Goal: Book appointment/travel/reservation

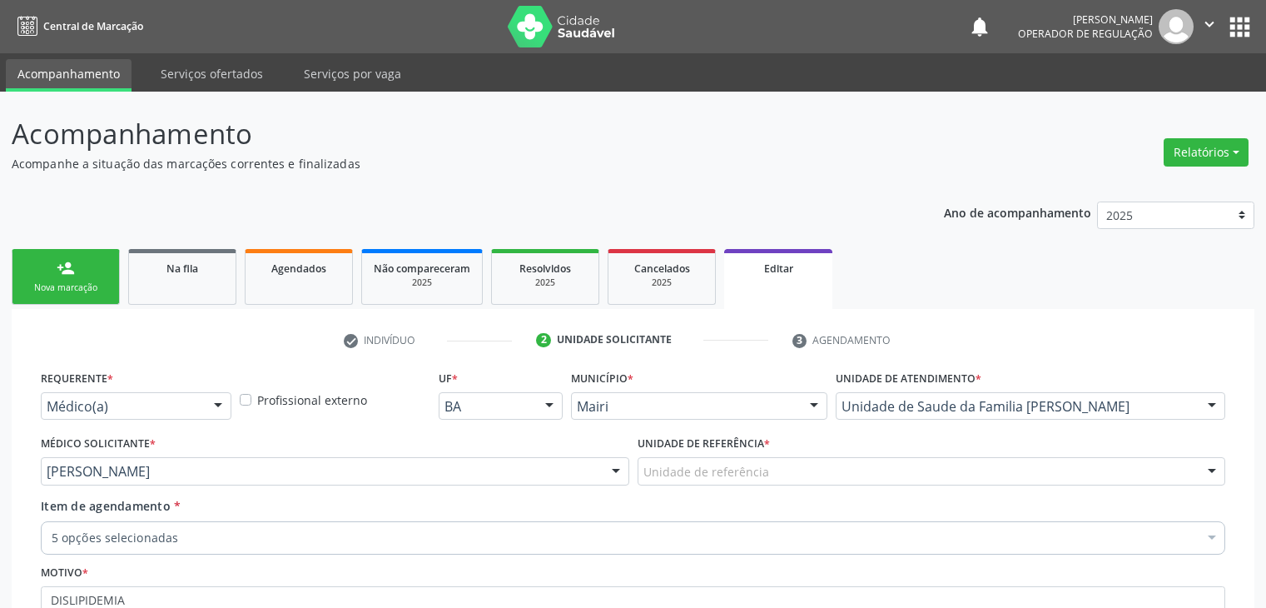
scroll to position [167, 0]
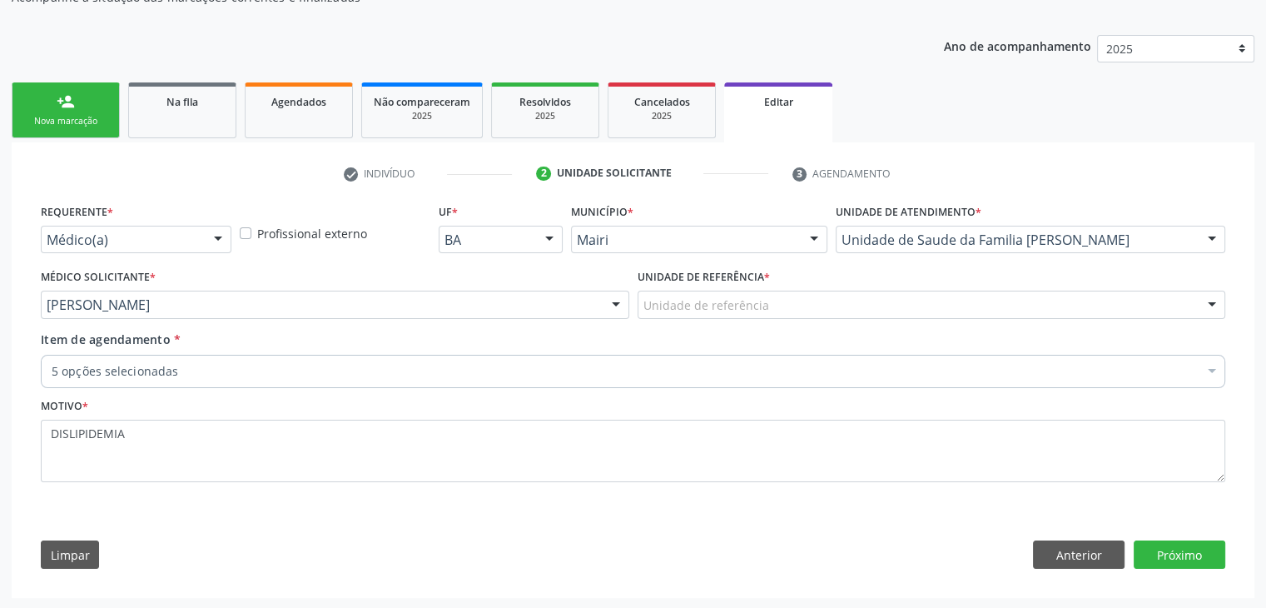
click at [907, 291] on div "Unidade de referência" at bounding box center [932, 305] width 589 height 28
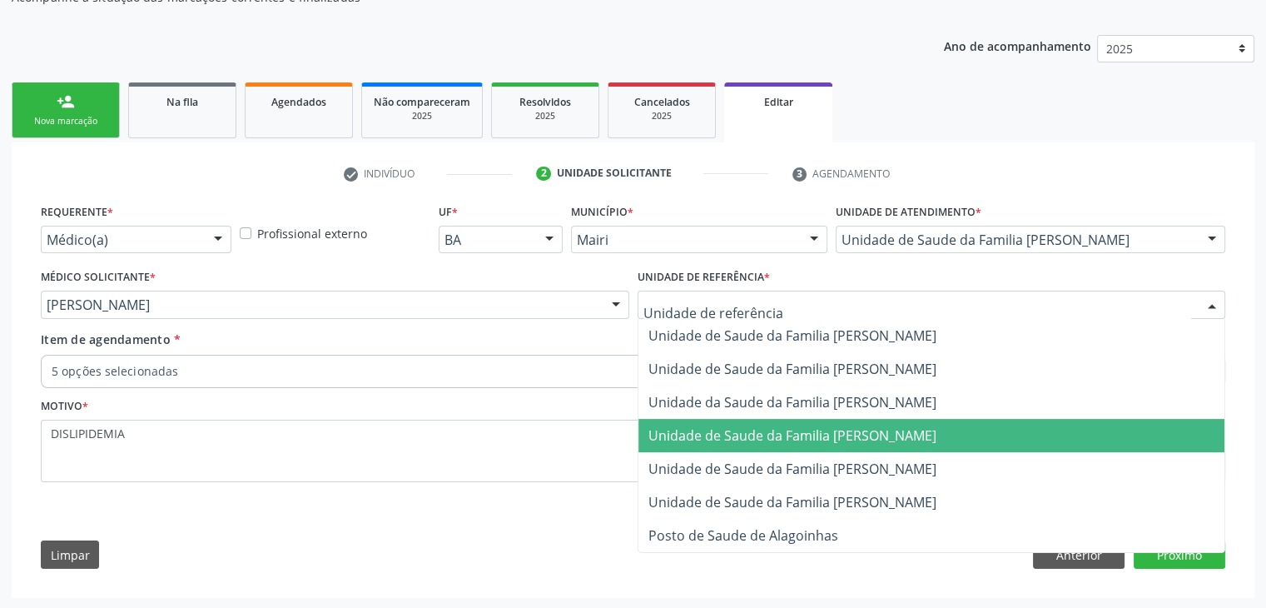
click at [896, 443] on span "Unidade de Saude da Familia [PERSON_NAME]" at bounding box center [932, 435] width 587 height 33
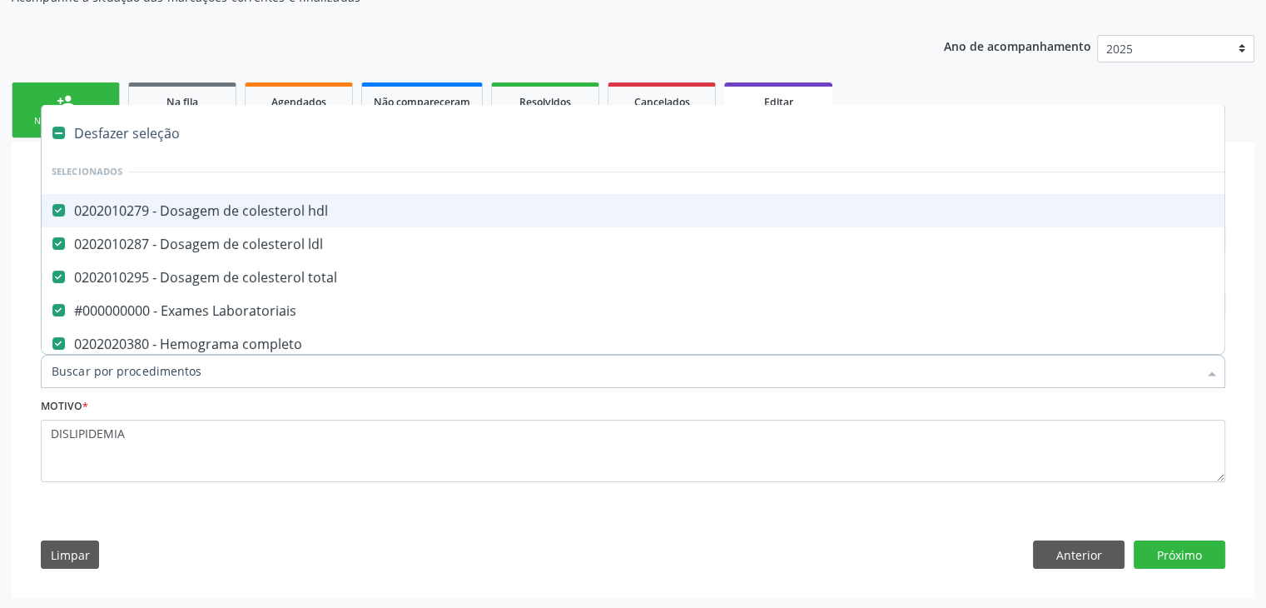
click at [132, 132] on div "Desfazer seleção" at bounding box center [692, 133] width 1301 height 33
checkbox hdl "false"
checkbox ldl "false"
checkbox total "false"
checkbox Laboratoriais "false"
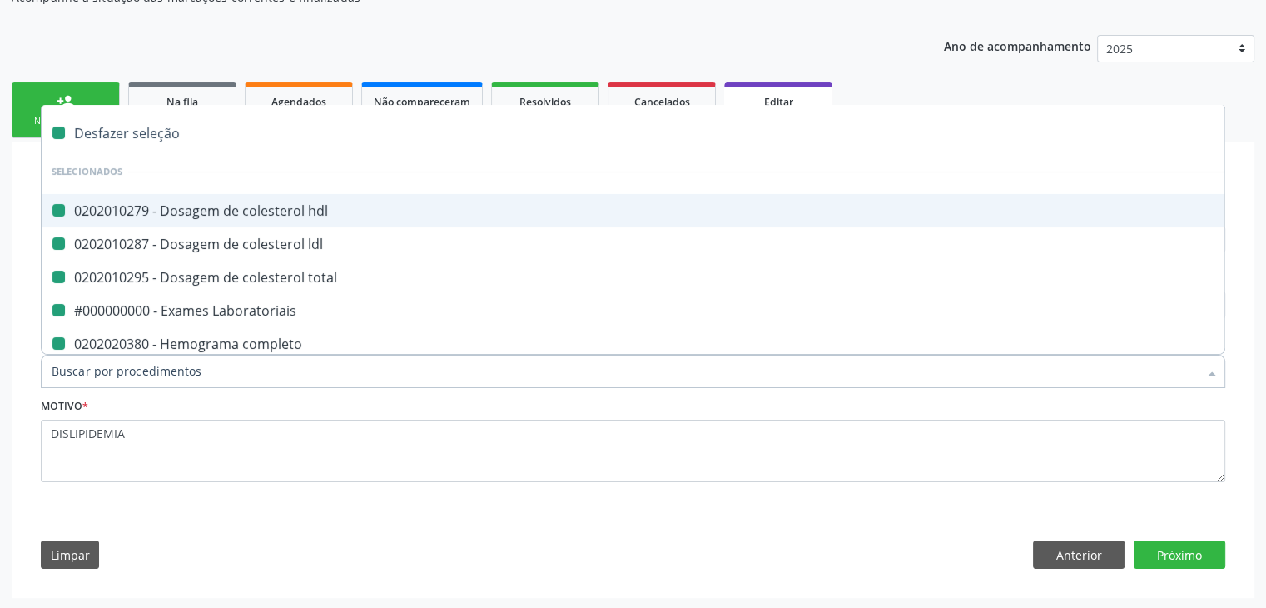
checkbox completo "false"
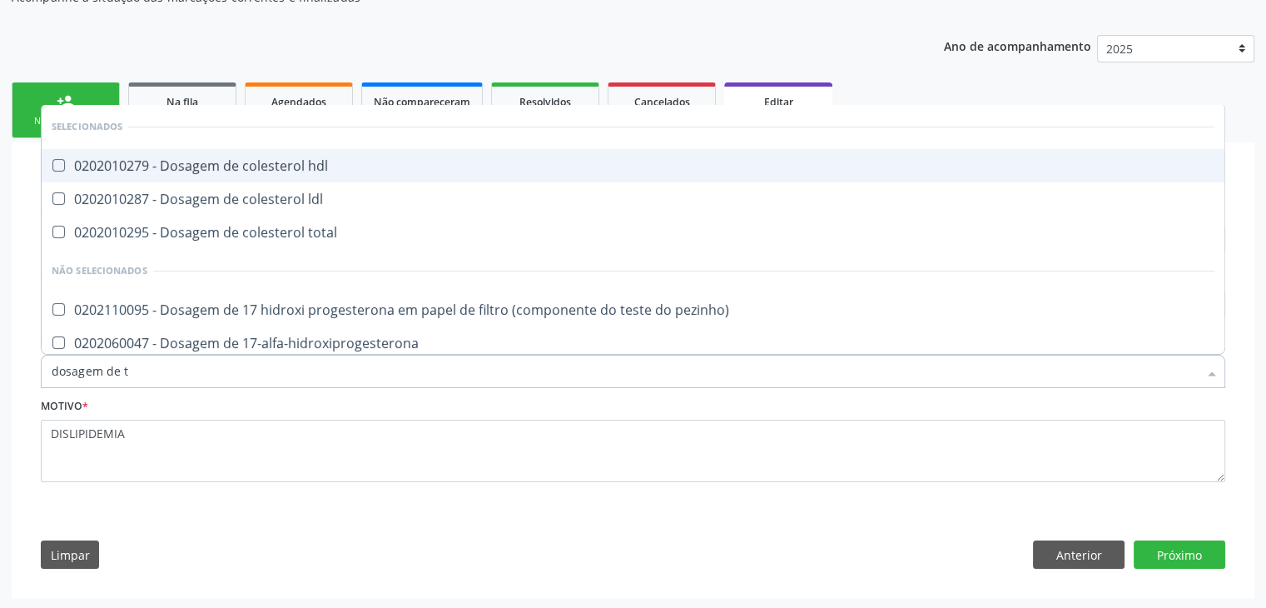
type input "dosagem de ts"
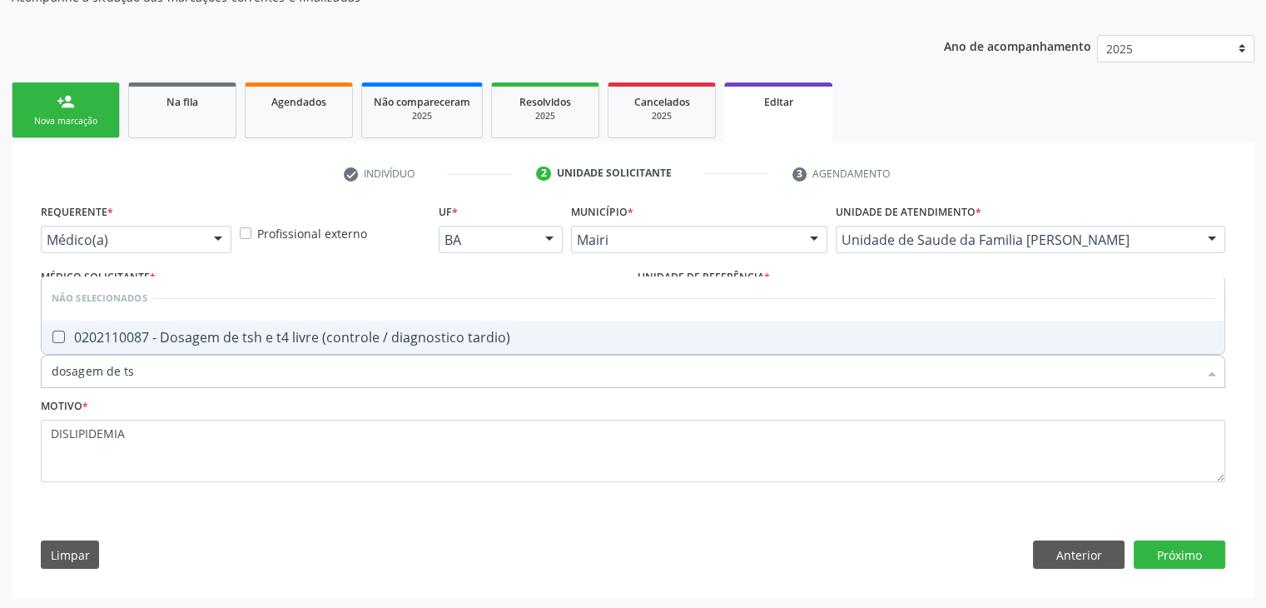
click at [282, 314] on li "Não selecionados" at bounding box center [633, 298] width 1183 height 44
click at [259, 331] on div "0202110087 - Dosagem de tsh e t4 livre (controle / diagnostico tardio)" at bounding box center [633, 337] width 1163 height 13
checkbox tardio\) "true"
click at [1168, 547] on button "Próximo" at bounding box center [1180, 554] width 92 height 28
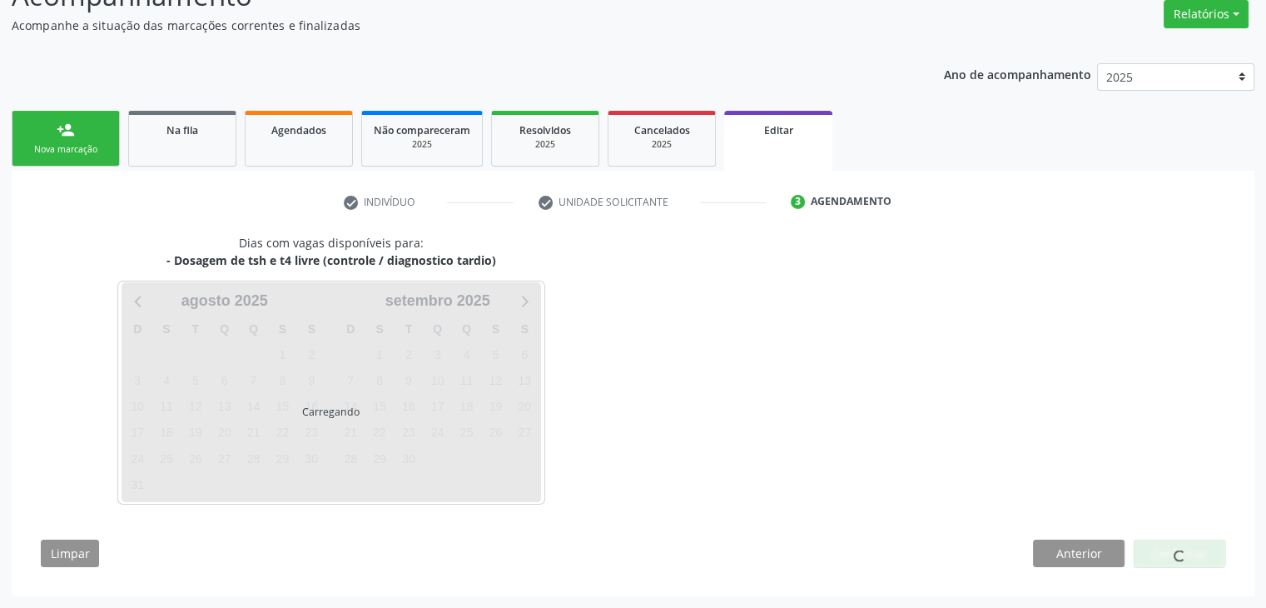
scroll to position [137, 0]
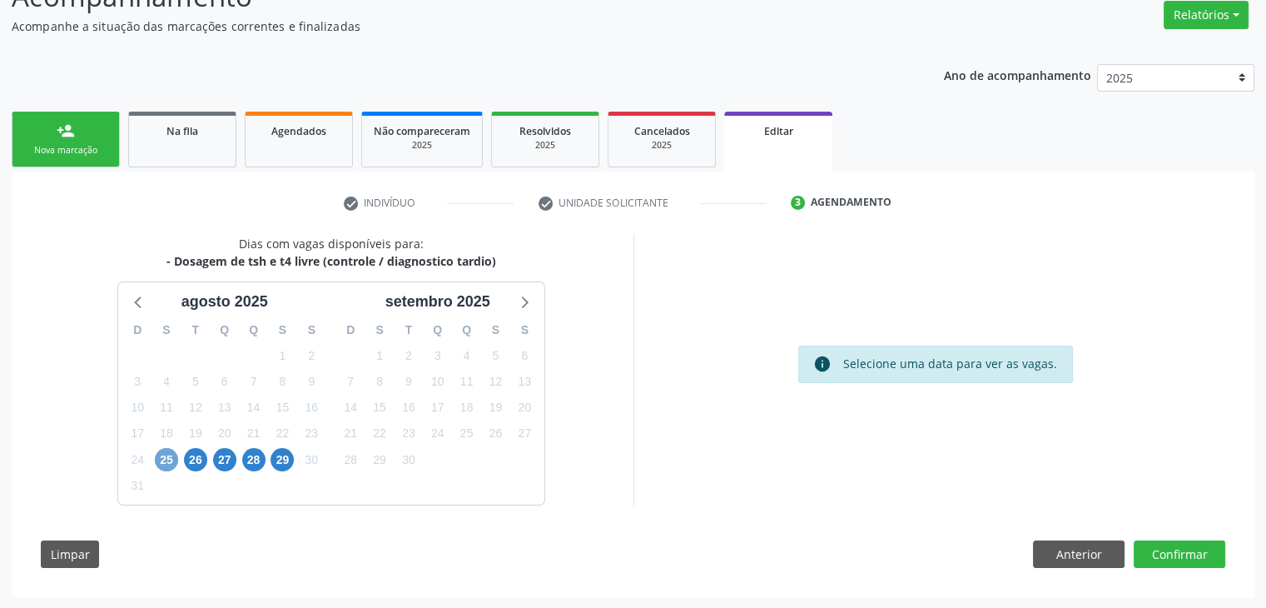
drag, startPoint x: 163, startPoint y: 454, endPoint x: 177, endPoint y: 455, distance: 13.4
click at [163, 454] on span "25" at bounding box center [166, 459] width 23 height 23
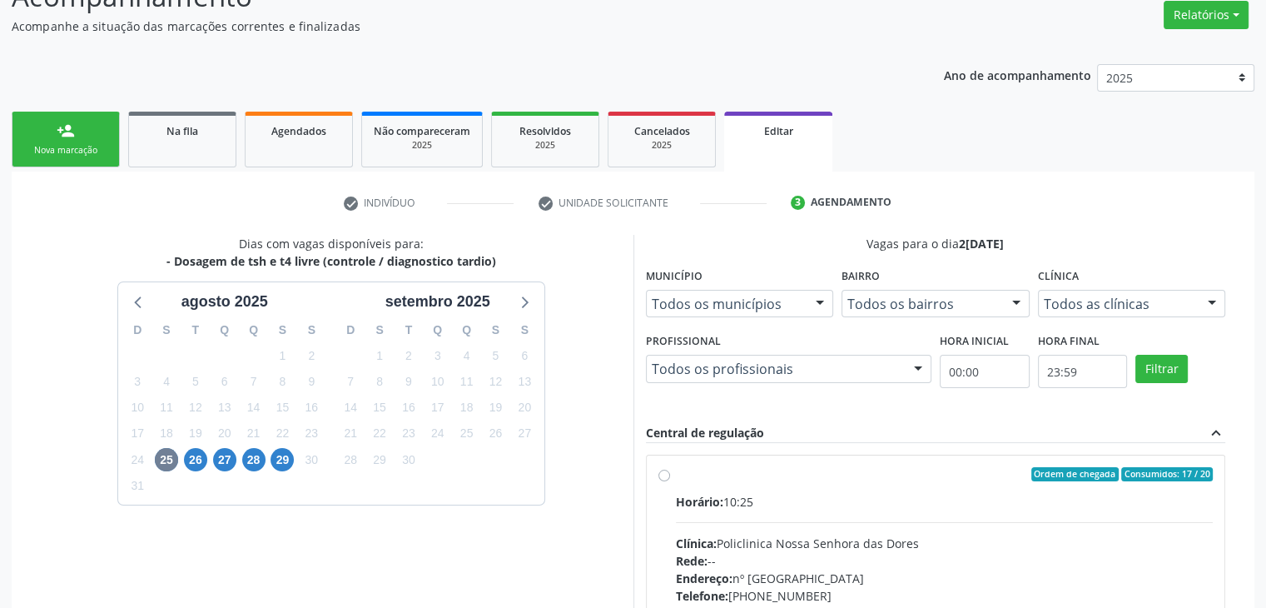
click at [705, 507] on span "Horário:" at bounding box center [699, 502] width 47 height 16
click at [670, 482] on input "Ordem de chegada Consumidos: 17 / 20 Horário: 10:25 Clínica: Policlinica Nossa …" at bounding box center [665, 474] width 12 height 15
radio input "true"
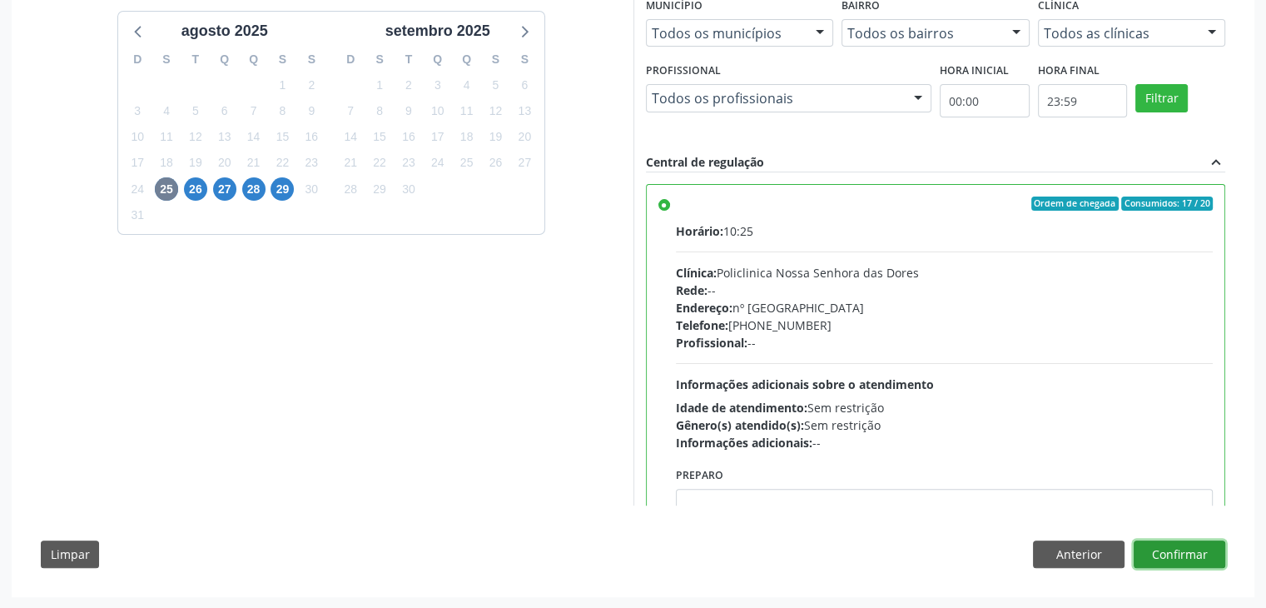
click at [1183, 542] on button "Confirmar" at bounding box center [1180, 554] width 92 height 28
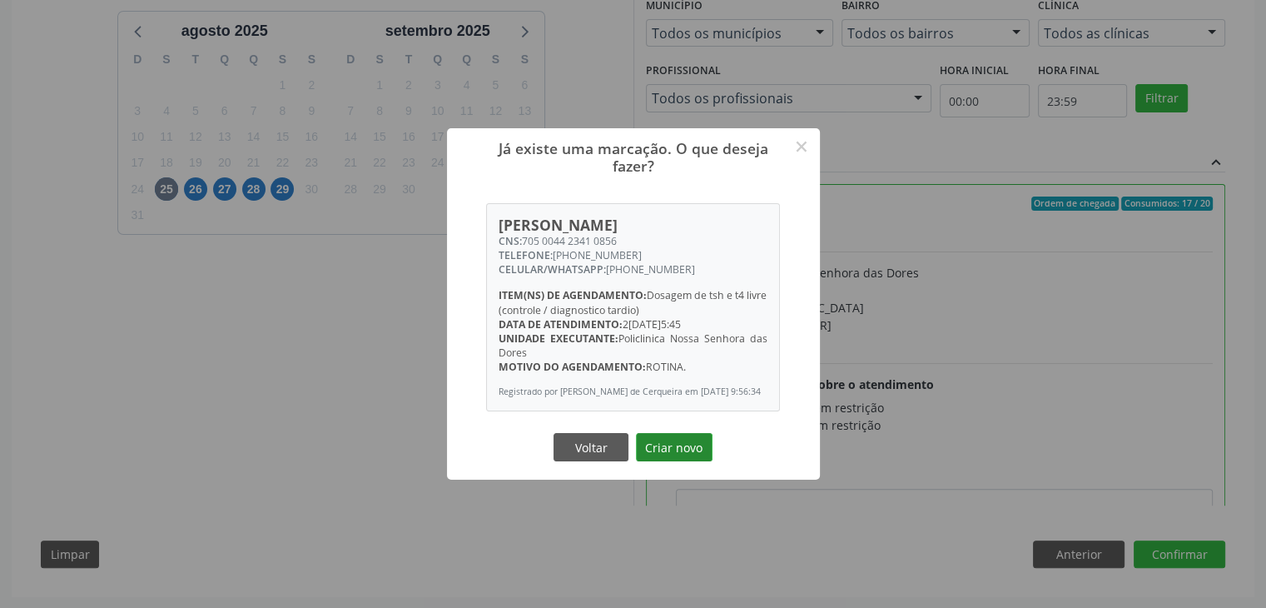
click at [696, 459] on button "Criar novo" at bounding box center [674, 447] width 77 height 28
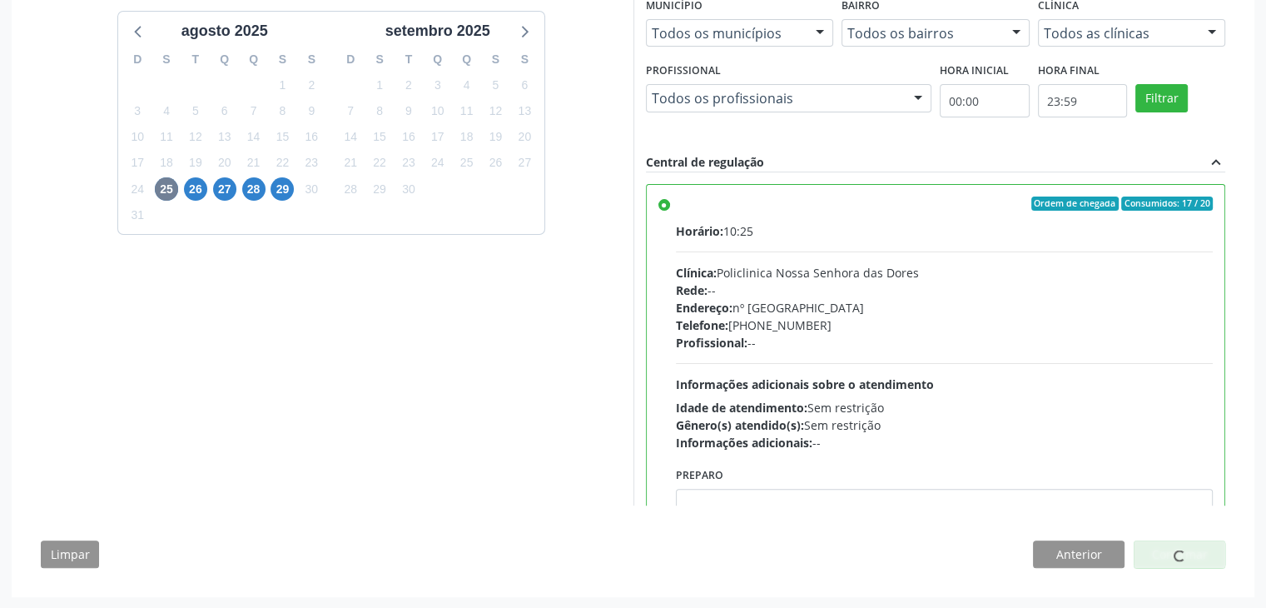
scroll to position [0, 0]
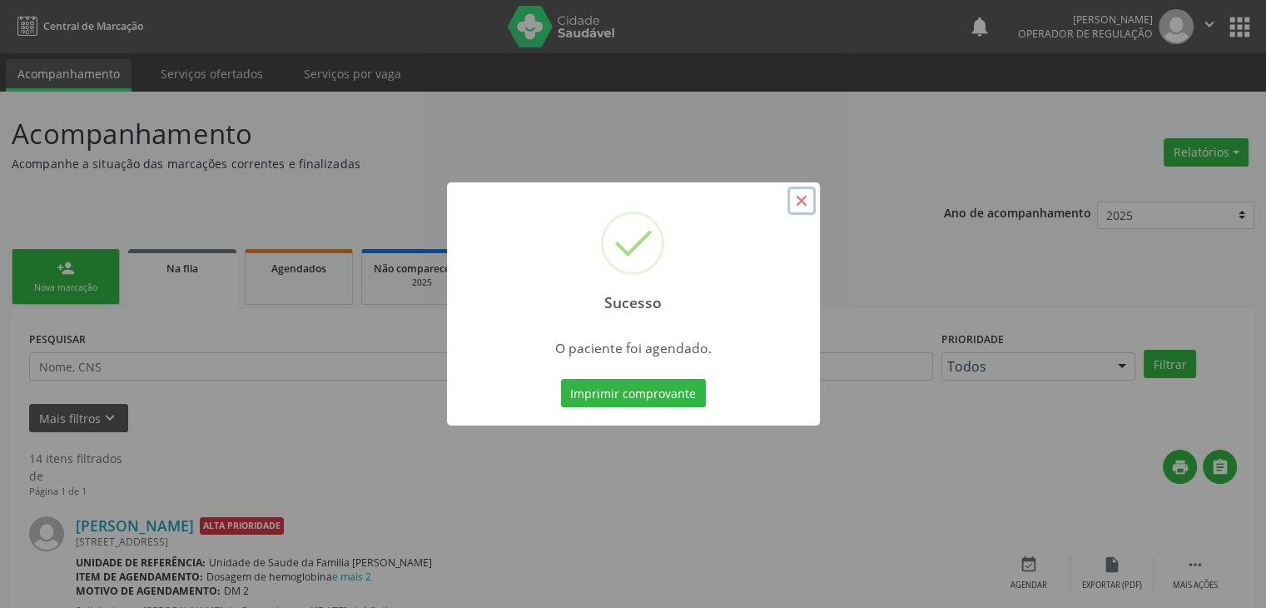
click at [807, 206] on button "×" at bounding box center [802, 201] width 28 height 28
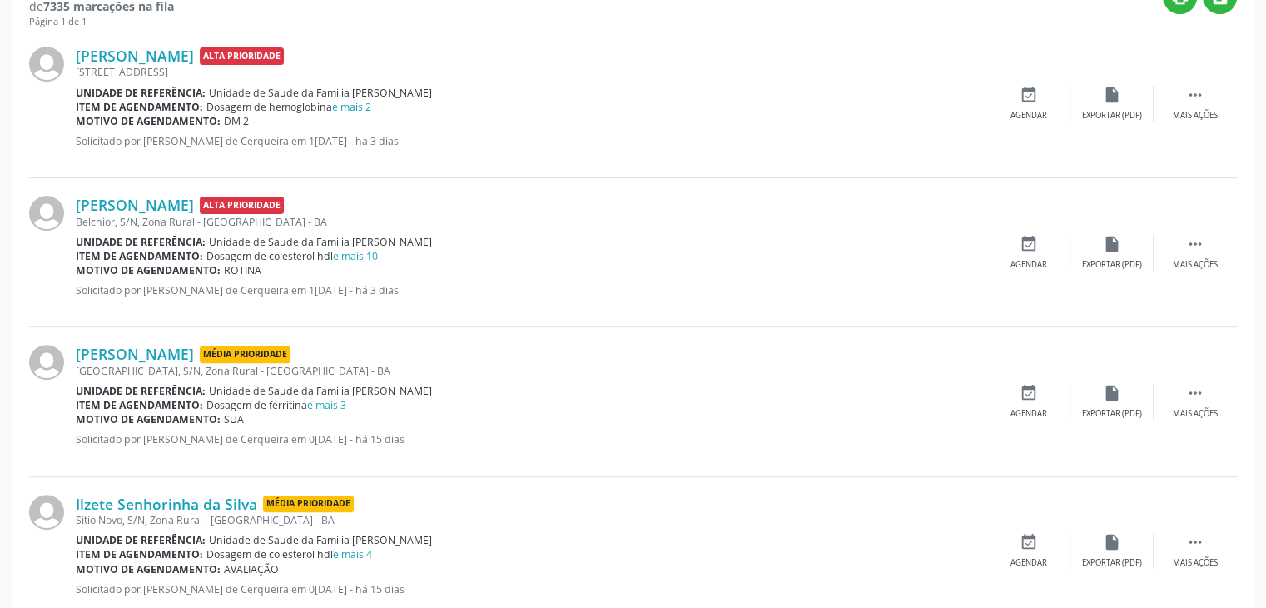
scroll to position [500, 0]
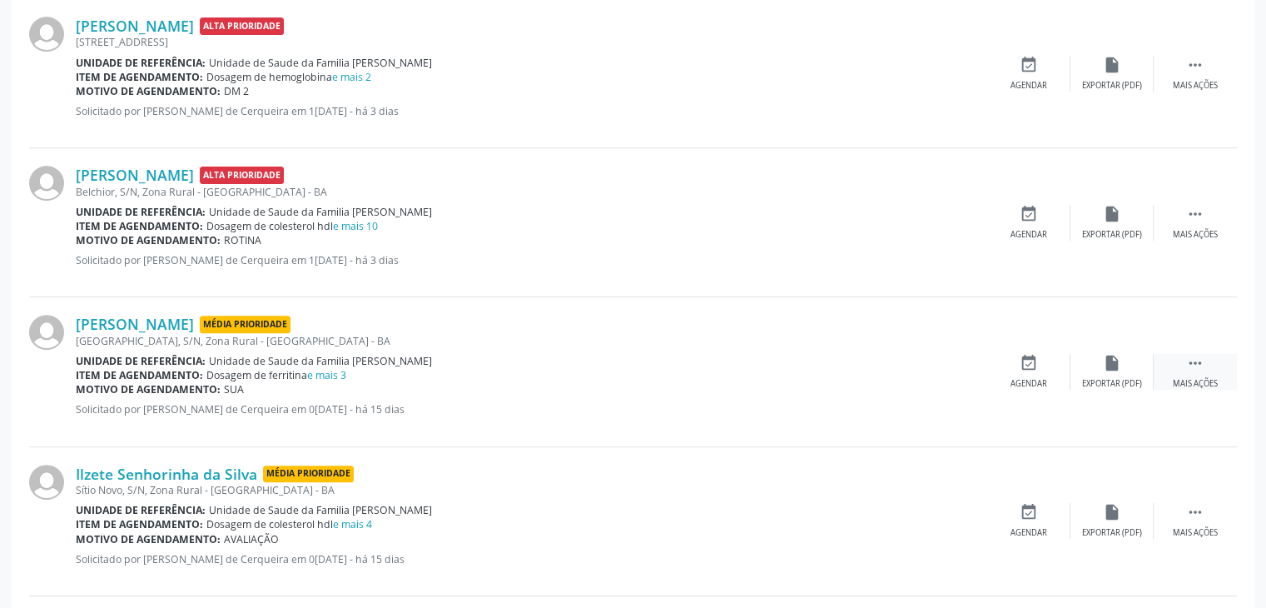
click at [1202, 365] on icon "" at bounding box center [1195, 363] width 18 height 18
click at [1126, 371] on div "edit Editar" at bounding box center [1112, 372] width 83 height 36
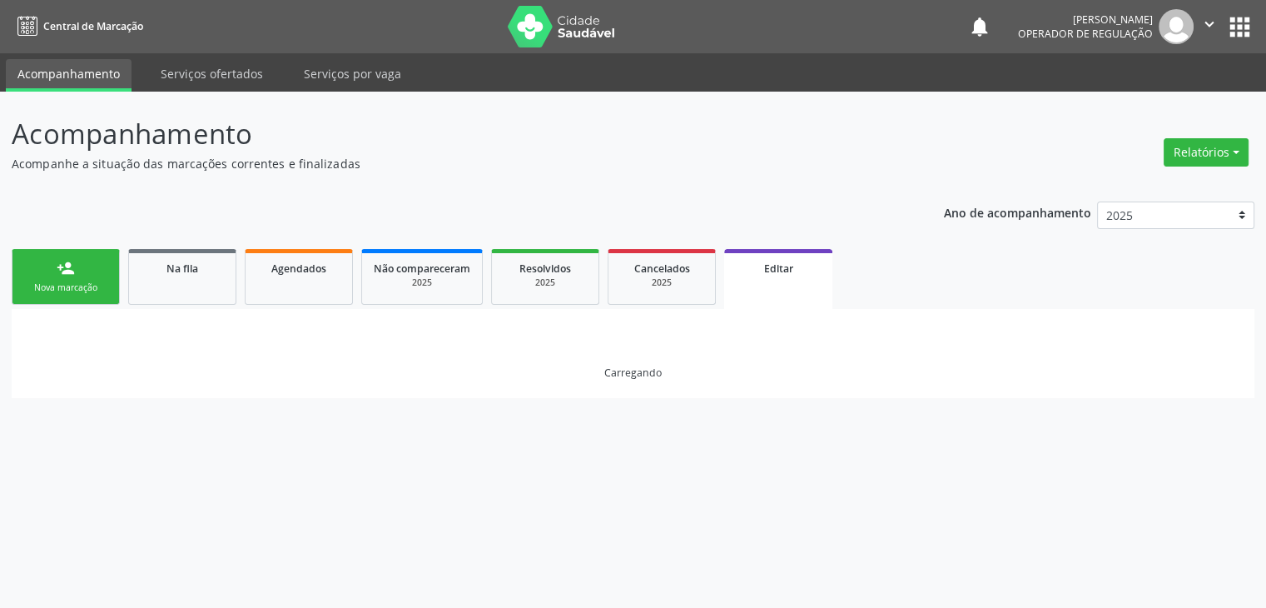
scroll to position [0, 0]
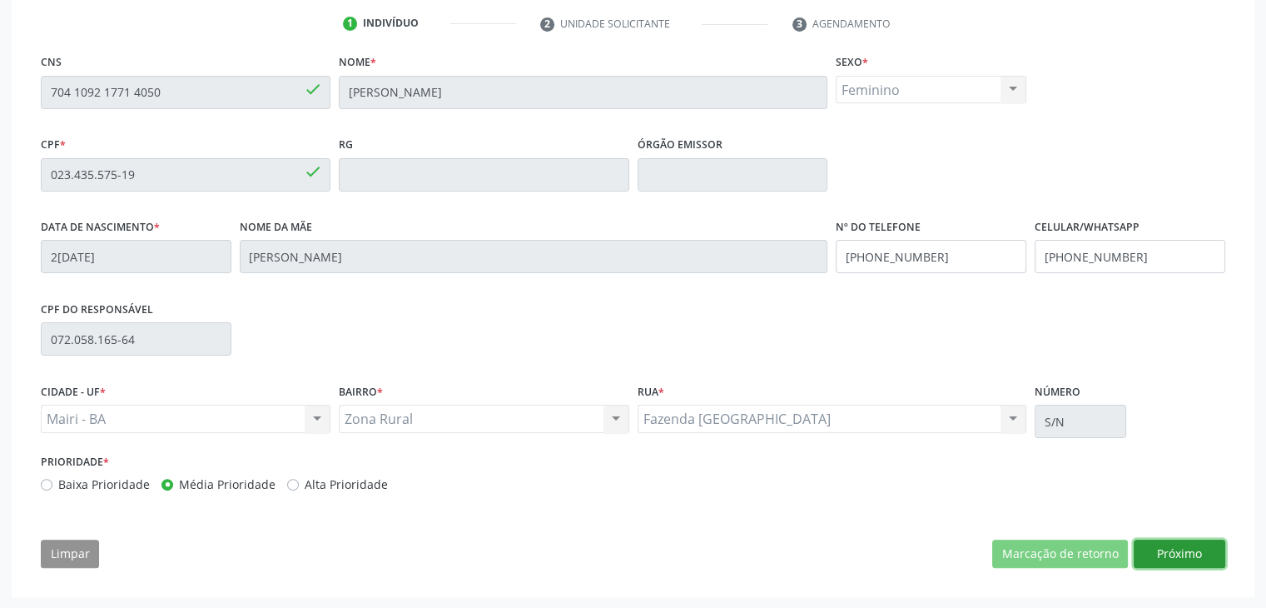
click at [1151, 560] on button "Próximo" at bounding box center [1180, 554] width 92 height 28
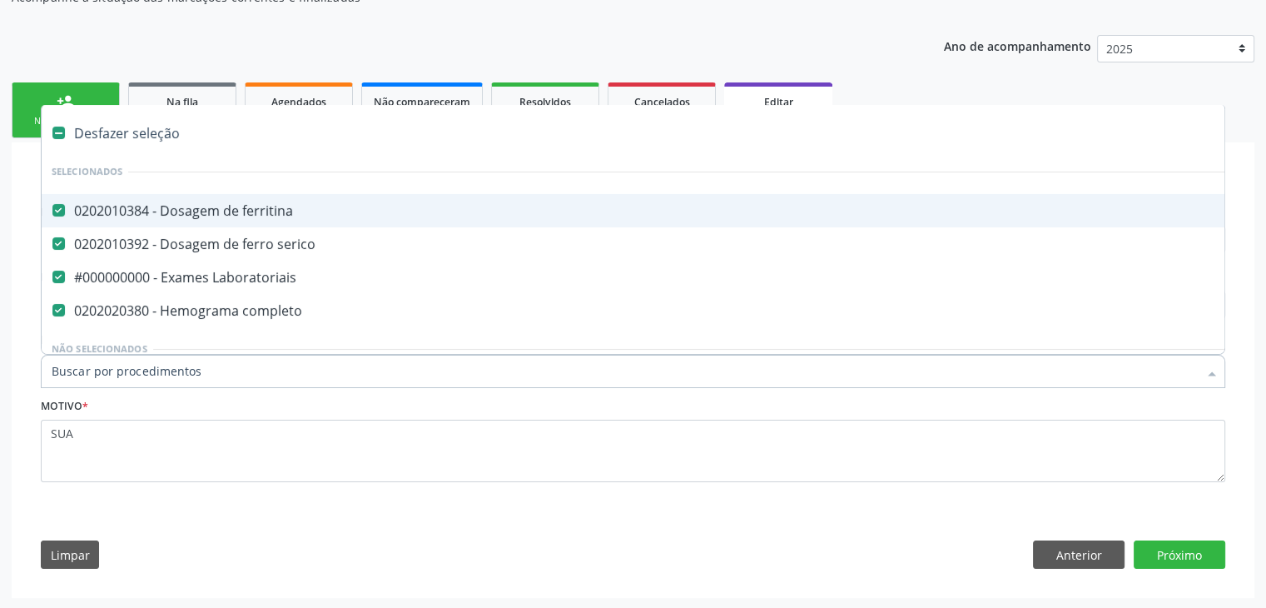
click at [155, 140] on div "Desfazer seleção" at bounding box center [692, 133] width 1301 height 33
checkbox ferritina "false"
checkbox serico "false"
checkbox Laboratoriais "false"
checkbox completo "false"
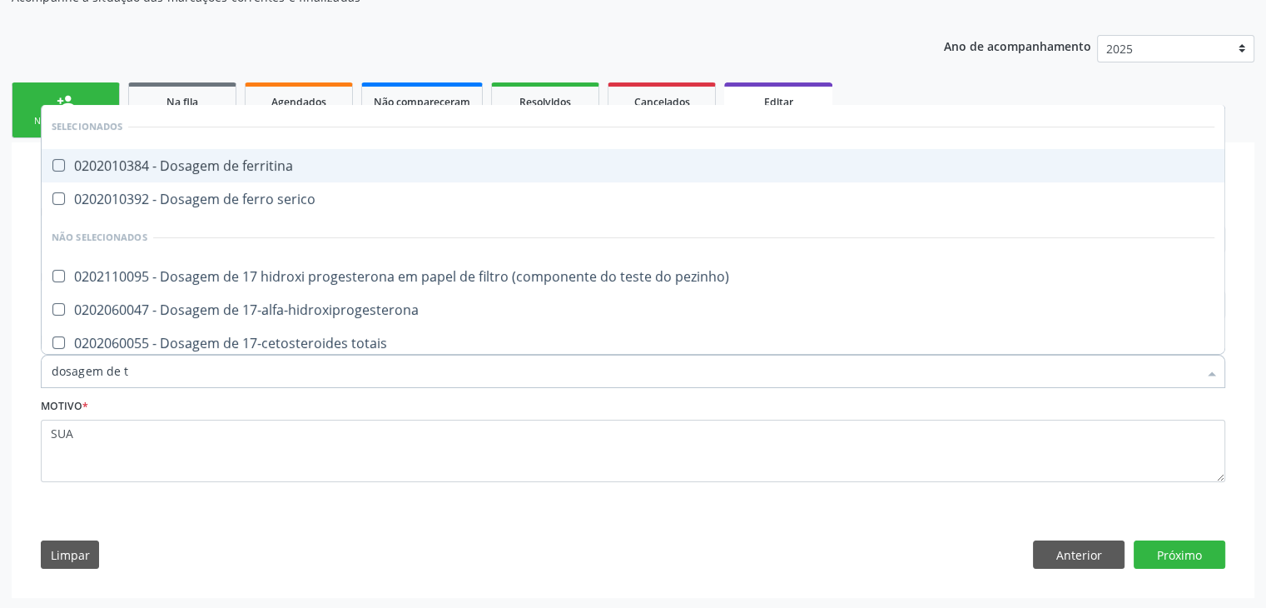
type input "dosagem de ts"
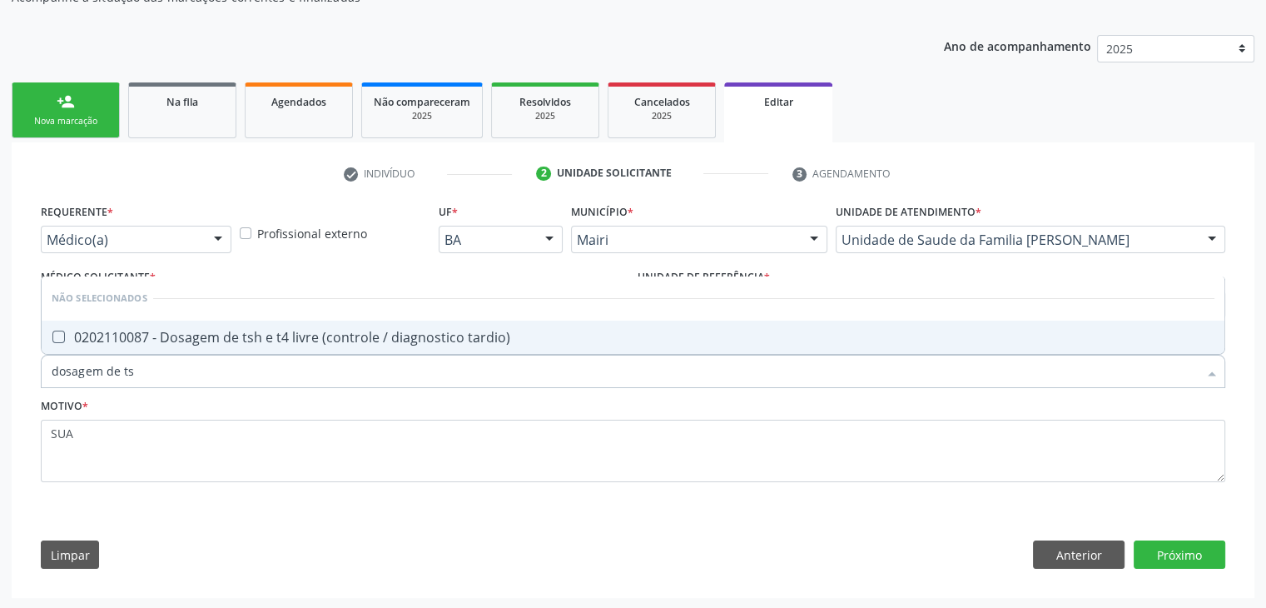
click at [188, 331] on div "0202110087 - Dosagem de tsh e t4 livre (controle / diagnostico tardio)" at bounding box center [633, 337] width 1163 height 13
checkbox tardio\) "true"
click at [1178, 558] on button "Próximo" at bounding box center [1180, 554] width 92 height 28
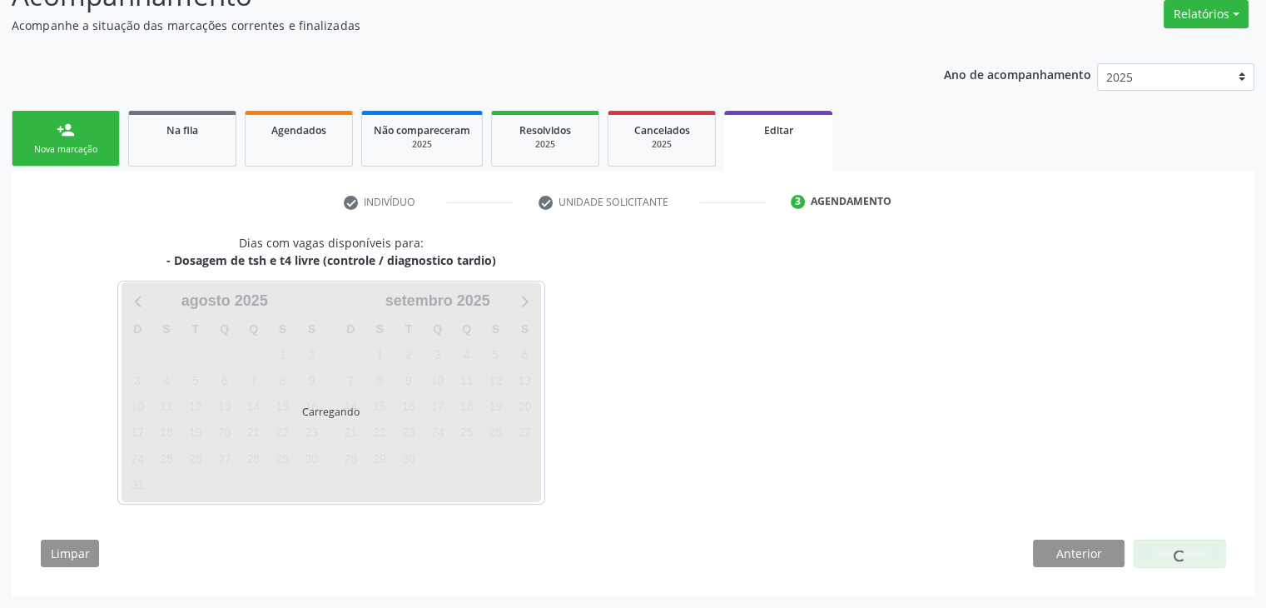
scroll to position [137, 0]
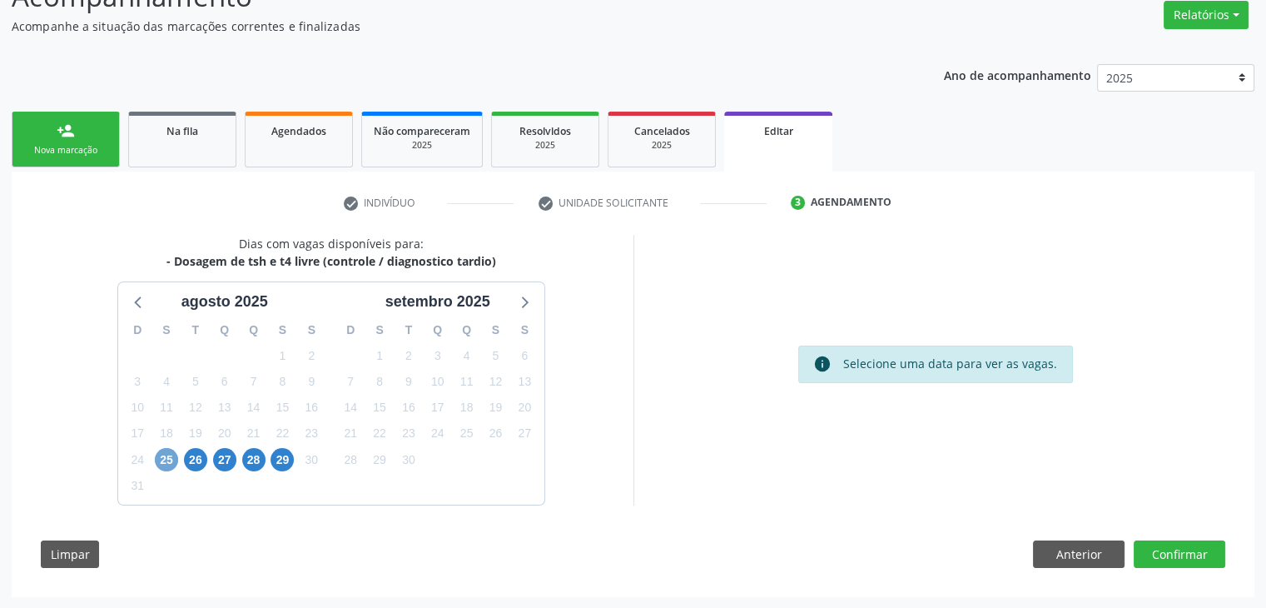
click at [168, 456] on span "25" at bounding box center [166, 459] width 23 height 23
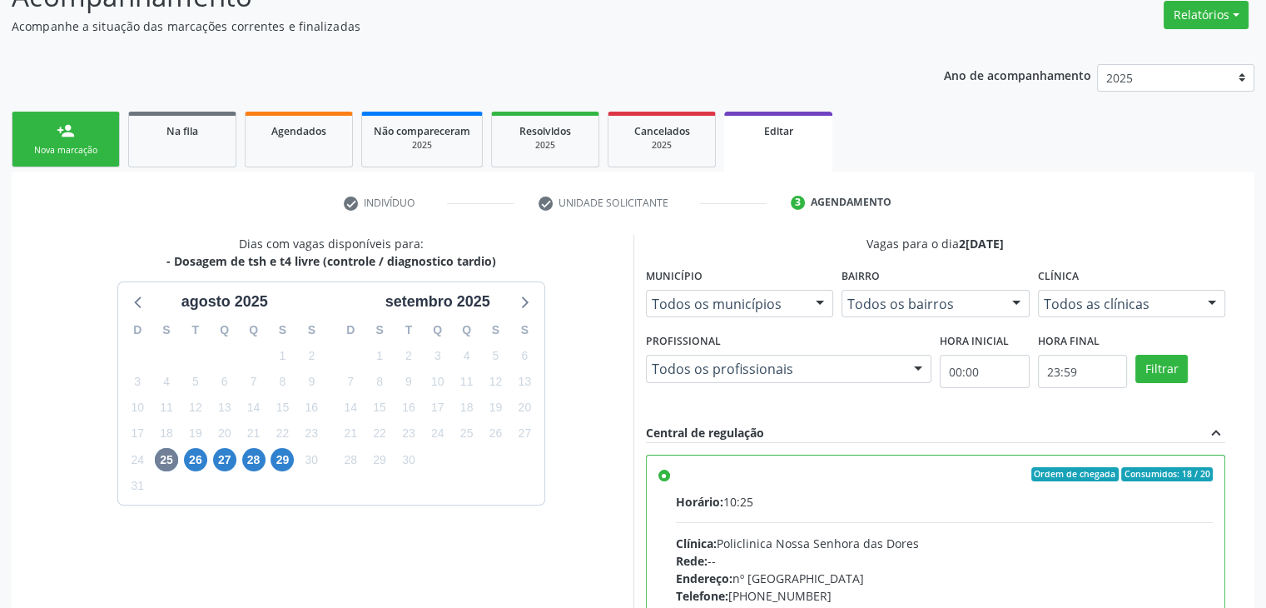
scroll to position [408, 0]
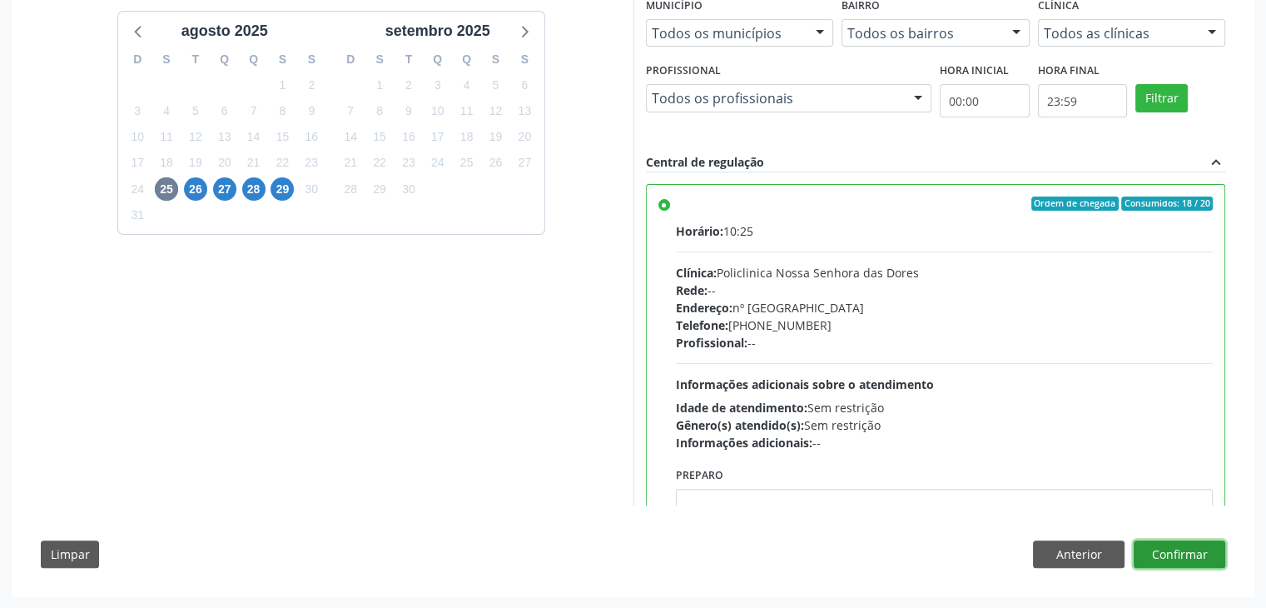
click at [1176, 550] on button "Confirmar" at bounding box center [1180, 554] width 92 height 28
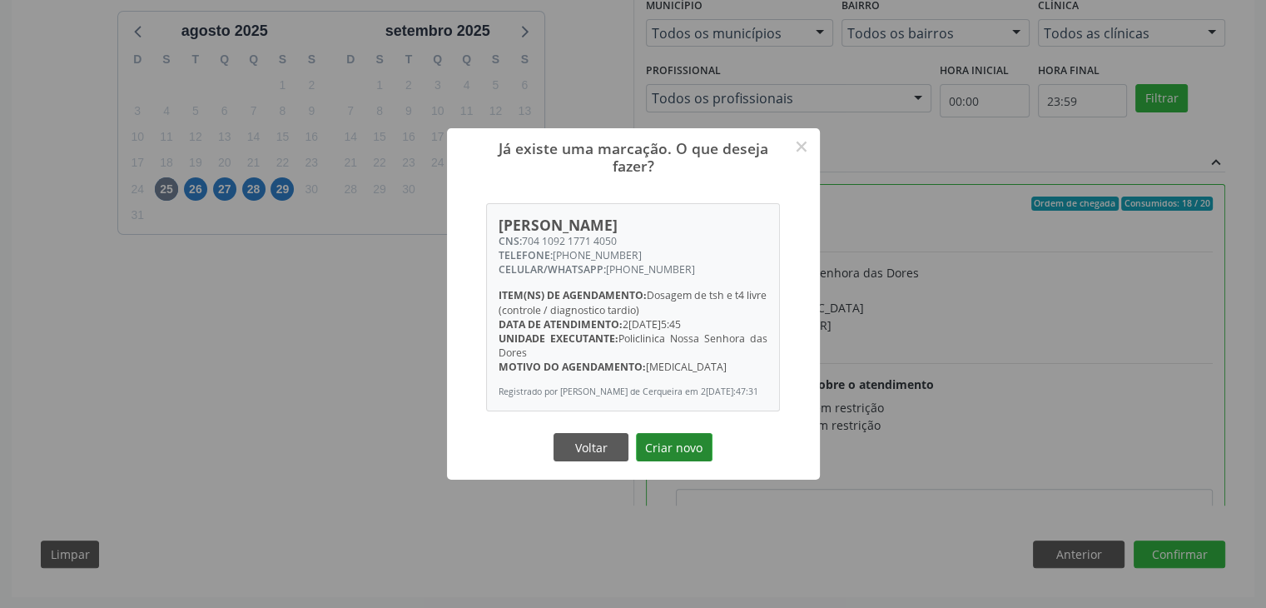
click at [663, 446] on button "Criar novo" at bounding box center [674, 447] width 77 height 28
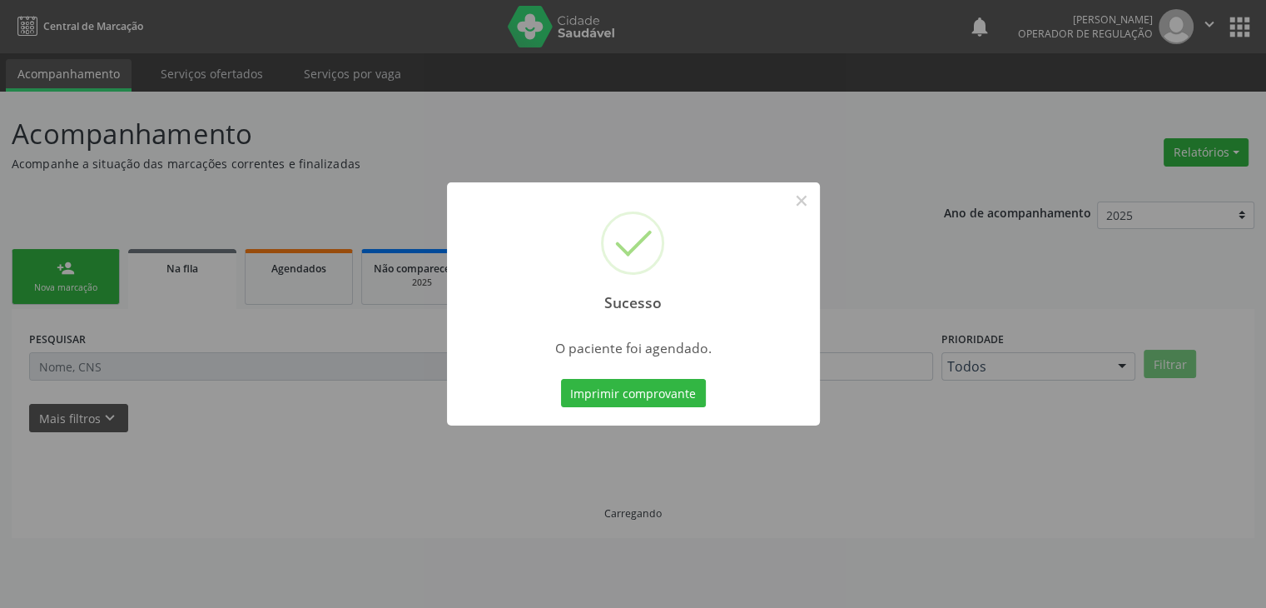
scroll to position [0, 0]
click at [803, 205] on button "×" at bounding box center [807, 201] width 28 height 28
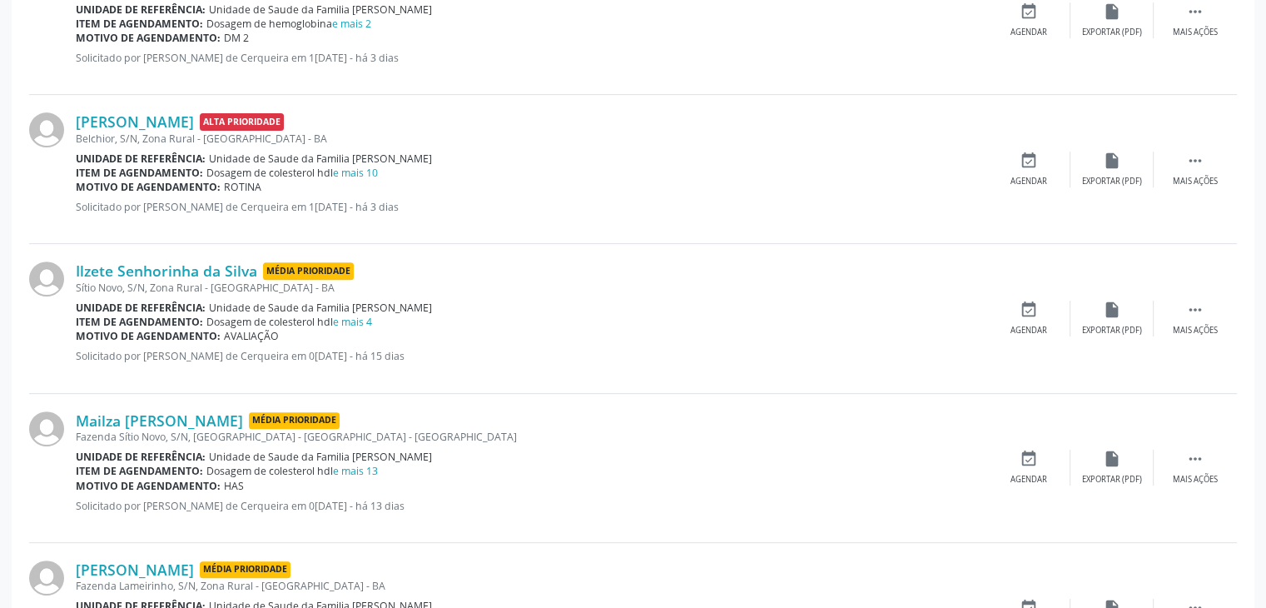
scroll to position [583, 0]
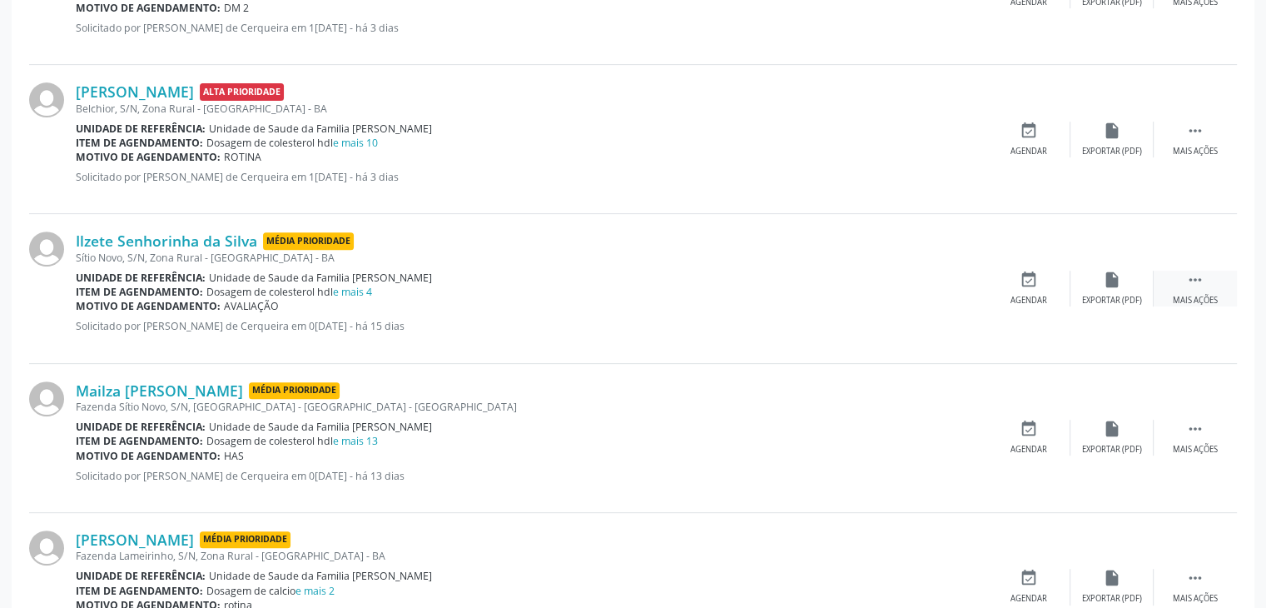
click at [1172, 291] on div " Mais ações" at bounding box center [1195, 289] width 83 height 36
click at [1126, 296] on div "edit Editar" at bounding box center [1112, 289] width 83 height 36
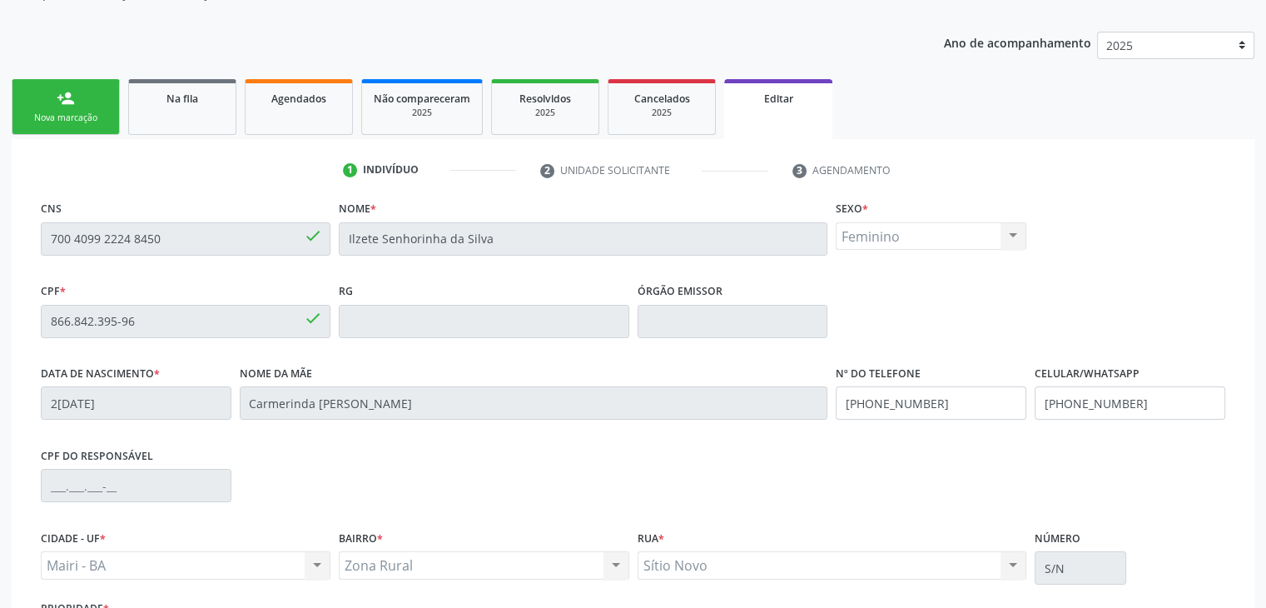
scroll to position [316, 0]
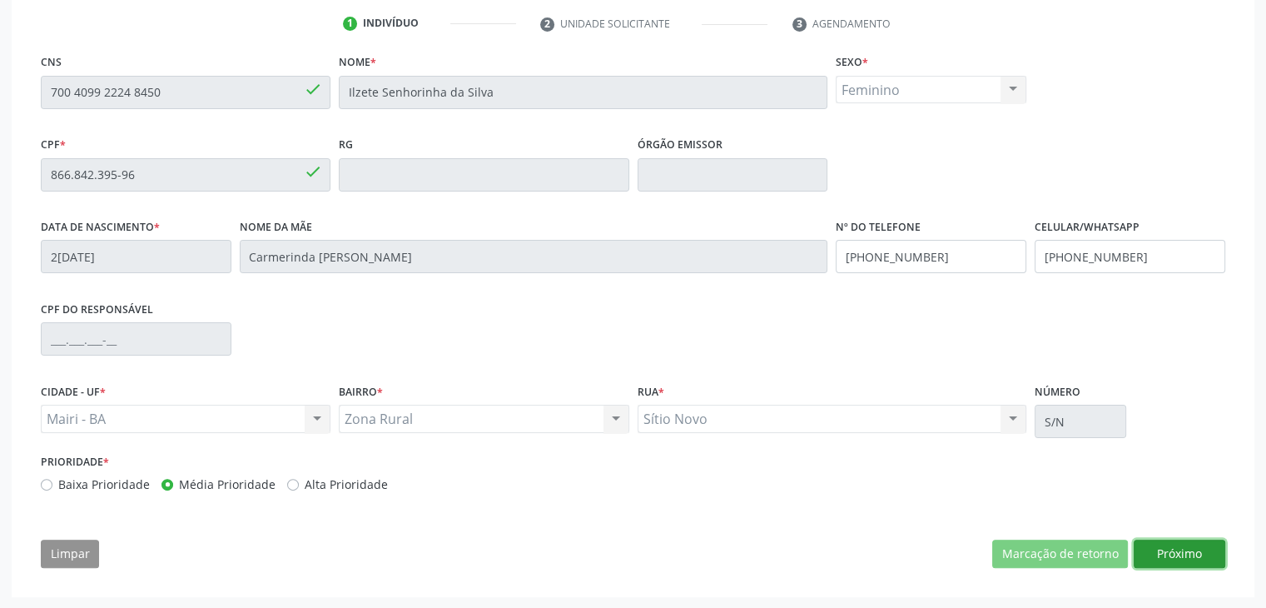
click at [1162, 547] on button "Próximo" at bounding box center [1180, 554] width 92 height 28
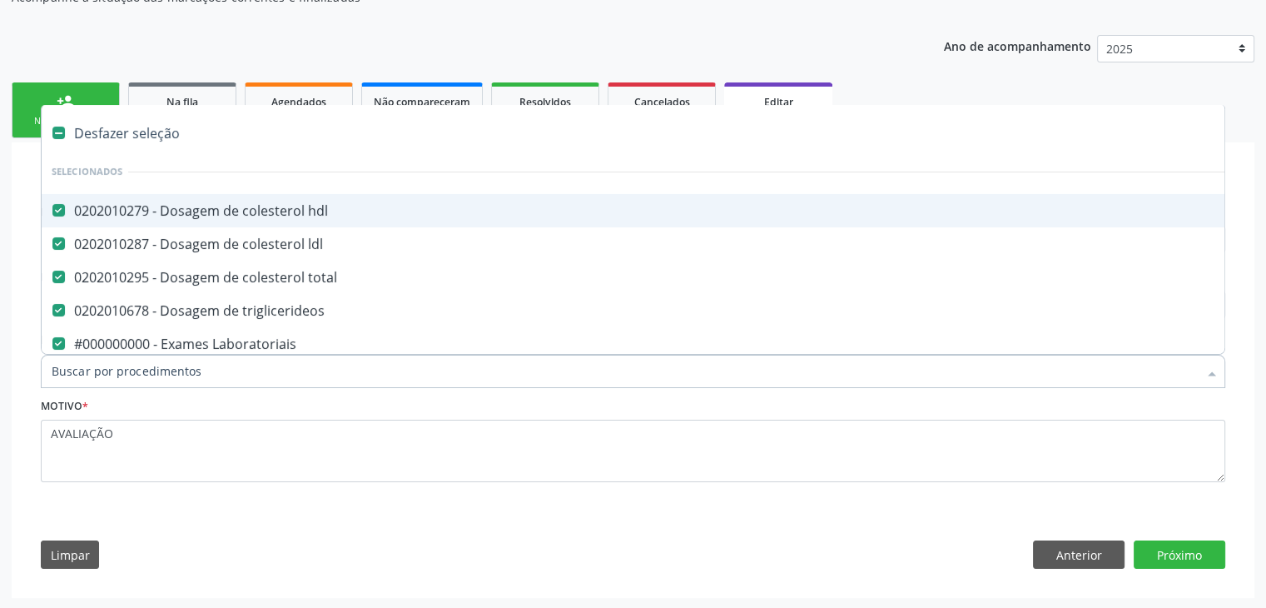
click at [151, 129] on div "Desfazer seleção" at bounding box center [692, 133] width 1301 height 33
checkbox hdl "false"
checkbox ldl "false"
checkbox total "false"
checkbox triglicerideos "false"
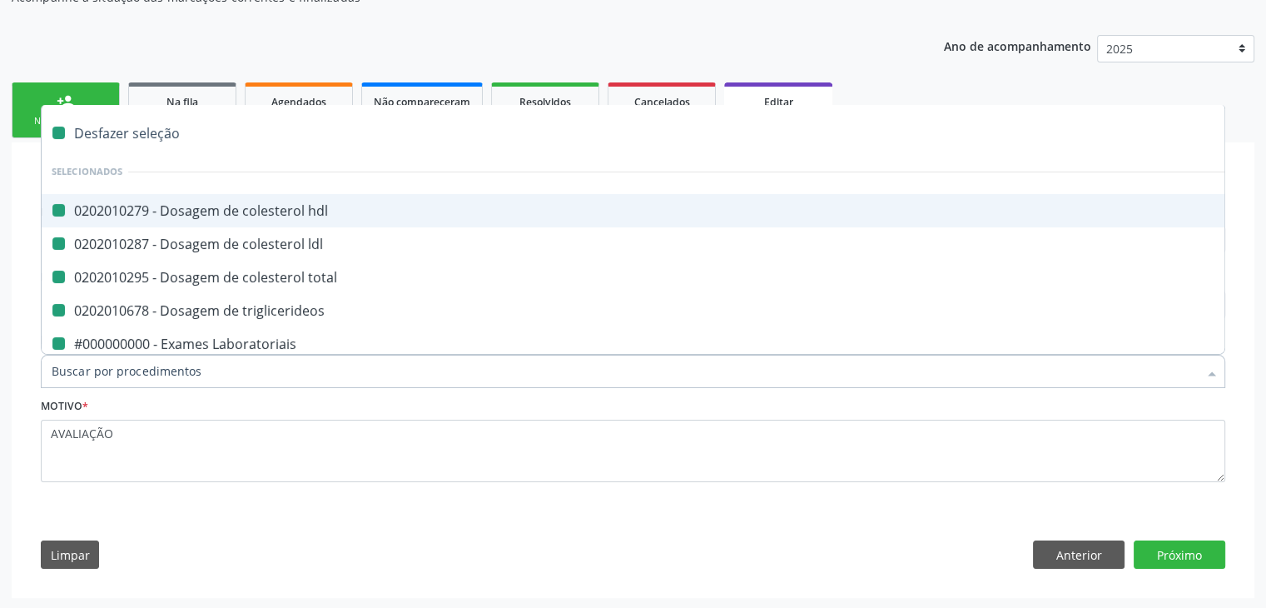
checkbox Laboratoriais "false"
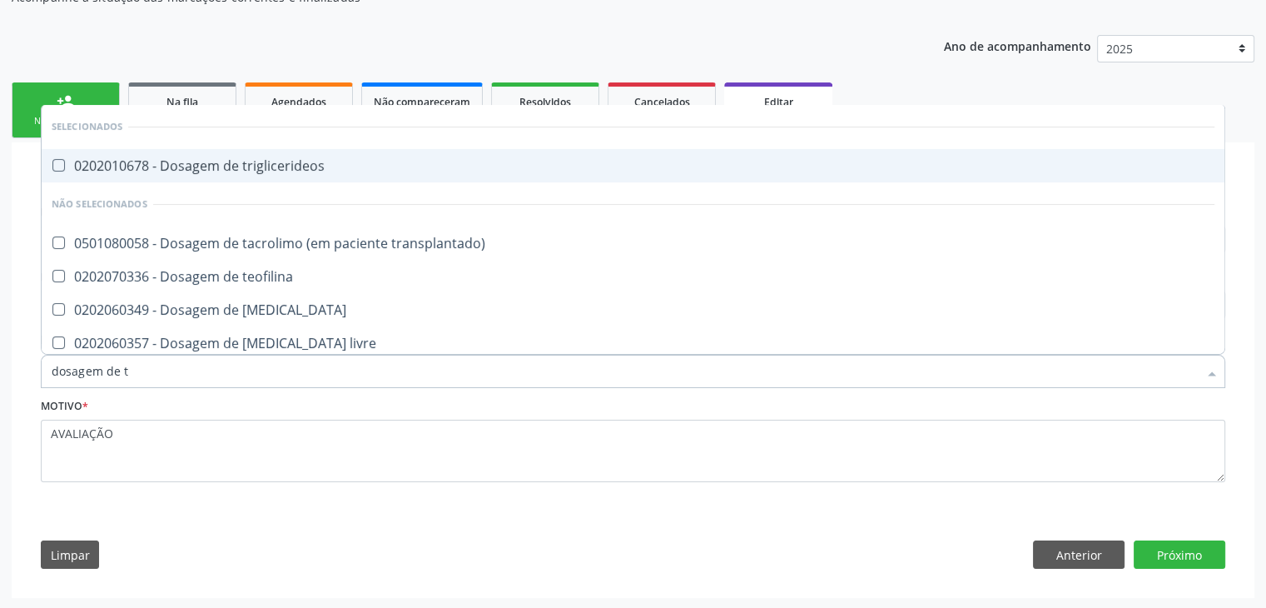
type input "dosagem de ts"
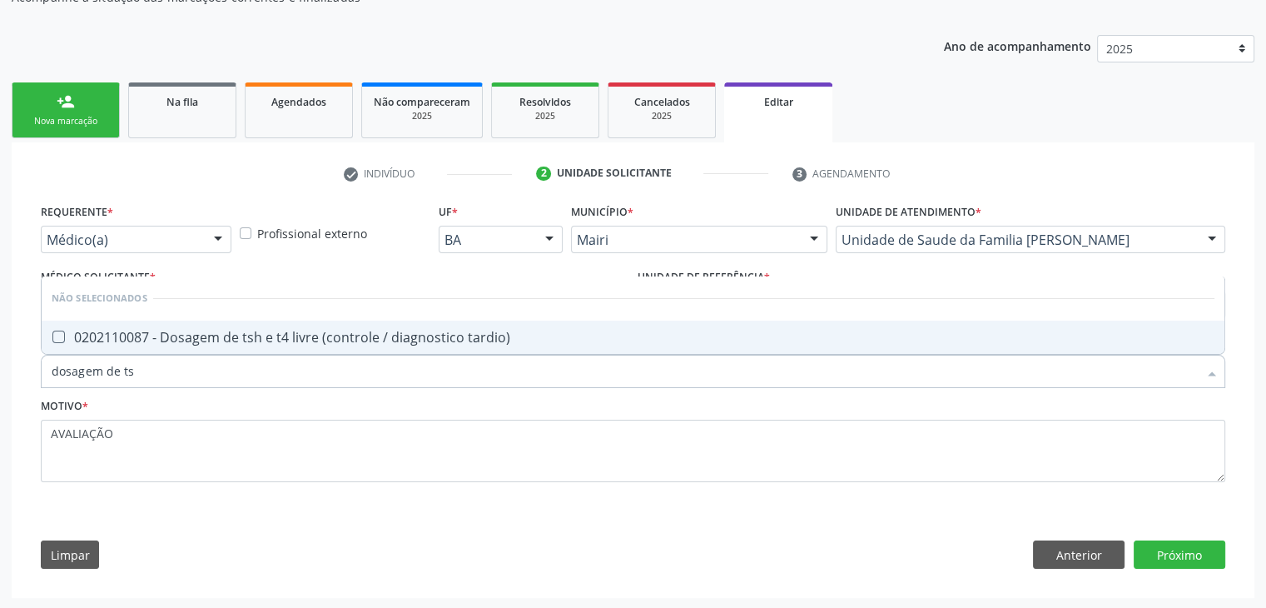
click at [260, 331] on div "0202110087 - Dosagem de tsh e t4 livre (controle / diagnostico tardio)" at bounding box center [633, 337] width 1163 height 13
checkbox tardio\) "true"
click at [1164, 557] on button "Próximo" at bounding box center [1180, 554] width 92 height 28
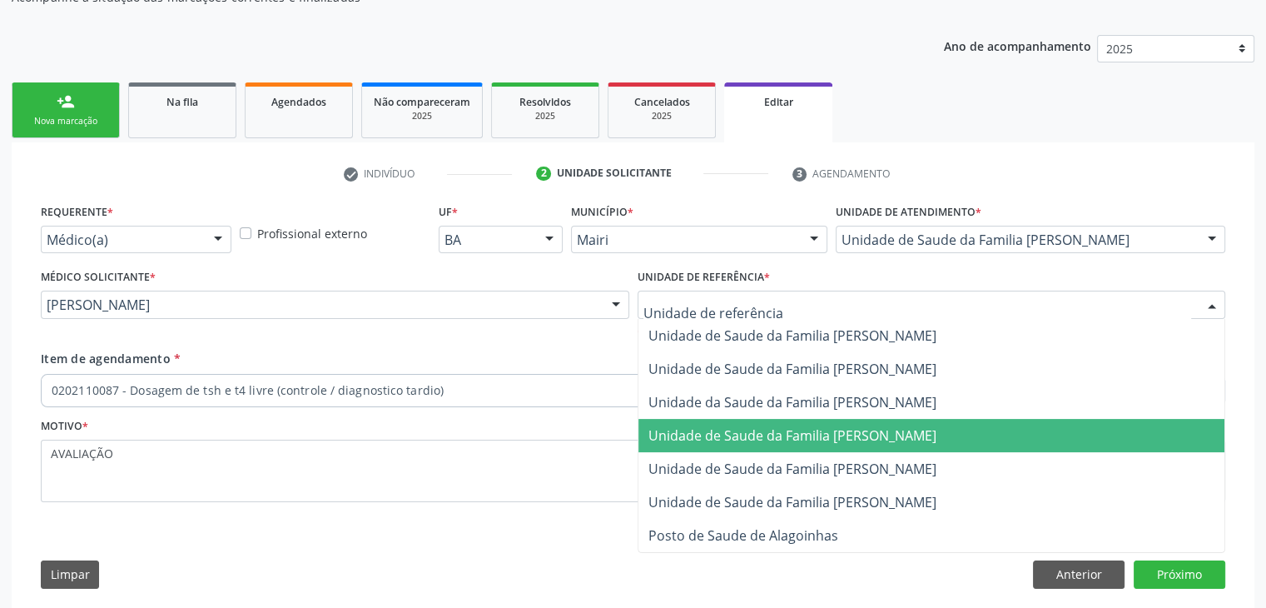
click at [876, 430] on span "Unidade de Saude da Familia [PERSON_NAME]" at bounding box center [793, 435] width 288 height 18
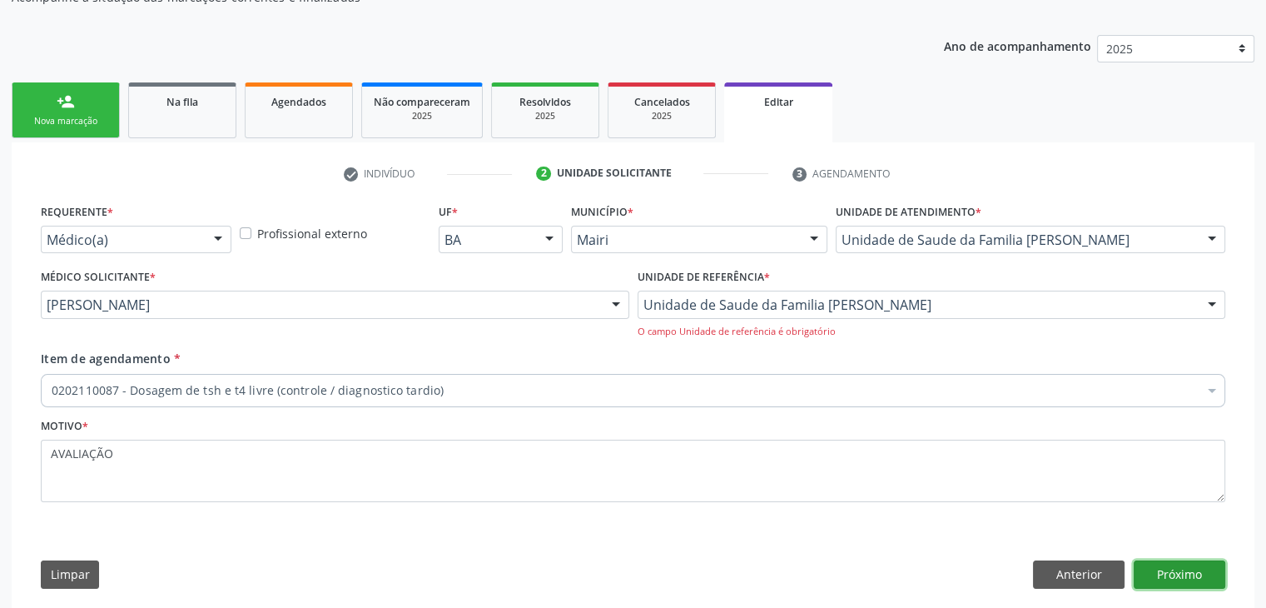
click at [1188, 571] on button "Próximo" at bounding box center [1180, 574] width 92 height 28
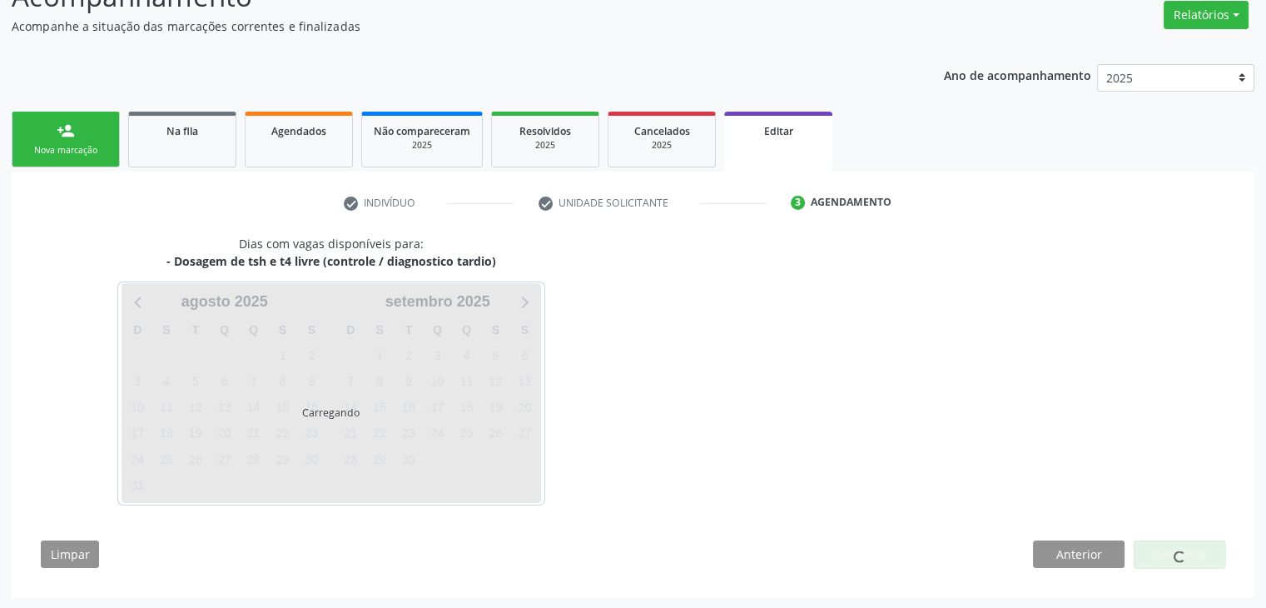
scroll to position [137, 0]
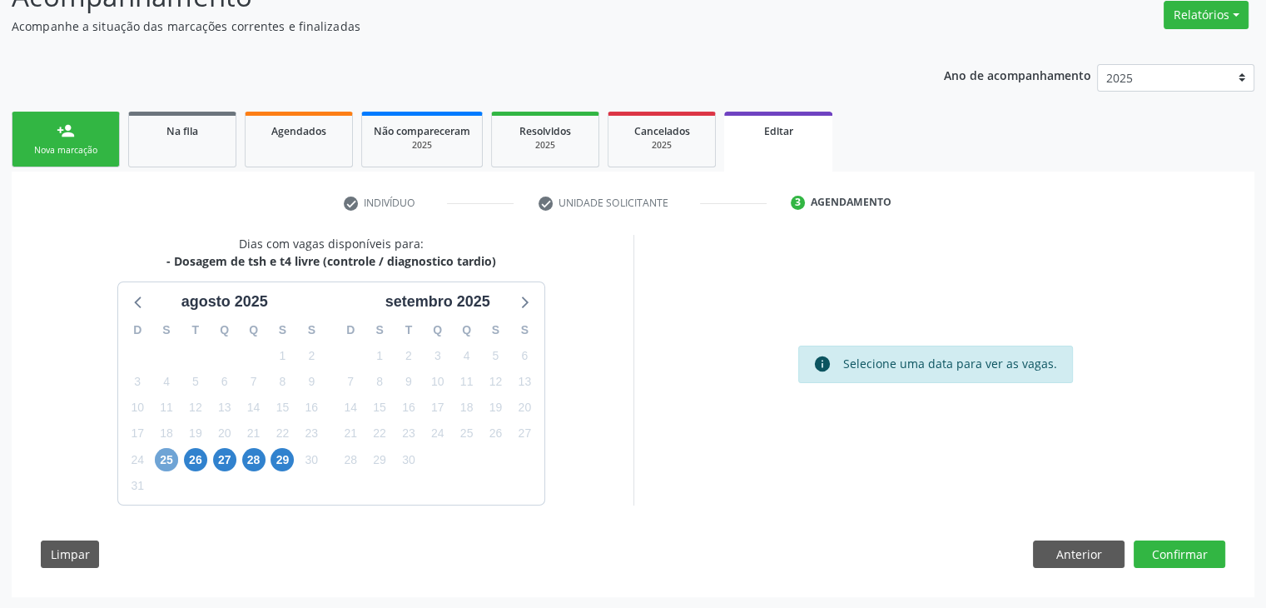
click at [169, 464] on span "25" at bounding box center [166, 459] width 23 height 23
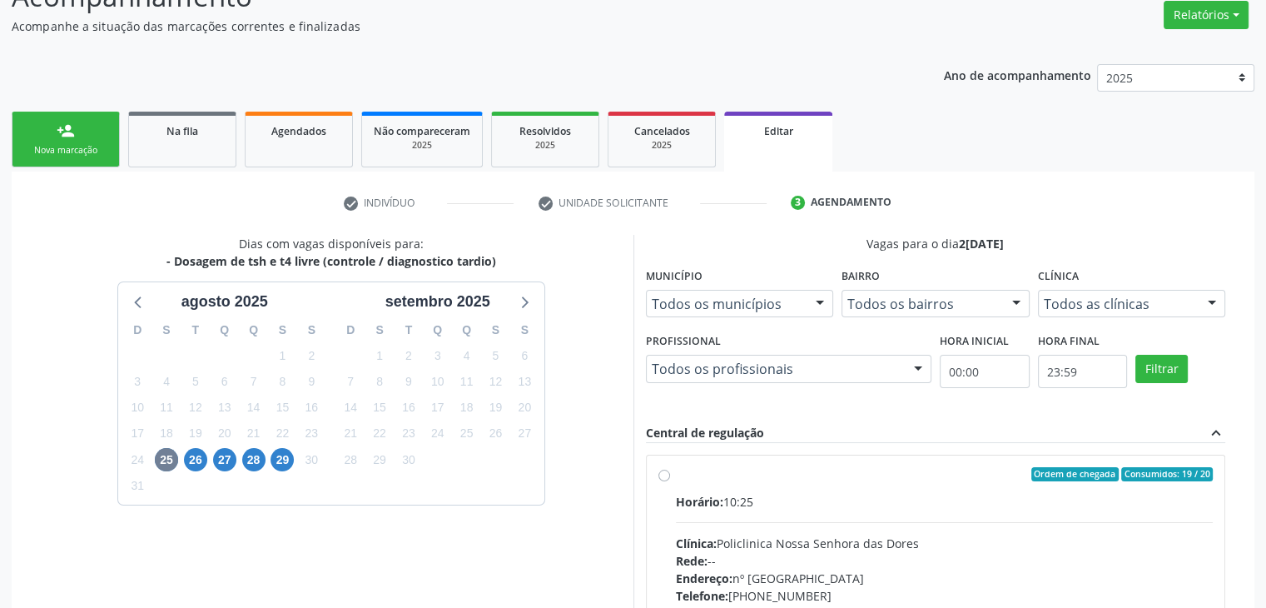
click at [790, 522] on hr at bounding box center [945, 522] width 538 height 1
click at [670, 482] on input "Ordem de chegada Consumidos: 19 / 20 Horário: 10:25 Clínica: Policlinica Nossa …" at bounding box center [665, 474] width 12 height 15
radio input "true"
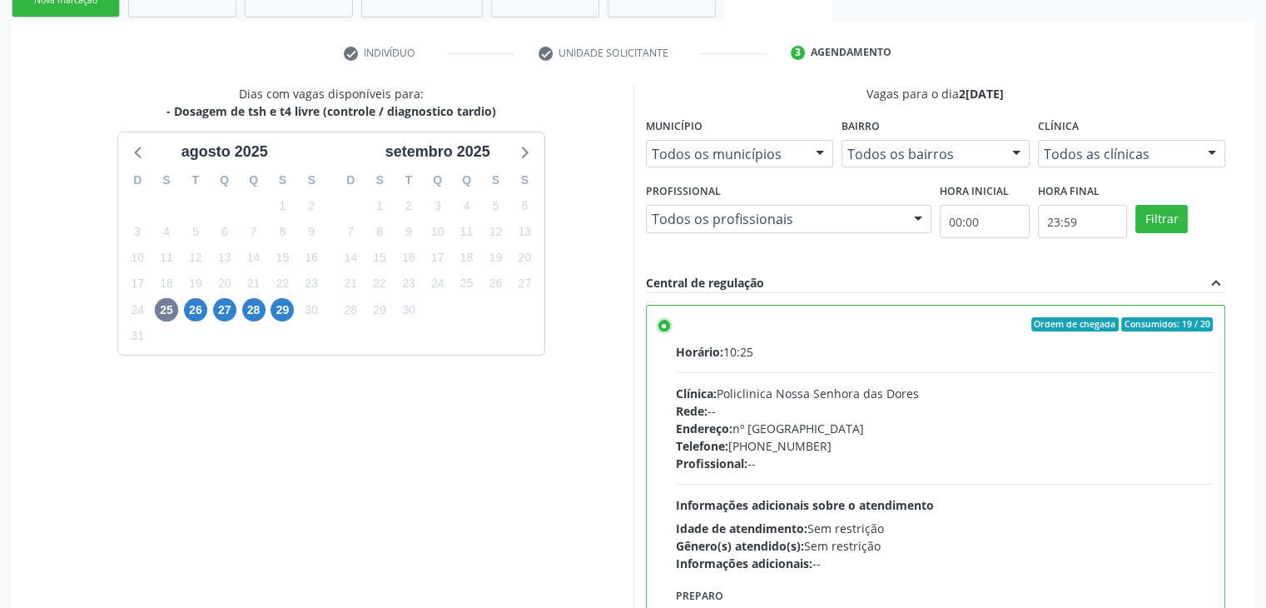
scroll to position [408, 0]
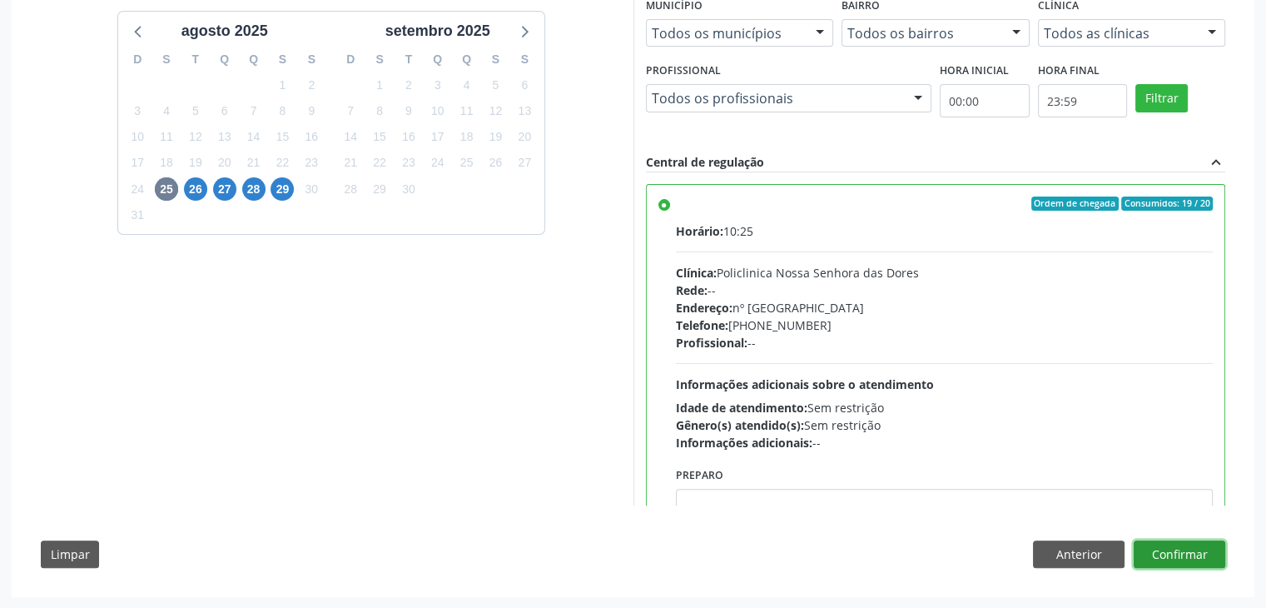
click at [1176, 550] on button "Confirmar" at bounding box center [1180, 554] width 92 height 28
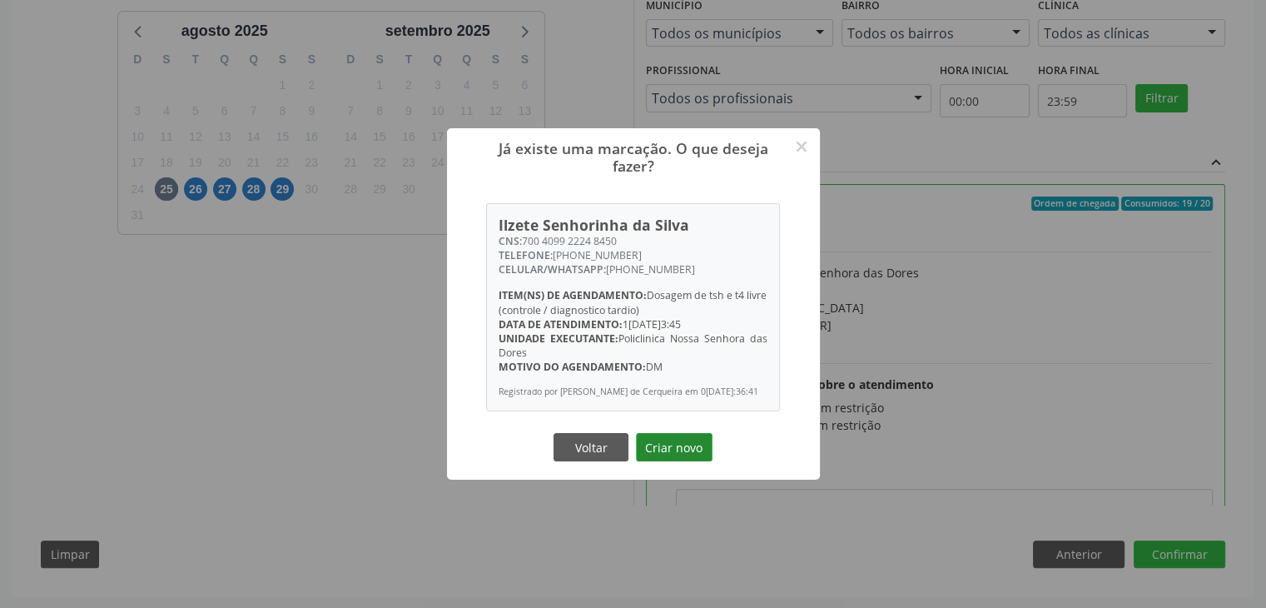
click at [665, 454] on button "Criar novo" at bounding box center [674, 447] width 77 height 28
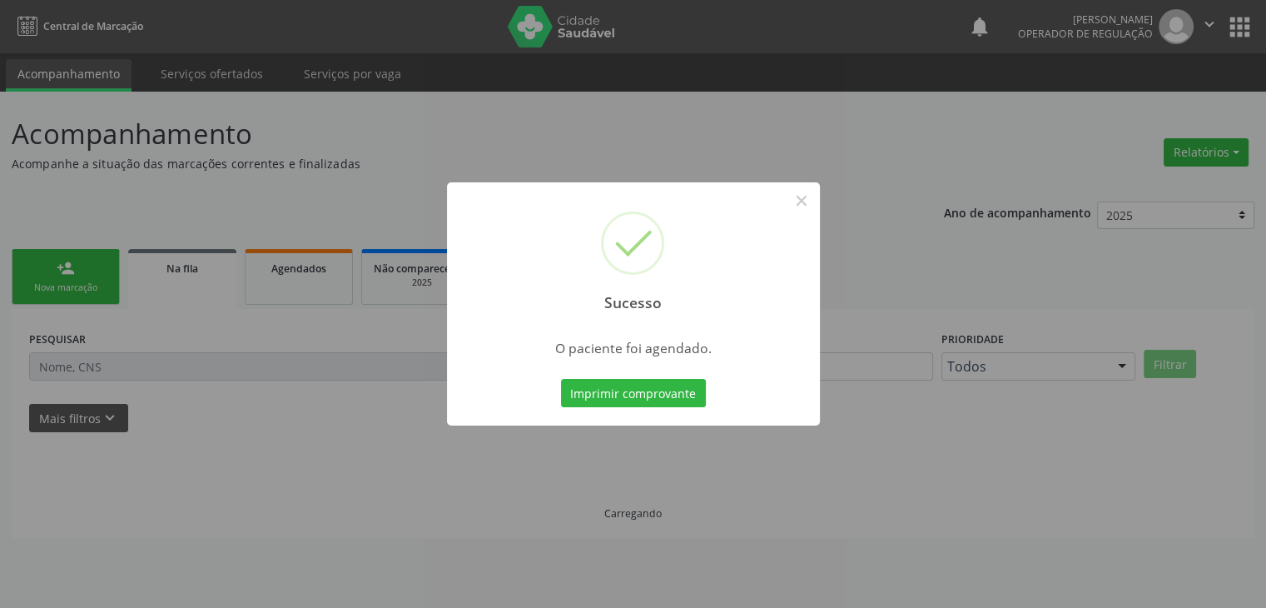
scroll to position [0, 0]
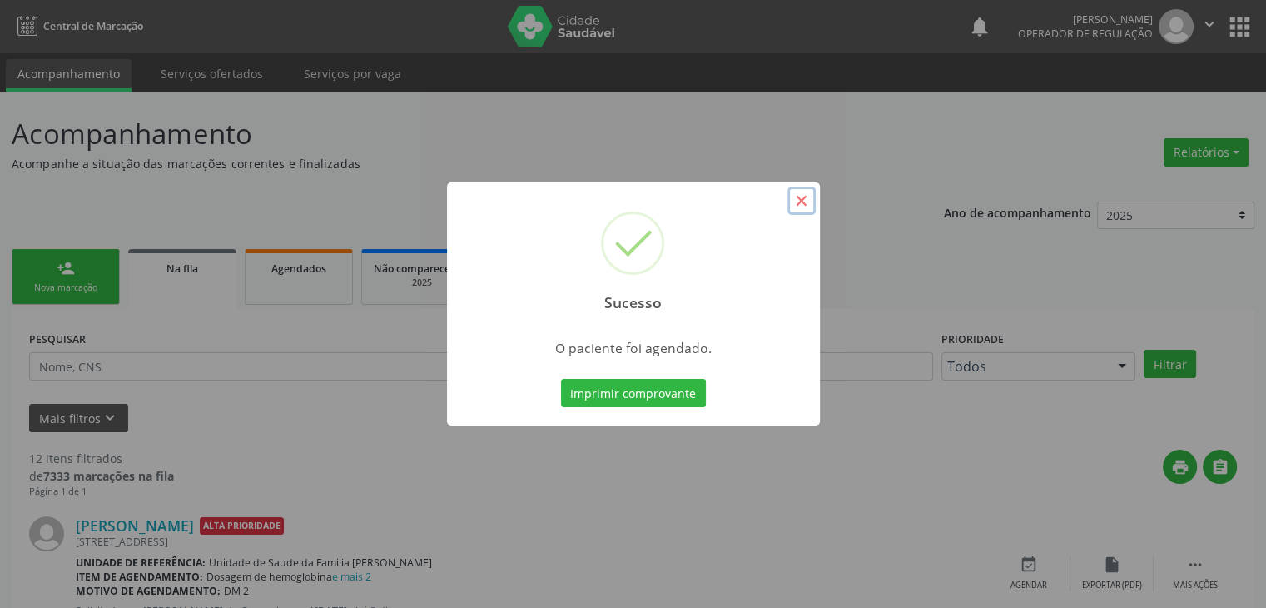
click at [809, 201] on button "×" at bounding box center [802, 201] width 28 height 28
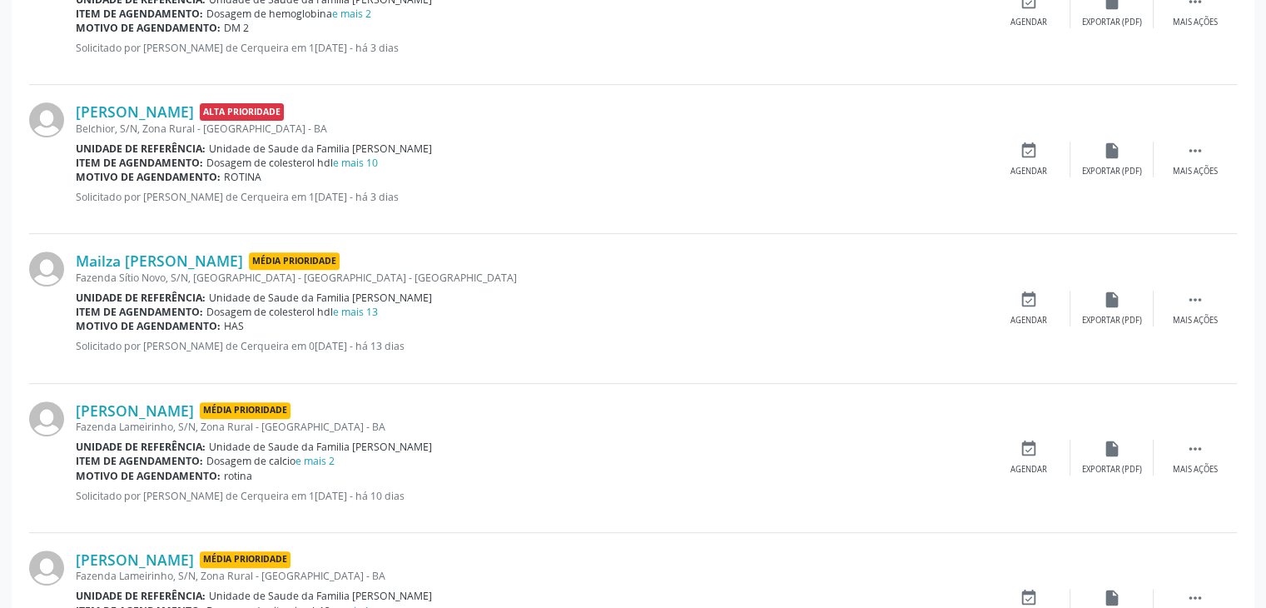
scroll to position [583, 0]
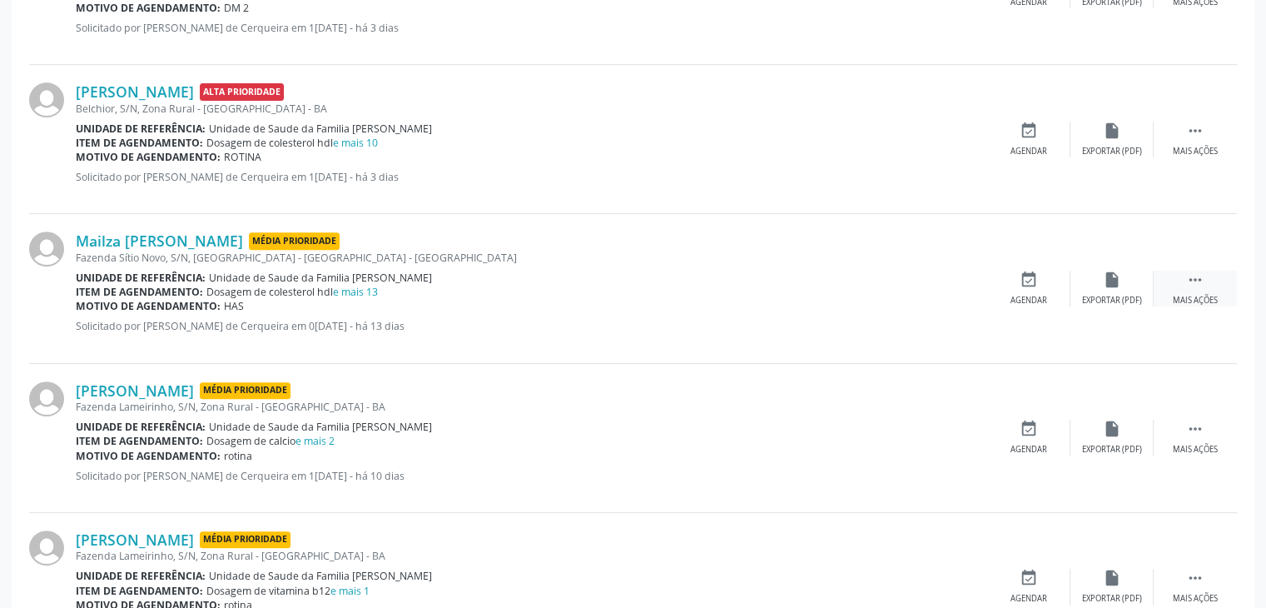
click at [1193, 280] on icon "" at bounding box center [1195, 280] width 18 height 18
click at [1107, 283] on icon "edit" at bounding box center [1112, 280] width 18 height 18
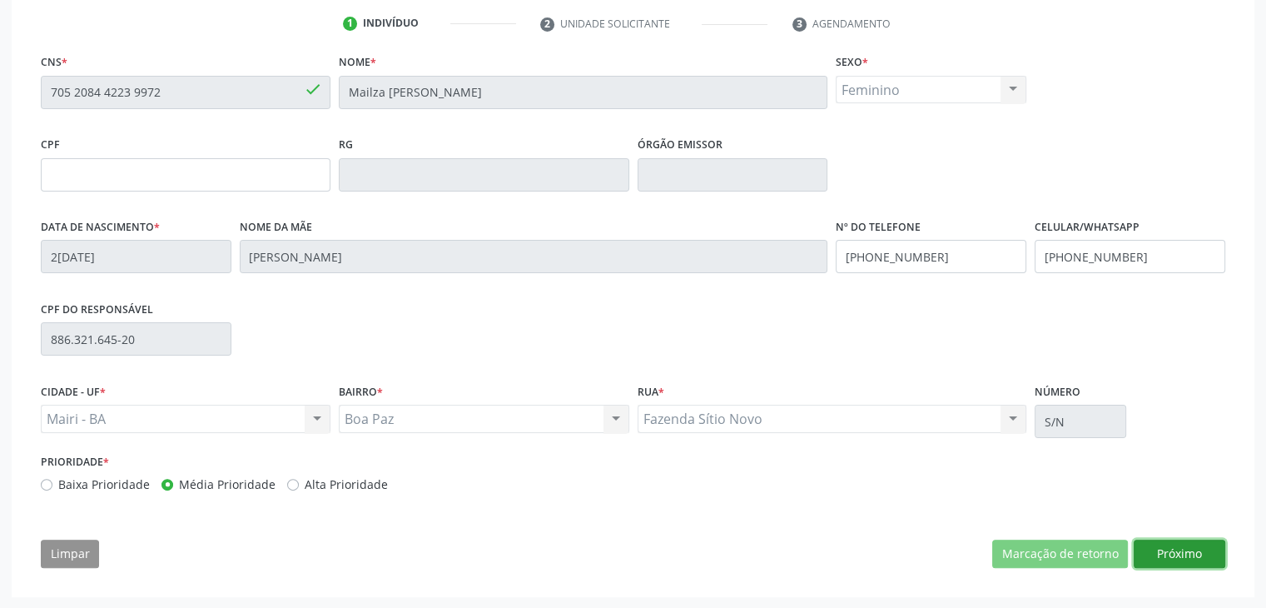
click at [1165, 544] on button "Próximo" at bounding box center [1180, 554] width 92 height 28
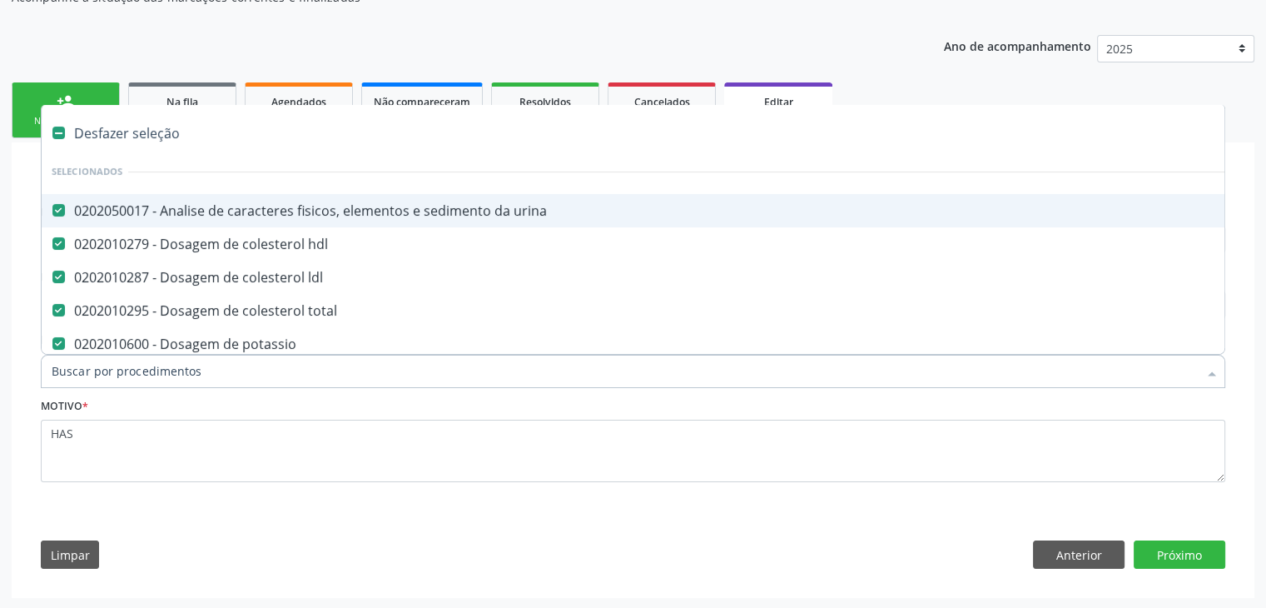
click at [176, 128] on div "Desfazer seleção" at bounding box center [692, 133] width 1301 height 33
checkbox urina "false"
checkbox hdl "false"
checkbox ldl "false"
checkbox total "false"
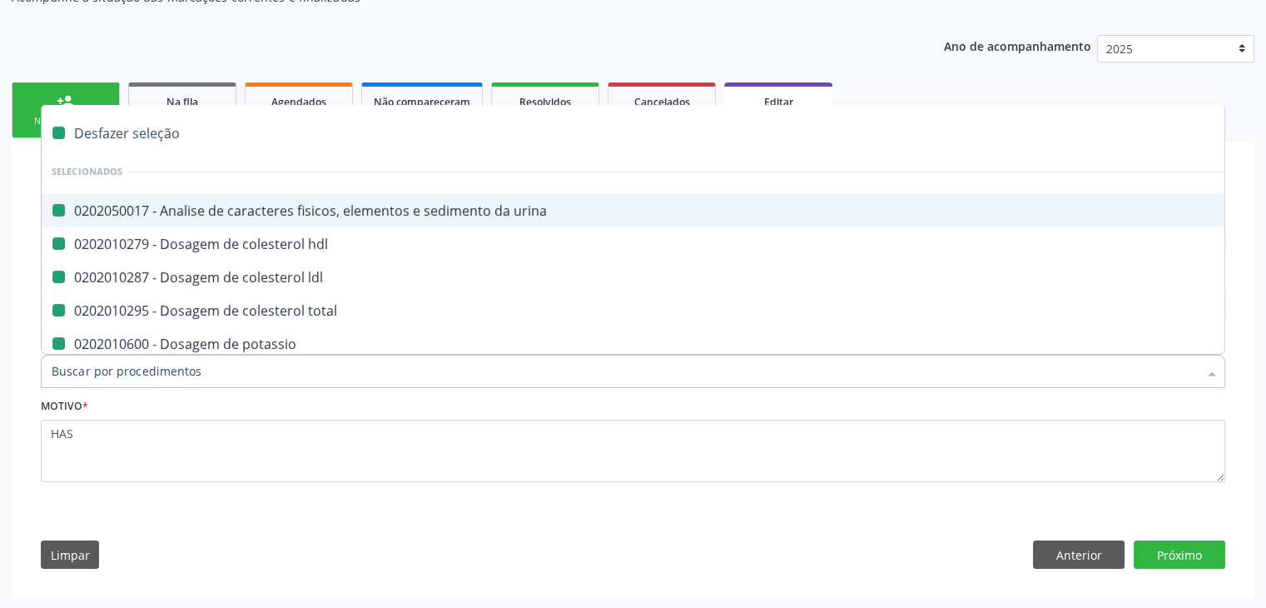
checkbox potassio "false"
checkbox sodio "false"
checkbox \(tgo\) "false"
checkbox \(tgp\) "false"
checkbox triglicerideos "false"
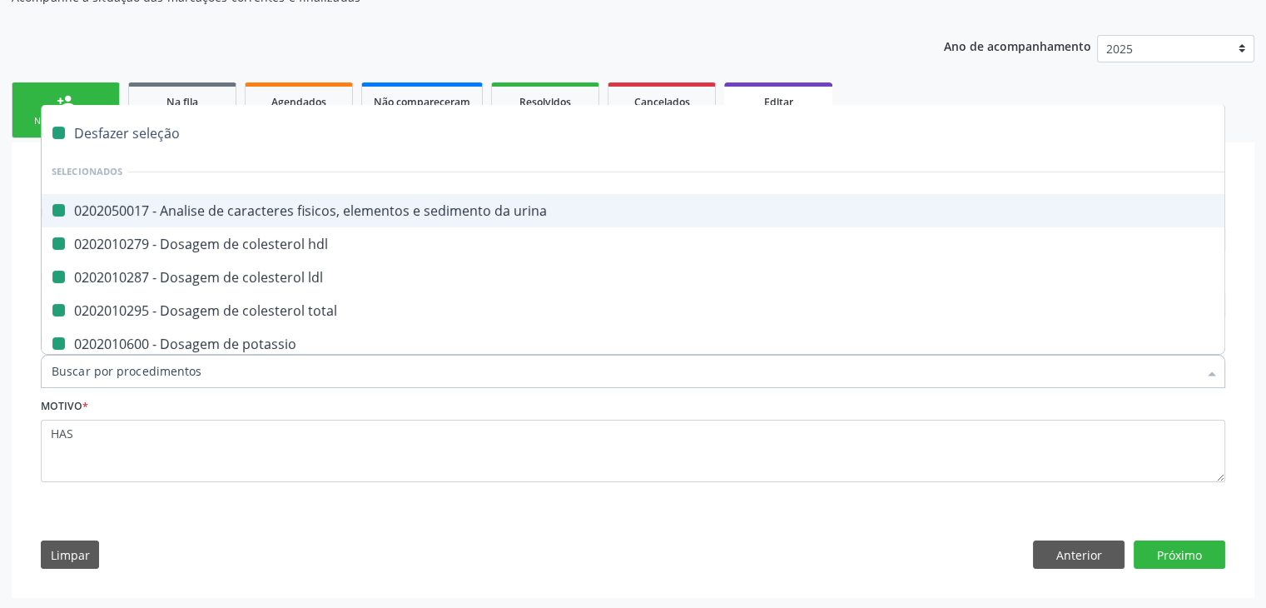
checkbox ureia "false"
checkbox Laboratoriais "false"
checkbox capilar "false"
checkbox completo "false"
checkbox fezes "false"
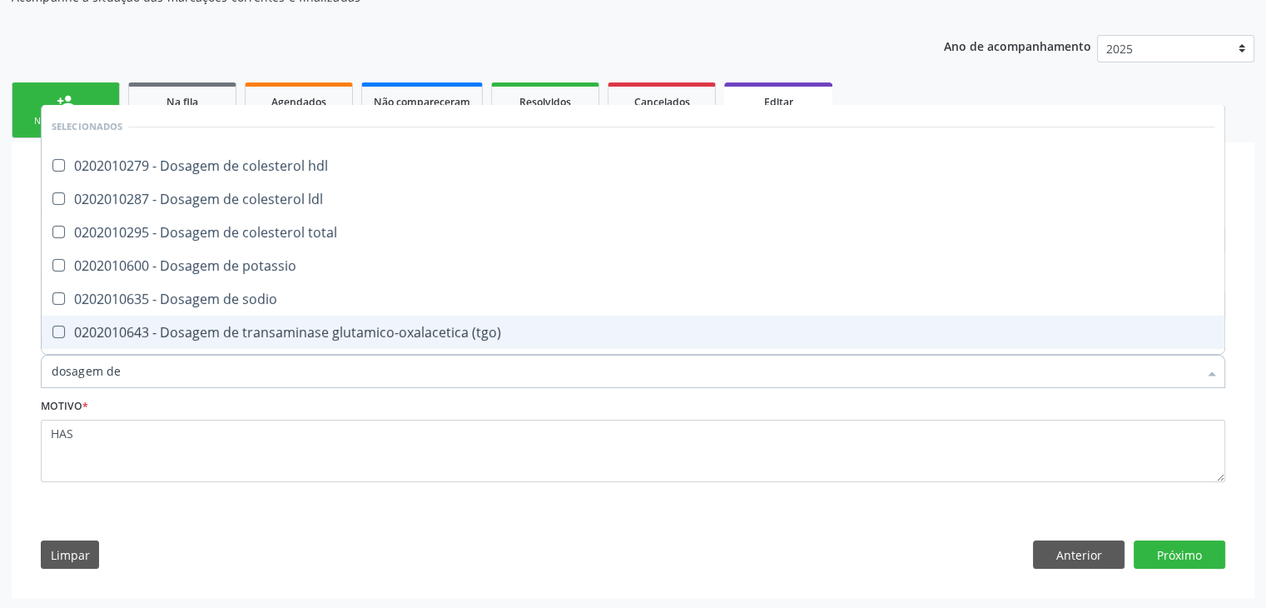
type input "DOSAGEM DE TSH"
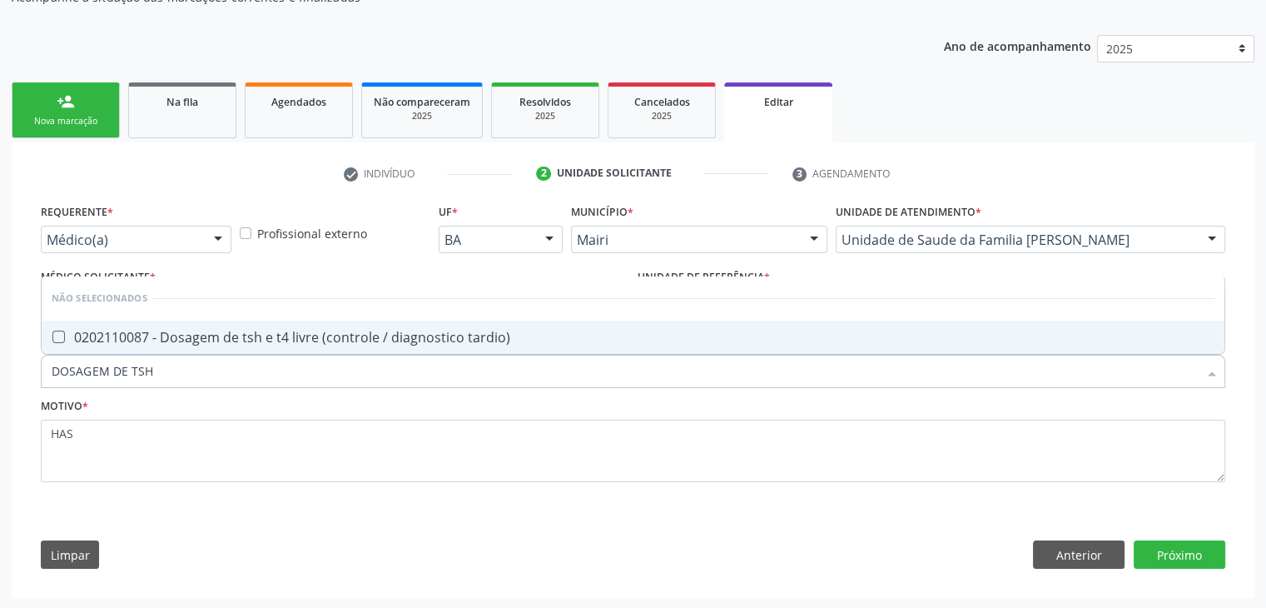
click at [301, 321] on span "0202110087 - Dosagem de tsh e t4 livre (controle / diagnostico tardio)" at bounding box center [633, 337] width 1183 height 33
checkbox tardio\) "true"
click at [1186, 559] on button "Próximo" at bounding box center [1180, 554] width 92 height 28
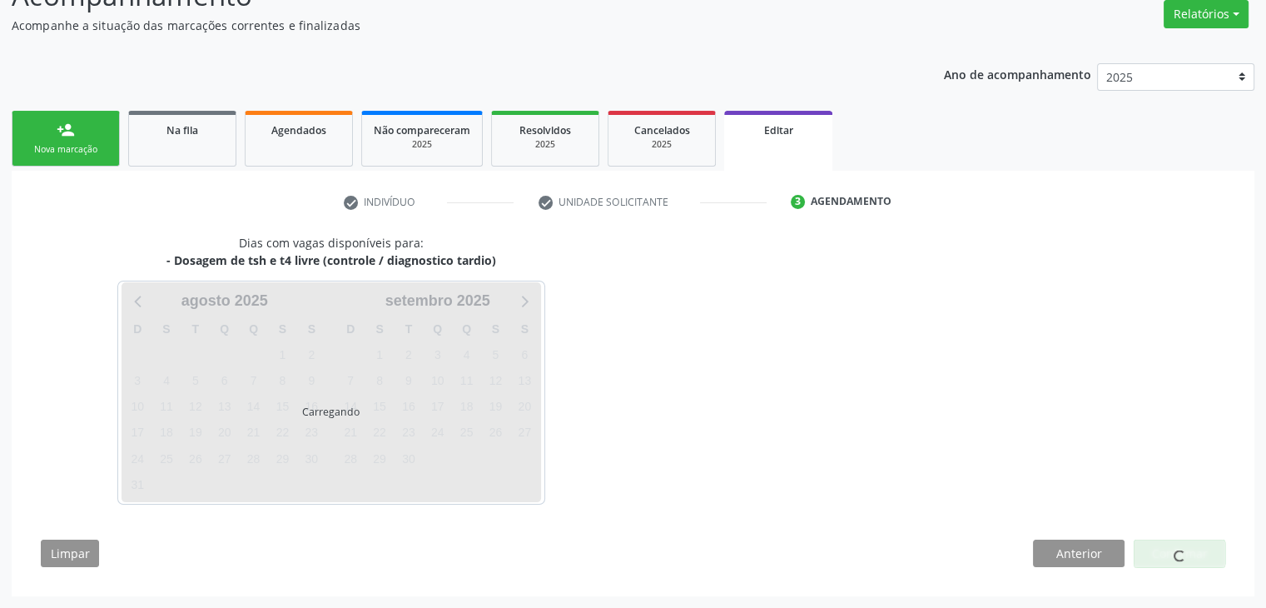
scroll to position [137, 0]
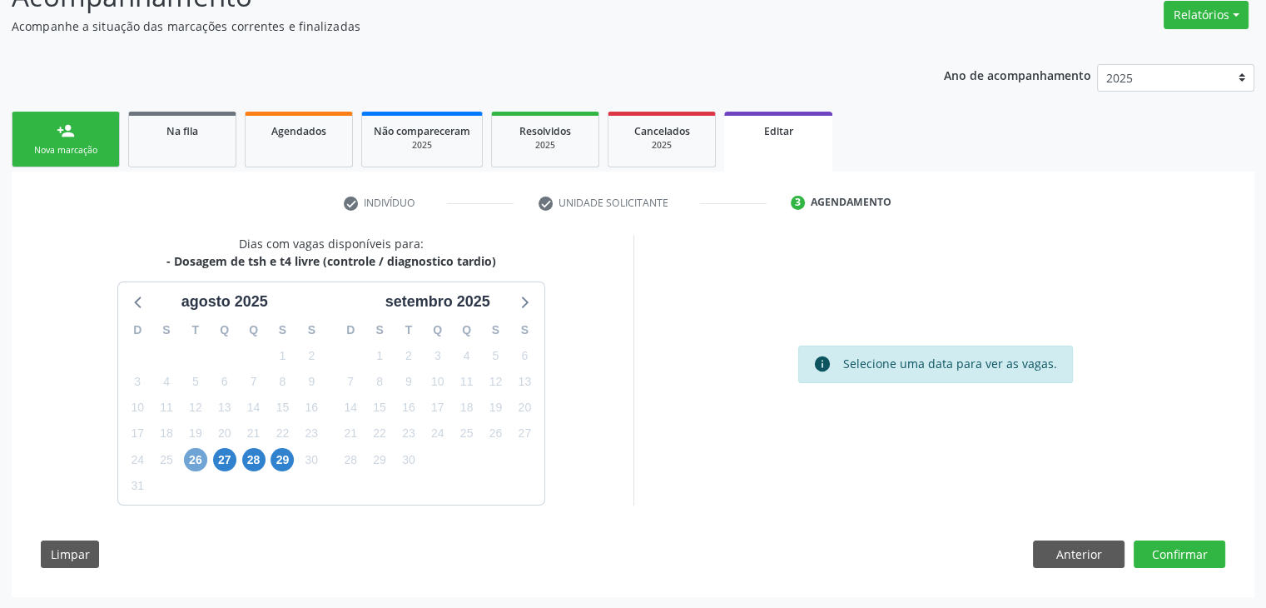
click at [200, 465] on span "26" at bounding box center [195, 459] width 23 height 23
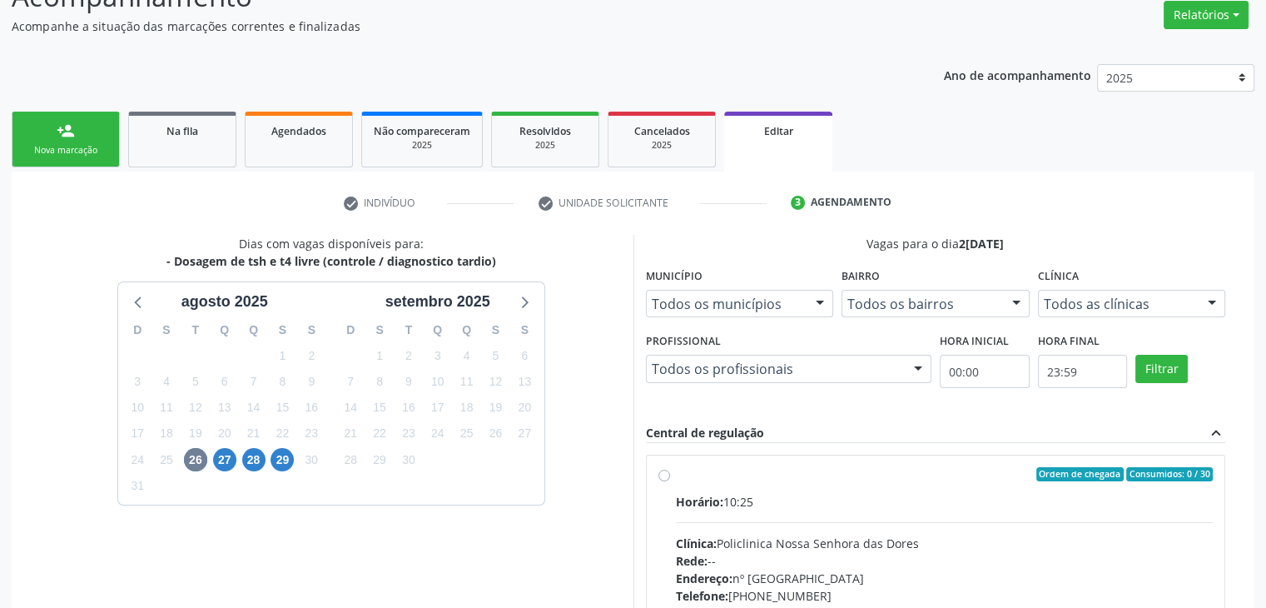
click at [879, 467] on div "Ordem de chegada Consumidos: 0 / 30" at bounding box center [945, 474] width 538 height 15
click at [670, 467] on input "Ordem de chegada Consumidos: 0 / 30 Horário: 10:25 Clínica: Policlinica Nossa S…" at bounding box center [665, 474] width 12 height 15
radio input "true"
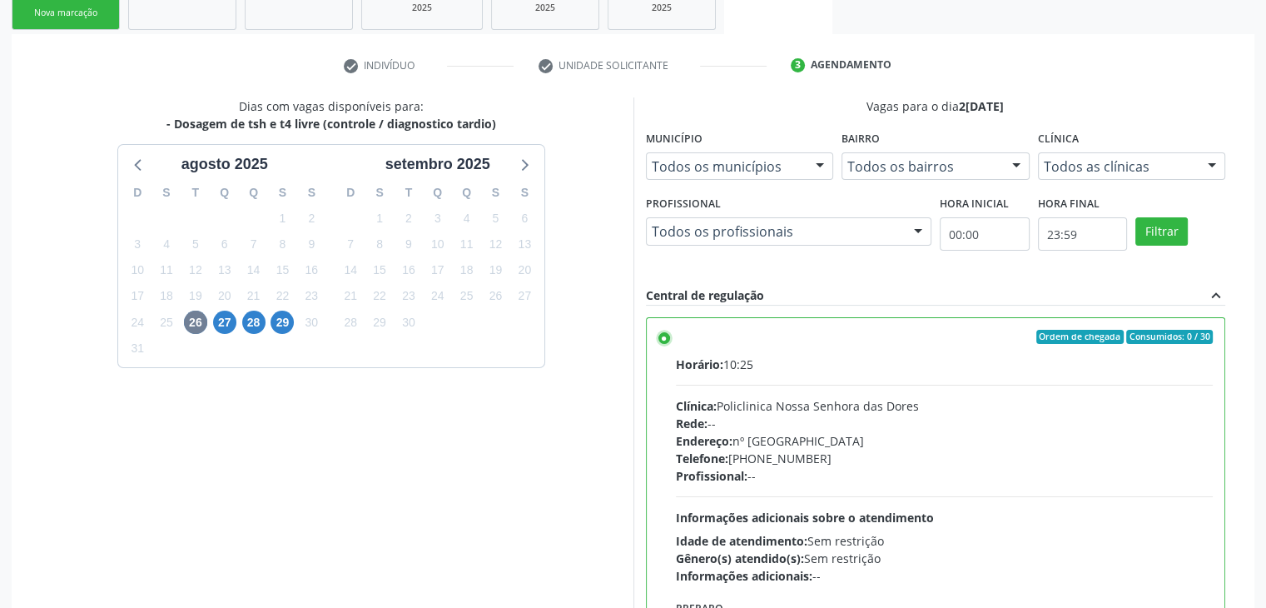
scroll to position [408, 0]
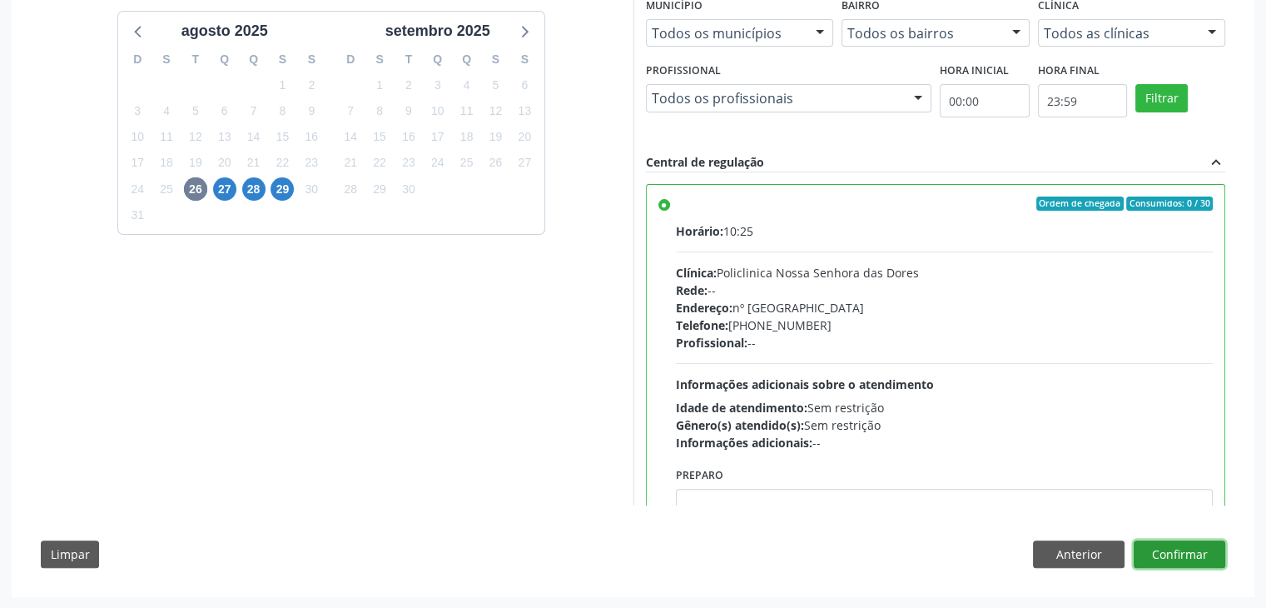
click at [1181, 556] on button "Confirmar" at bounding box center [1180, 554] width 92 height 28
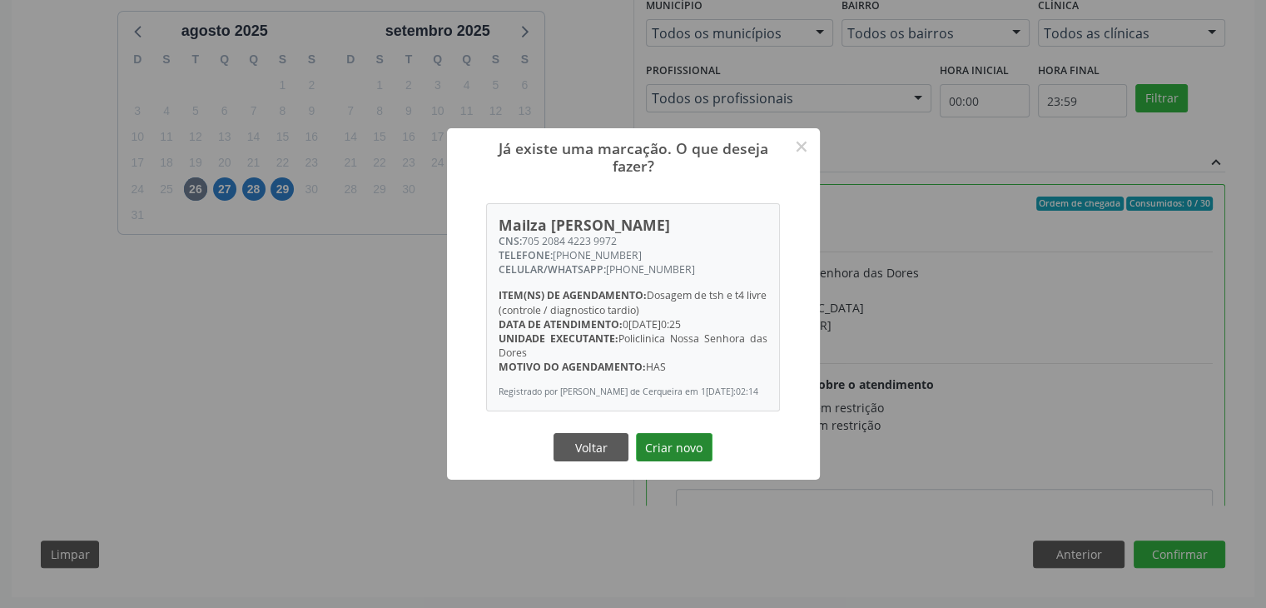
click at [695, 460] on button "Criar novo" at bounding box center [674, 447] width 77 height 28
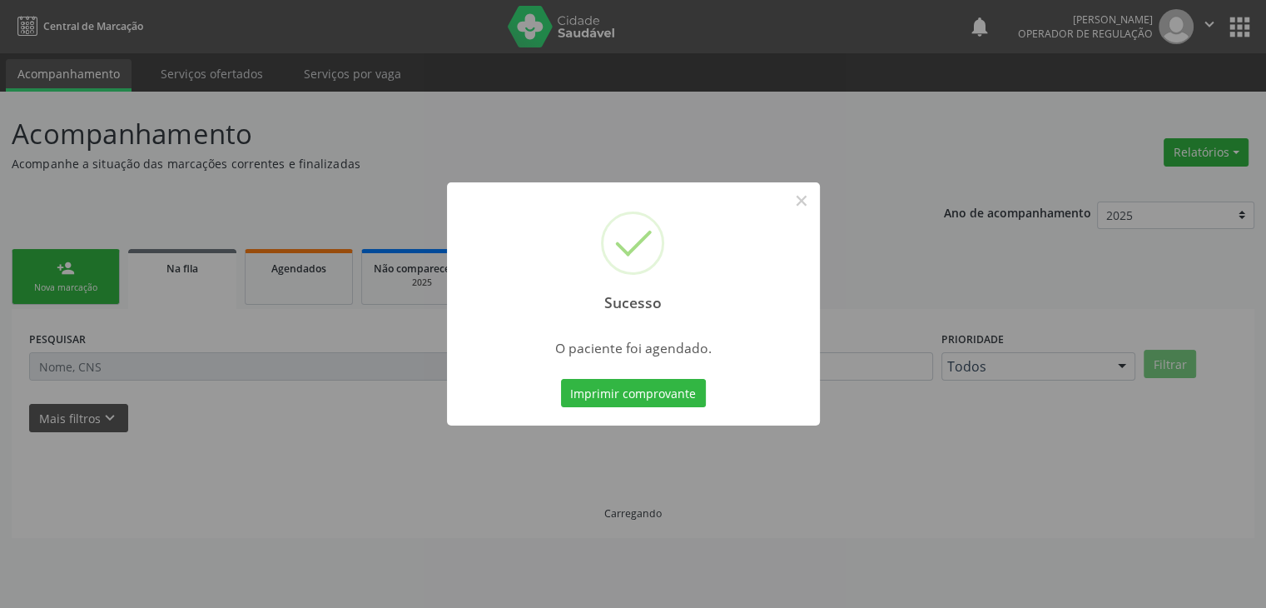
scroll to position [0, 0]
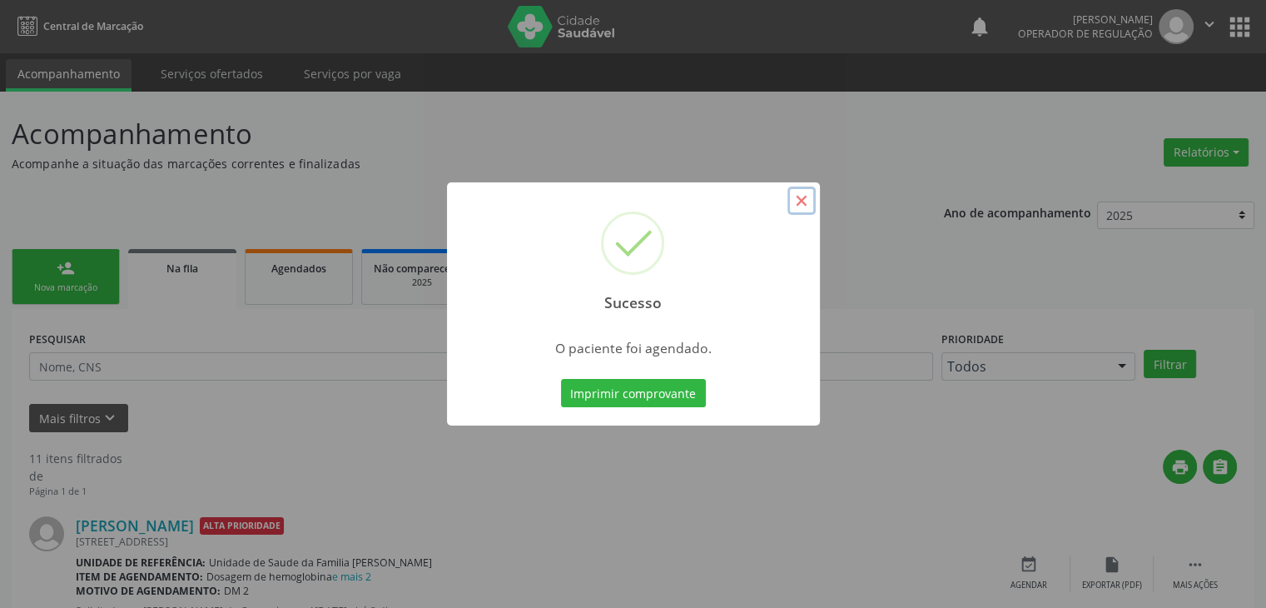
click at [809, 197] on button "×" at bounding box center [802, 201] width 28 height 28
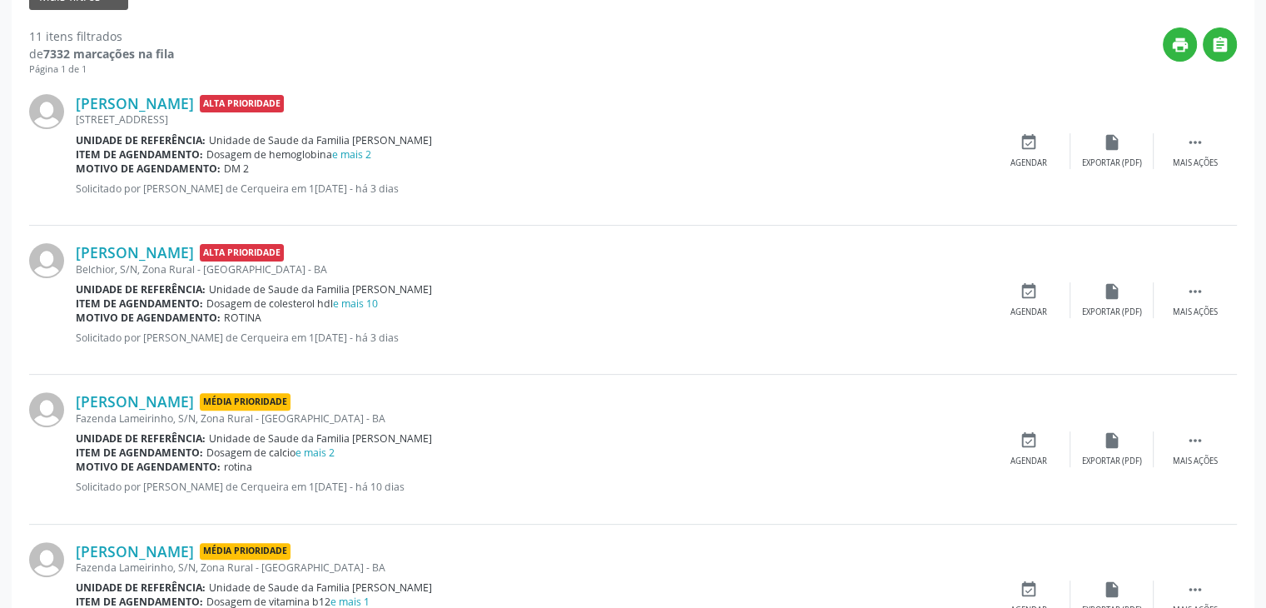
scroll to position [475, 0]
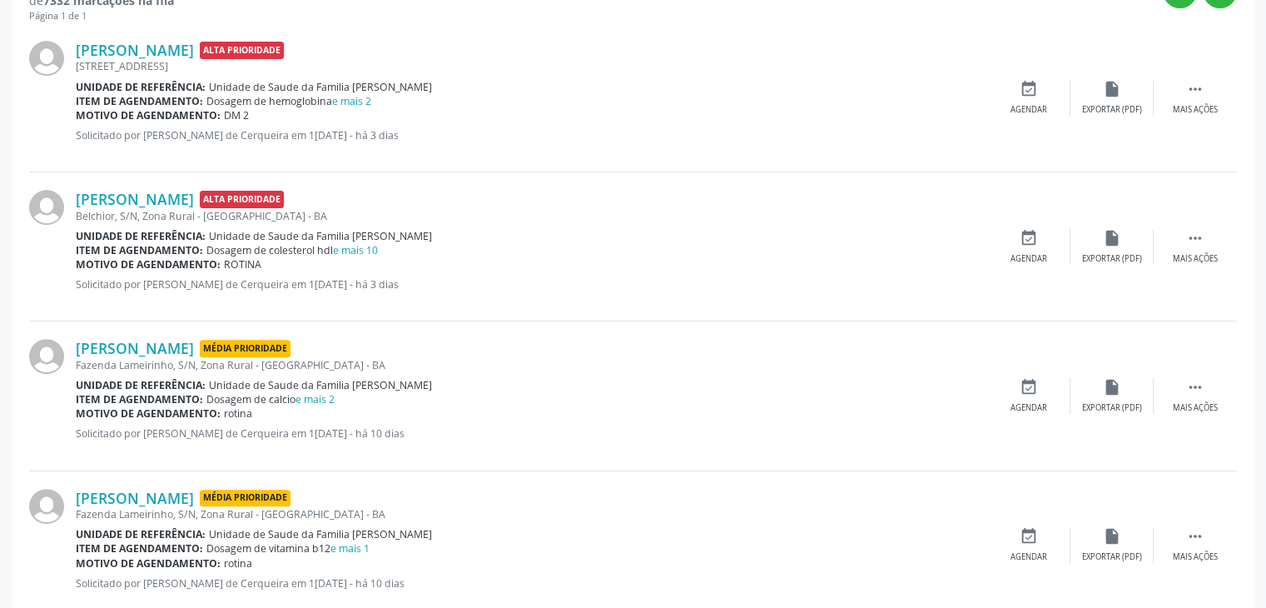
click at [321, 390] on span "Unidade de Saude da Familia [PERSON_NAME]" at bounding box center [320, 385] width 223 height 14
click at [320, 389] on span "Unidade de Saude da Familia [PERSON_NAME]" at bounding box center [320, 385] width 223 height 14
click at [318, 393] on link "e mais 2" at bounding box center [315, 399] width 39 height 14
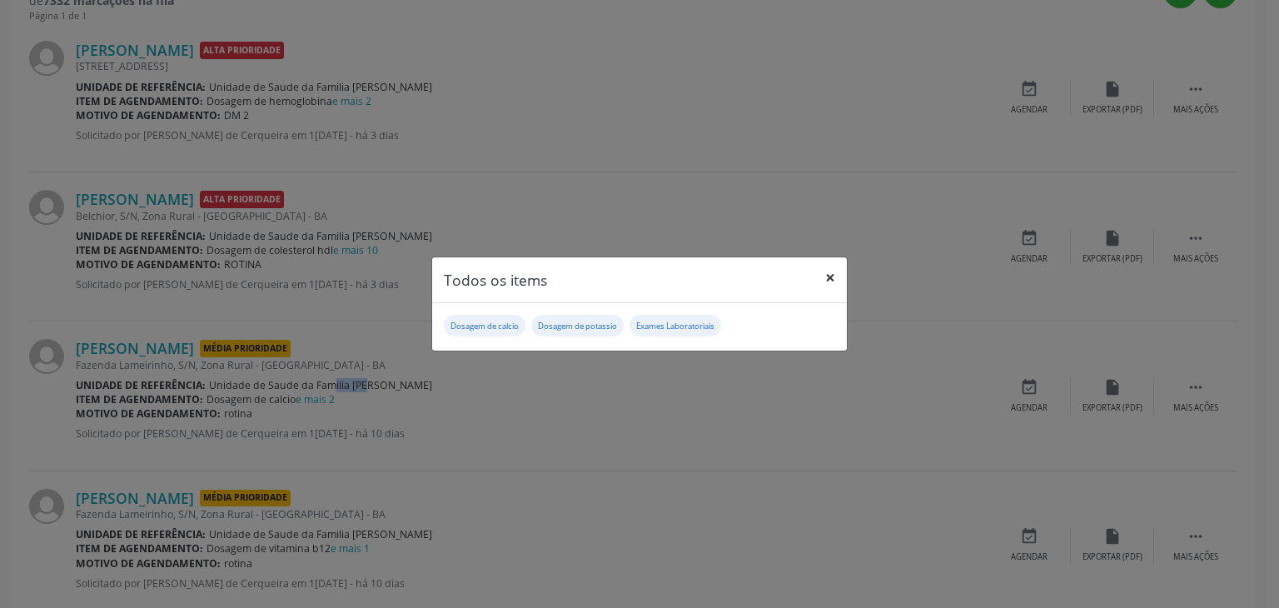
click at [826, 271] on button "×" at bounding box center [829, 277] width 33 height 41
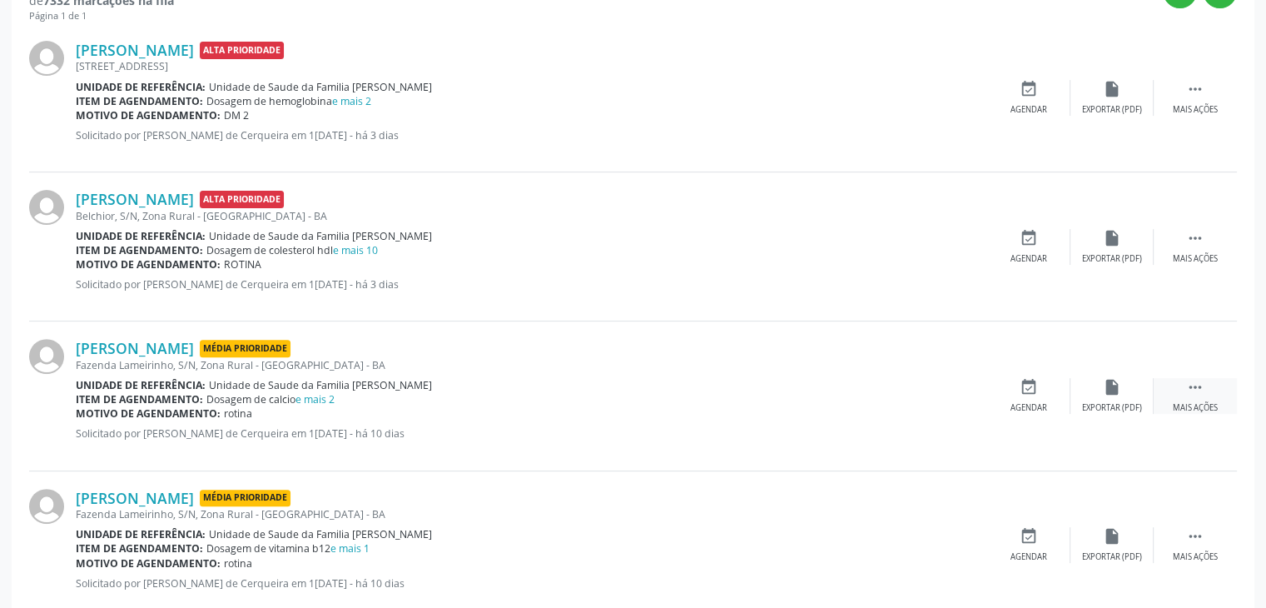
click at [1182, 400] on div " Mais ações" at bounding box center [1195, 396] width 83 height 36
click at [1106, 407] on div "Editar" at bounding box center [1112, 408] width 27 height 12
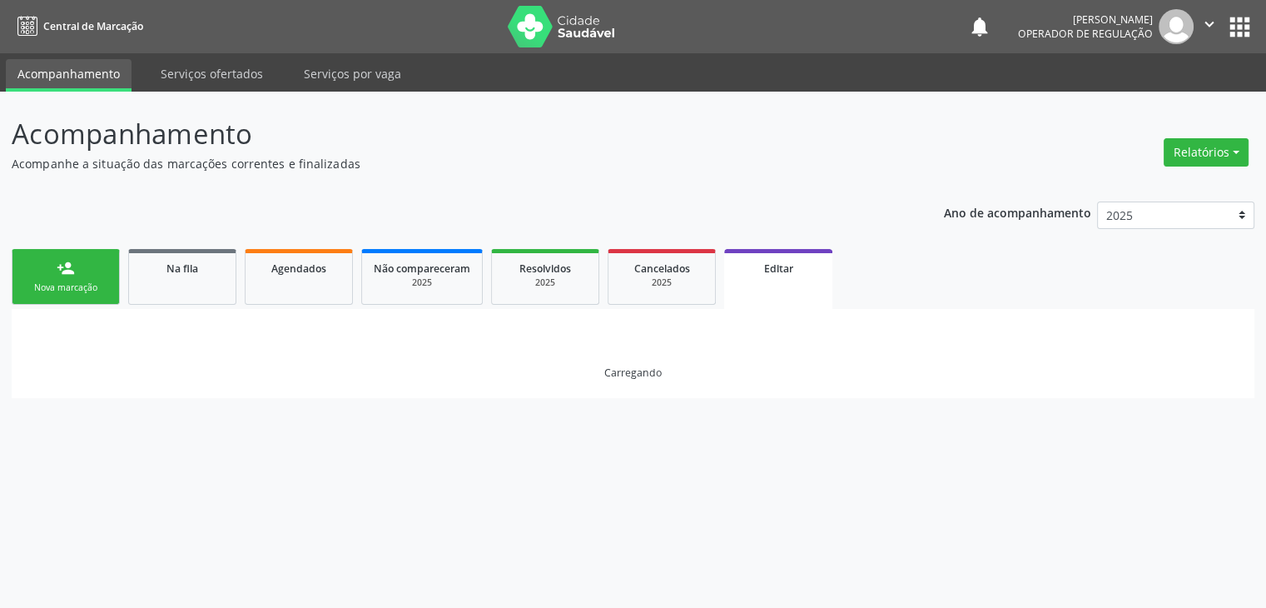
scroll to position [0, 0]
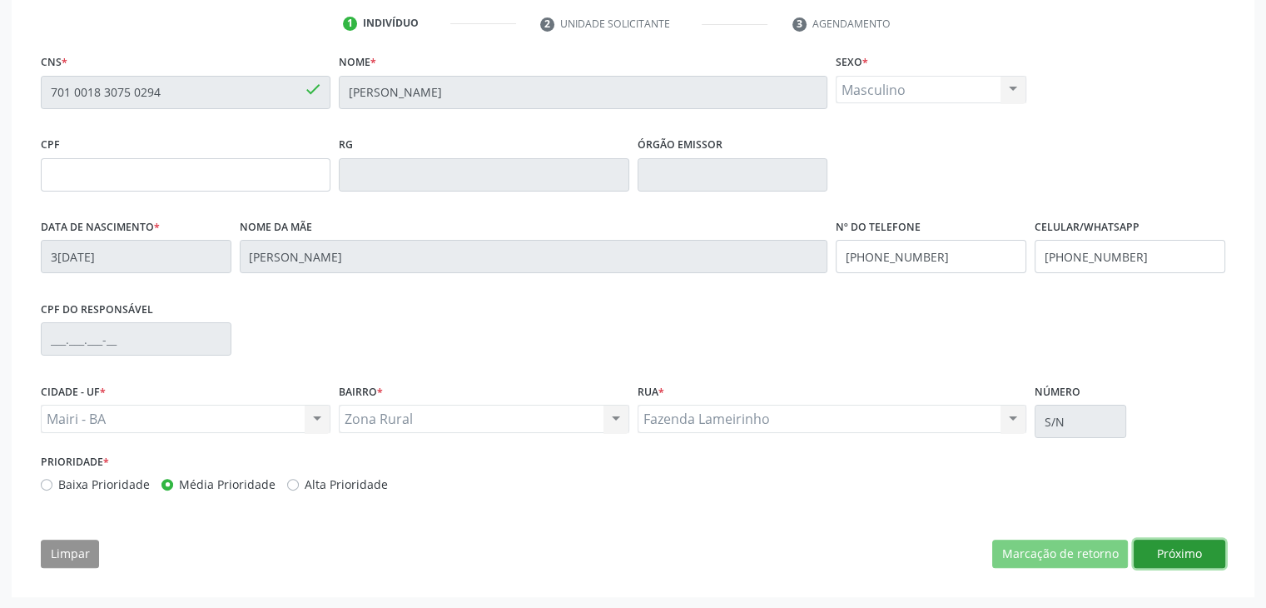
click at [1192, 558] on button "Próximo" at bounding box center [1180, 554] width 92 height 28
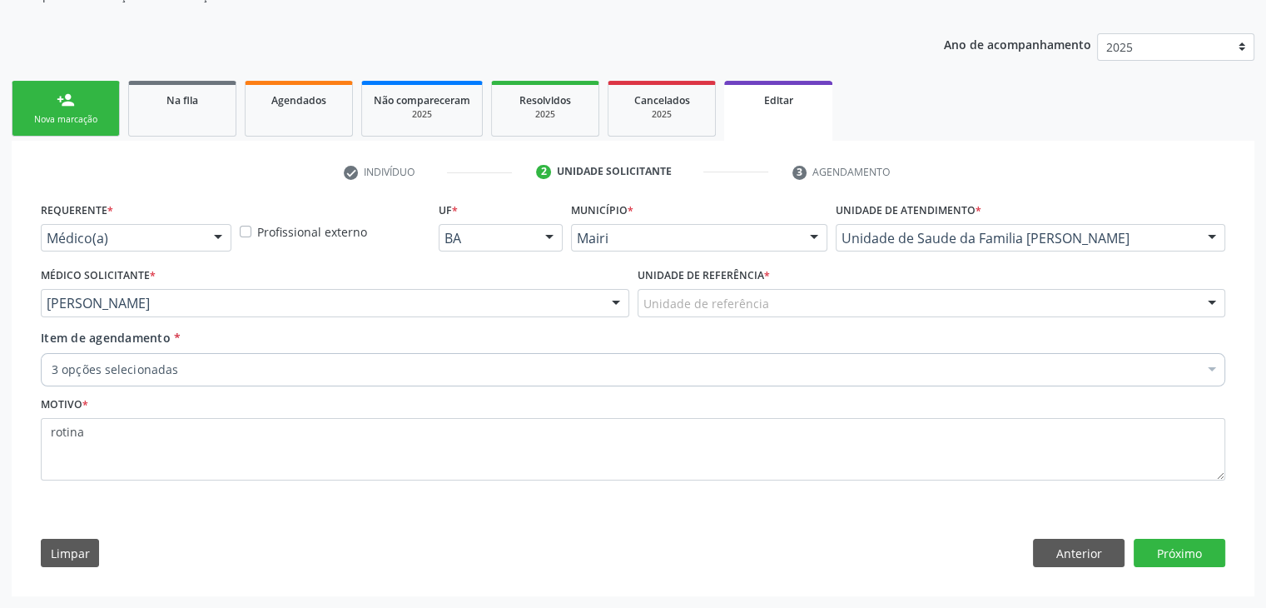
scroll to position [167, 0]
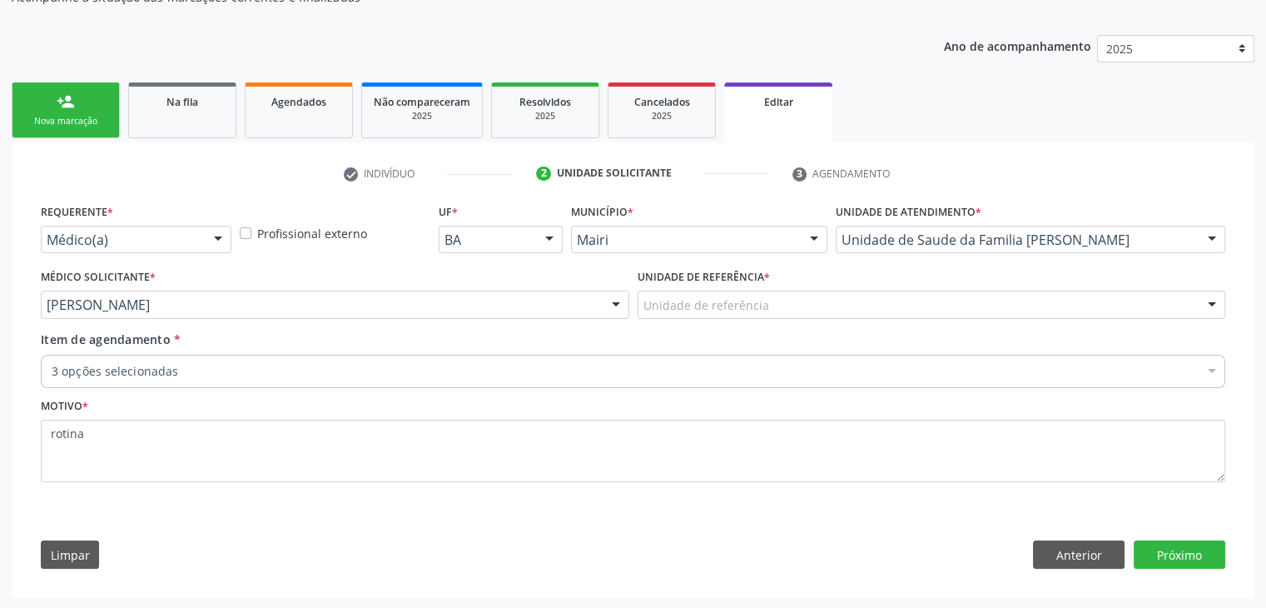
click at [858, 306] on div "Unidade de referência" at bounding box center [932, 305] width 589 height 28
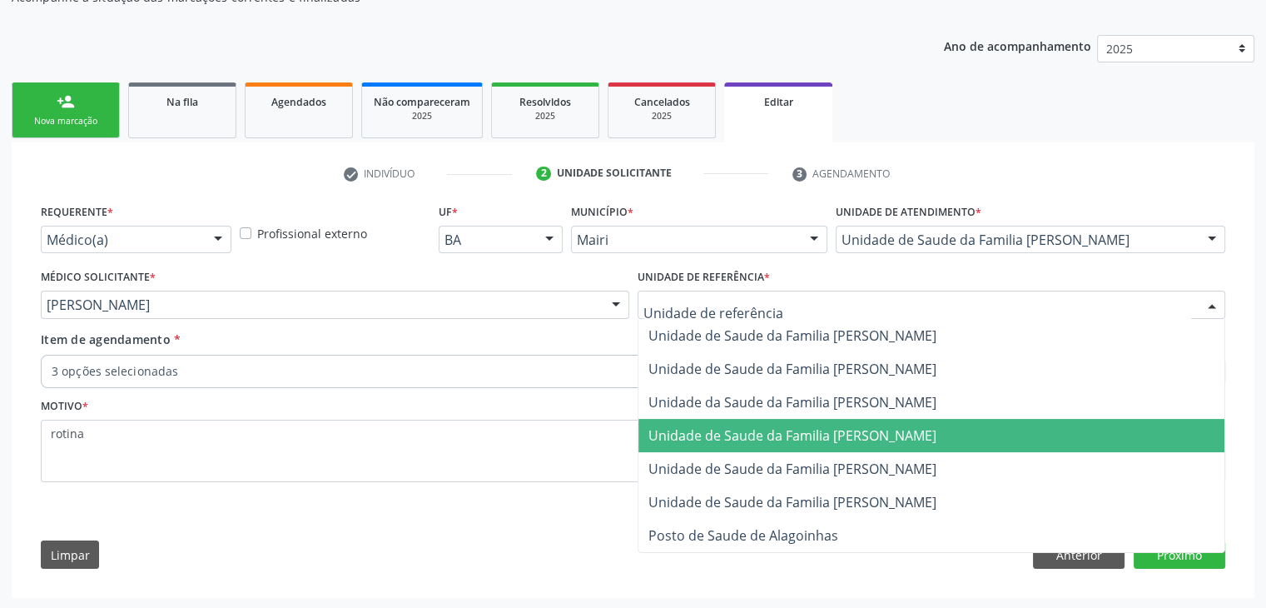
click at [872, 443] on span "Unidade de Saude da Familia [PERSON_NAME]" at bounding box center [932, 435] width 587 height 33
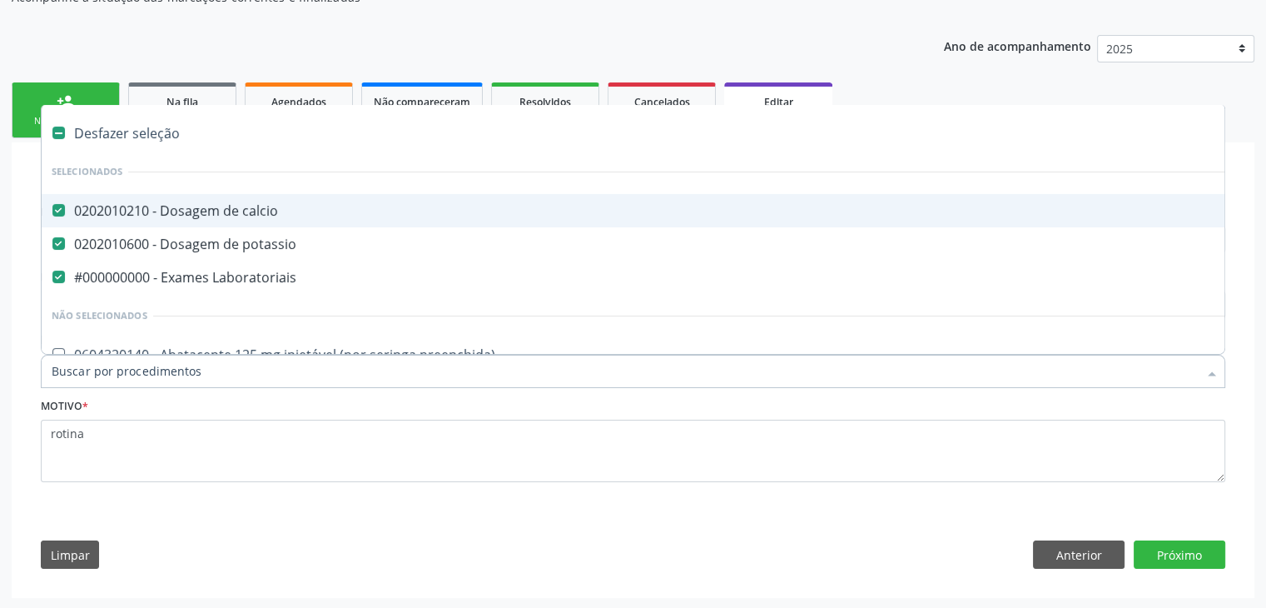
click at [105, 134] on div "Desfazer seleção" at bounding box center [692, 133] width 1301 height 33
checkbox calcio "false"
checkbox potassio "false"
checkbox Laboratoriais "false"
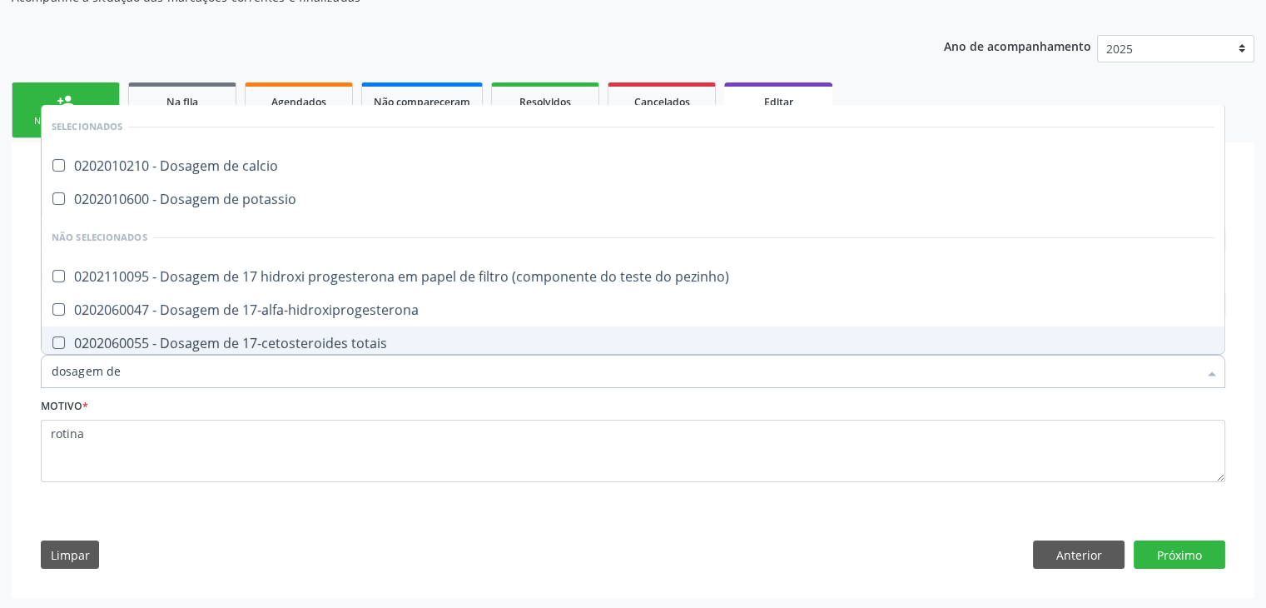
type input "DOSAGEM DE TSH"
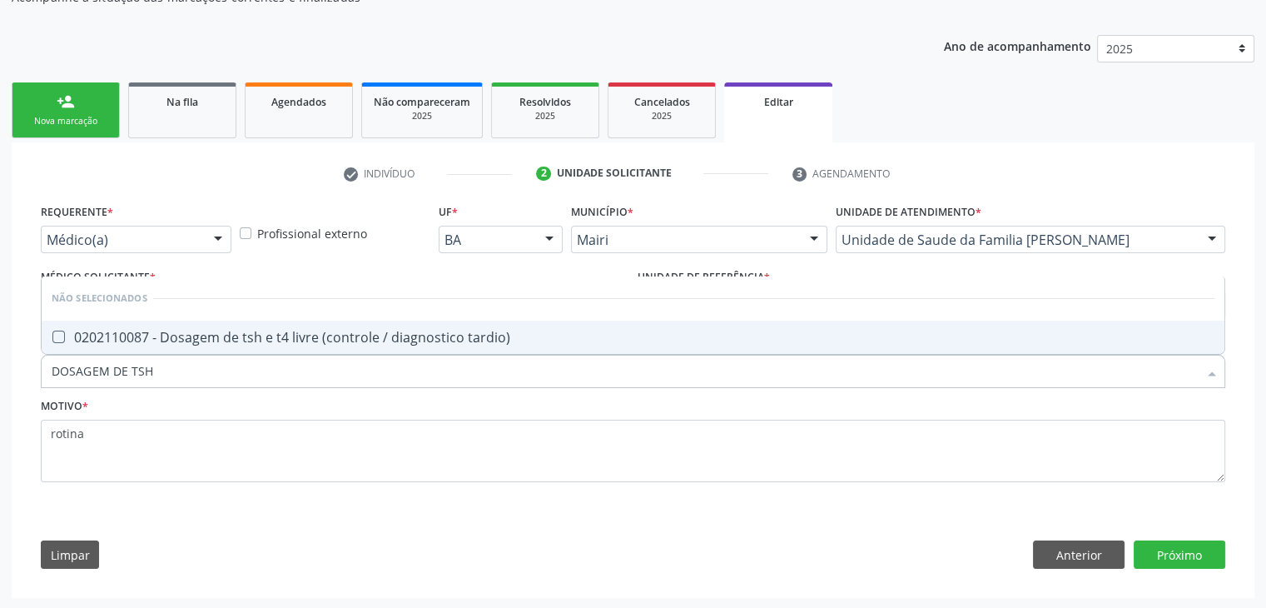
click at [236, 321] on span "0202110087 - Dosagem de tsh e t4 livre (controle / diagnostico tardio)" at bounding box center [633, 337] width 1183 height 33
checkbox tardio\) "true"
click at [1223, 553] on button "Próximo" at bounding box center [1180, 554] width 92 height 28
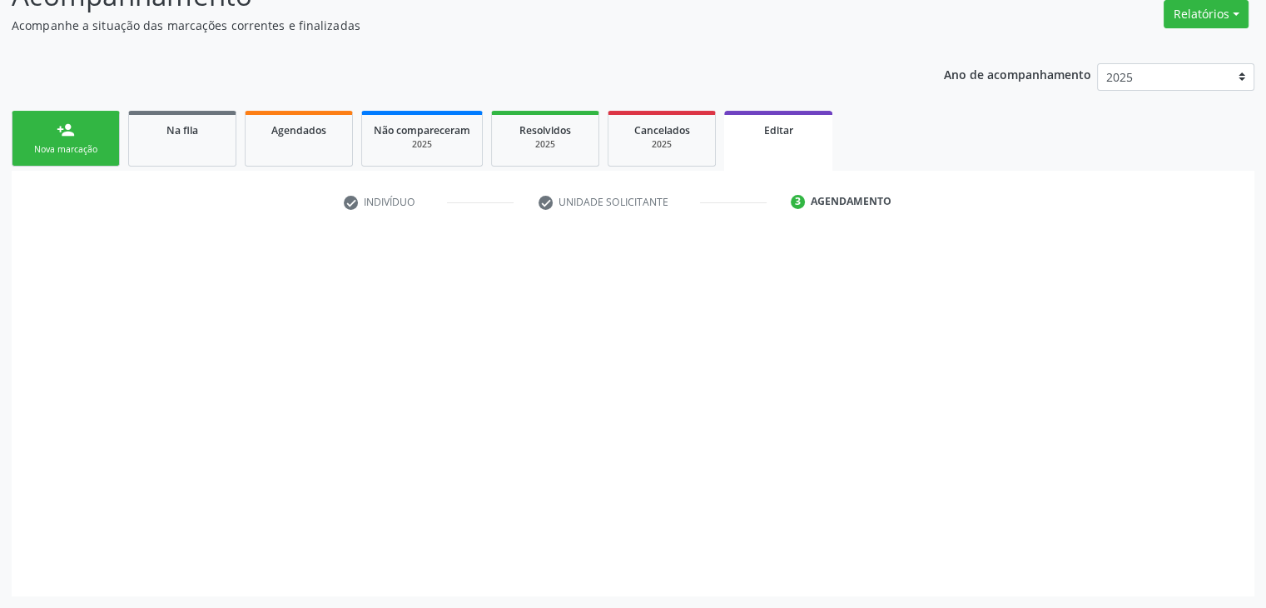
scroll to position [137, 0]
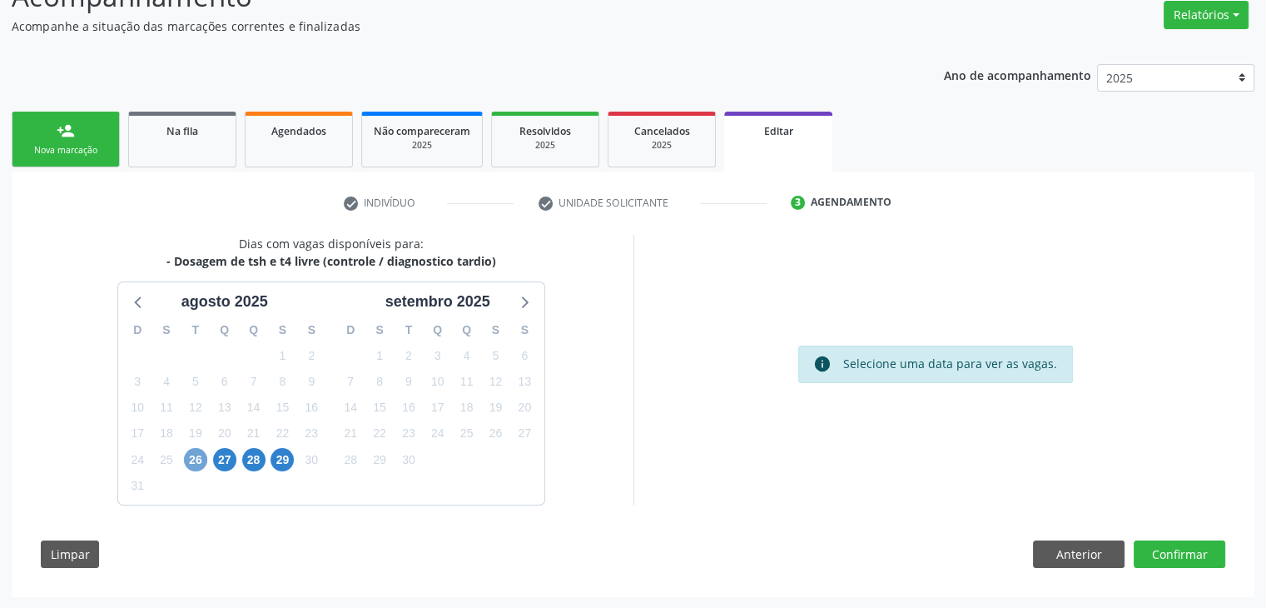
click at [193, 456] on span "26" at bounding box center [195, 459] width 23 height 23
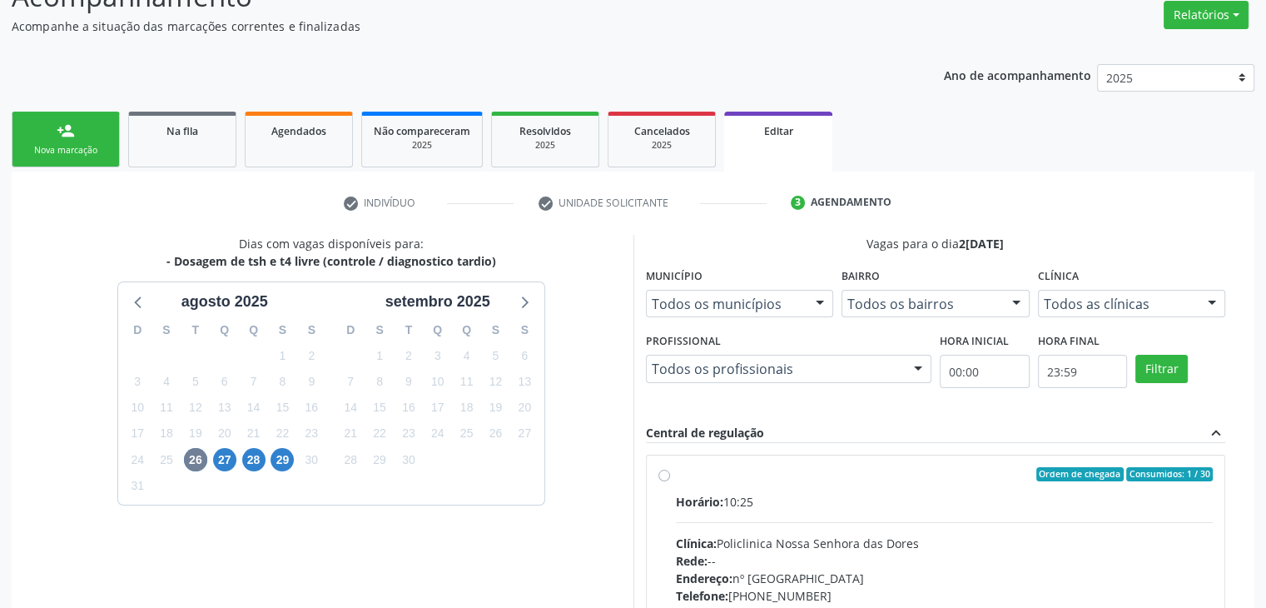
click at [769, 520] on div "Horário: 10:25 Clínica: Policlinica Nossa Senhora das Dores Rede: -- Endereço: …" at bounding box center [945, 607] width 538 height 229
click at [670, 482] on input "Ordem de chegada Consumidos: 1 / 30 Horário: 10:25 Clínica: Policlinica Nossa S…" at bounding box center [665, 474] width 12 height 15
radio input "true"
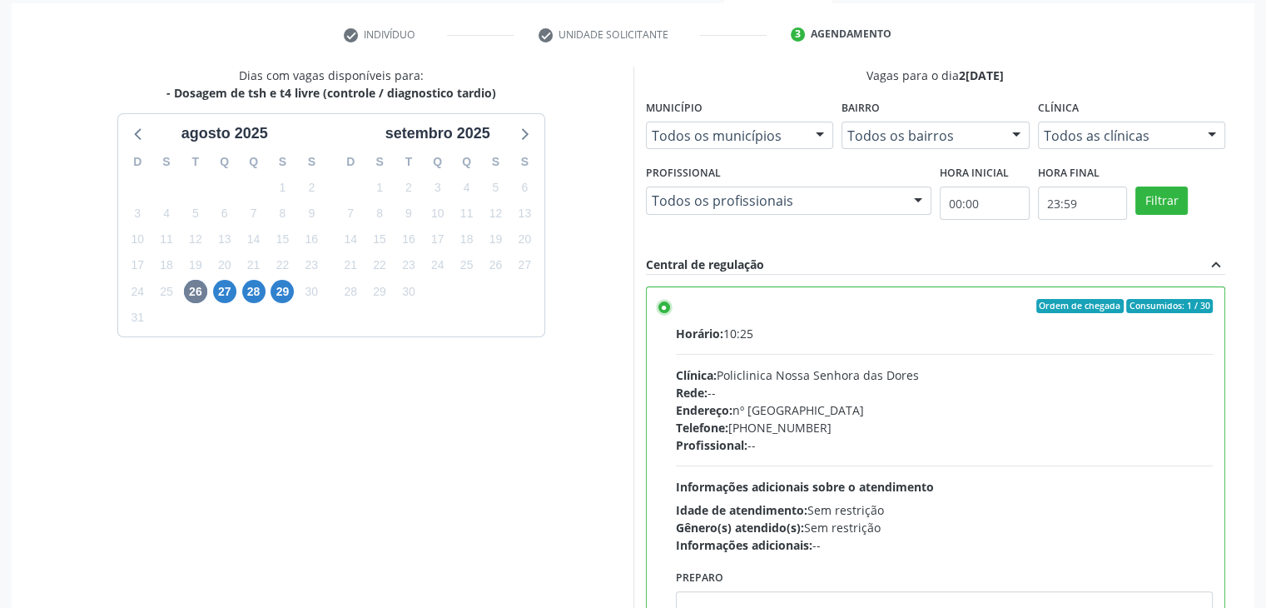
scroll to position [408, 0]
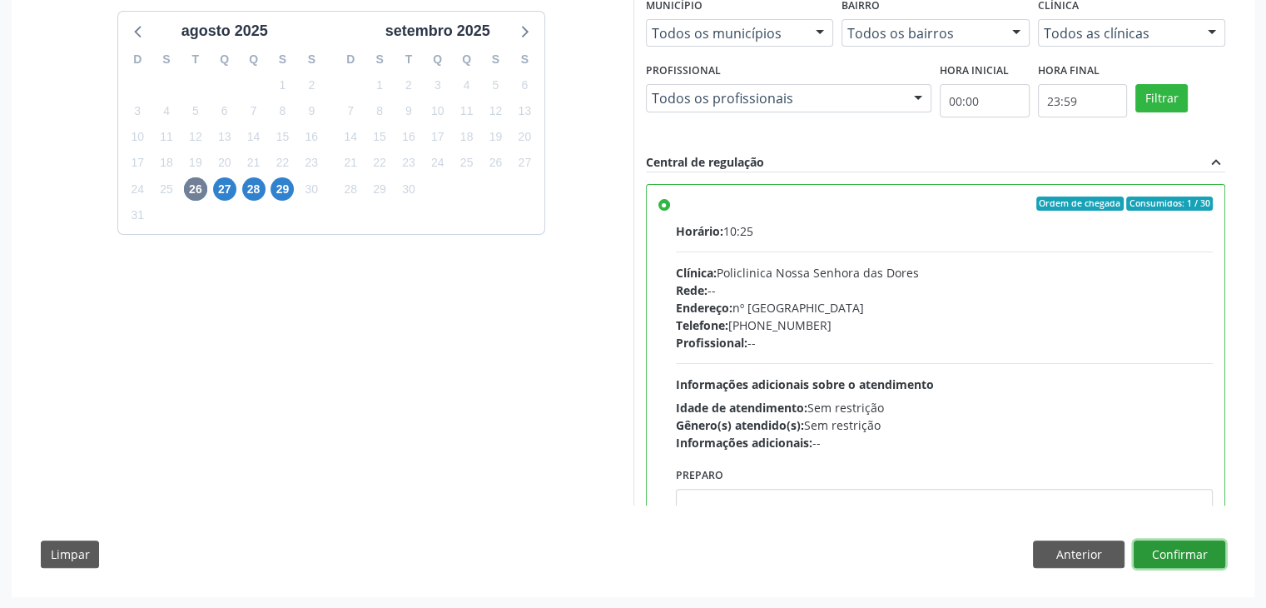
click at [1208, 560] on button "Confirmar" at bounding box center [1180, 554] width 92 height 28
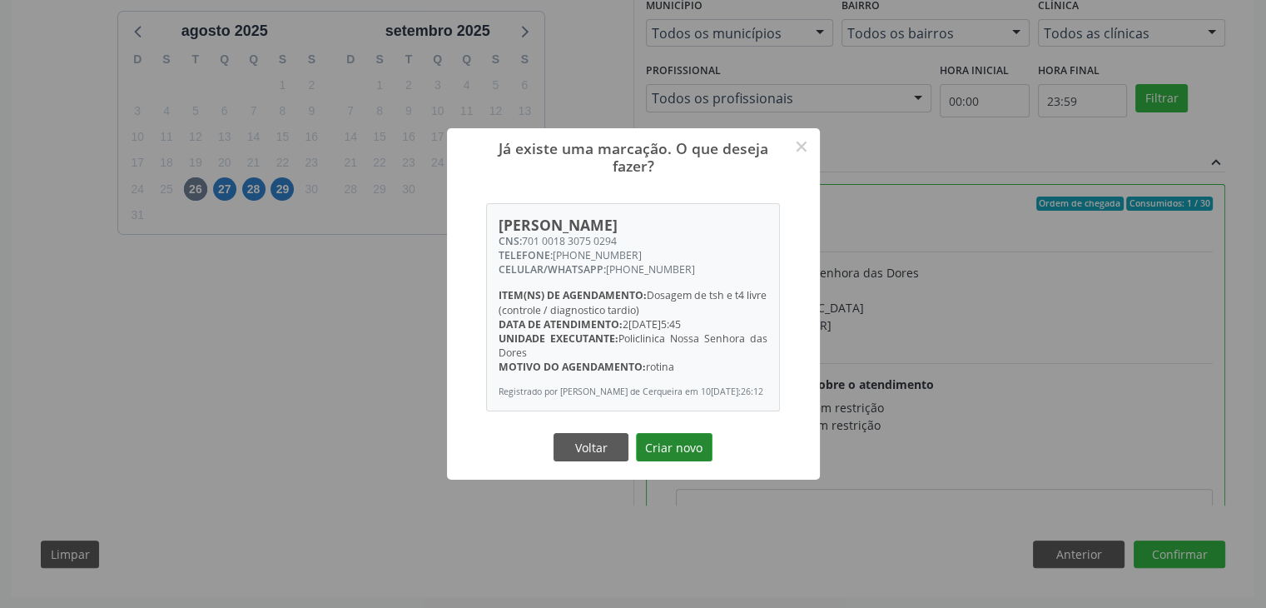
click at [660, 457] on button "Criar novo" at bounding box center [674, 447] width 77 height 28
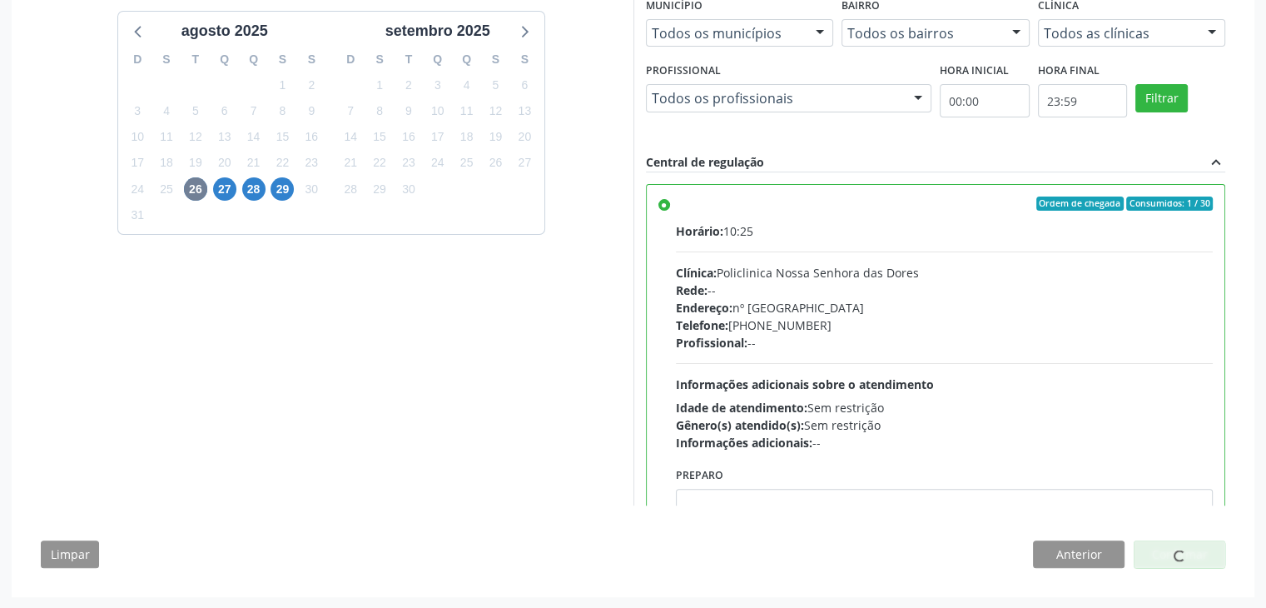
scroll to position [0, 0]
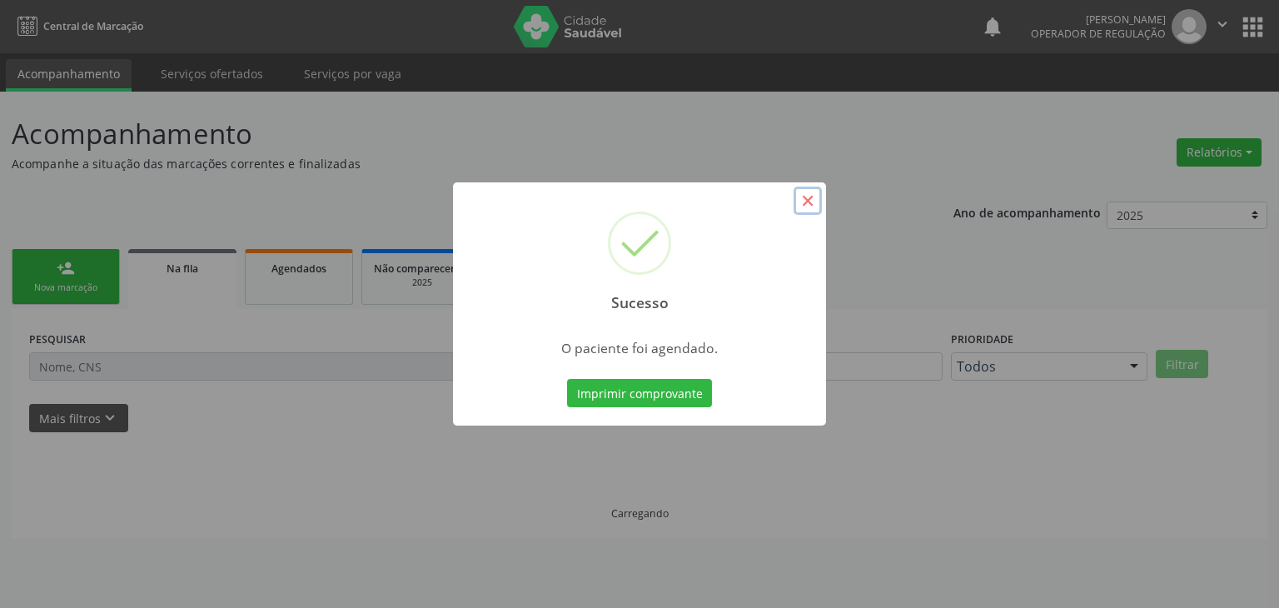
click at [808, 191] on button "×" at bounding box center [807, 201] width 28 height 28
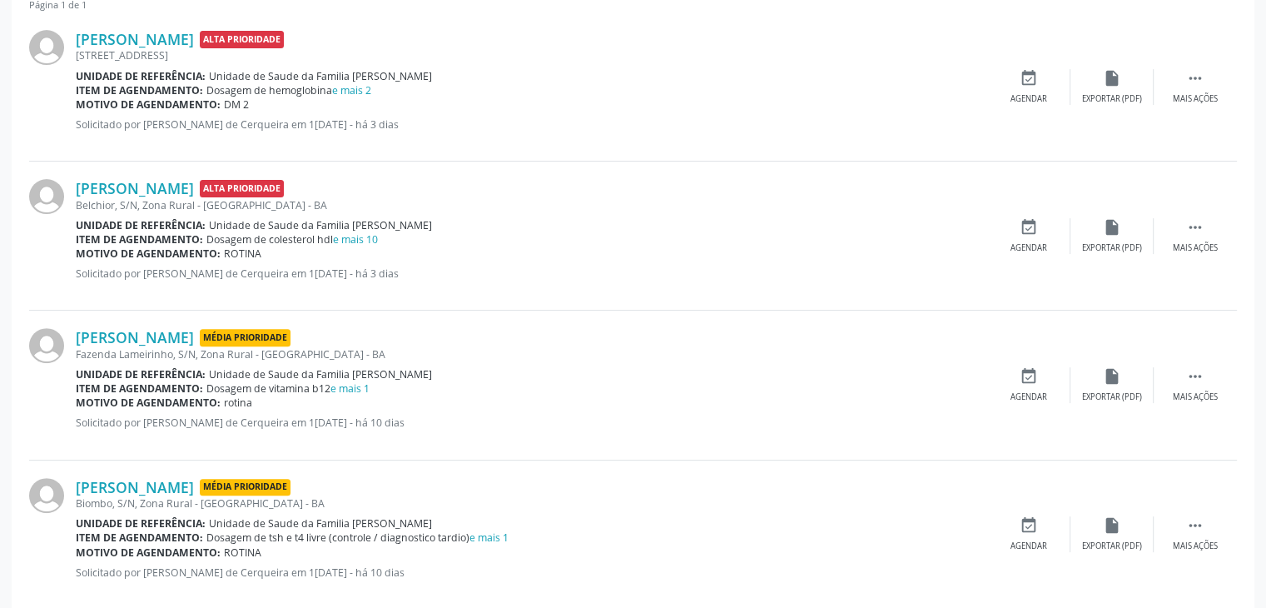
scroll to position [583, 0]
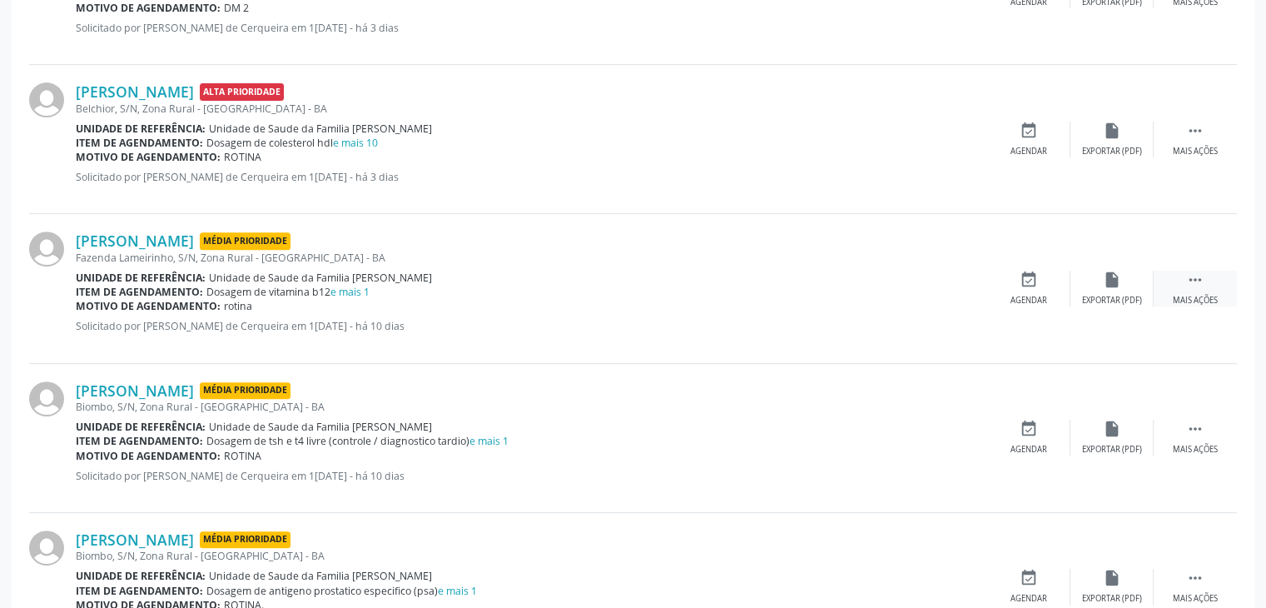
click at [1205, 280] on div " Mais ações" at bounding box center [1195, 289] width 83 height 36
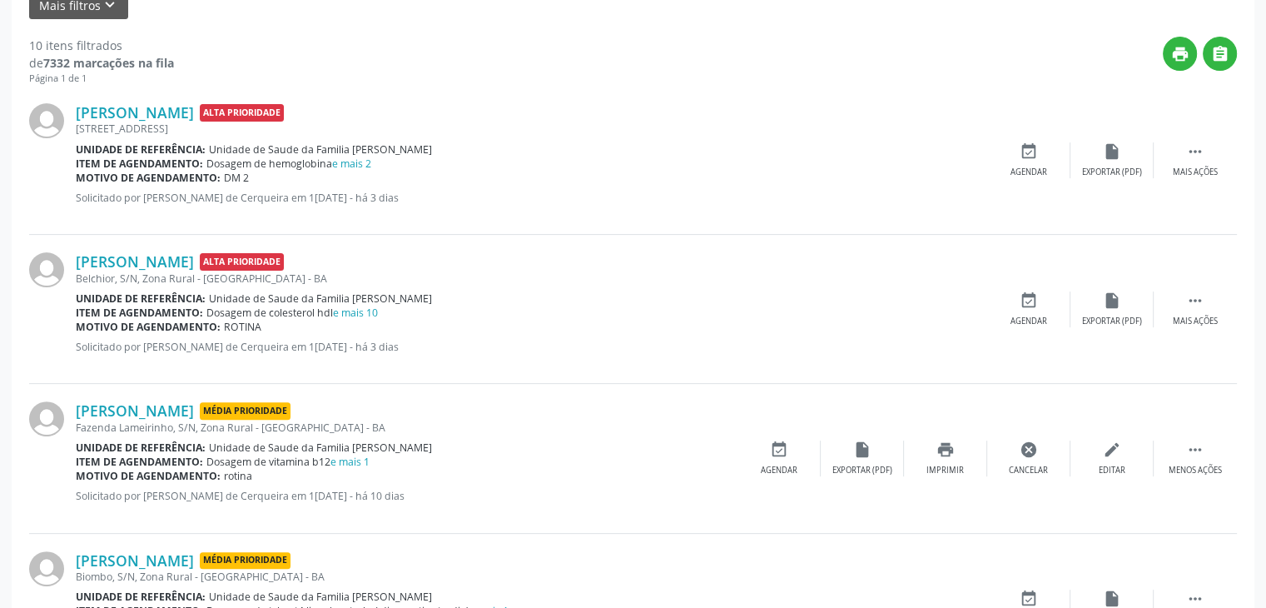
scroll to position [500, 0]
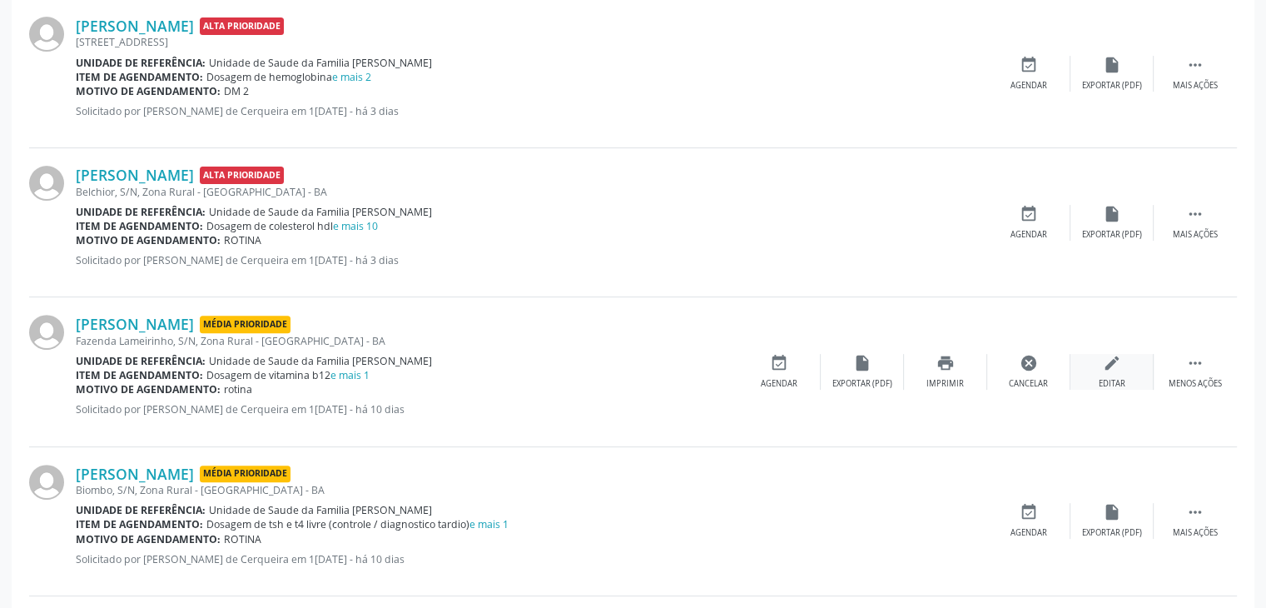
click at [1117, 385] on div "Editar" at bounding box center [1112, 384] width 27 height 12
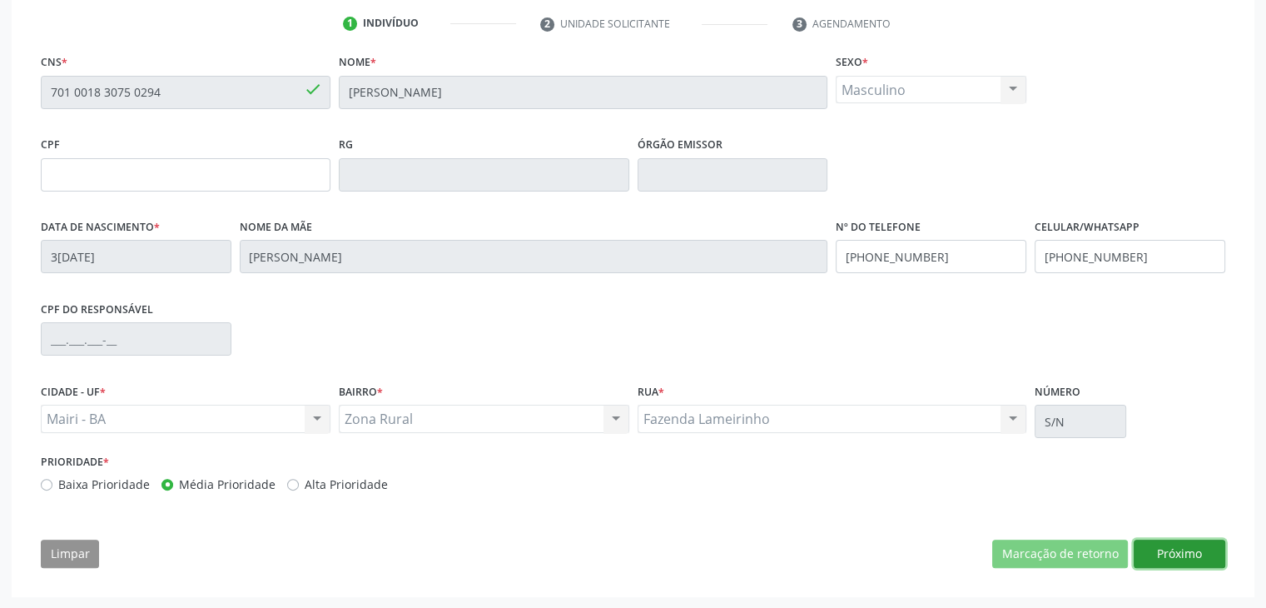
click at [1200, 551] on button "Próximo" at bounding box center [1180, 554] width 92 height 28
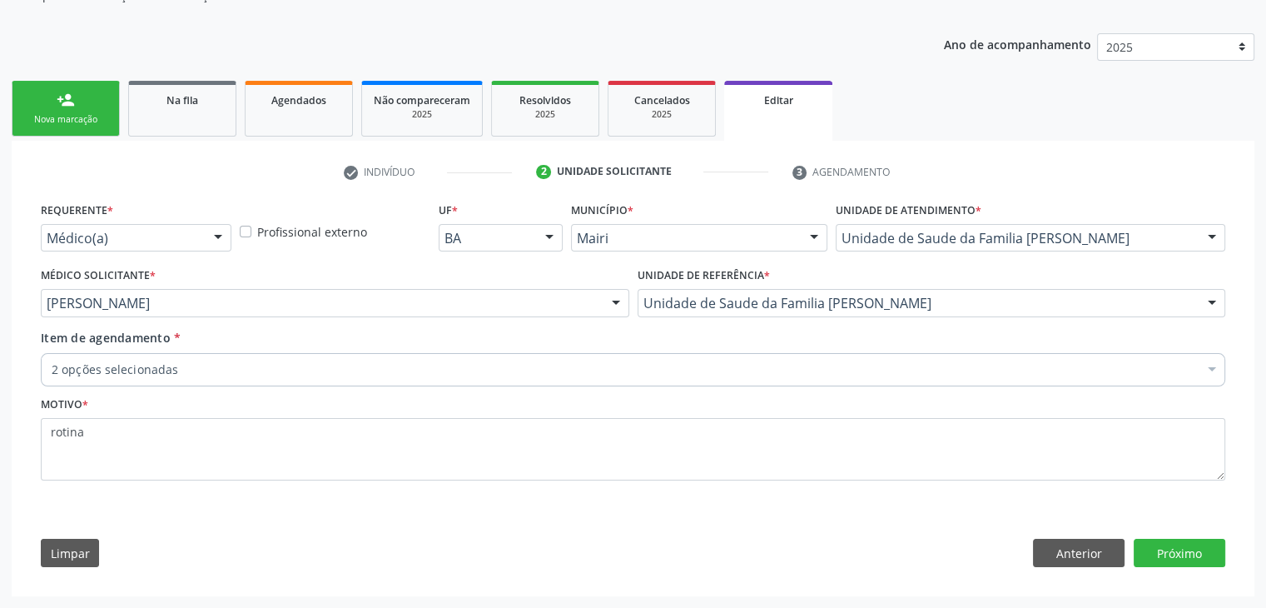
scroll to position [167, 0]
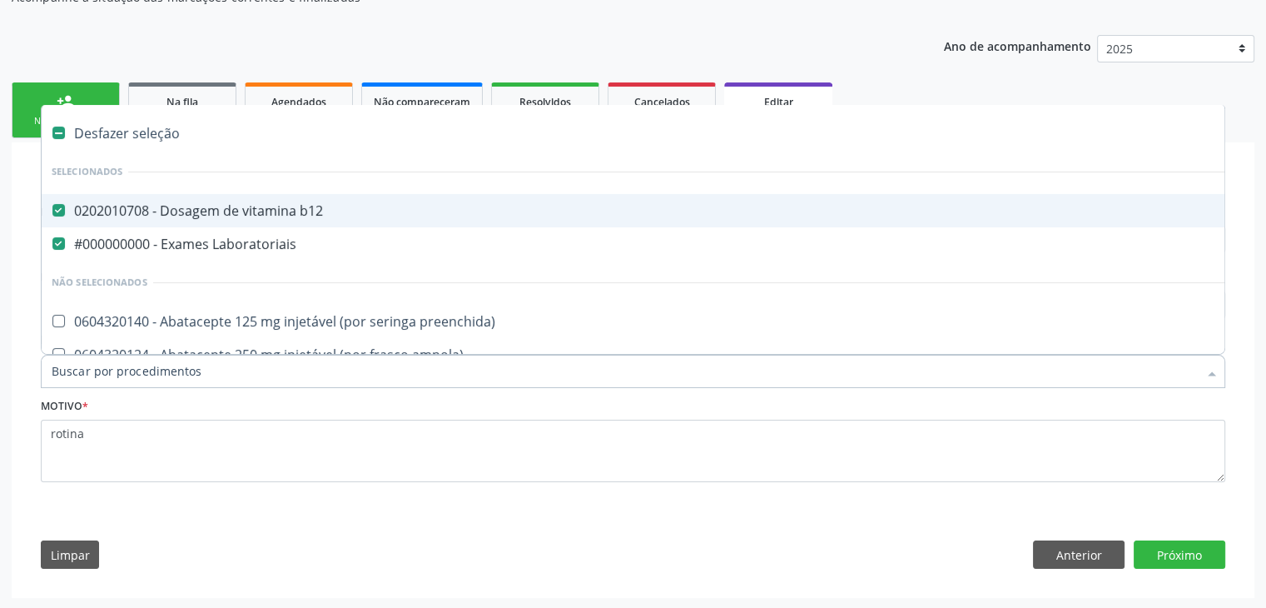
click at [111, 137] on div "Desfazer seleção" at bounding box center [692, 133] width 1301 height 33
checkbox b12 "false"
checkbox Laboratoriais "false"
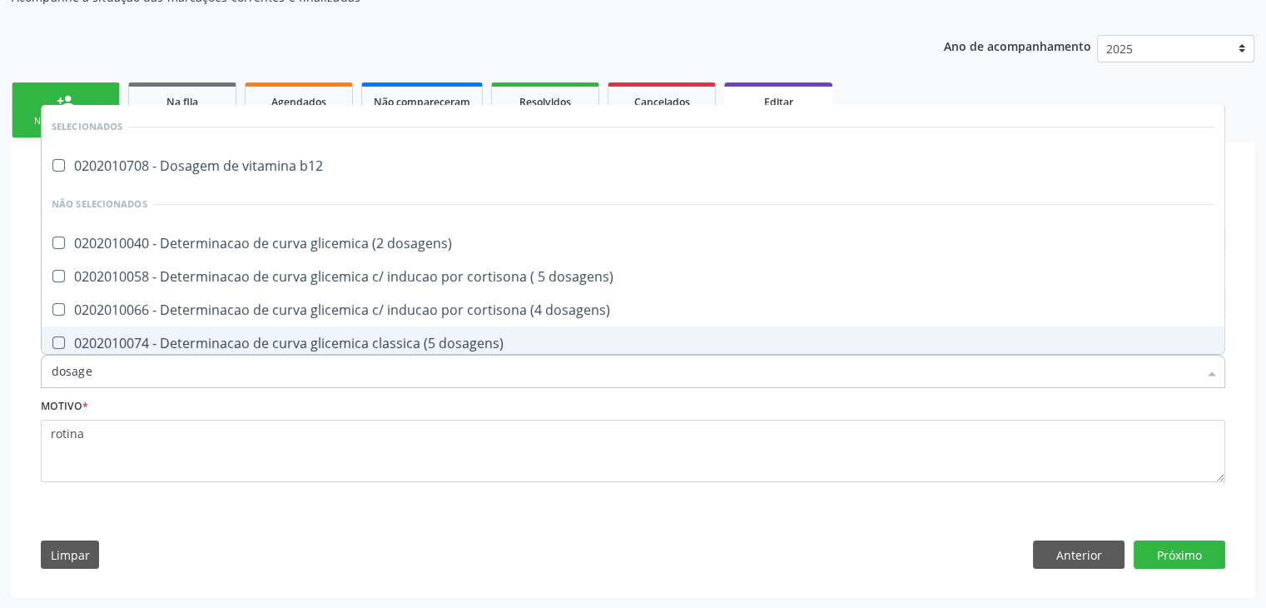
type input "DOSAGEM DE TSH"
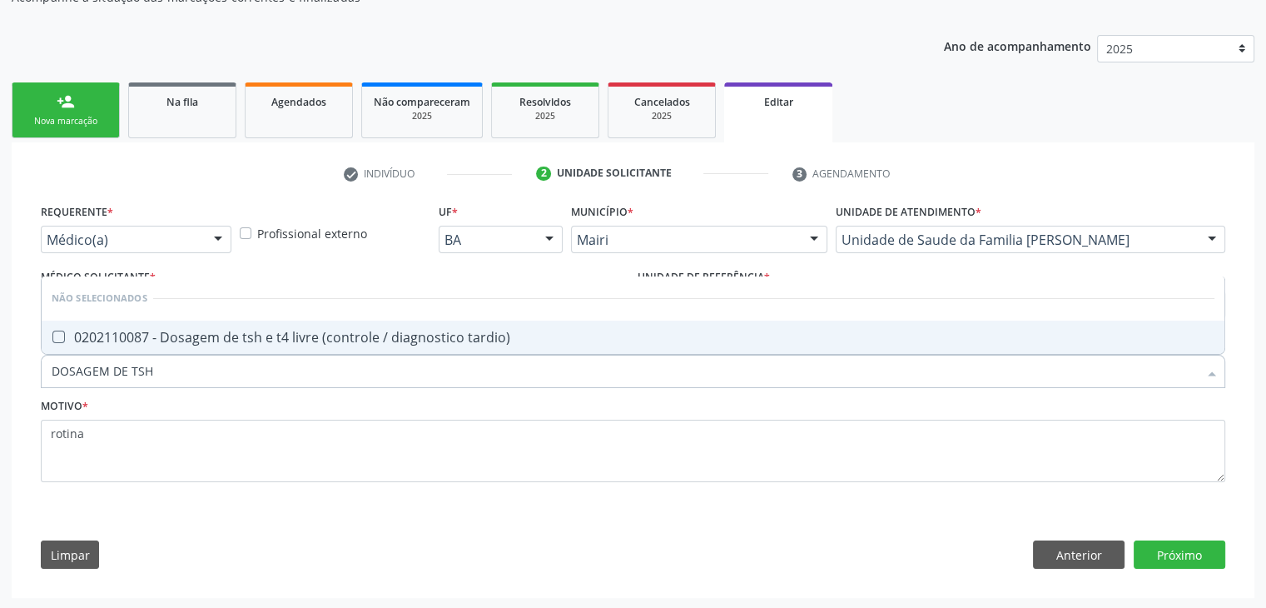
click at [290, 331] on div "0202110087 - Dosagem de tsh e t4 livre (controle / diagnostico tardio)" at bounding box center [633, 337] width 1163 height 13
checkbox tardio\) "true"
click at [1199, 557] on button "Próximo" at bounding box center [1180, 554] width 92 height 28
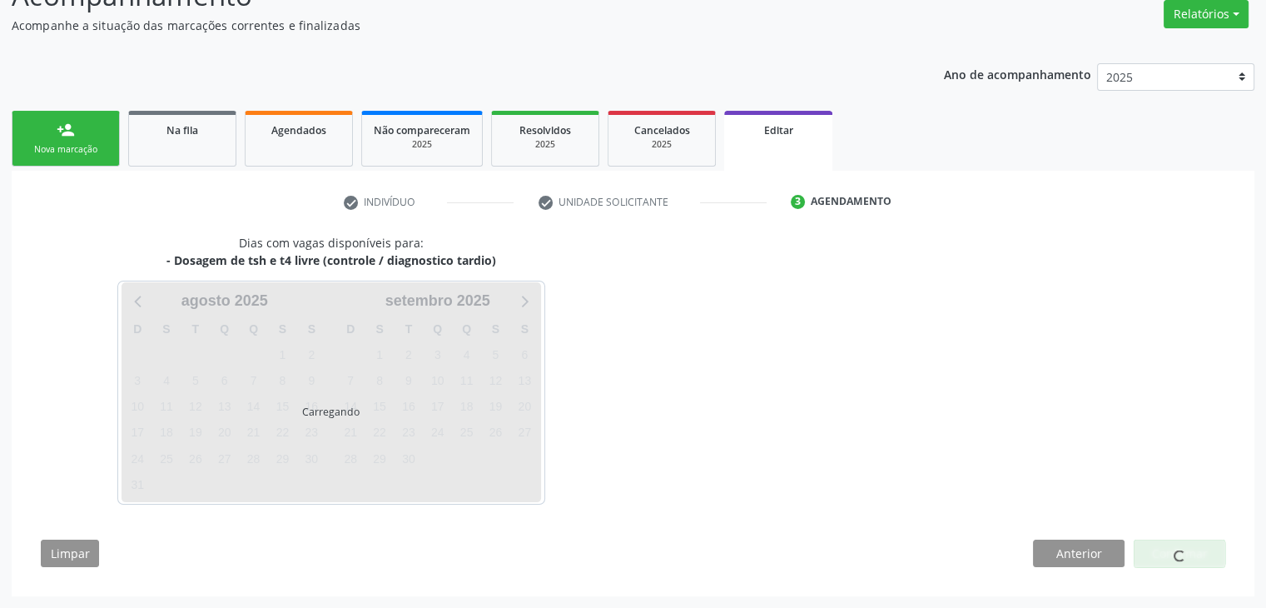
scroll to position [137, 0]
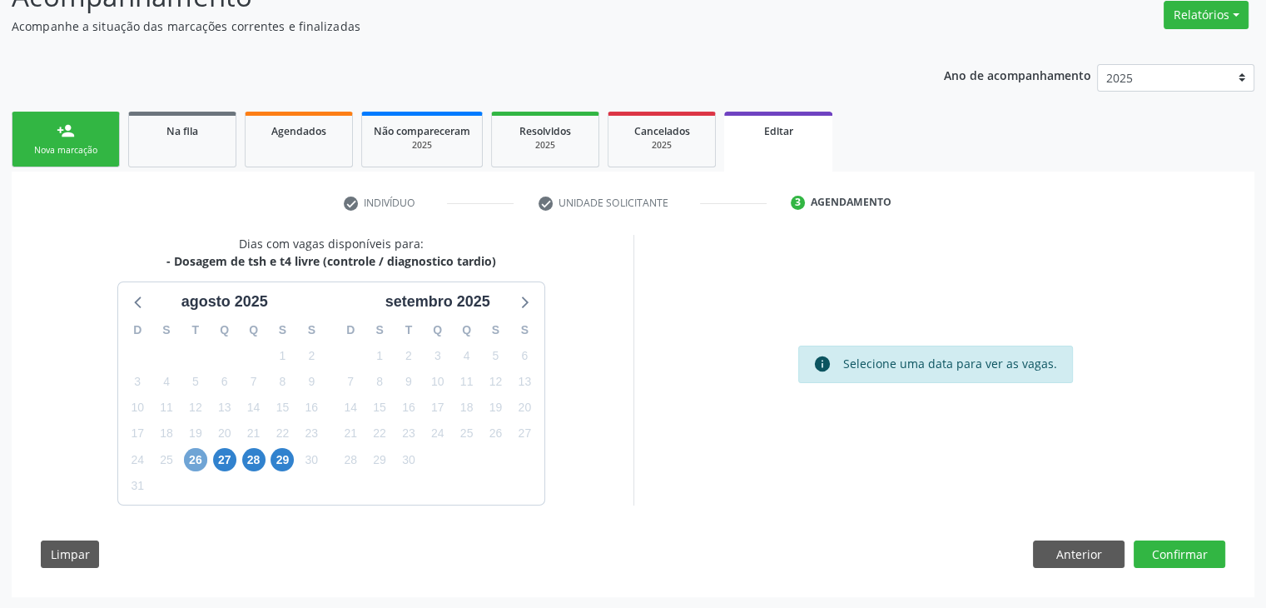
click at [198, 457] on span "26" at bounding box center [195, 459] width 23 height 23
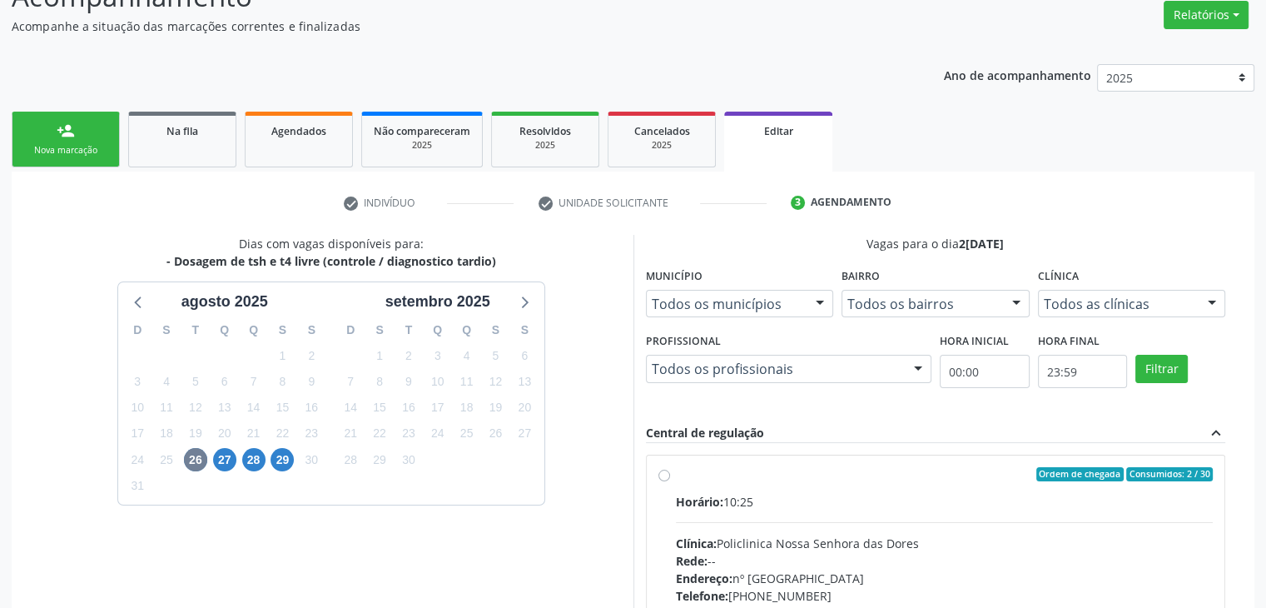
click at [730, 481] on label "Ordem de chegada Consumidos: 2 / 30 Horário: 10:25 Clínica: Policlinica Nossa S…" at bounding box center [945, 595] width 538 height 256
click at [670, 481] on input "Ordem de chegada Consumidos: 2 / 30 Horário: 10:25 Clínica: Policlinica Nossa S…" at bounding box center [665, 474] width 12 height 15
radio input "true"
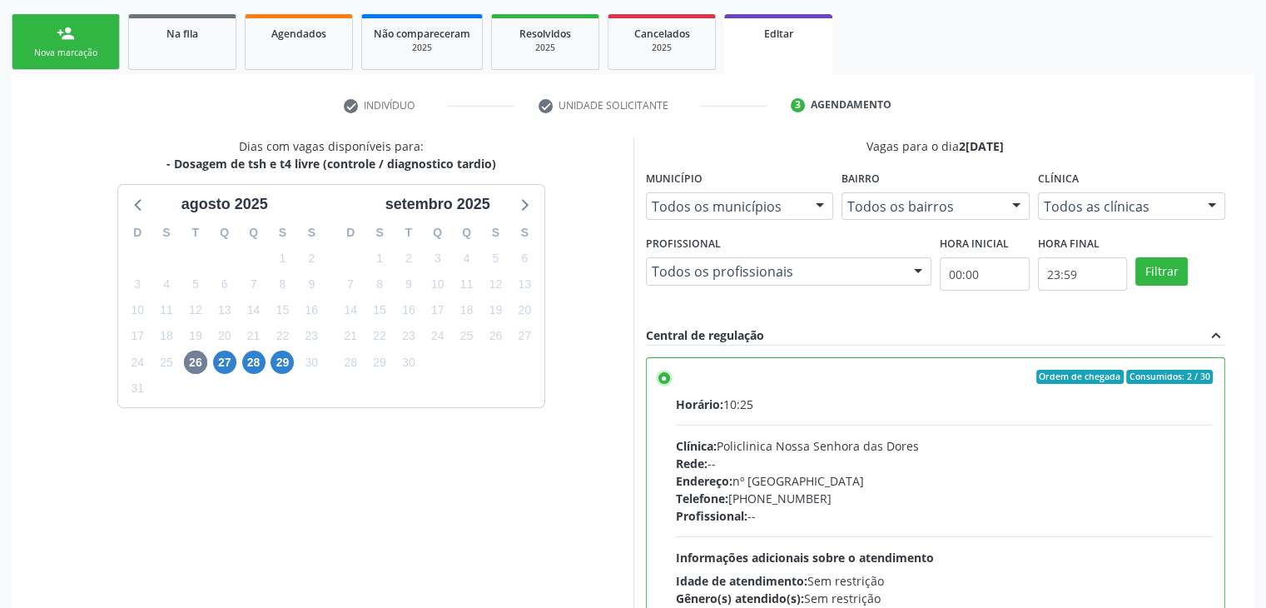
scroll to position [408, 0]
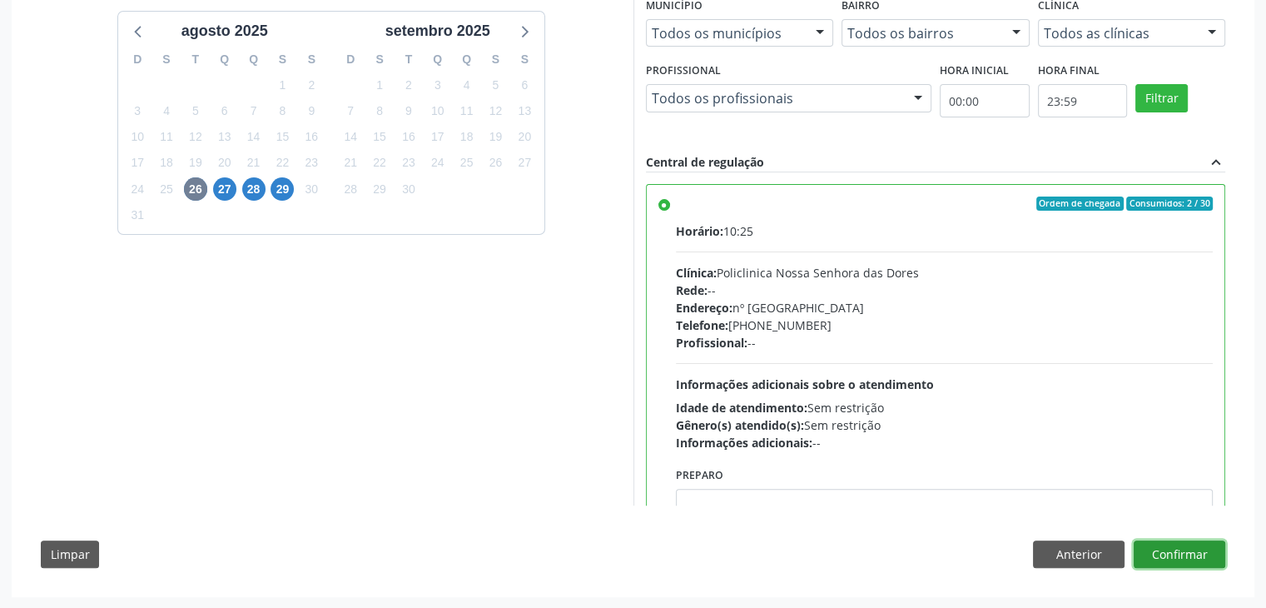
click at [1165, 552] on button "Confirmar" at bounding box center [1180, 554] width 92 height 28
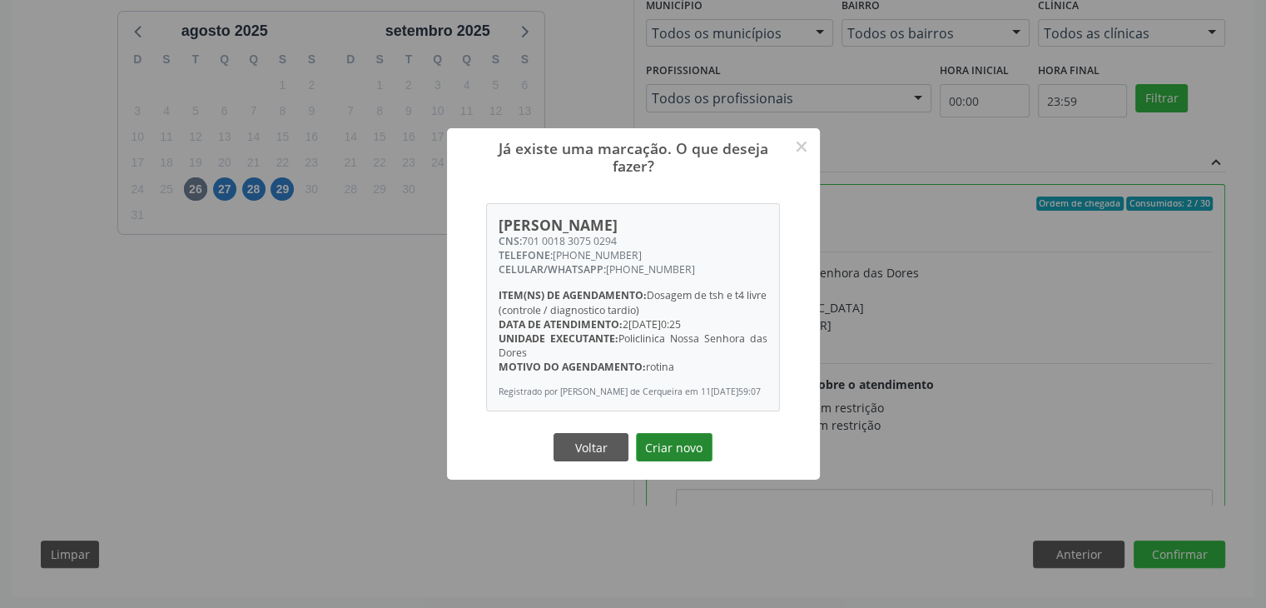
drag, startPoint x: 694, startPoint y: 460, endPoint x: 701, endPoint y: 452, distance: 10.7
click at [694, 460] on button "Criar novo" at bounding box center [674, 447] width 77 height 28
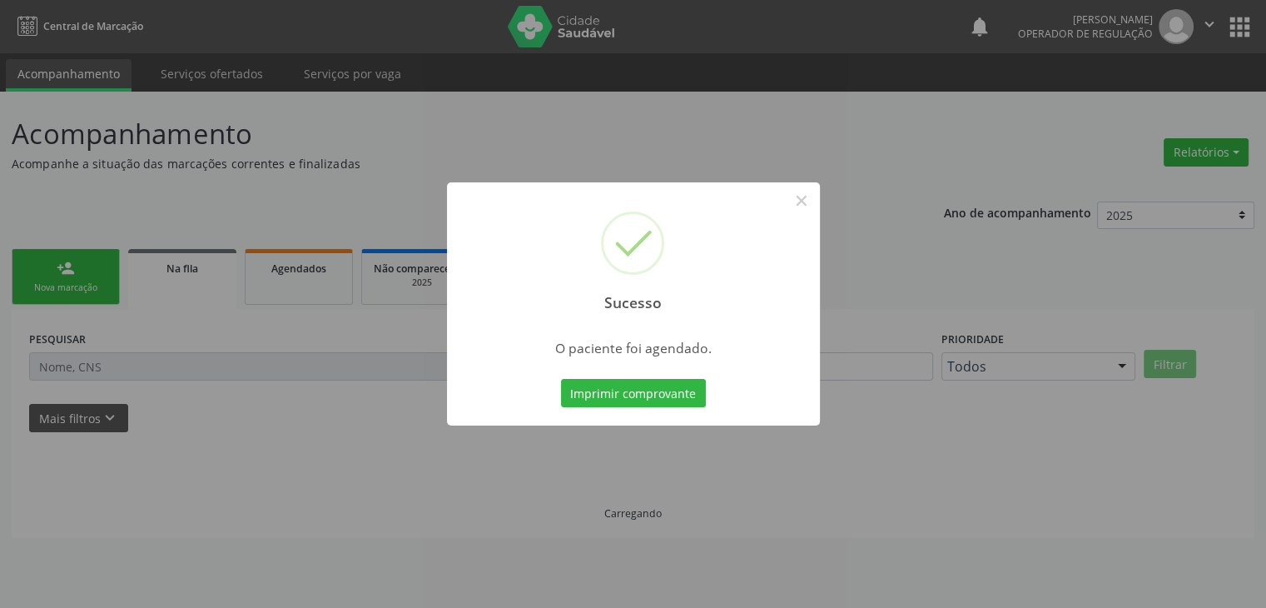
scroll to position [0, 0]
click at [808, 205] on button "×" at bounding box center [802, 201] width 28 height 28
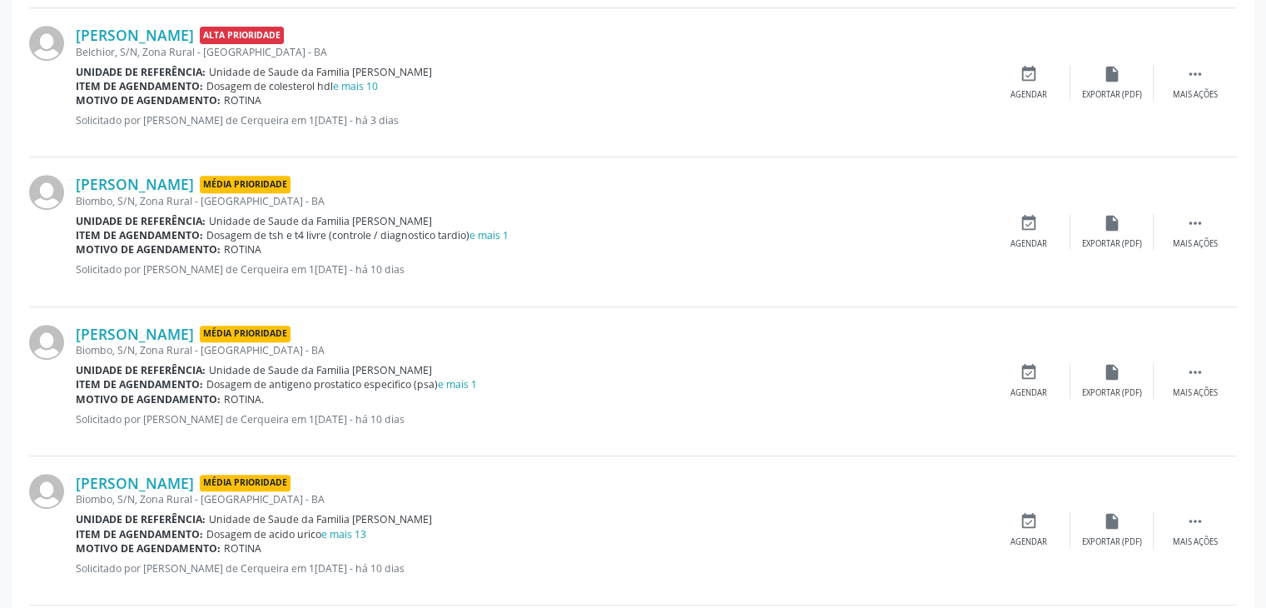
scroll to position [666, 0]
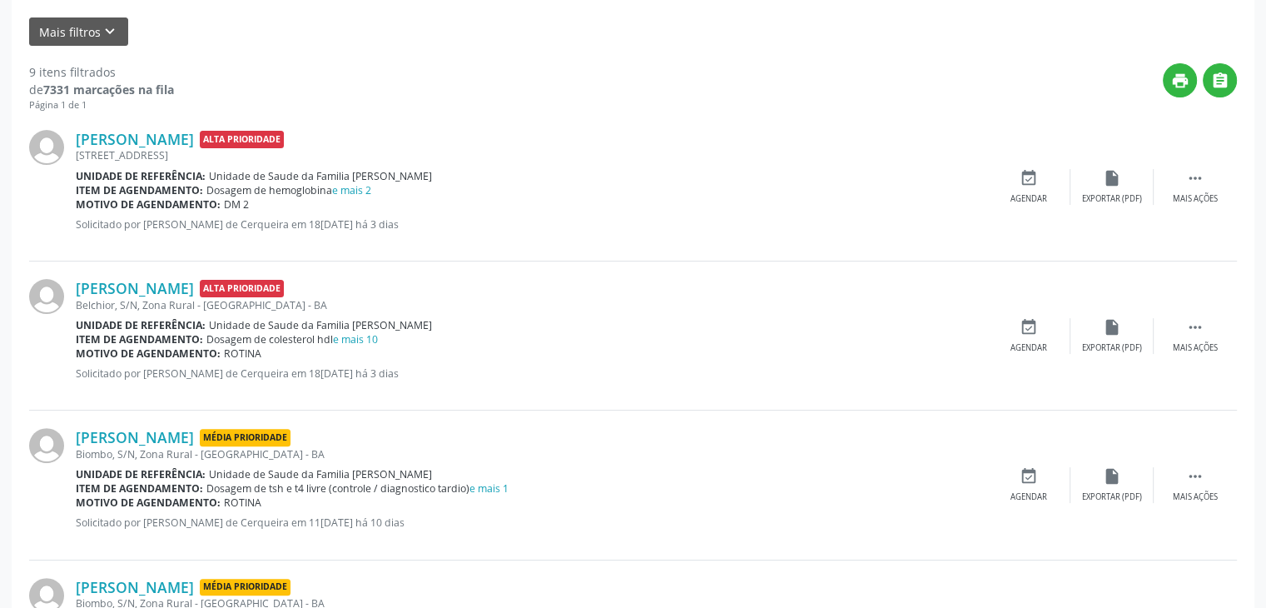
scroll to position [416, 0]
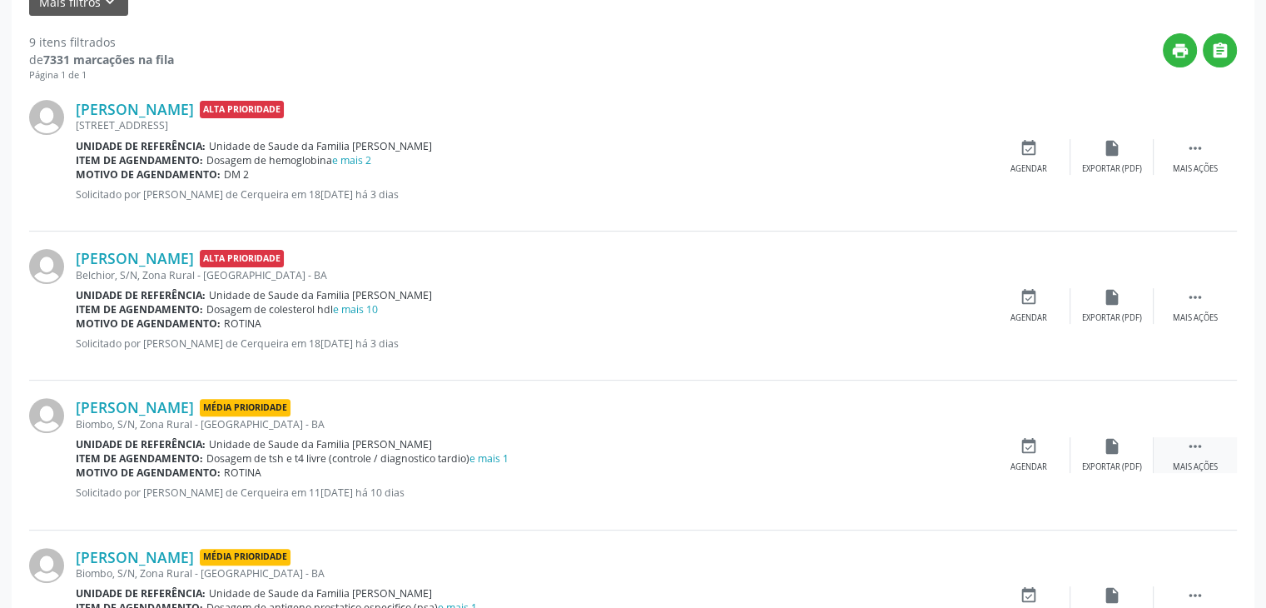
click at [1186, 443] on div " Mais ações" at bounding box center [1195, 455] width 83 height 36
click at [1089, 437] on div "edit Editar" at bounding box center [1112, 455] width 83 height 36
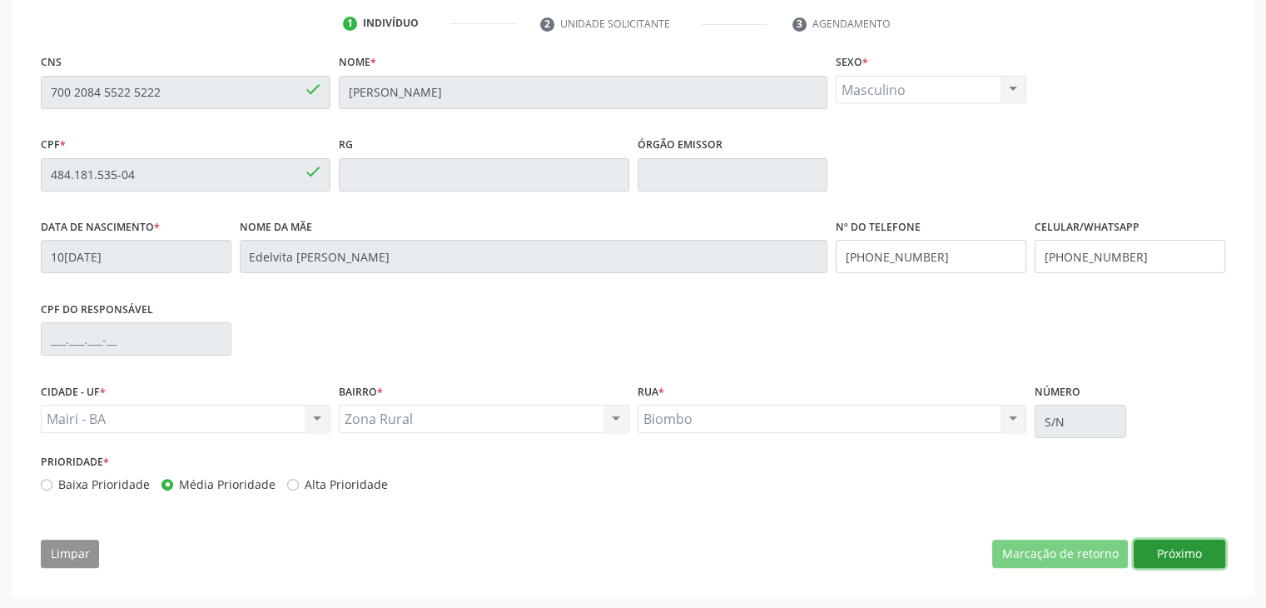
click at [1160, 543] on button "Próximo" at bounding box center [1180, 554] width 92 height 28
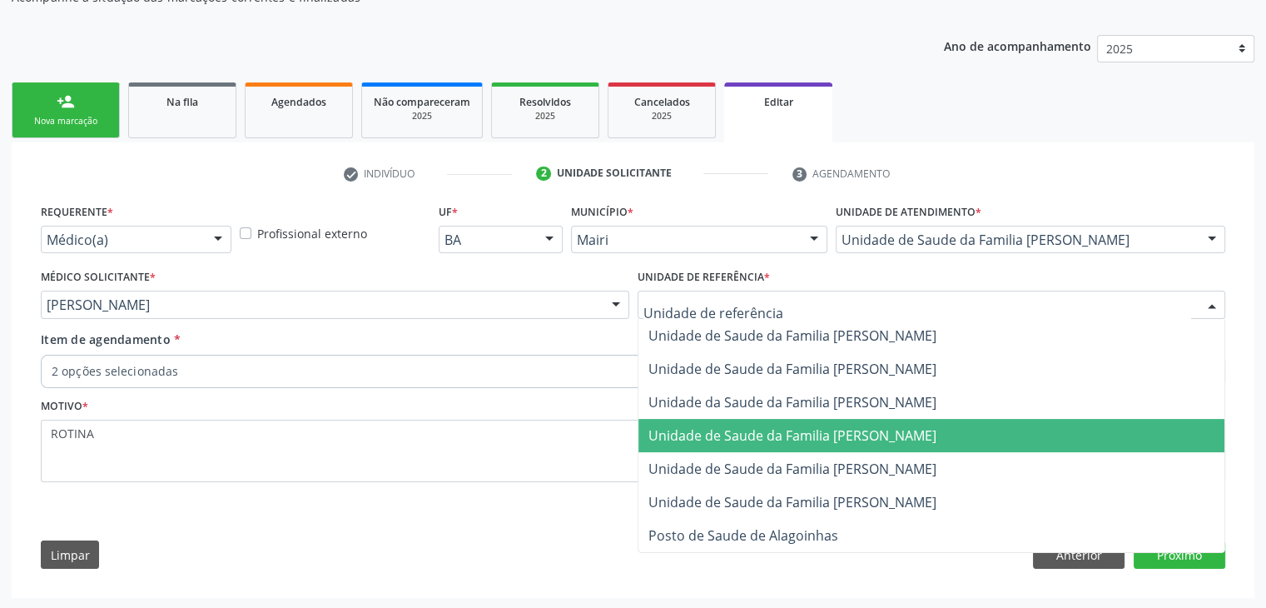
click at [859, 444] on span "Unidade de Saude da Familia [PERSON_NAME]" at bounding box center [932, 435] width 587 height 33
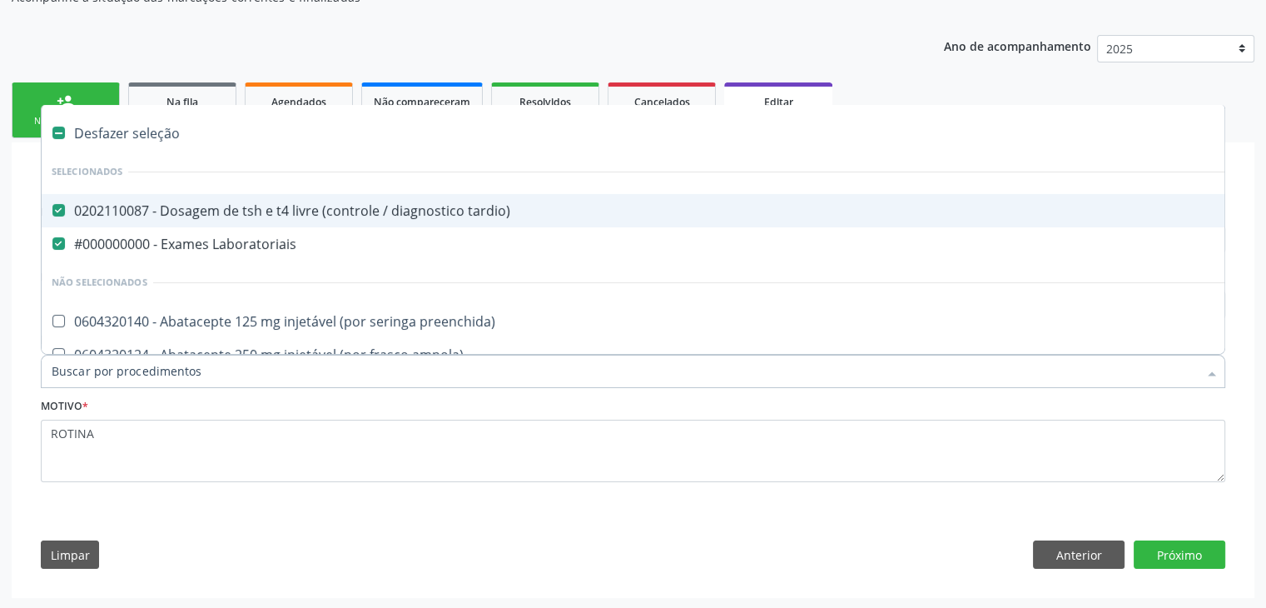
click at [139, 136] on div "Desfazer seleção" at bounding box center [692, 133] width 1301 height 33
checkbox tardio\) "false"
checkbox Laboratoriais "false"
click at [176, 204] on div "0202110087 - Dosagem de tsh e t4 livre (controle / diagnostico tardio)" at bounding box center [692, 210] width 1281 height 13
checkbox tardio\) "true"
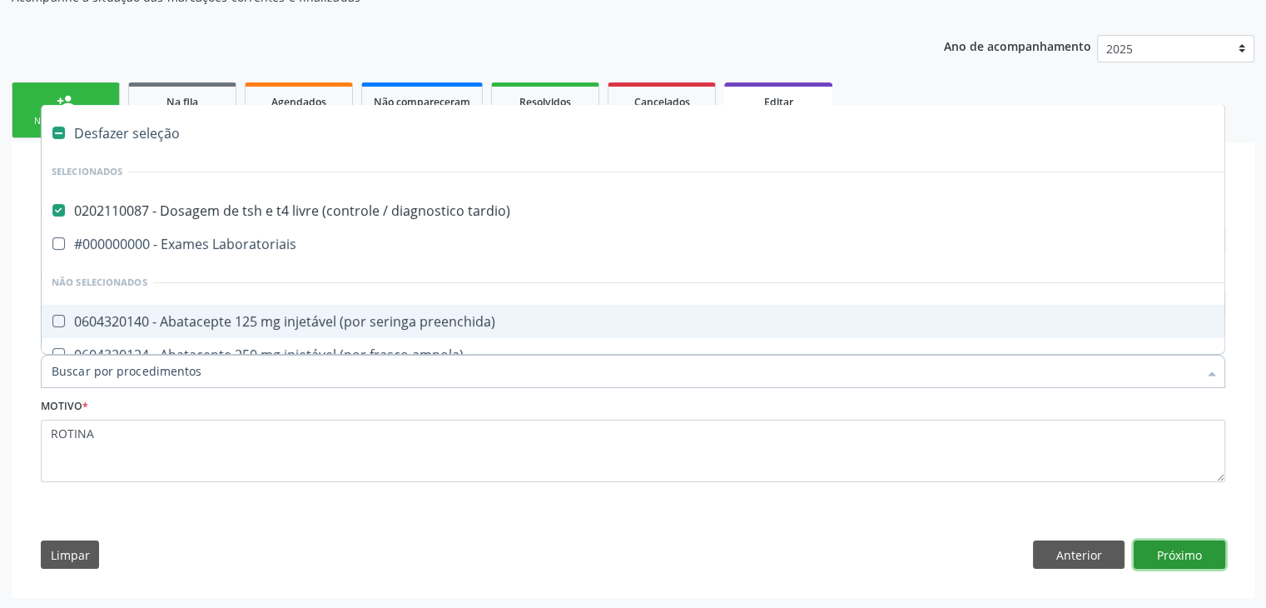
click at [1168, 557] on button "Próximo" at bounding box center [1180, 554] width 92 height 28
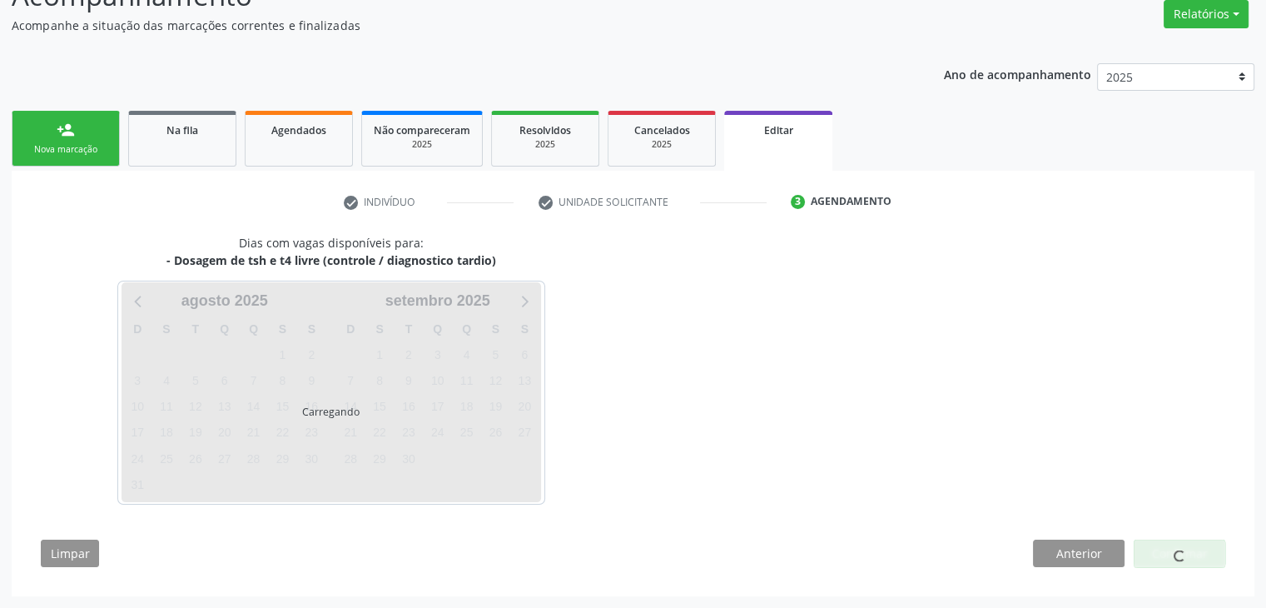
scroll to position [137, 0]
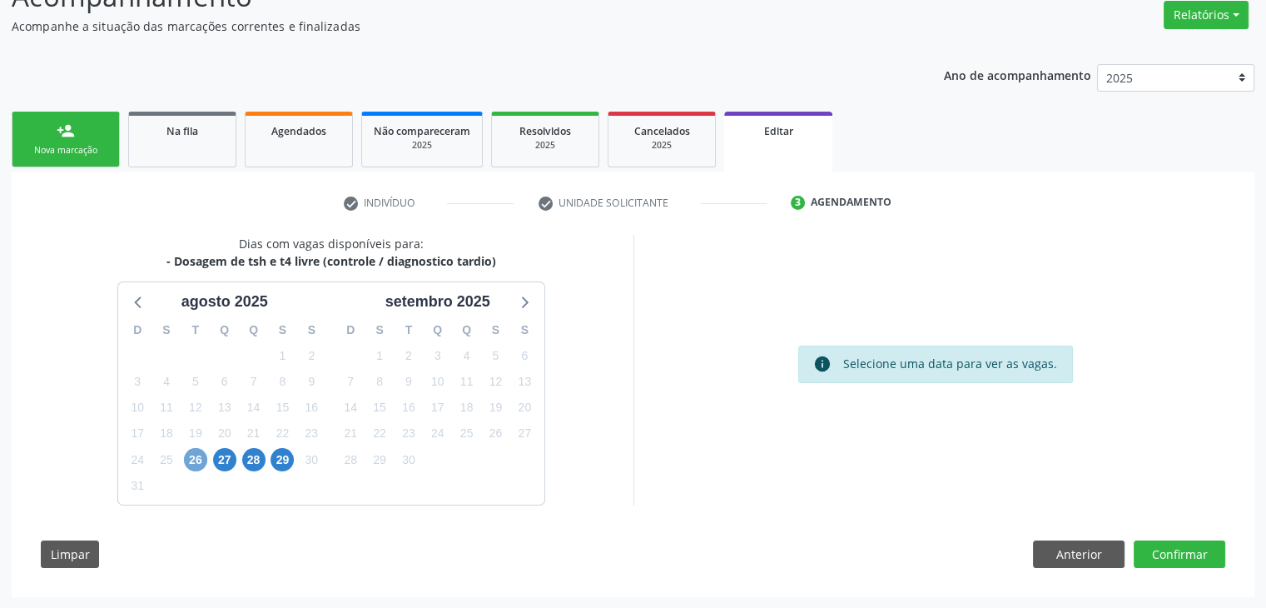
click at [195, 465] on span "26" at bounding box center [195, 459] width 23 height 23
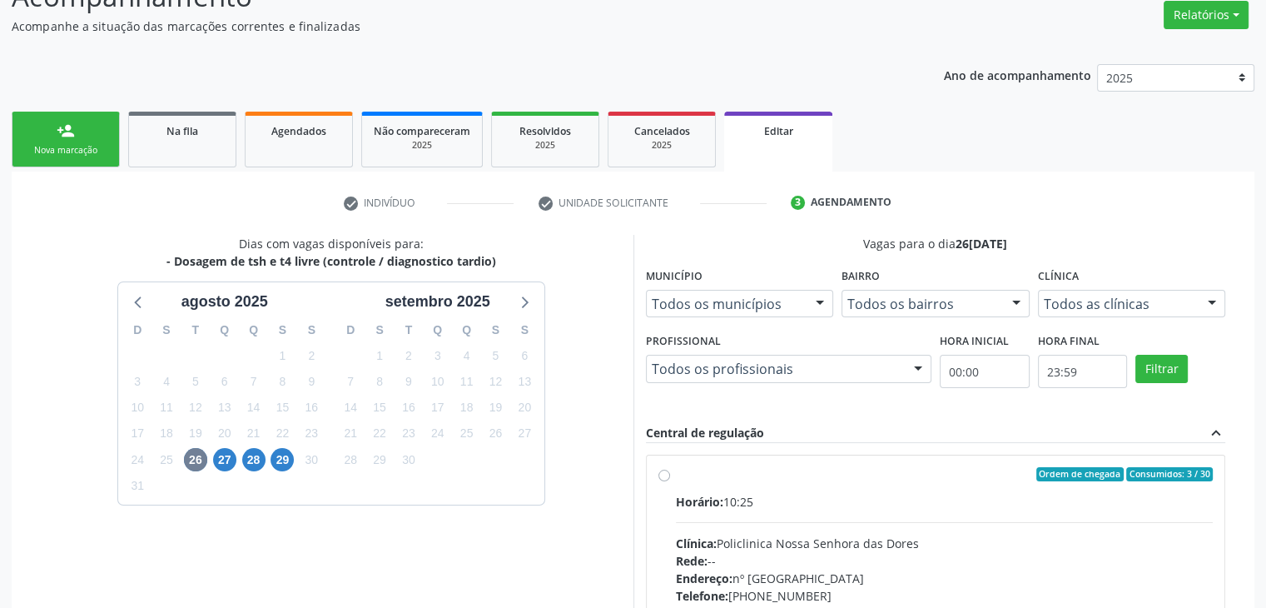
click at [893, 459] on div "Ordem de chegada Consumidos: 3 / 30 Horário: 10:25 Clínica: Policlinica Nossa S…" at bounding box center [936, 594] width 579 height 279
radio input "true"
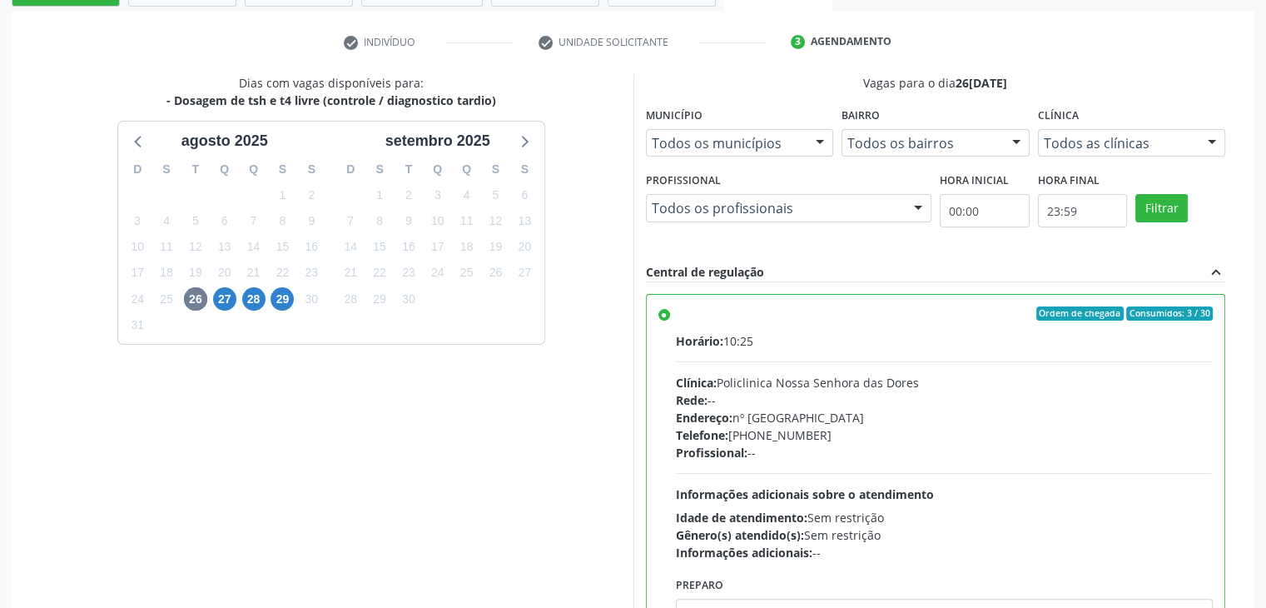
scroll to position [408, 0]
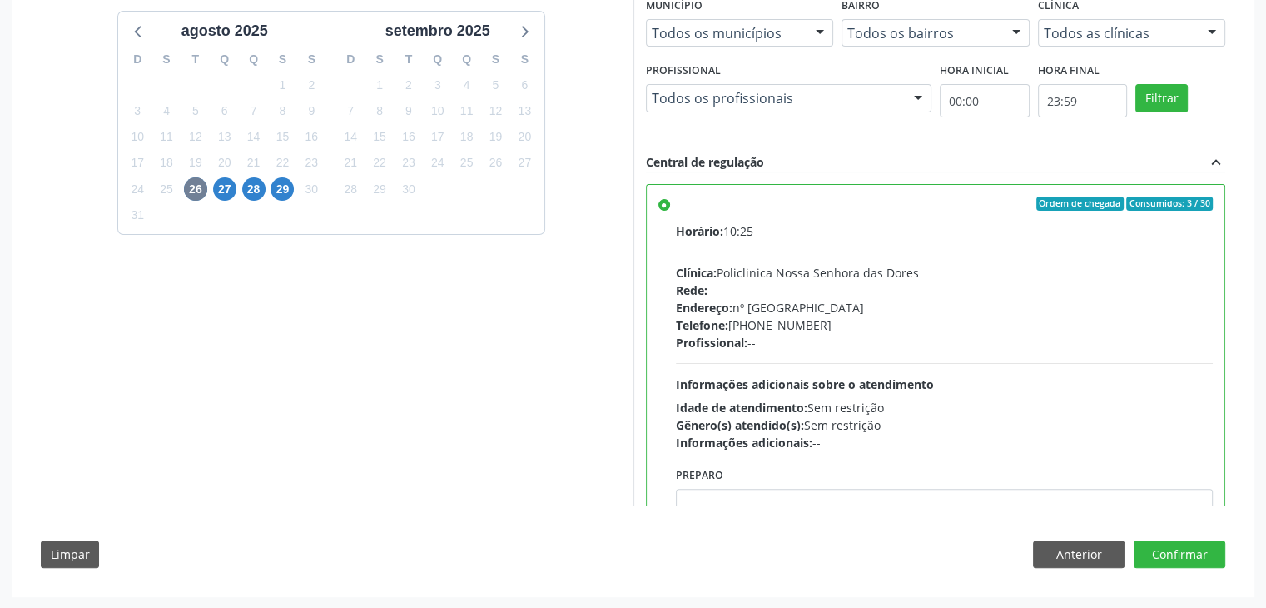
click at [1196, 569] on div "Dias com vagas disponíveis para: - Dosagem de tsh e t4 livre (controle / diagno…" at bounding box center [633, 271] width 1208 height 615
click at [1198, 556] on button "Confirmar" at bounding box center [1180, 554] width 92 height 28
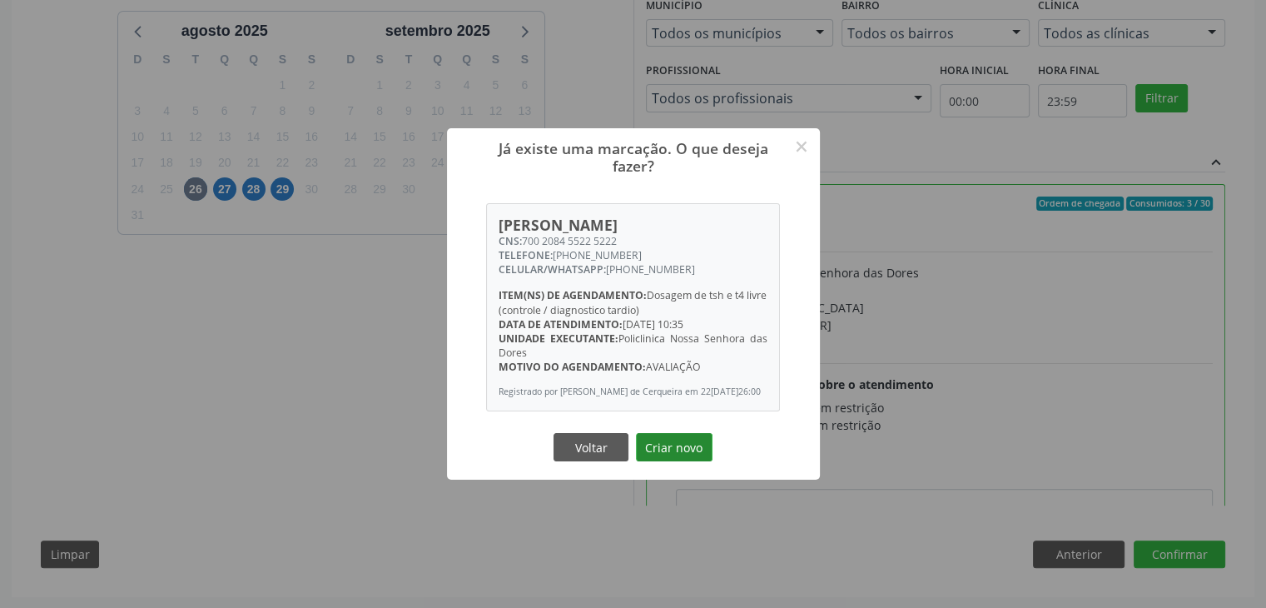
click at [705, 456] on button "Criar novo" at bounding box center [674, 447] width 77 height 28
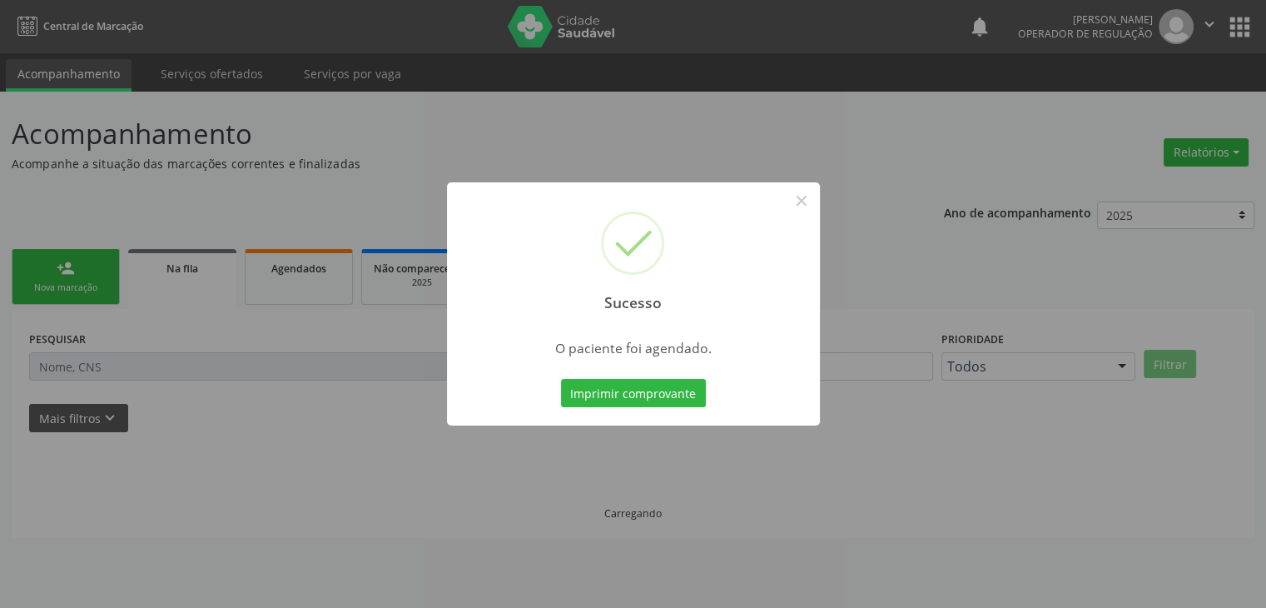
scroll to position [0, 0]
click at [808, 194] on button "×" at bounding box center [807, 201] width 28 height 28
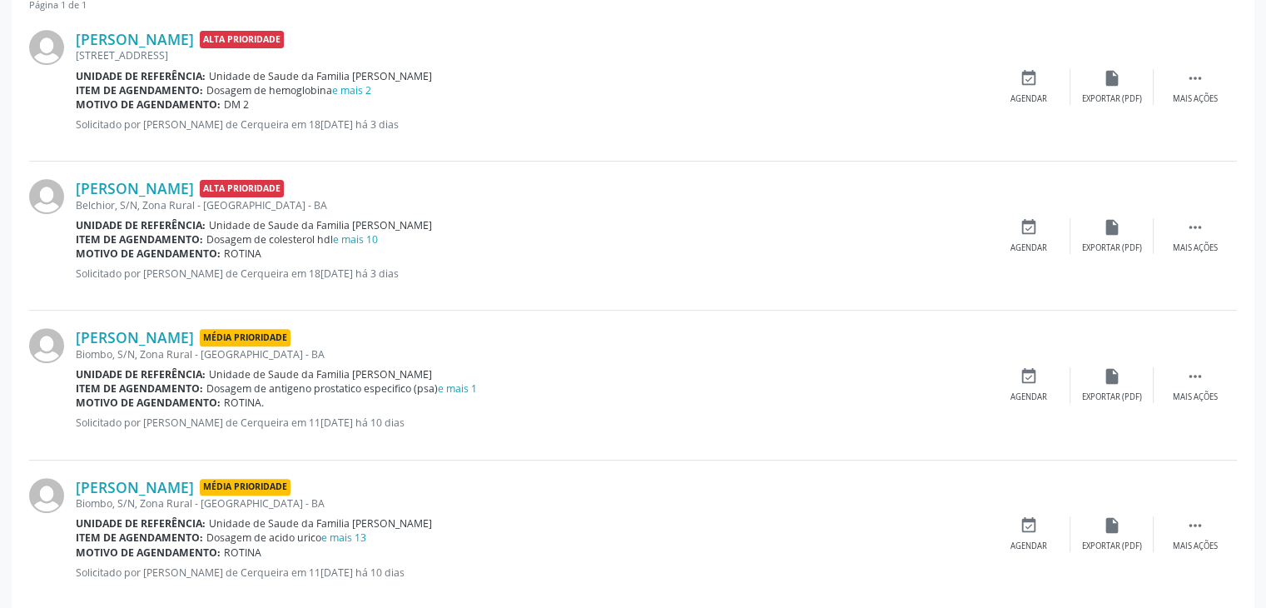
scroll to position [583, 0]
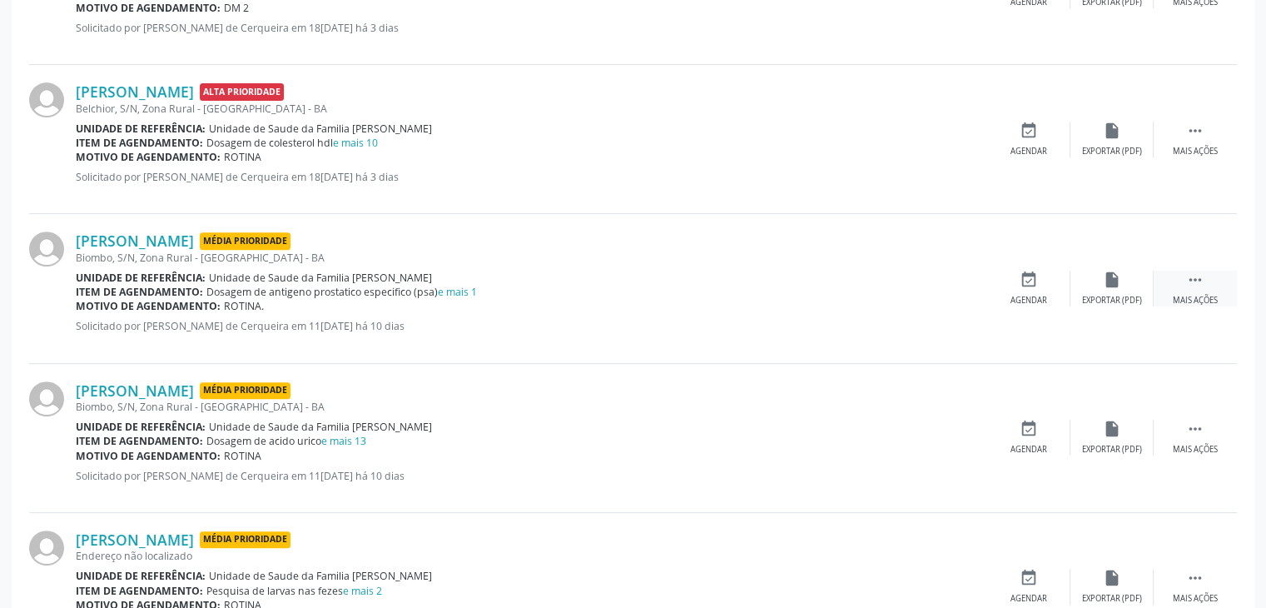
click at [1203, 295] on div "Mais ações" at bounding box center [1195, 301] width 45 height 12
click at [1130, 283] on div "edit Editar" at bounding box center [1112, 289] width 83 height 36
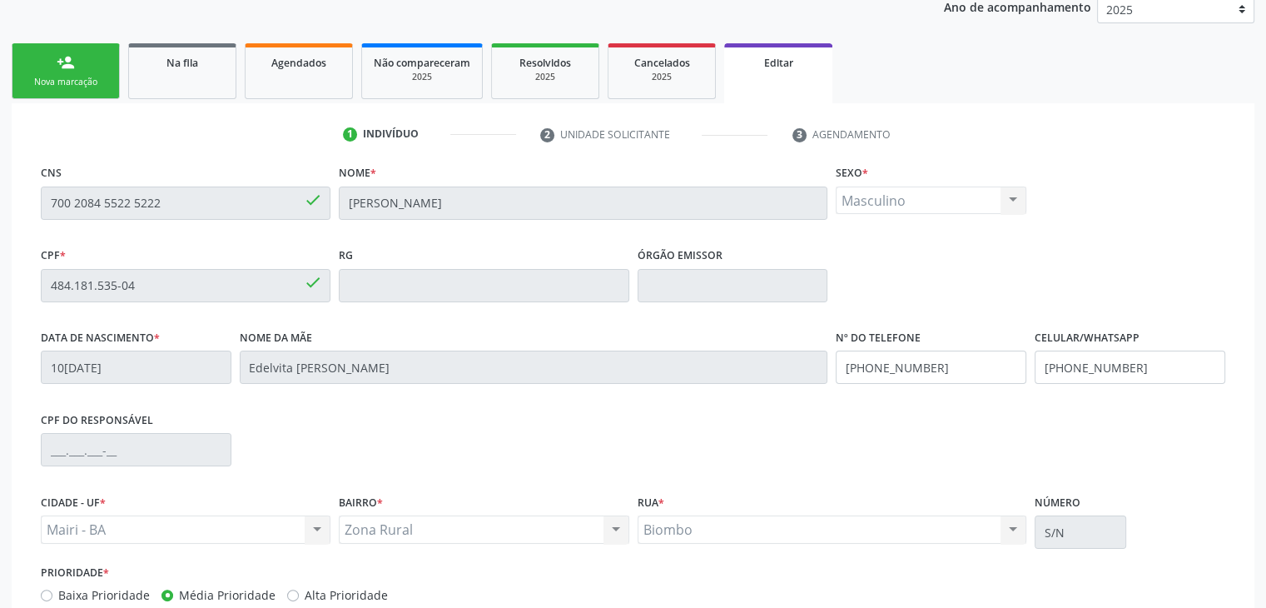
scroll to position [316, 0]
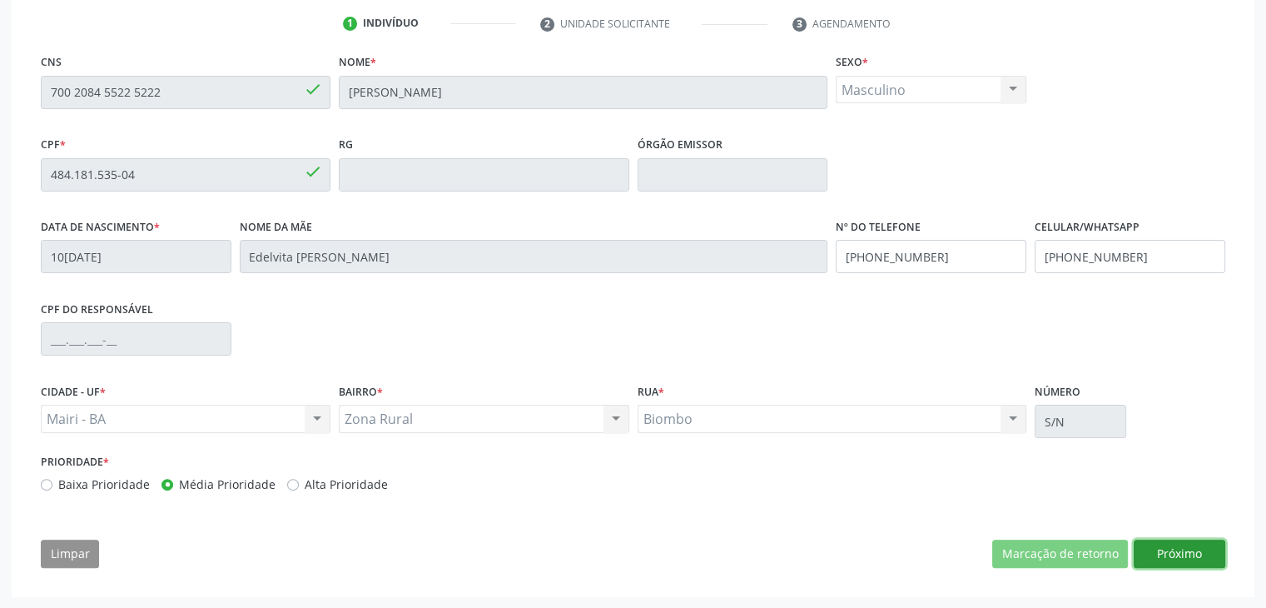
click at [1176, 548] on button "Próximo" at bounding box center [1180, 554] width 92 height 28
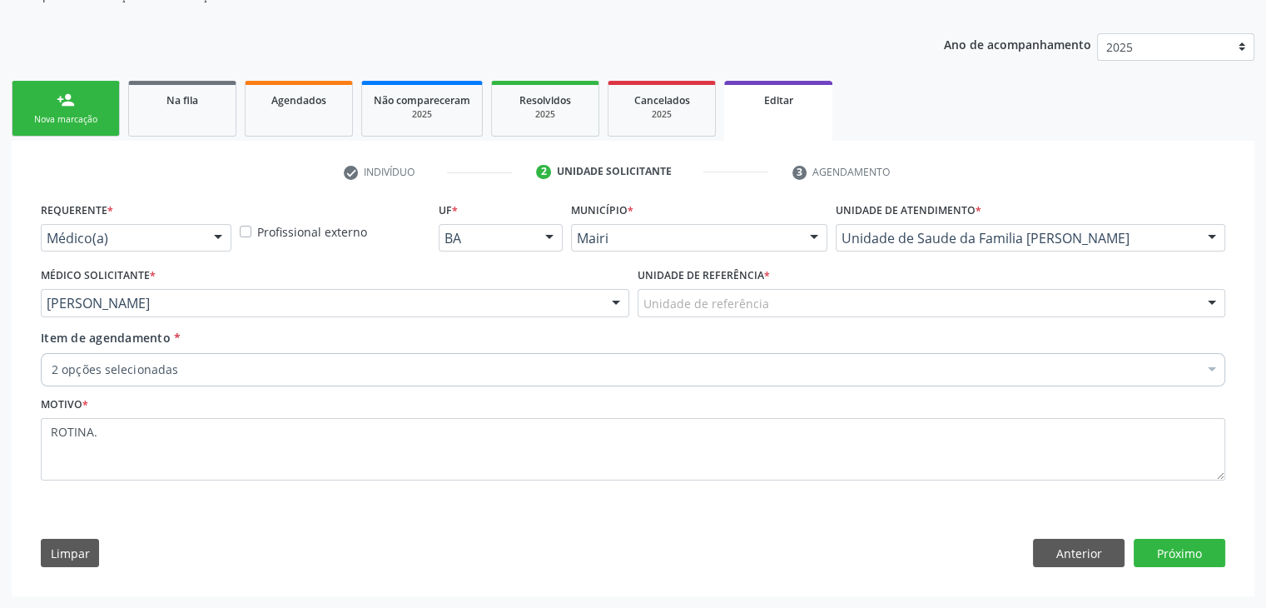
scroll to position [167, 0]
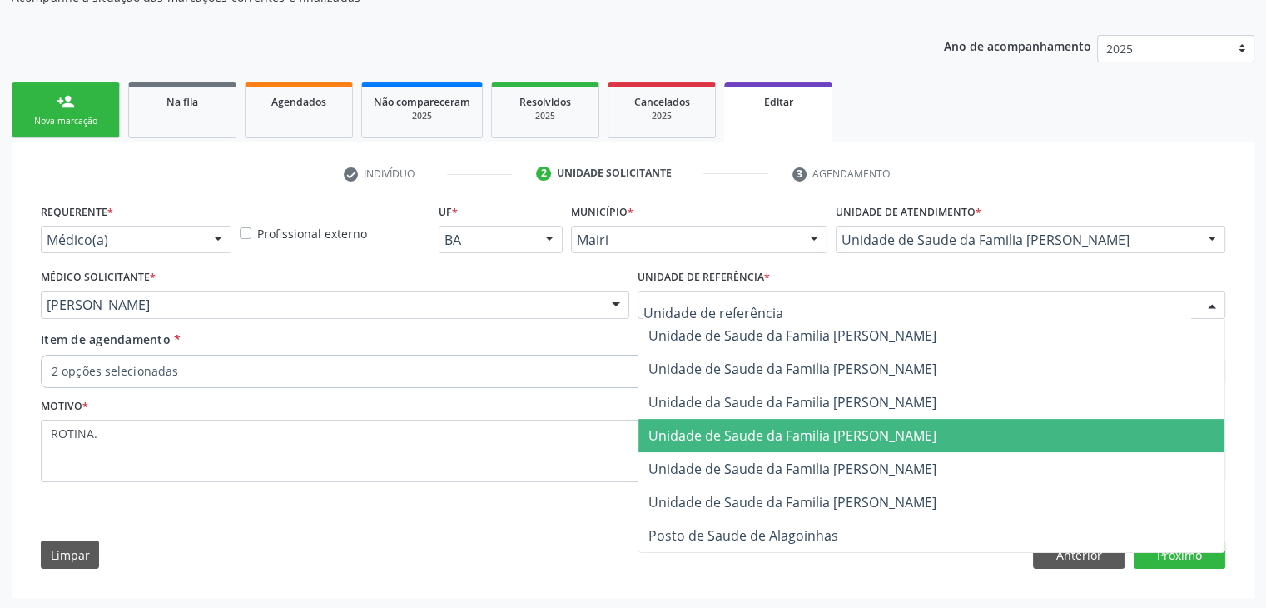
click at [818, 442] on span "Unidade de Saude da Familia [PERSON_NAME]" at bounding box center [932, 435] width 587 height 33
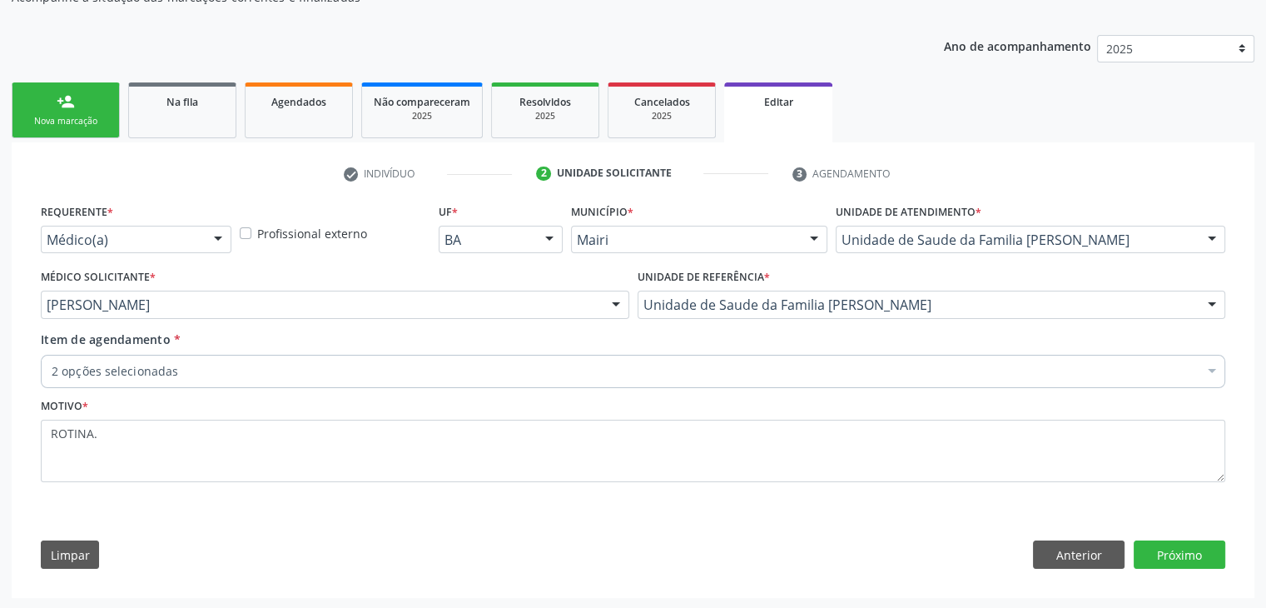
click at [330, 358] on div "2 opções selecionadas" at bounding box center [633, 371] width 1185 height 33
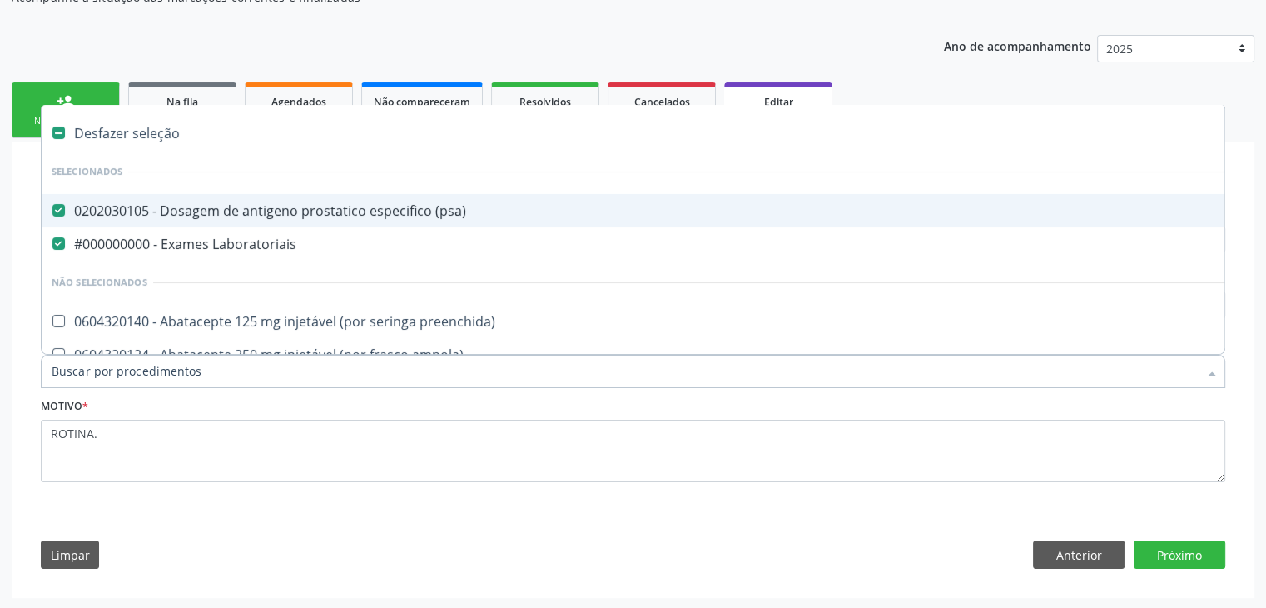
click at [149, 132] on div "Desfazer seleção" at bounding box center [692, 133] width 1301 height 33
checkbox \(psa\) "false"
checkbox Laboratoriais "false"
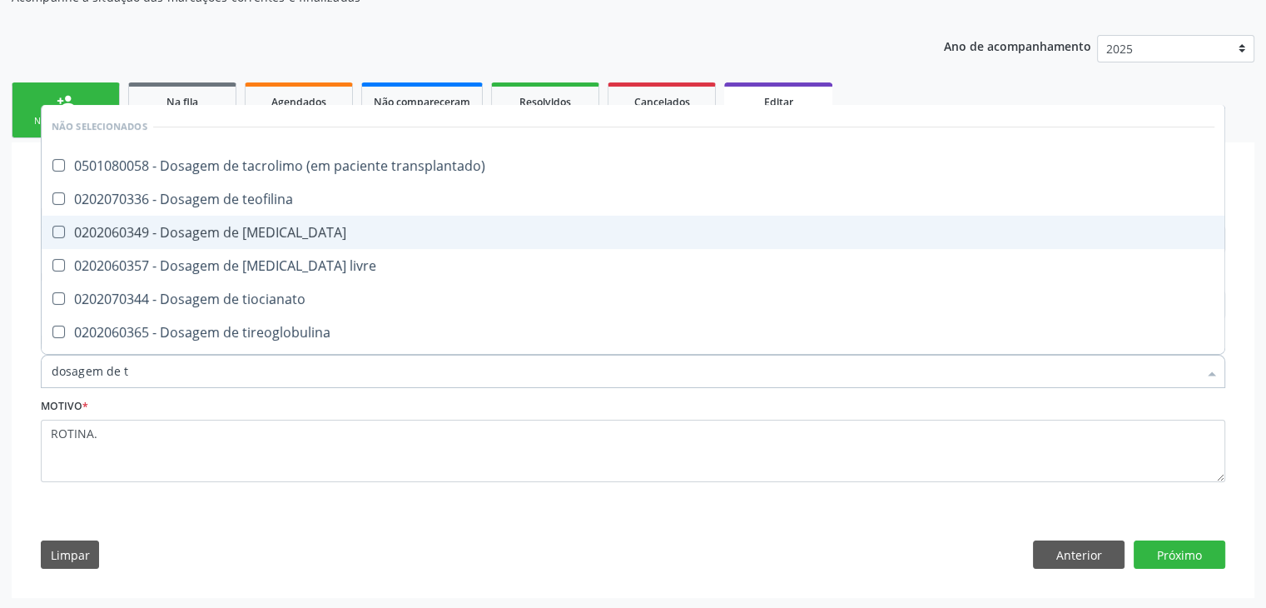
type input "dosagem de ts"
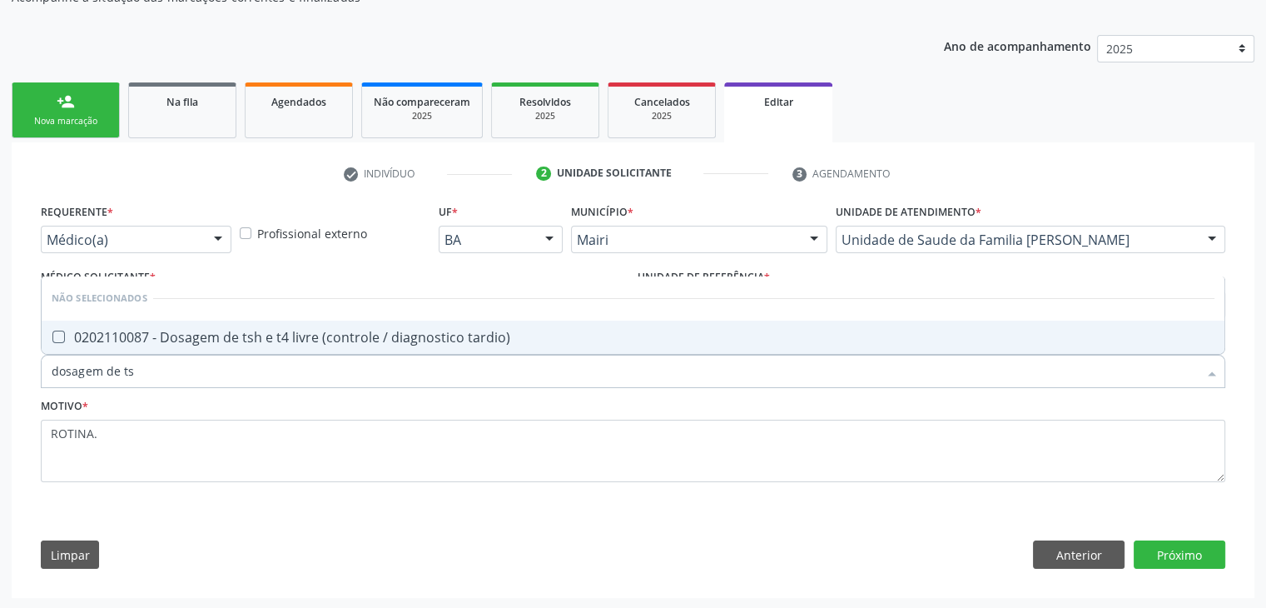
click at [312, 349] on span "0202110087 - Dosagem de tsh e t4 livre (controle / diagnostico tardio)" at bounding box center [633, 337] width 1183 height 33
checkbox tardio\) "true"
click at [1166, 553] on button "Próximo" at bounding box center [1180, 554] width 92 height 28
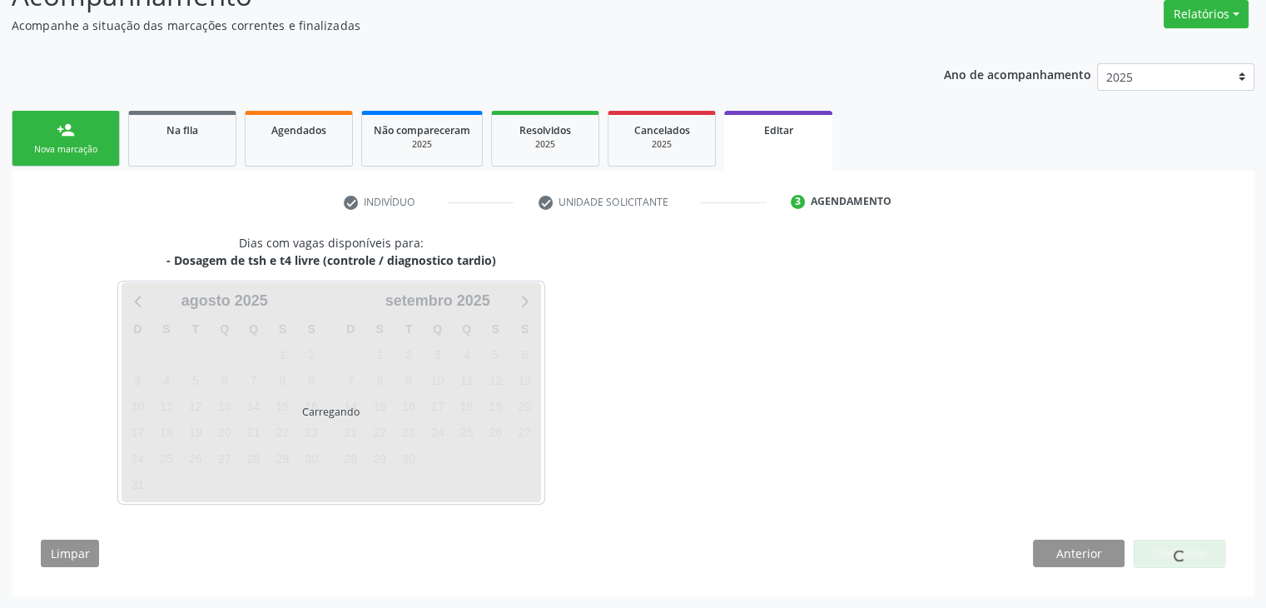
scroll to position [137, 0]
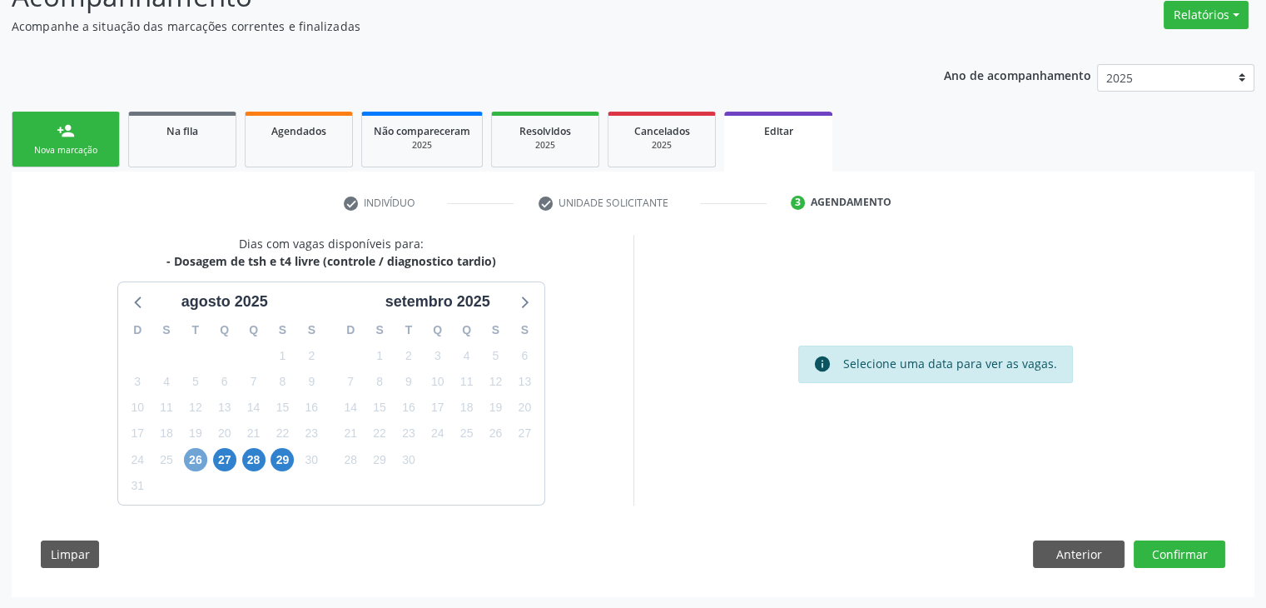
click at [196, 465] on span "26" at bounding box center [195, 459] width 23 height 23
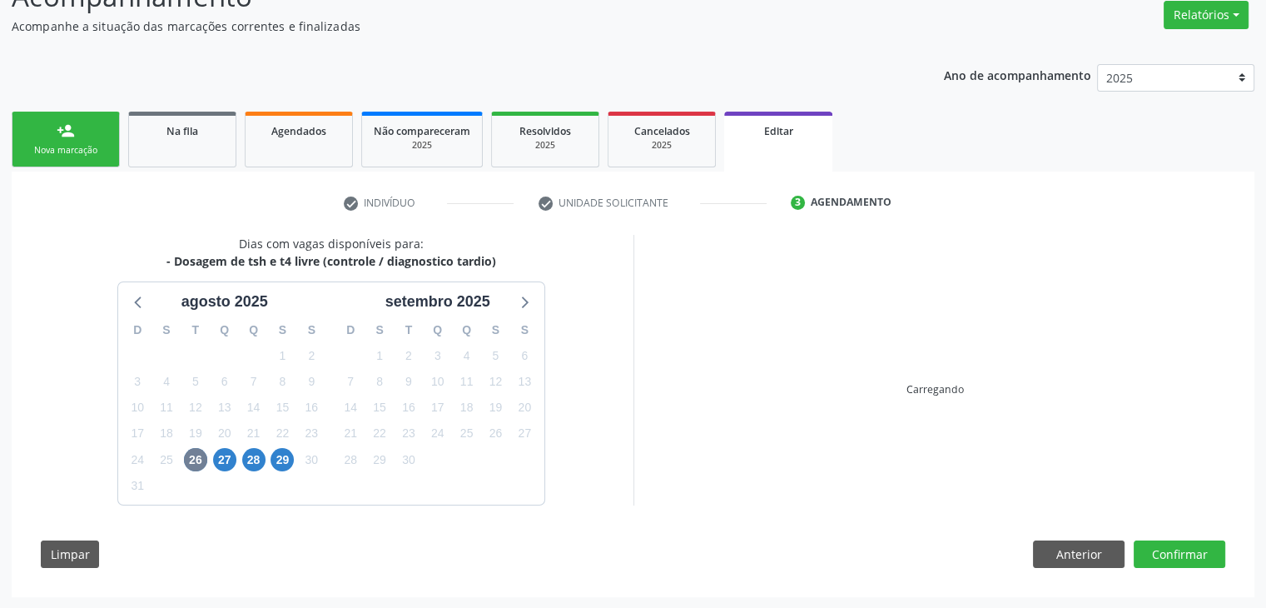
click at [717, 484] on div "Carregando" at bounding box center [936, 370] width 604 height 271
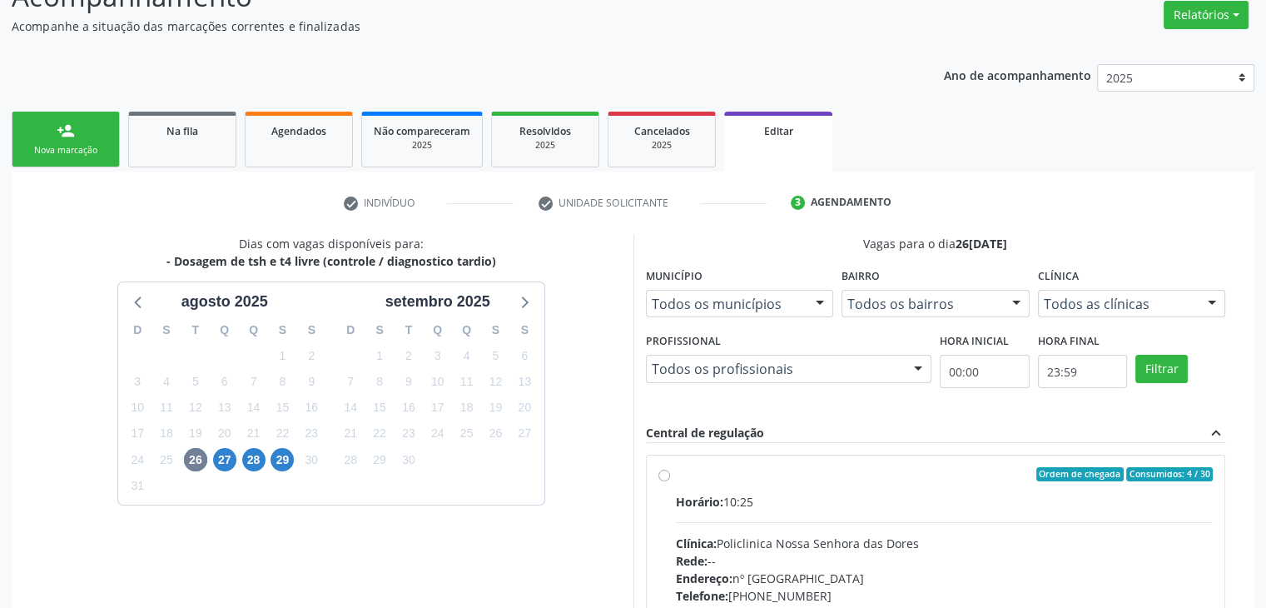
click at [739, 478] on div "Ordem de chegada Consumidos: 4 / 30" at bounding box center [945, 474] width 538 height 15
click at [670, 478] on input "Ordem de chegada Consumidos: 4 / 30 Horário: 10:25 Clínica: Policlinica [GEOGRA…" at bounding box center [665, 474] width 12 height 15
radio input "true"
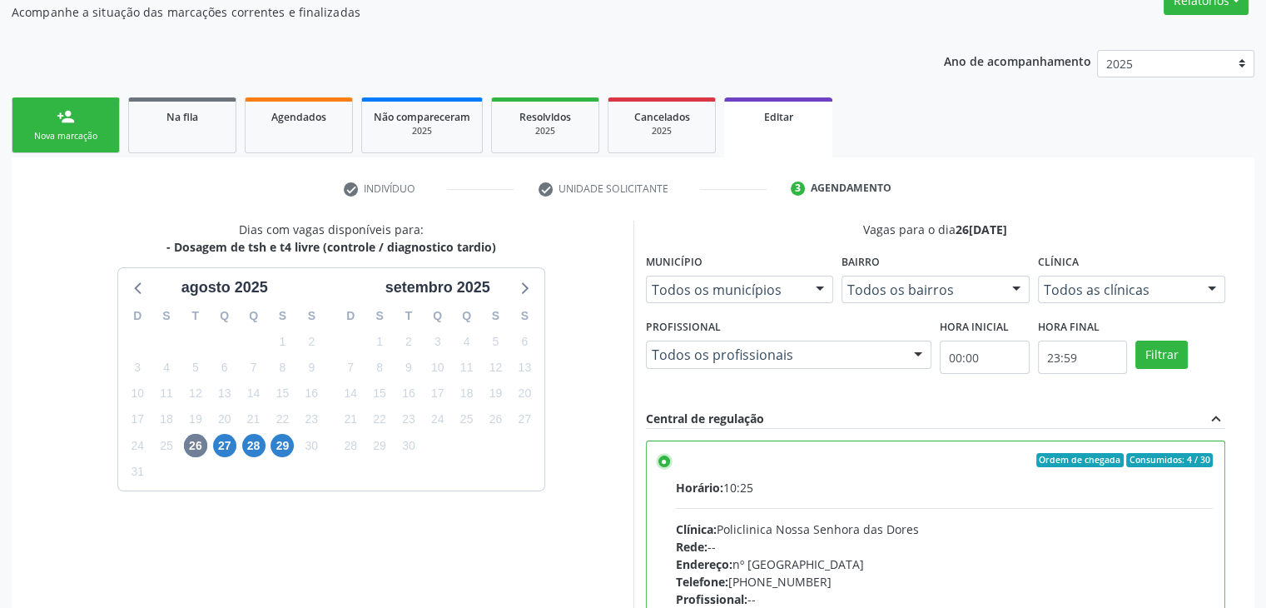
scroll to position [408, 0]
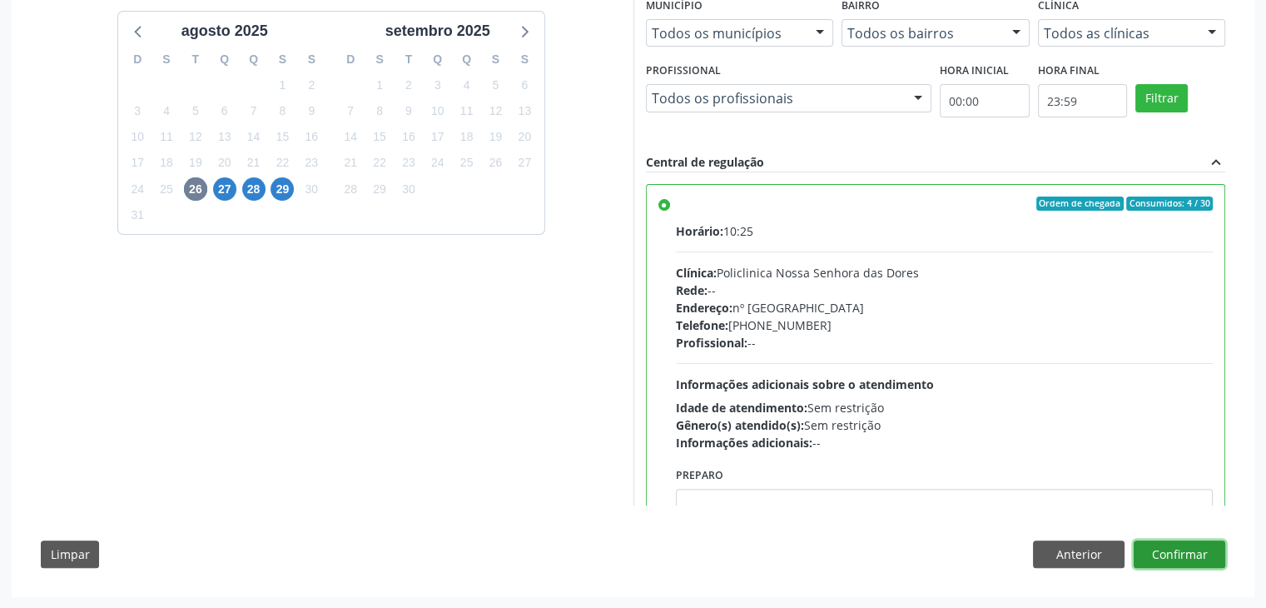
click at [1206, 553] on button "Confirmar" at bounding box center [1180, 554] width 92 height 28
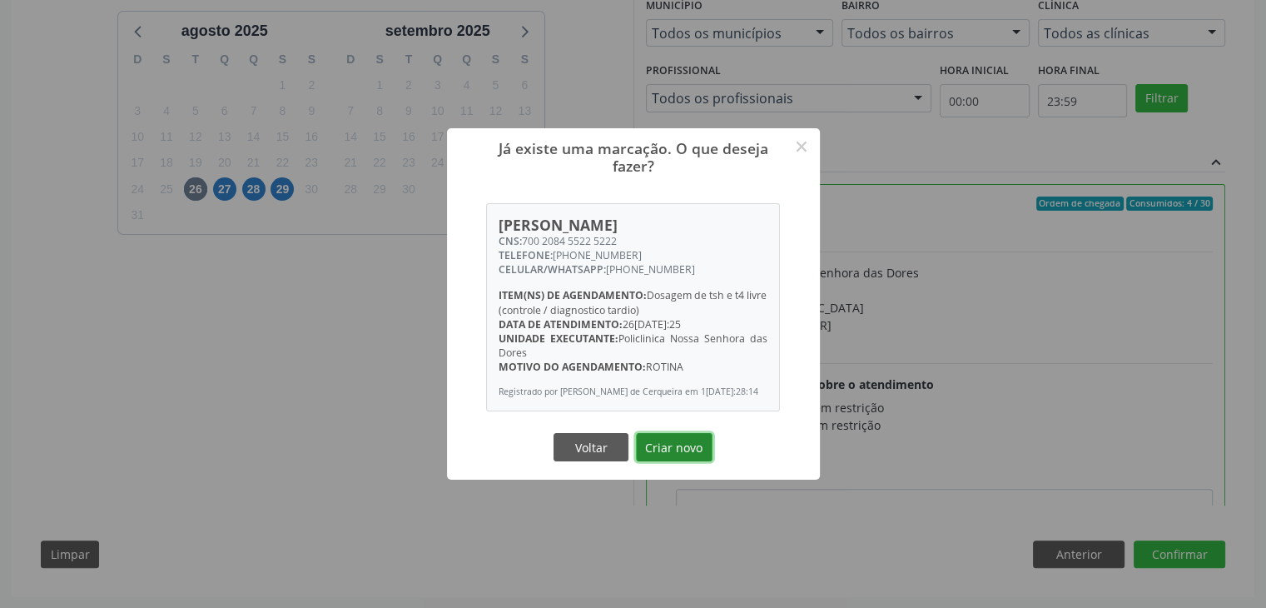
click at [700, 457] on button "Criar novo" at bounding box center [674, 447] width 77 height 28
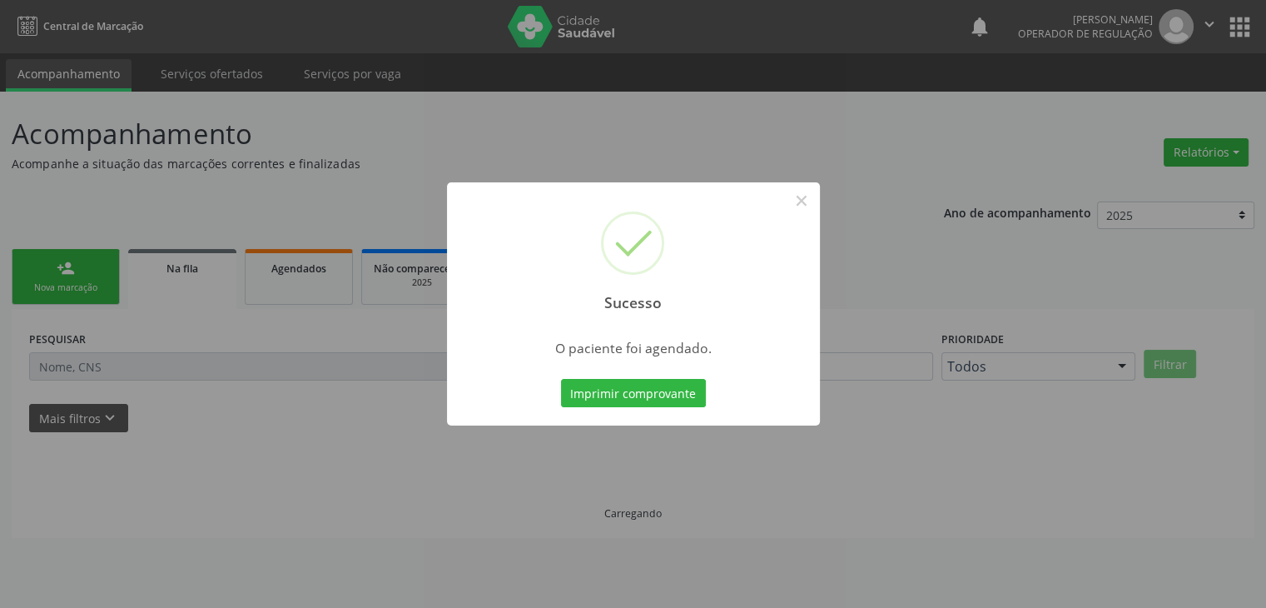
scroll to position [0, 0]
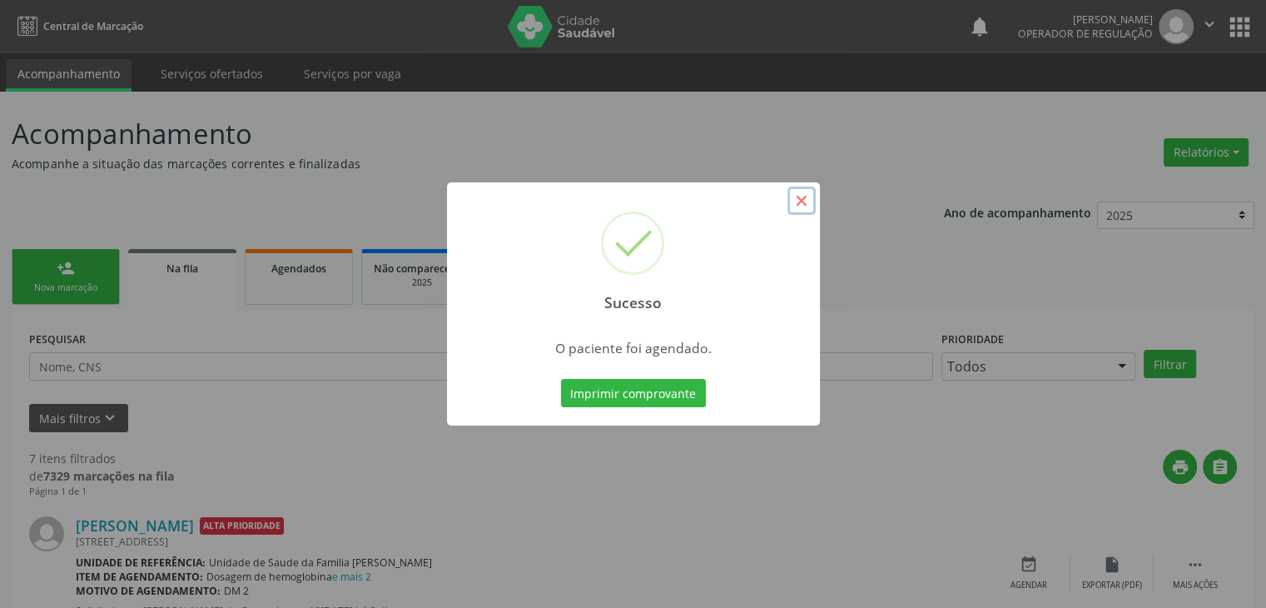
click at [802, 207] on button "×" at bounding box center [802, 201] width 28 height 28
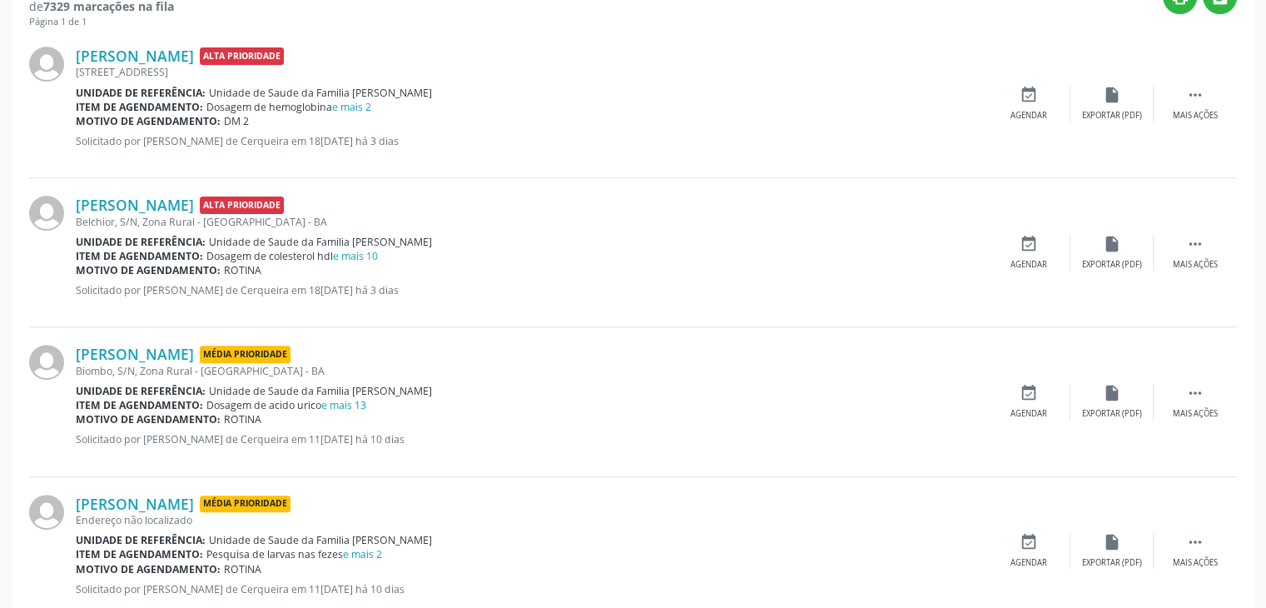
scroll to position [500, 0]
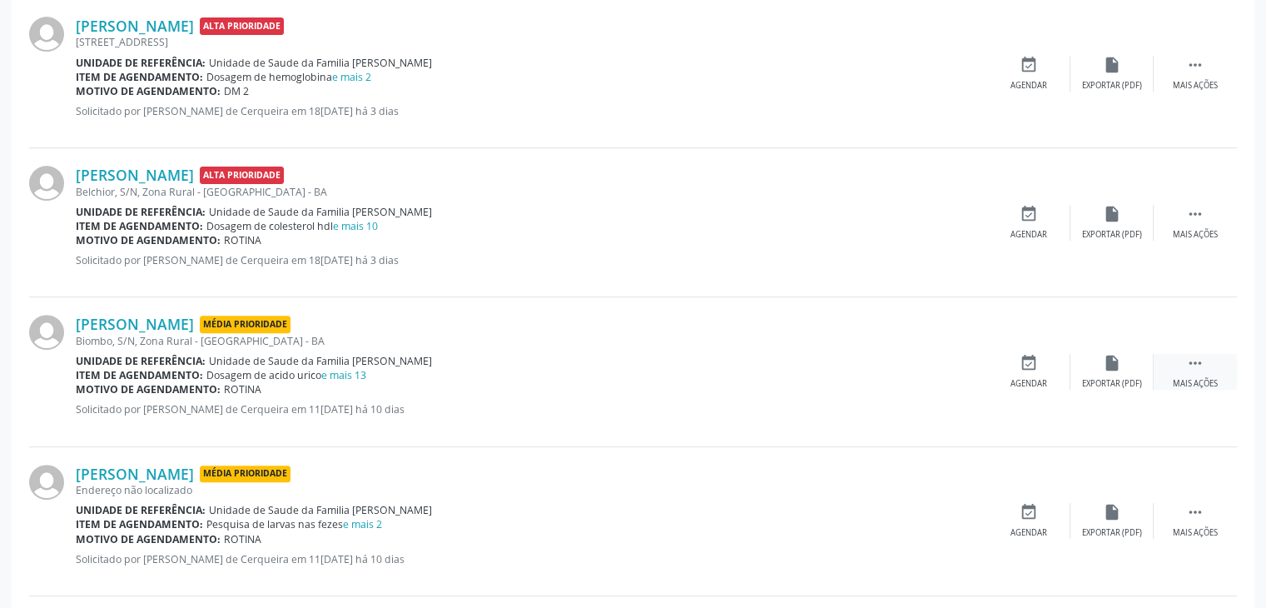
click at [1176, 363] on div " Mais ações" at bounding box center [1195, 372] width 83 height 36
click at [1129, 382] on div "edit Editar" at bounding box center [1112, 372] width 83 height 36
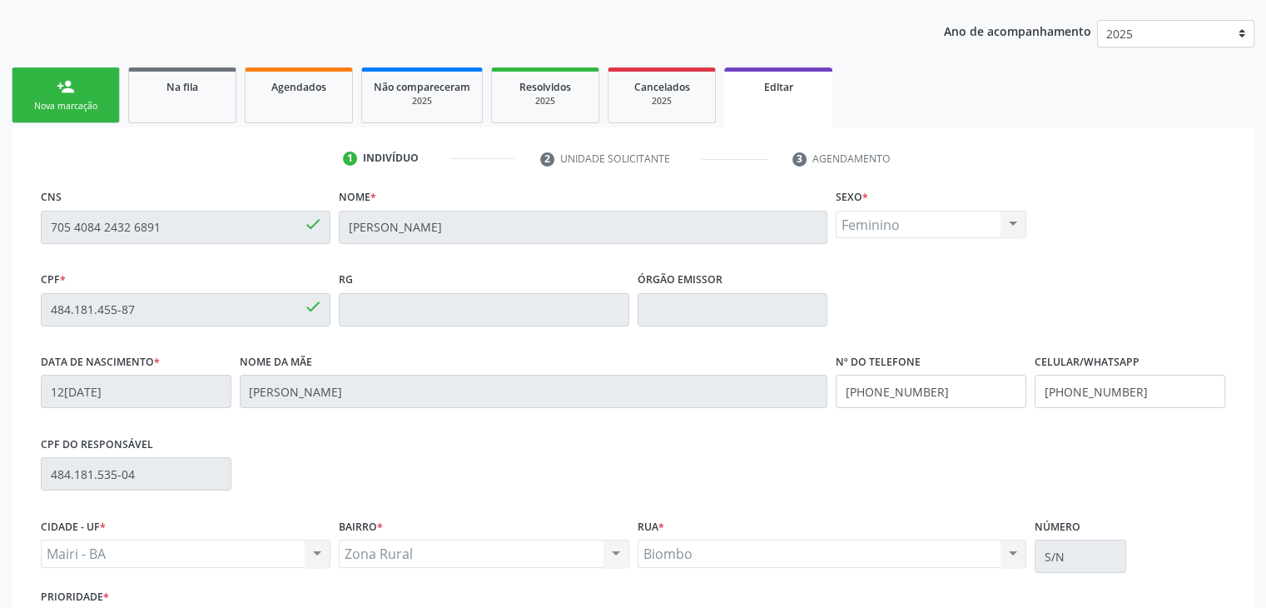
scroll to position [316, 0]
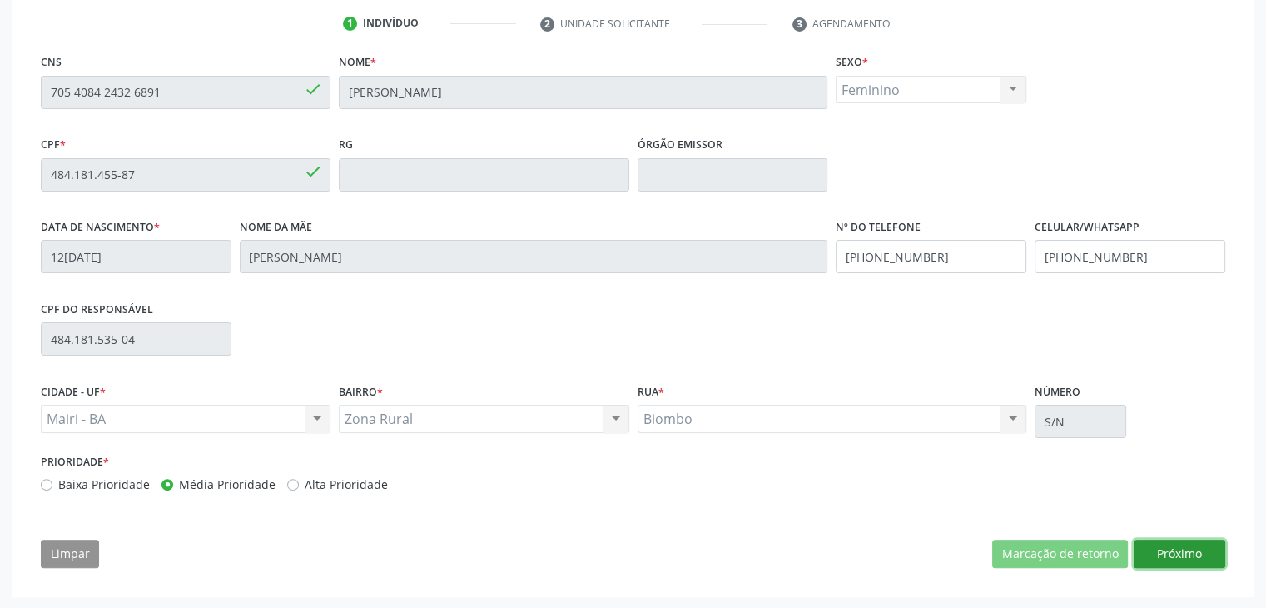
click at [1197, 551] on button "Próximo" at bounding box center [1180, 554] width 92 height 28
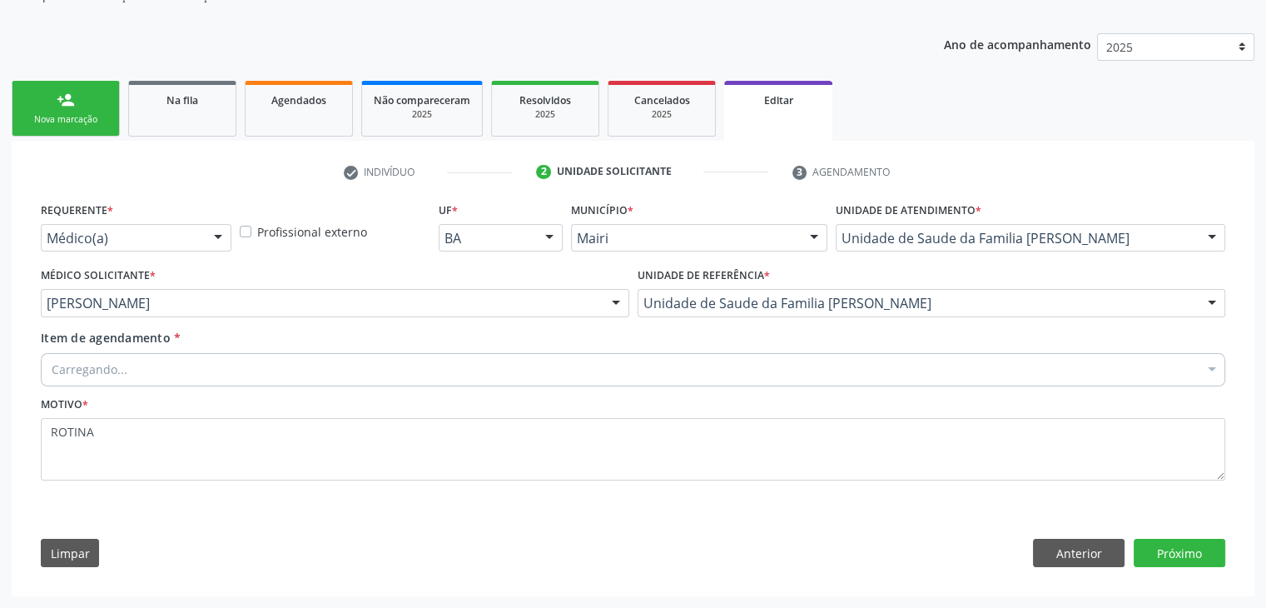
scroll to position [167, 0]
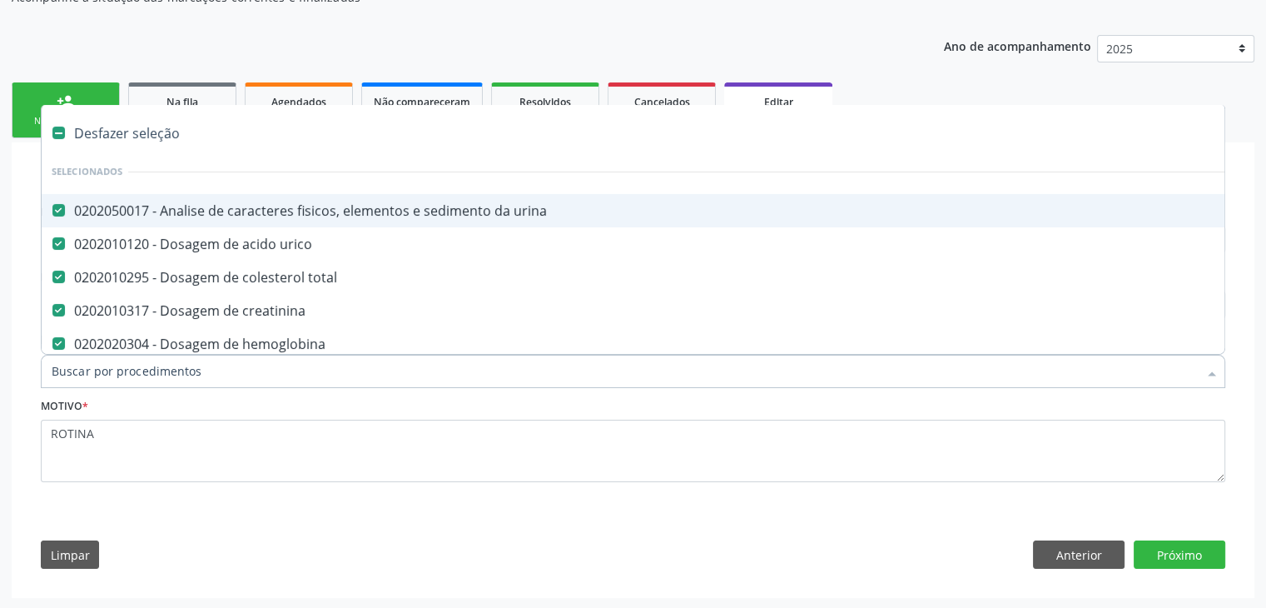
click at [406, 511] on div "Requerente * Médico(a) Médico(a) Enfermeiro(a) Paciente Nenhum resultado encont…" at bounding box center [633, 390] width 1208 height 380
click at [146, 117] on div "Desfazer seleção" at bounding box center [692, 133] width 1301 height 33
checkbox urina "false"
checkbox urico "false"
checkbox total "false"
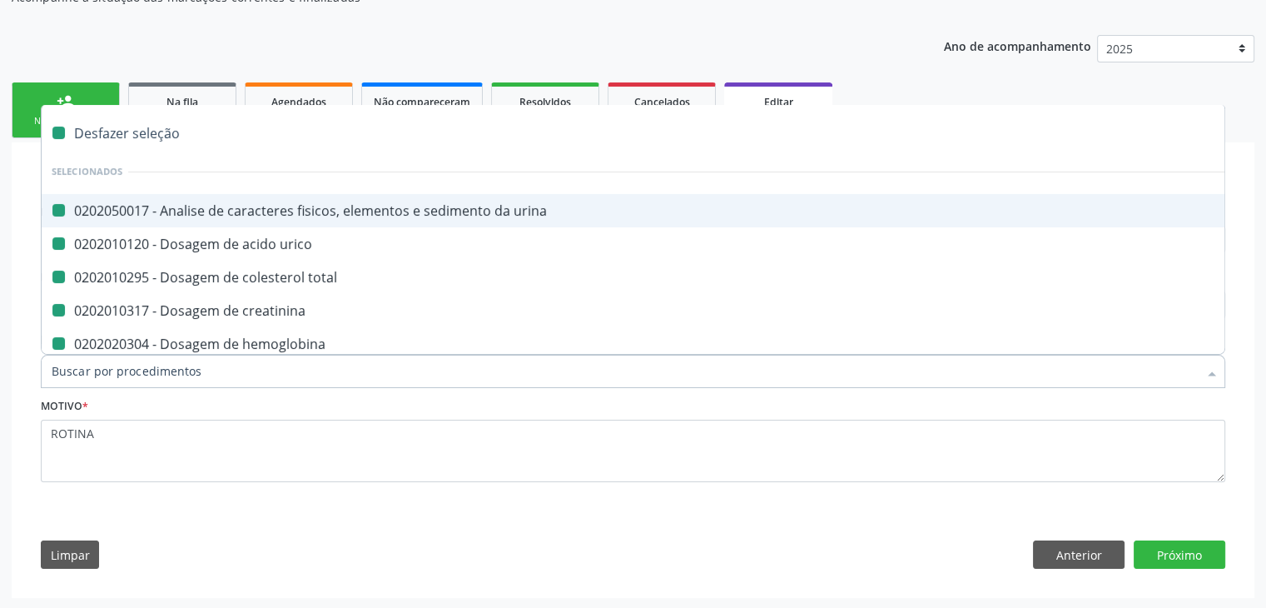
checkbox creatinina "false"
checkbox hemoglobina "false"
checkbox potassio "false"
checkbox \(tgo\) "false"
checkbox \(tgp\) "false"
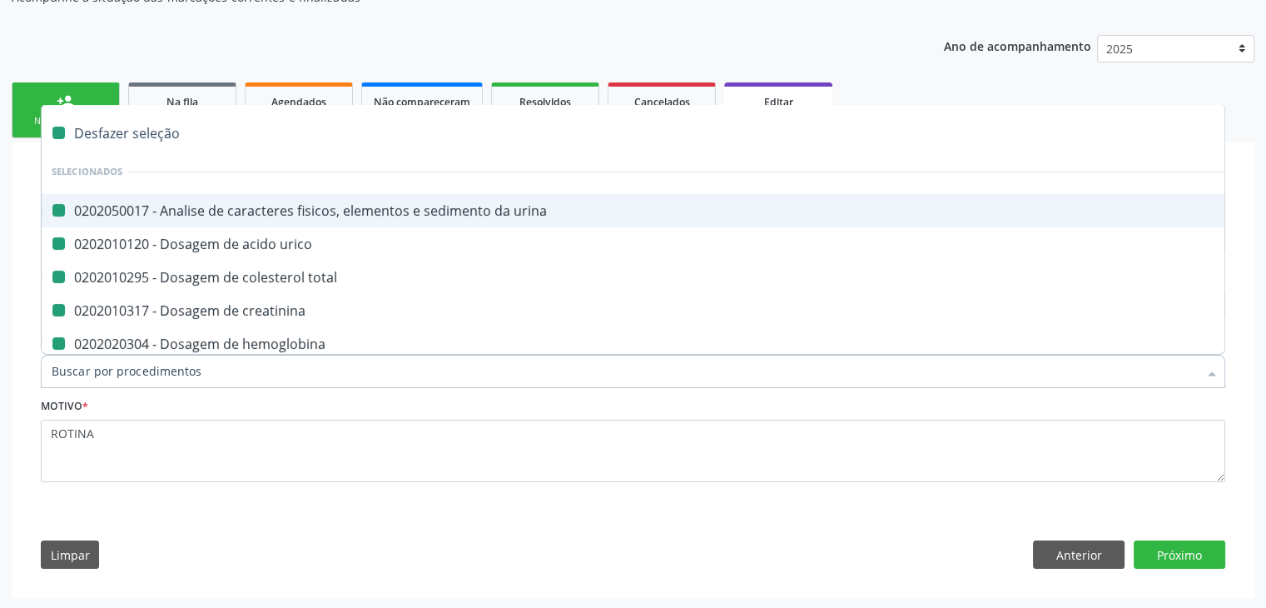
checkbox triglicerideos "false"
checkbox ureia "false"
checkbox Laboratoriais "false"
checkbox capilar "false"
checkbox completo "false"
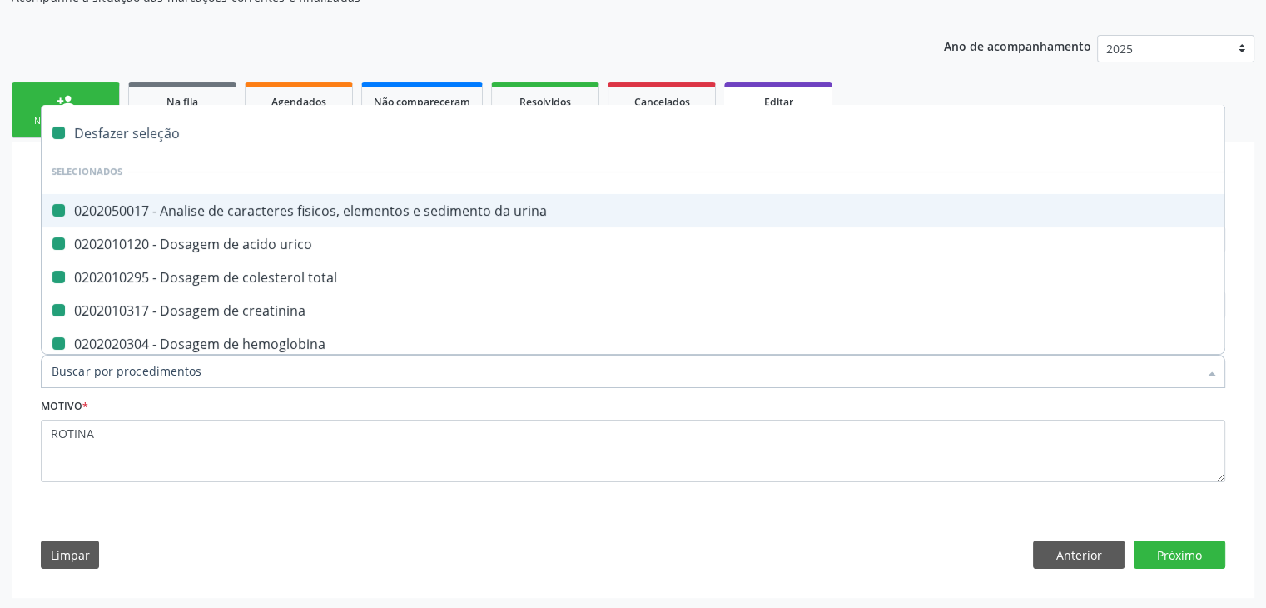
checkbox fezes "false"
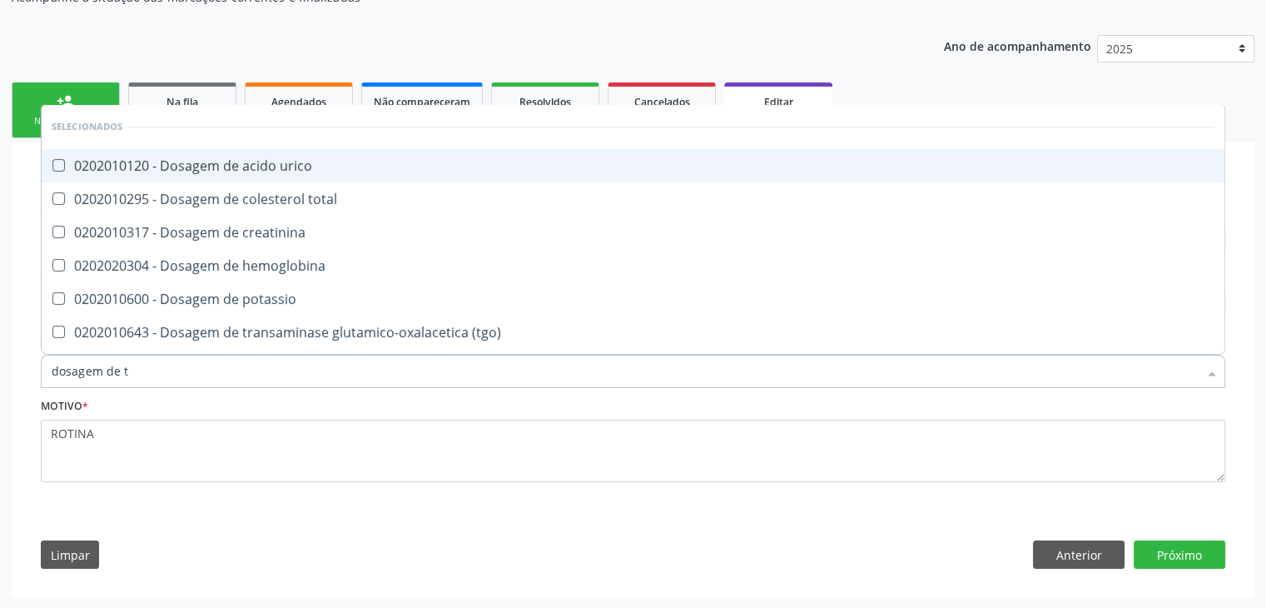
type input "dosagem de ts"
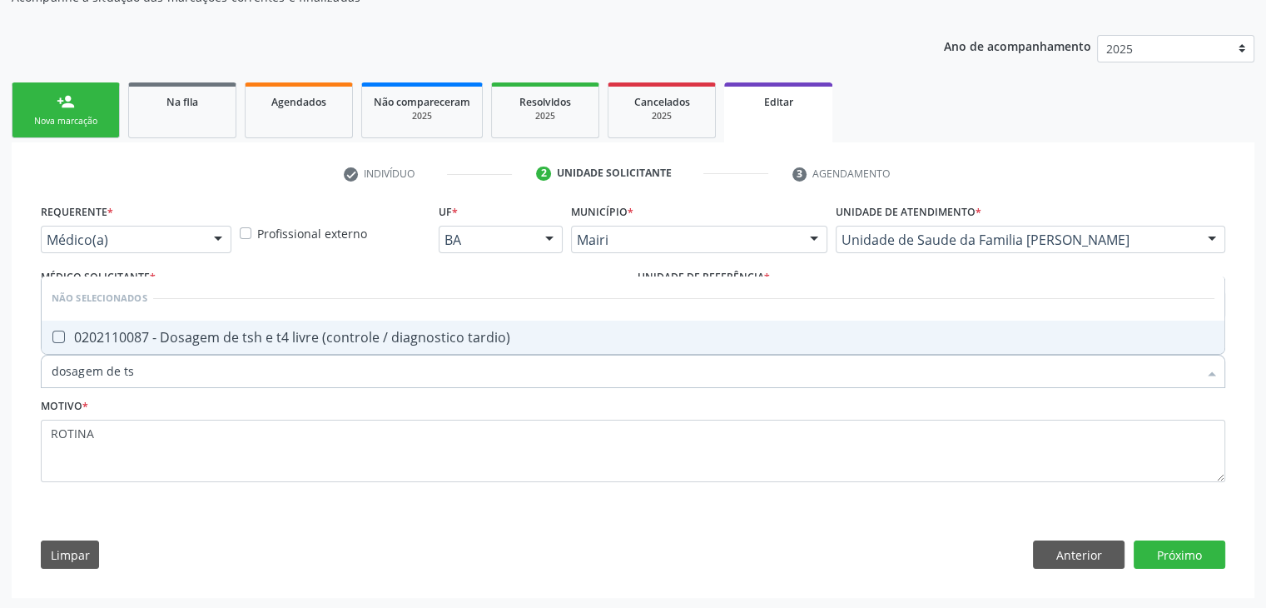
click at [216, 337] on div "0202110087 - Dosagem de tsh e t4 livre (controle / diagnostico tardio)" at bounding box center [633, 337] width 1163 height 13
checkbox tardio\) "true"
click at [1206, 554] on button "Próximo" at bounding box center [1180, 554] width 92 height 28
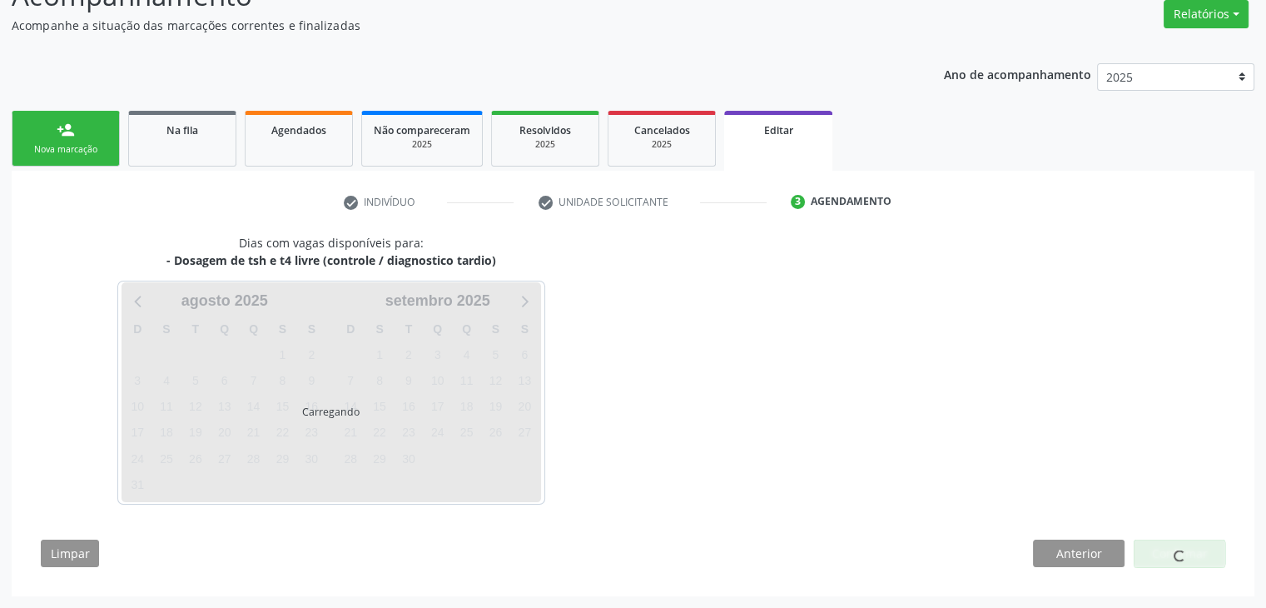
scroll to position [137, 0]
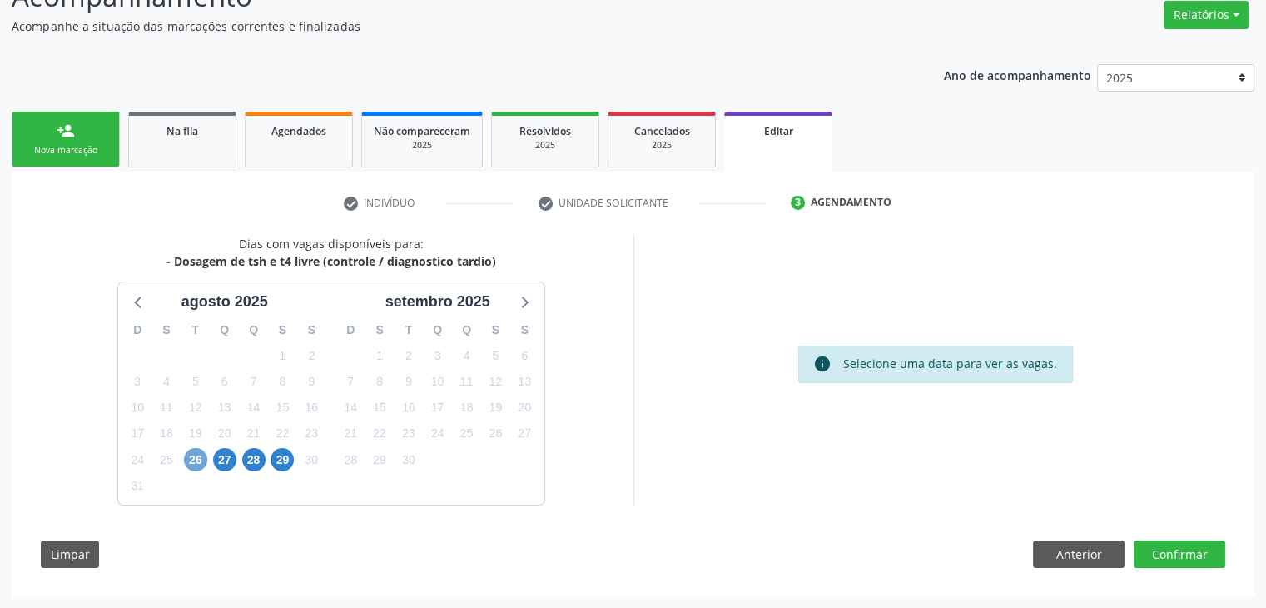
click at [192, 457] on span "26" at bounding box center [195, 459] width 23 height 23
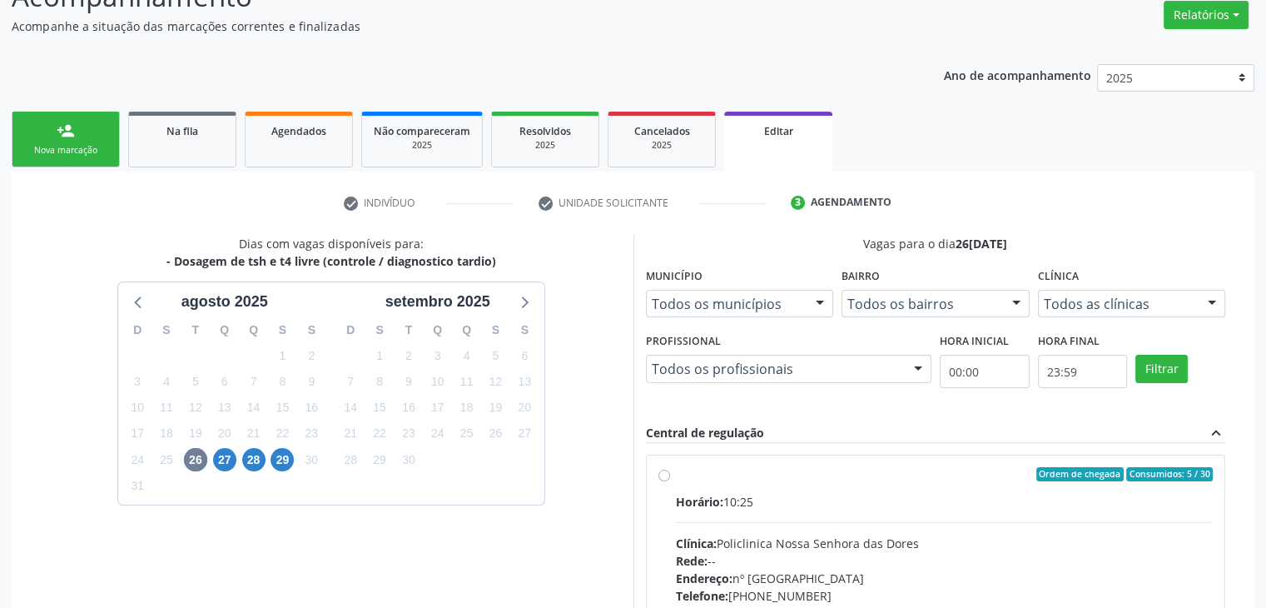
click at [750, 501] on div "Horário: 10:25" at bounding box center [945, 501] width 538 height 17
click at [670, 482] on input "Ordem de chegada Consumidos: 5 / 30 Horário: 10:25 Clínica: Policlinica [GEOGRA…" at bounding box center [665, 474] width 12 height 15
radio input "true"
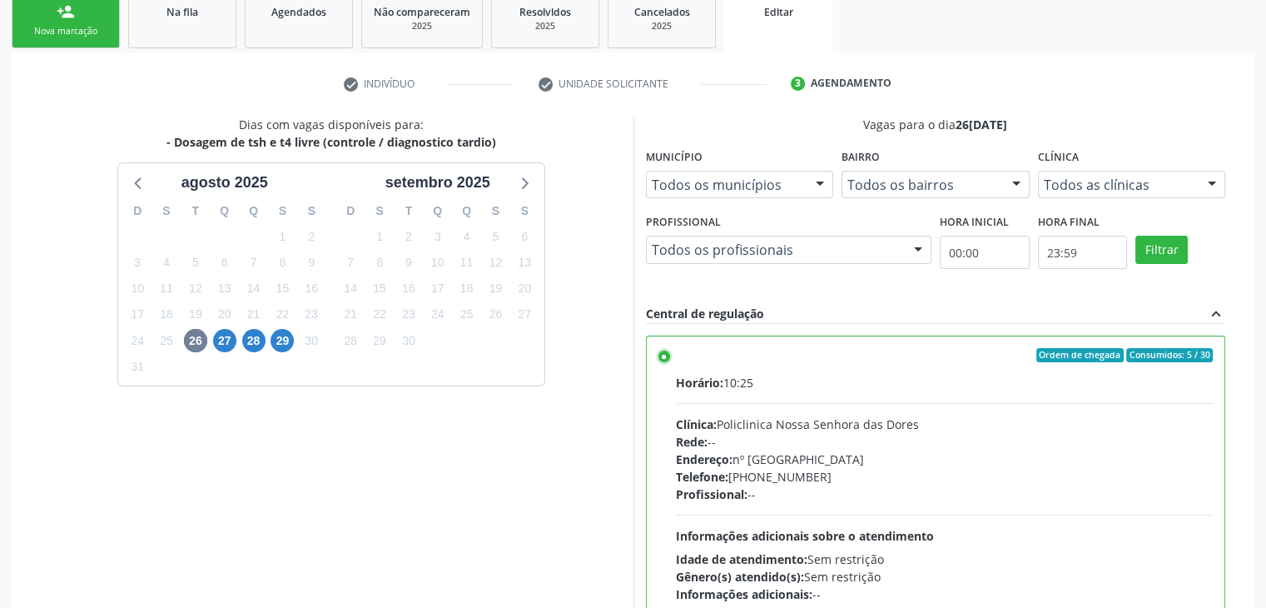
scroll to position [408, 0]
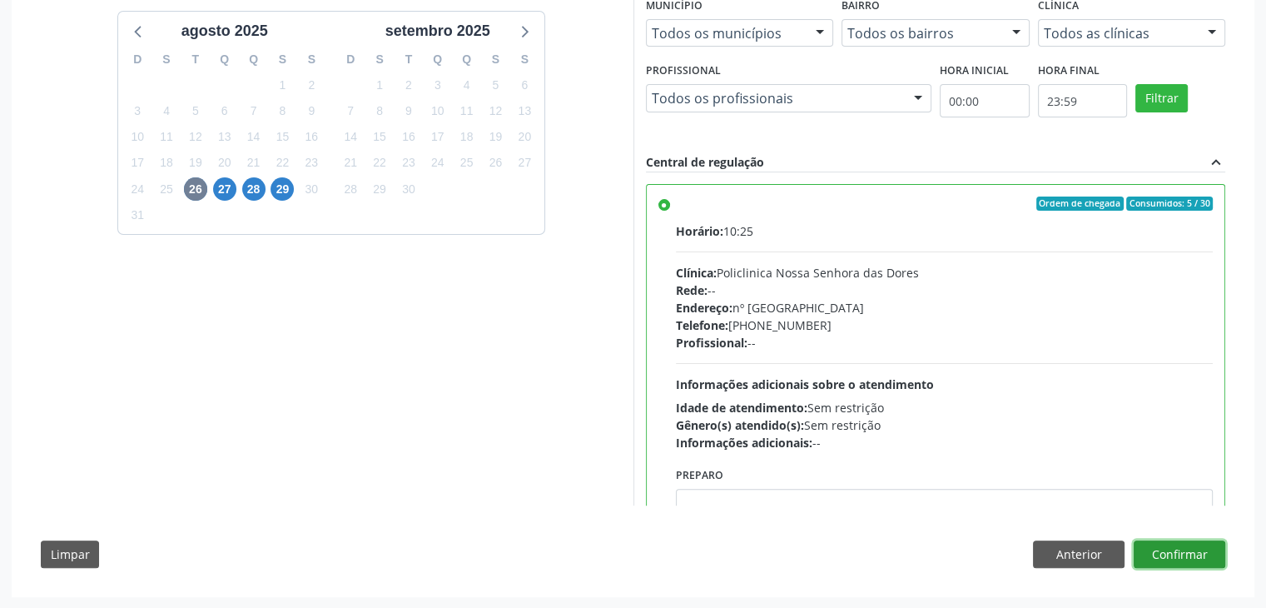
click at [1189, 562] on button "Confirmar" at bounding box center [1180, 554] width 92 height 28
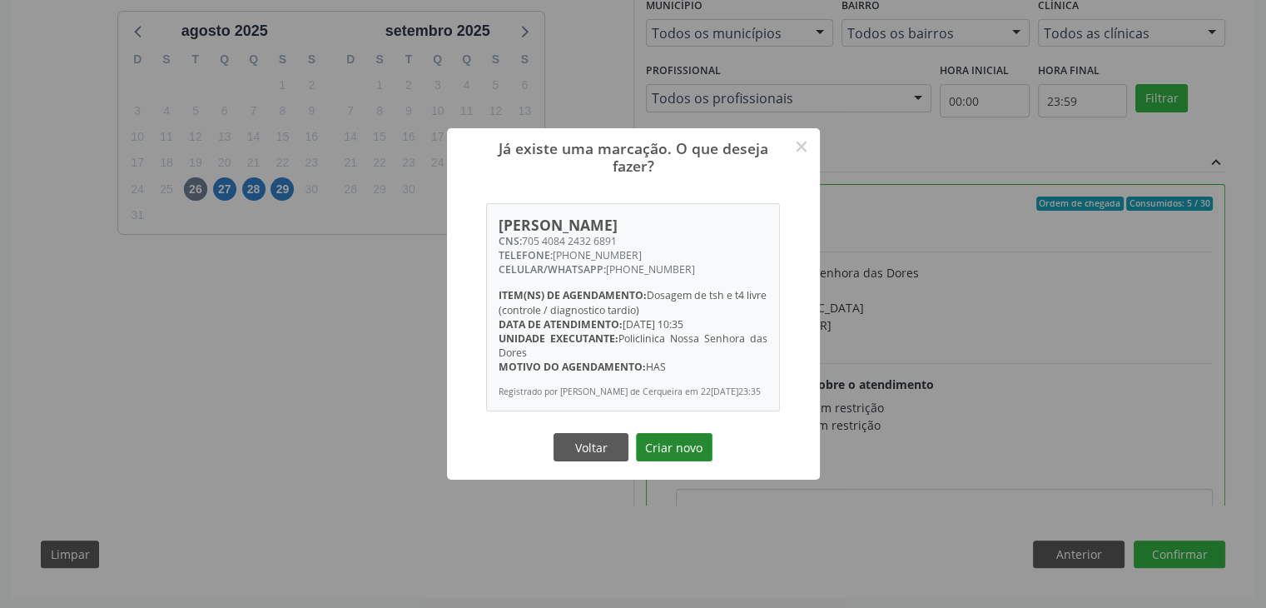
click at [659, 450] on button "Criar novo" at bounding box center [674, 447] width 77 height 28
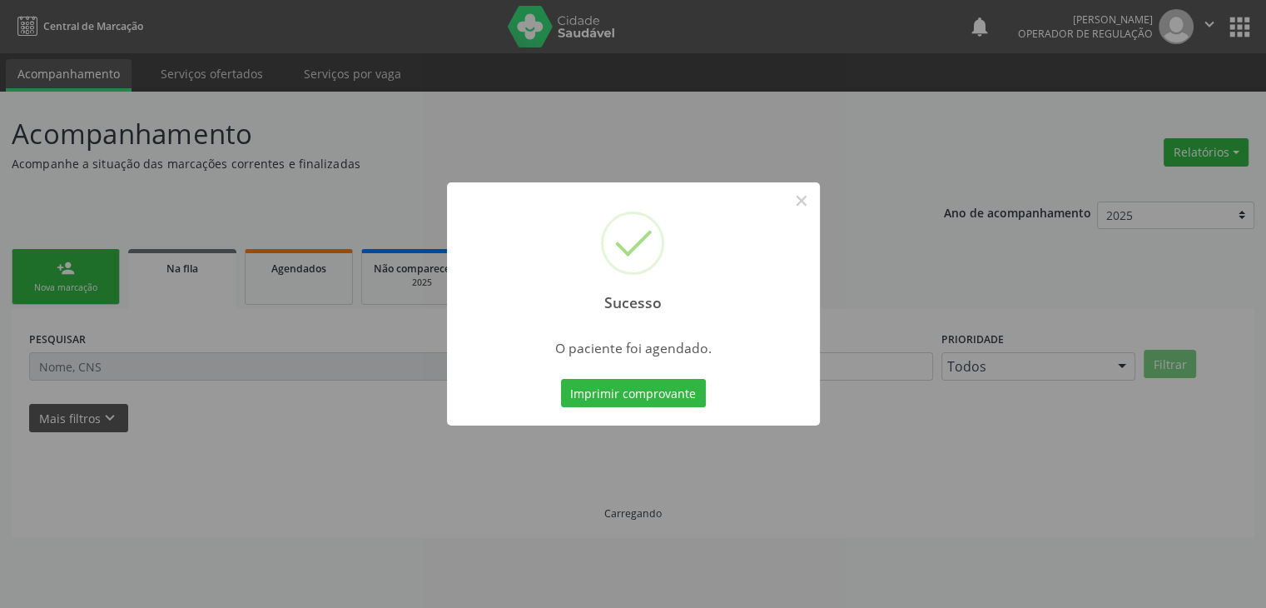
scroll to position [0, 0]
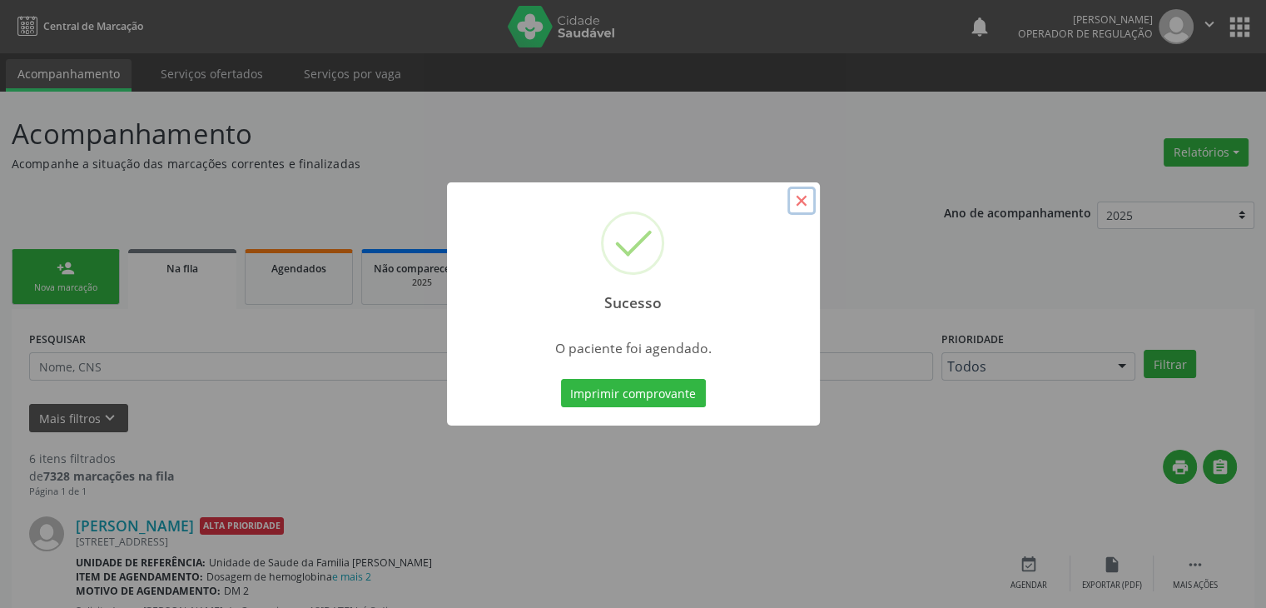
click at [810, 188] on button "×" at bounding box center [802, 201] width 28 height 28
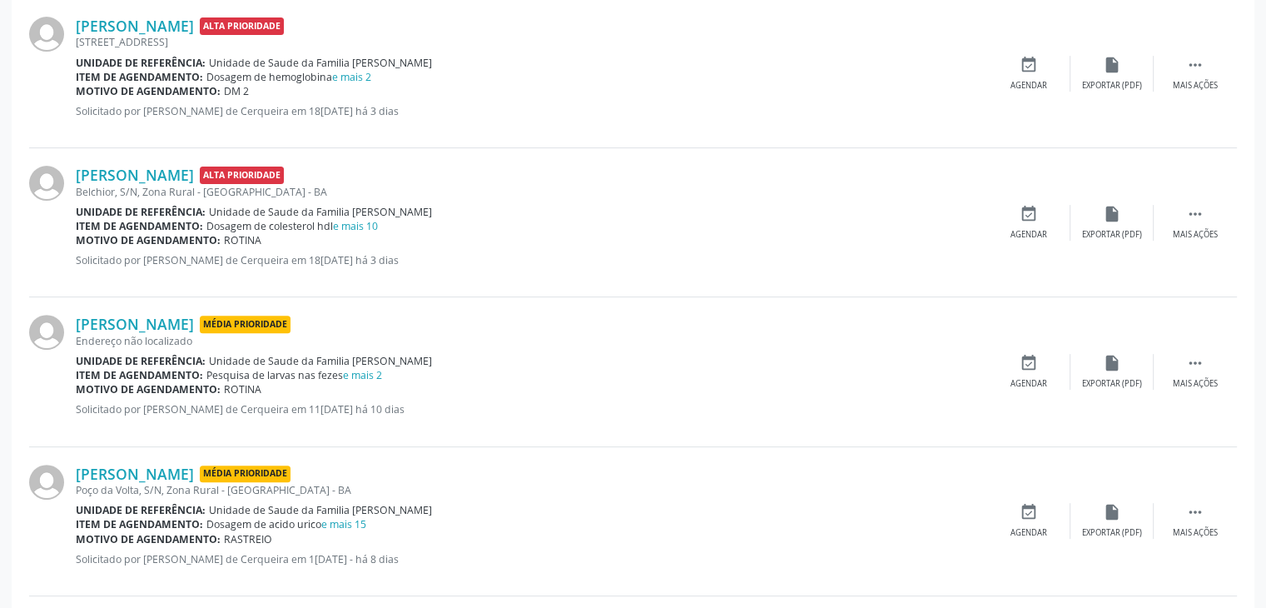
scroll to position [583, 0]
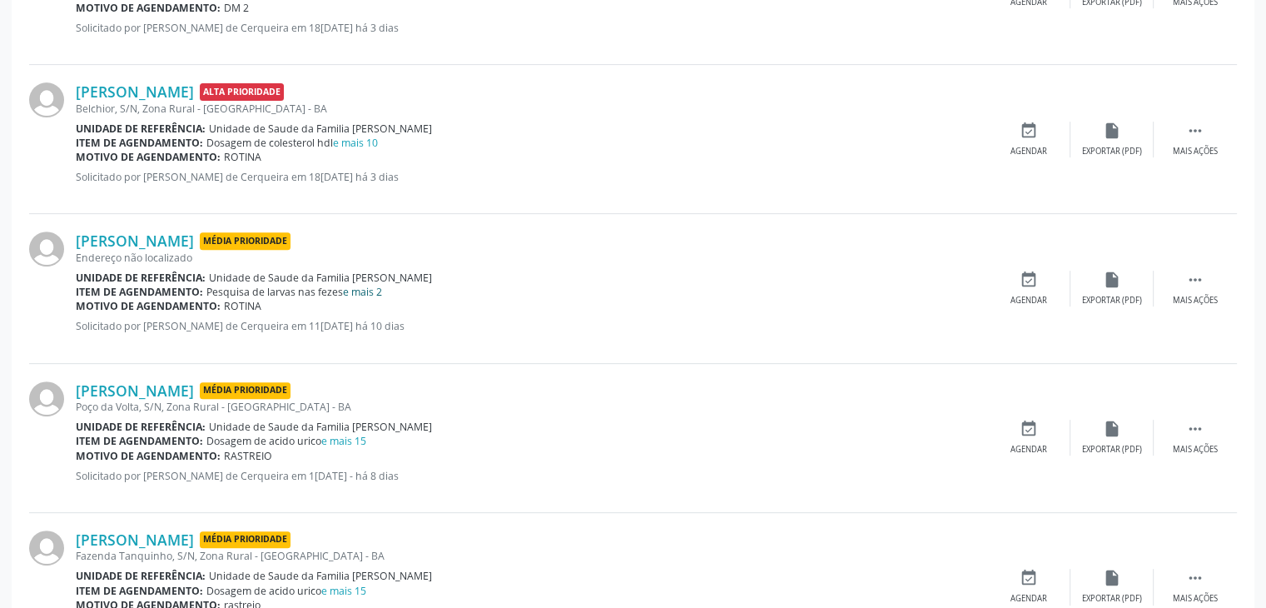
click at [368, 285] on link "e mais 2" at bounding box center [362, 292] width 39 height 14
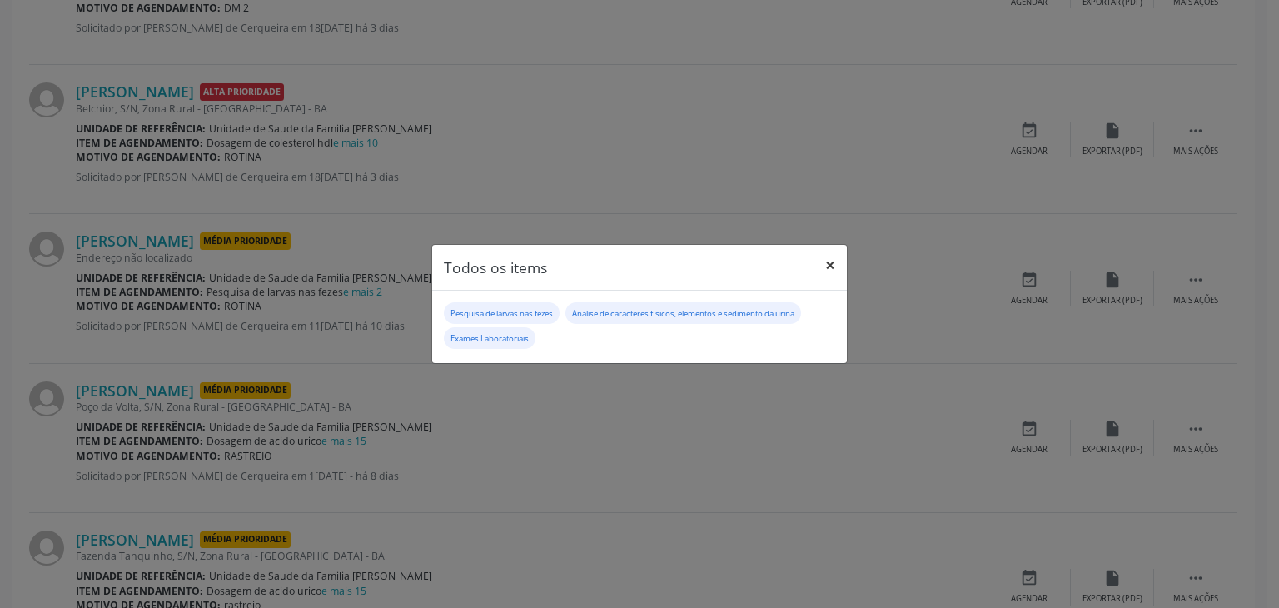
click at [831, 271] on button "×" at bounding box center [829, 265] width 33 height 41
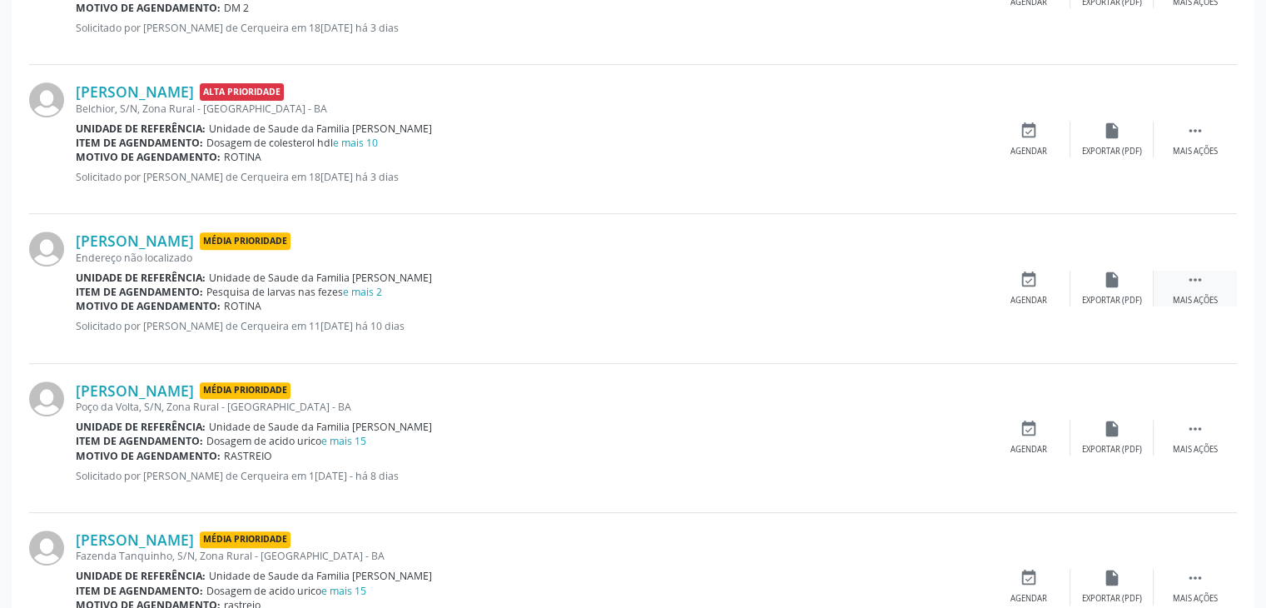
click at [1179, 282] on div " Mais ações" at bounding box center [1195, 289] width 83 height 36
click at [1128, 294] on div "edit Editar" at bounding box center [1112, 289] width 83 height 36
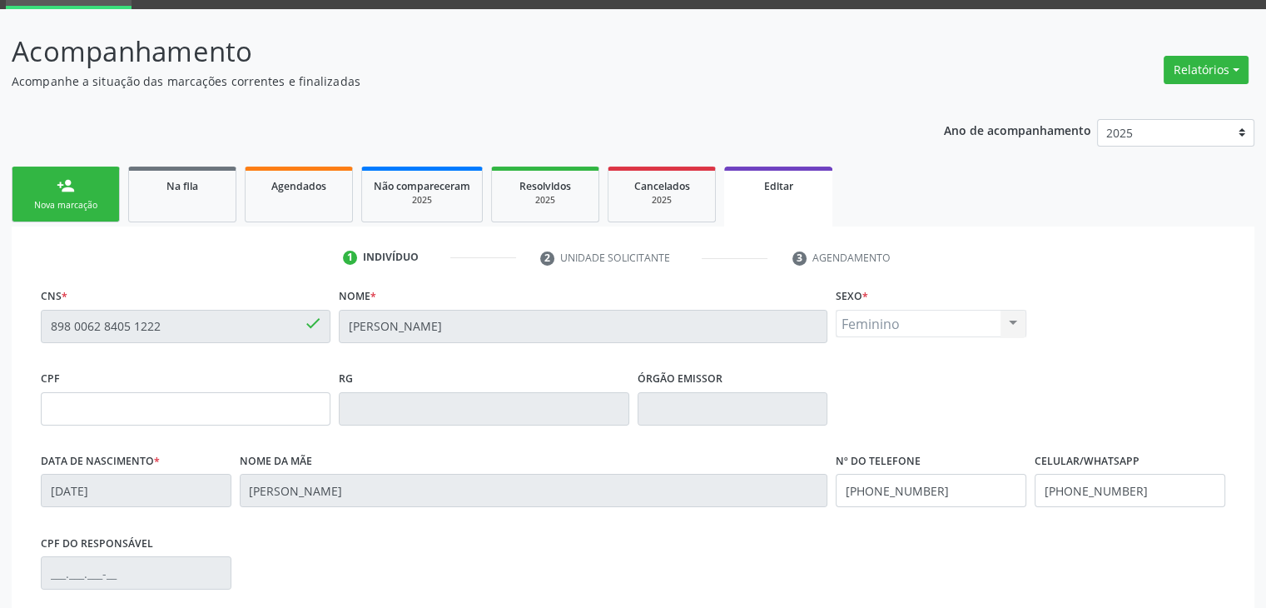
scroll to position [316, 0]
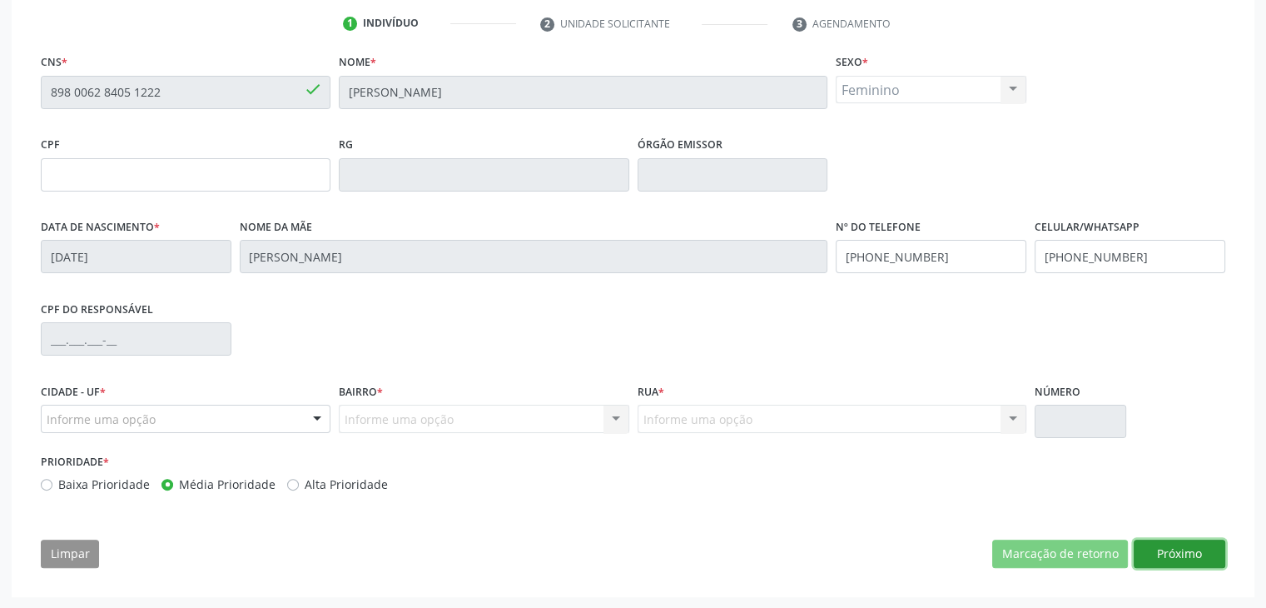
click at [1181, 563] on button "Próximo" at bounding box center [1180, 554] width 92 height 28
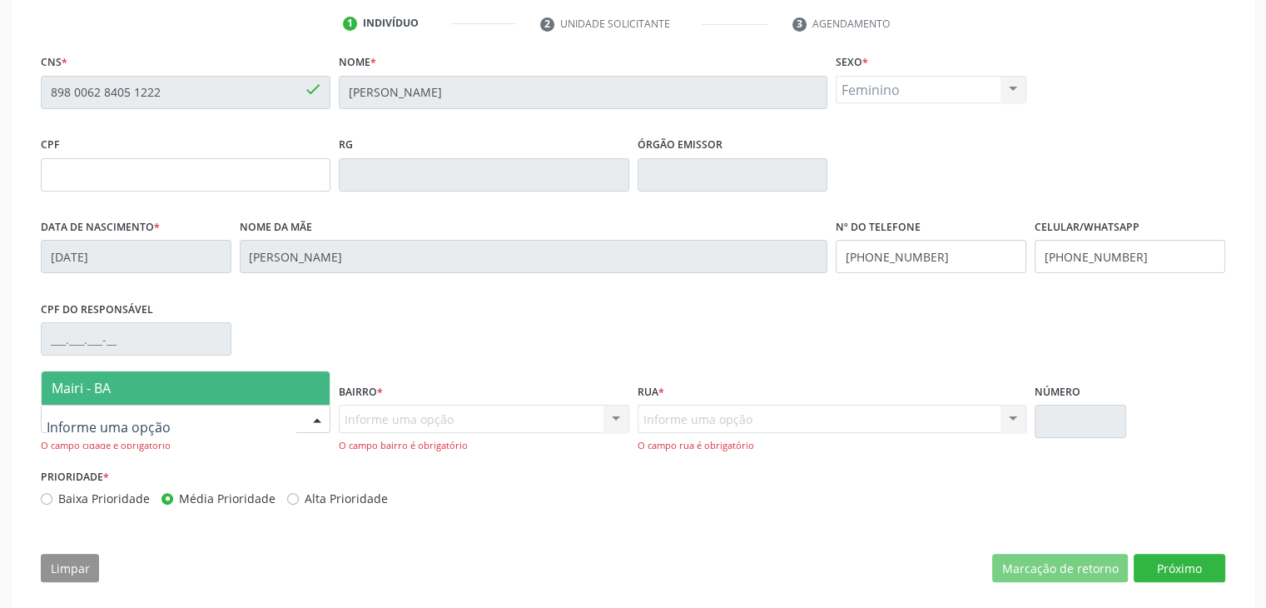
click at [80, 400] on span "Mairi - BA" at bounding box center [186, 387] width 288 height 33
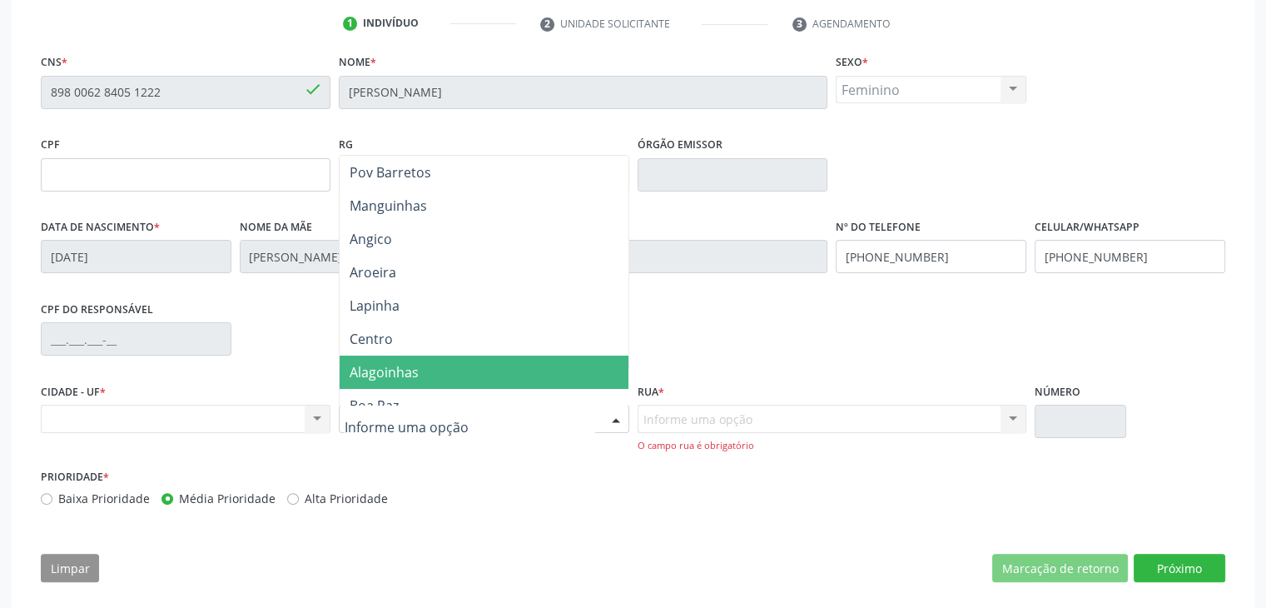
click at [405, 366] on span "Alagoinhas" at bounding box center [384, 372] width 69 height 18
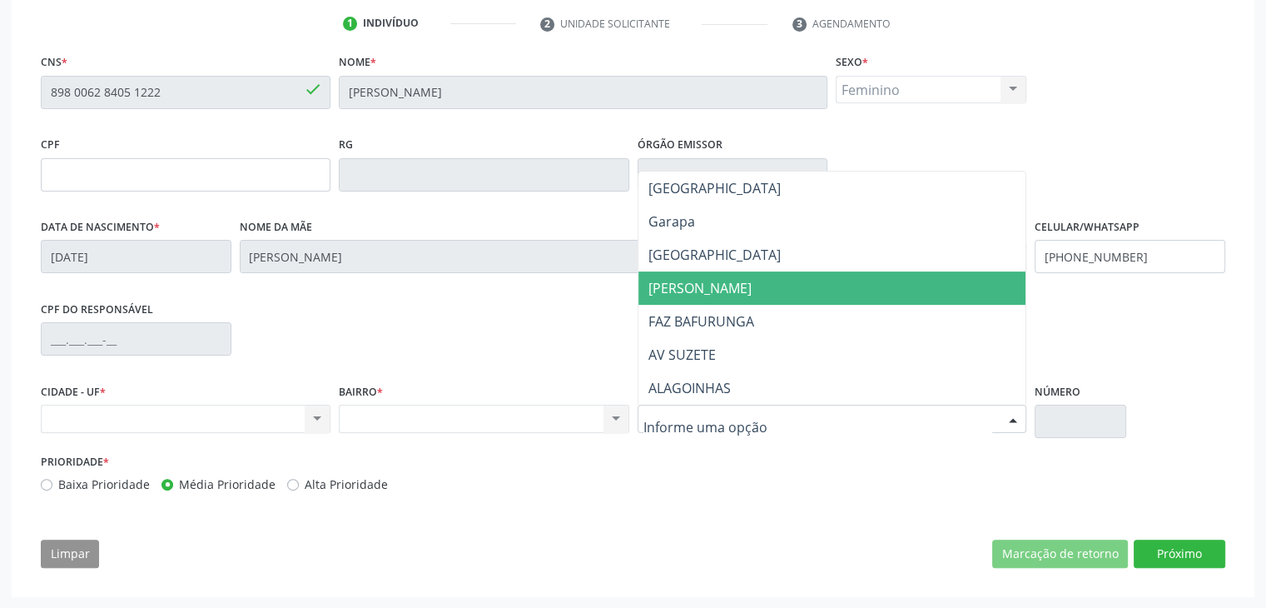
click at [720, 271] on span "[PERSON_NAME]" at bounding box center [833, 287] width 388 height 33
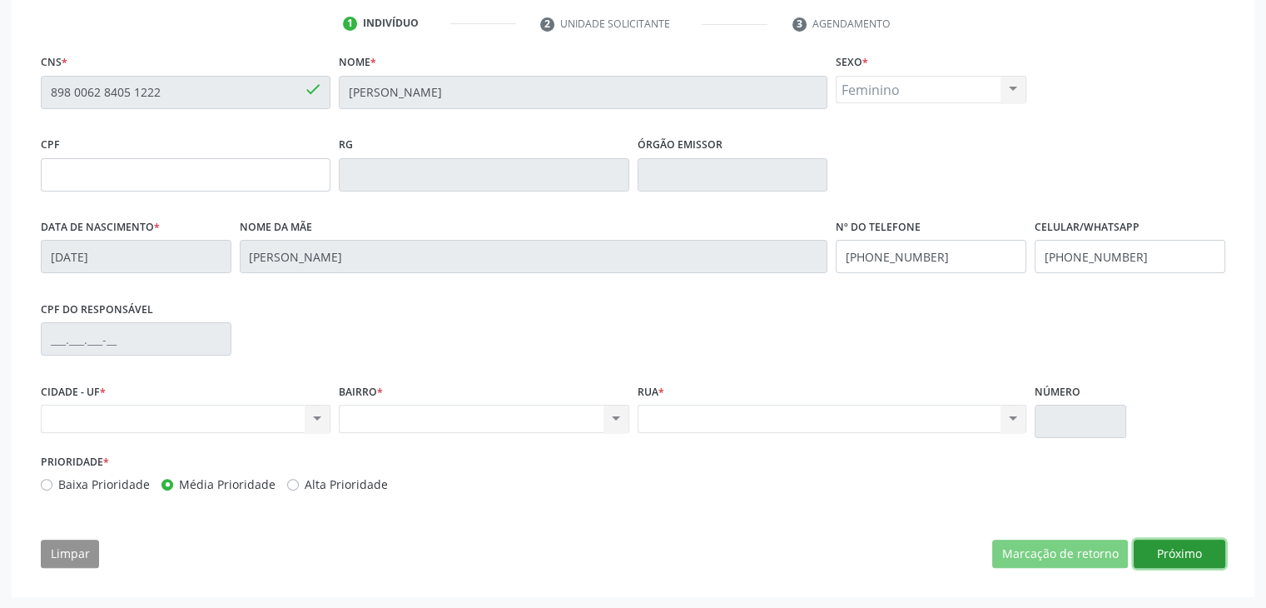
click at [1179, 540] on button "Próximo" at bounding box center [1180, 554] width 92 height 28
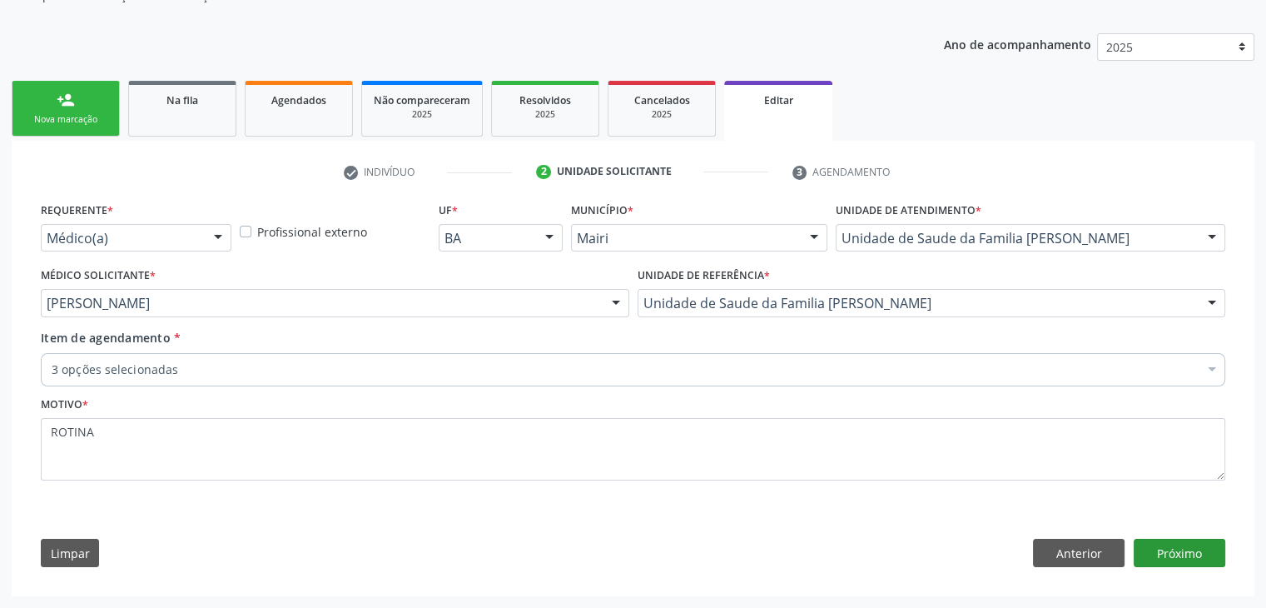
scroll to position [167, 0]
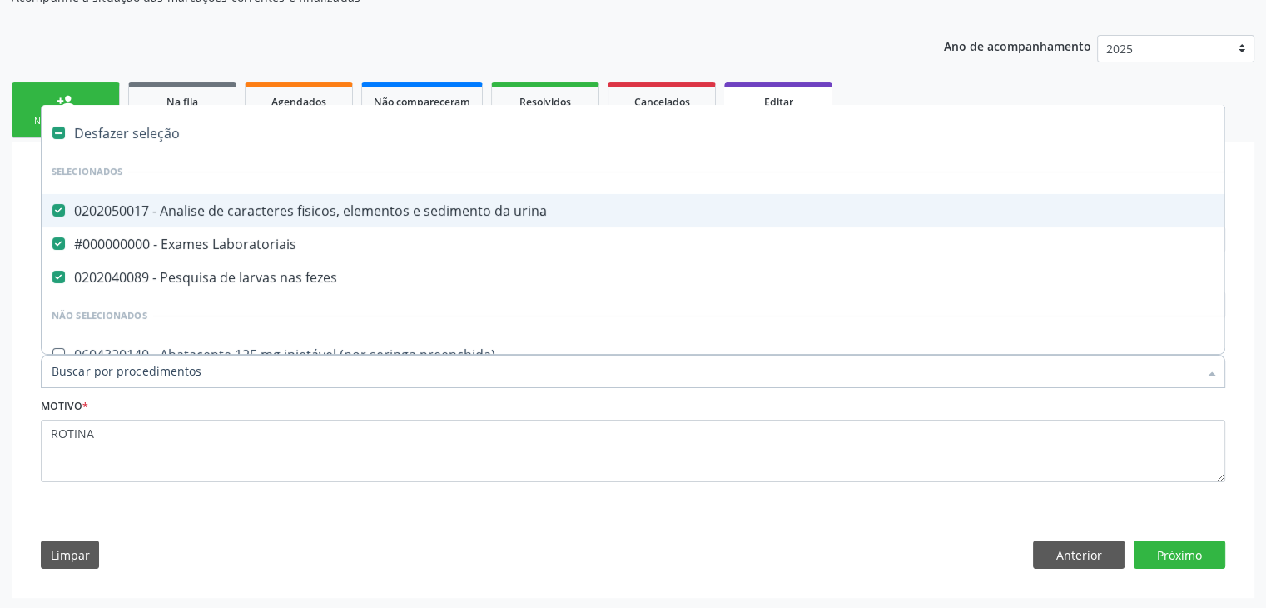
click at [142, 131] on div "Desfazer seleção" at bounding box center [692, 133] width 1301 height 33
checkbox urina "false"
checkbox Laboratoriais "false"
checkbox fezes "false"
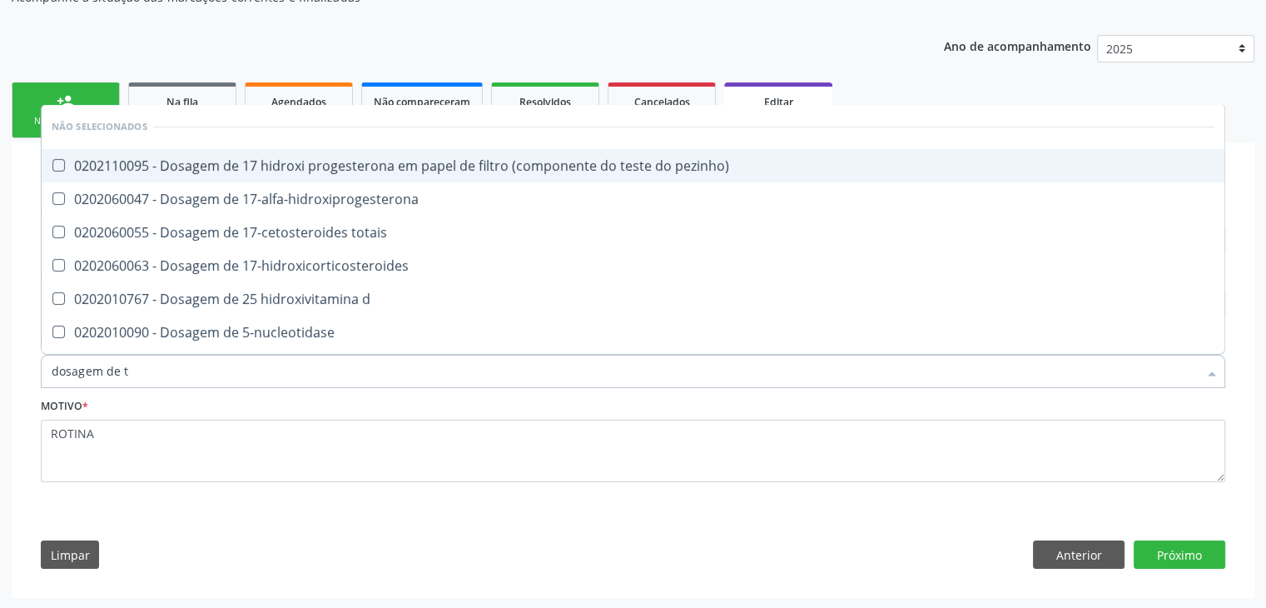
type input "dosagem de ts"
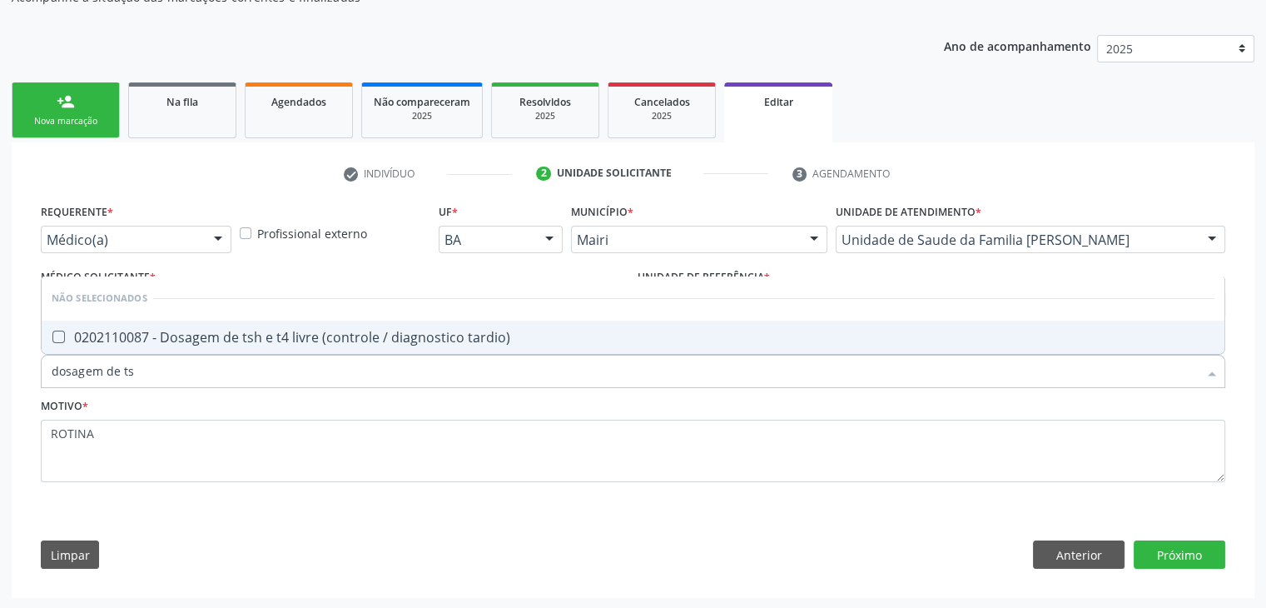
click at [272, 345] on span "0202110087 - Dosagem de tsh e t4 livre (controle / diagnostico tardio)" at bounding box center [633, 337] width 1183 height 33
checkbox tardio\) "true"
click at [1183, 562] on button "Próximo" at bounding box center [1180, 554] width 92 height 28
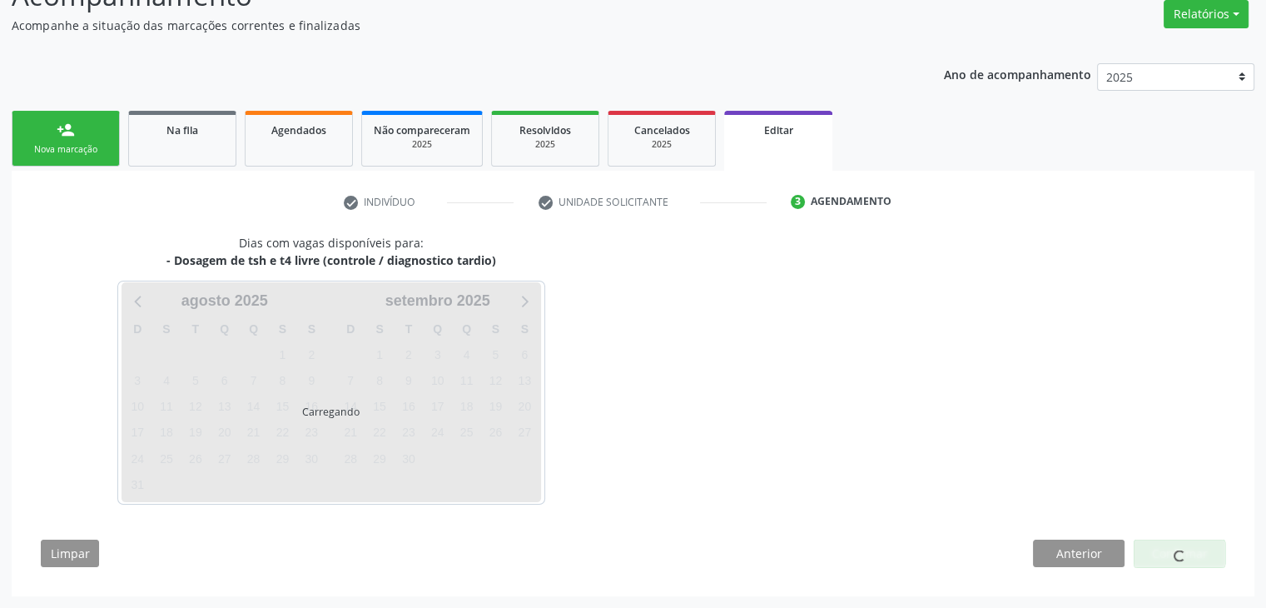
scroll to position [137, 0]
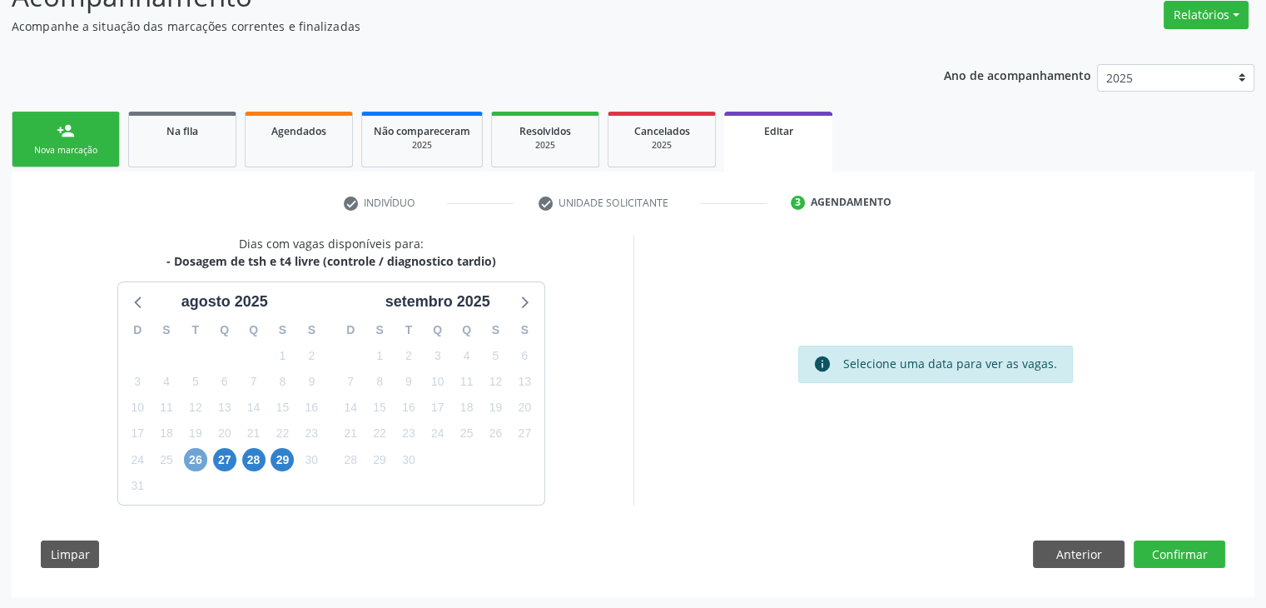
click at [190, 460] on span "26" at bounding box center [195, 459] width 23 height 23
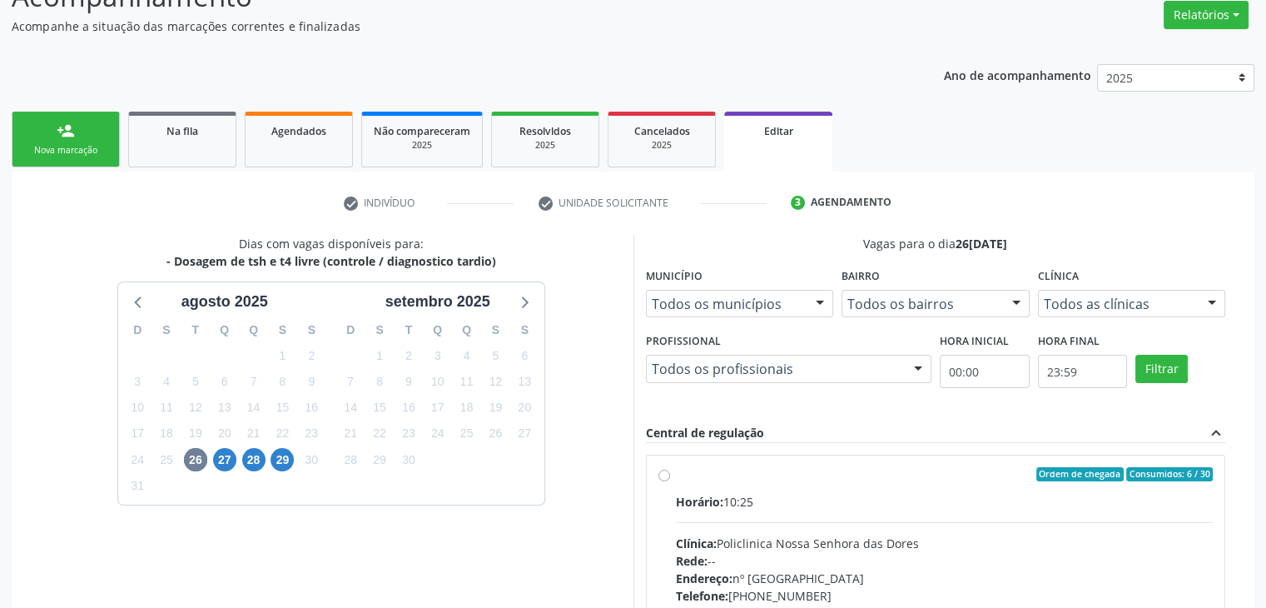
click at [753, 481] on label "Ordem de chegada Consumidos: 6 / 30 Horário: 10:25 Clínica: Policlinica Nossa S…" at bounding box center [945, 595] width 538 height 256
click at [670, 481] on input "Ordem de chegada Consumidos: 6 / 30 Horário: 10:25 Clínica: Policlinica Nossa S…" at bounding box center [665, 474] width 12 height 15
radio input "true"
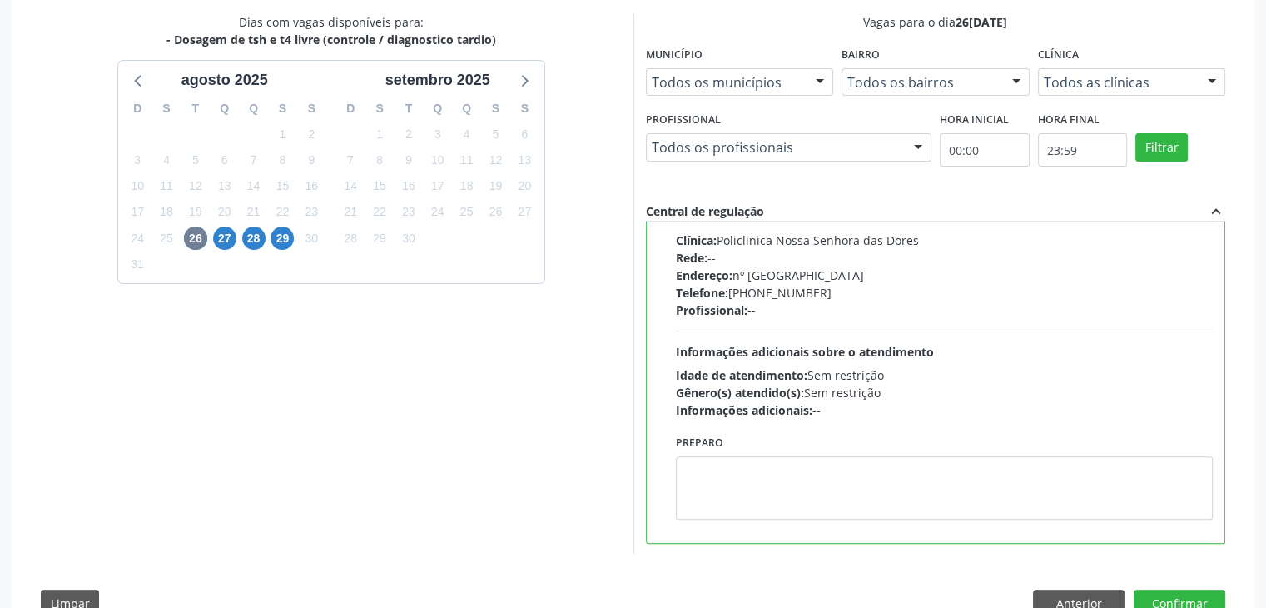
scroll to position [408, 0]
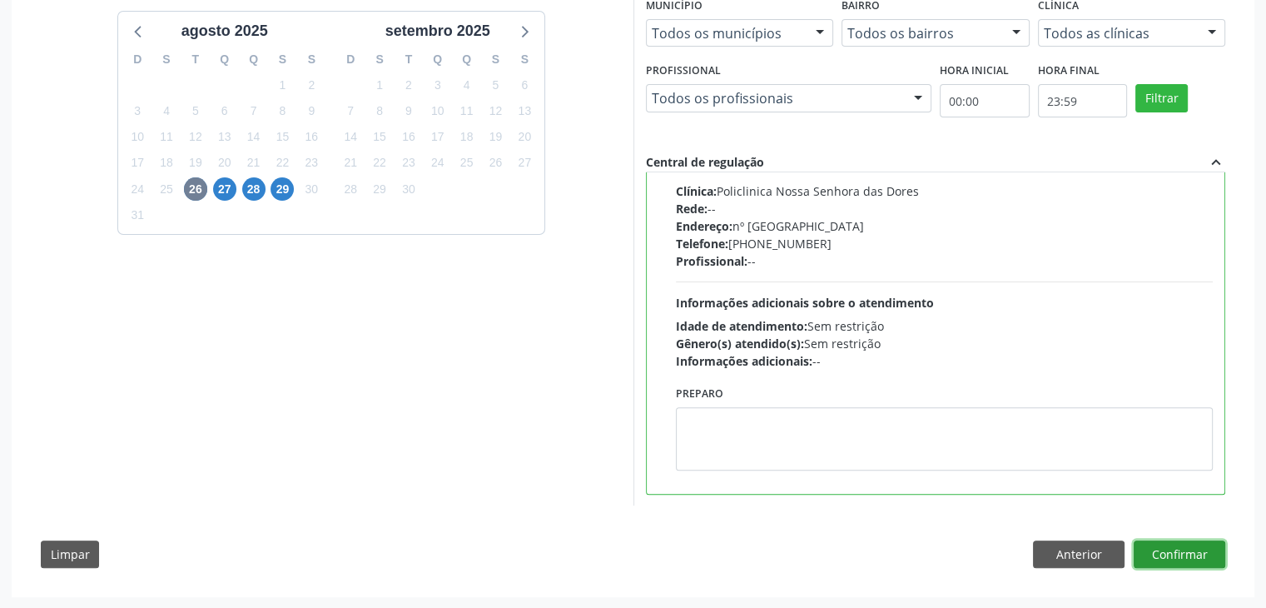
click at [1194, 559] on button "Confirmar" at bounding box center [1180, 554] width 92 height 28
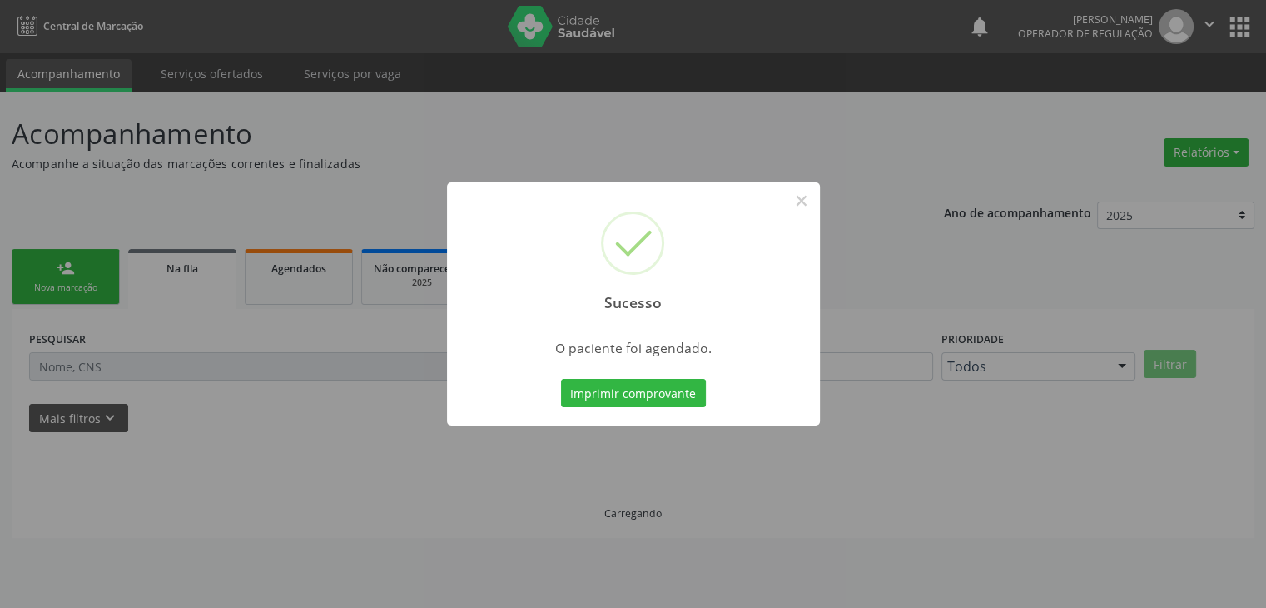
scroll to position [0, 0]
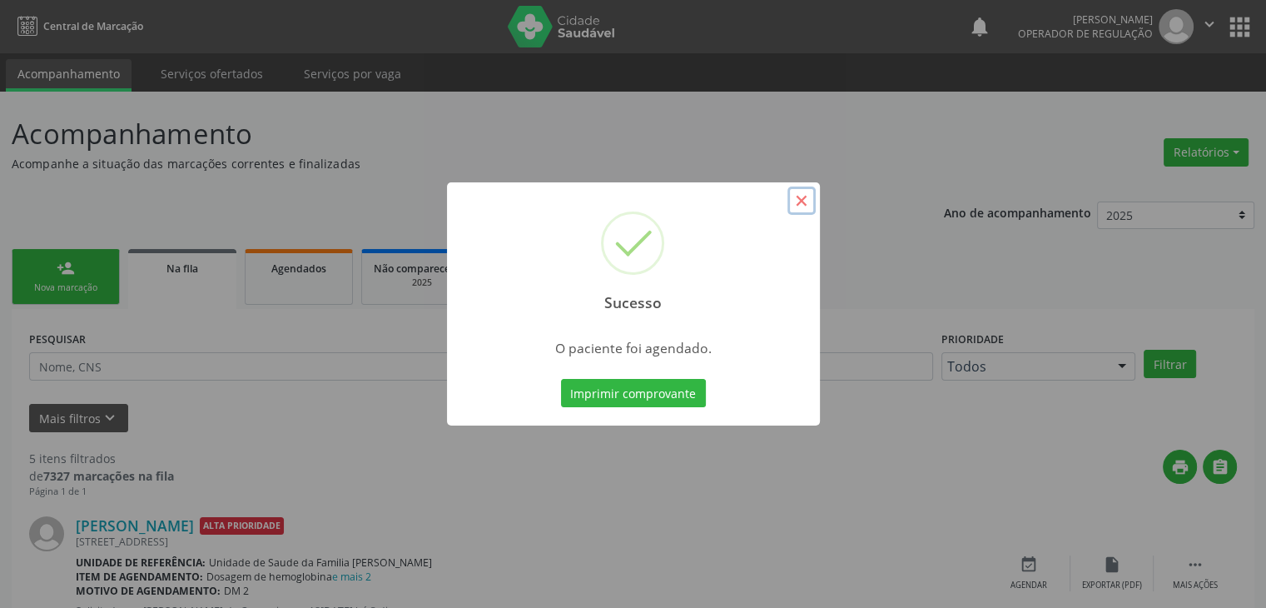
click at [796, 196] on button "×" at bounding box center [802, 201] width 28 height 28
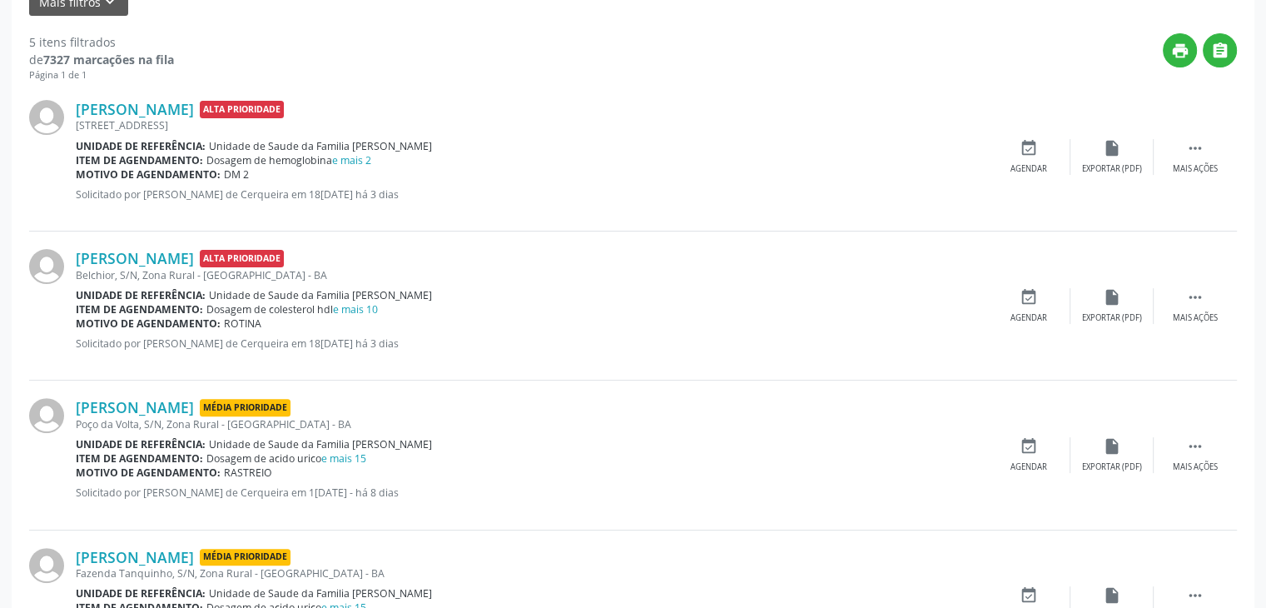
scroll to position [664, 0]
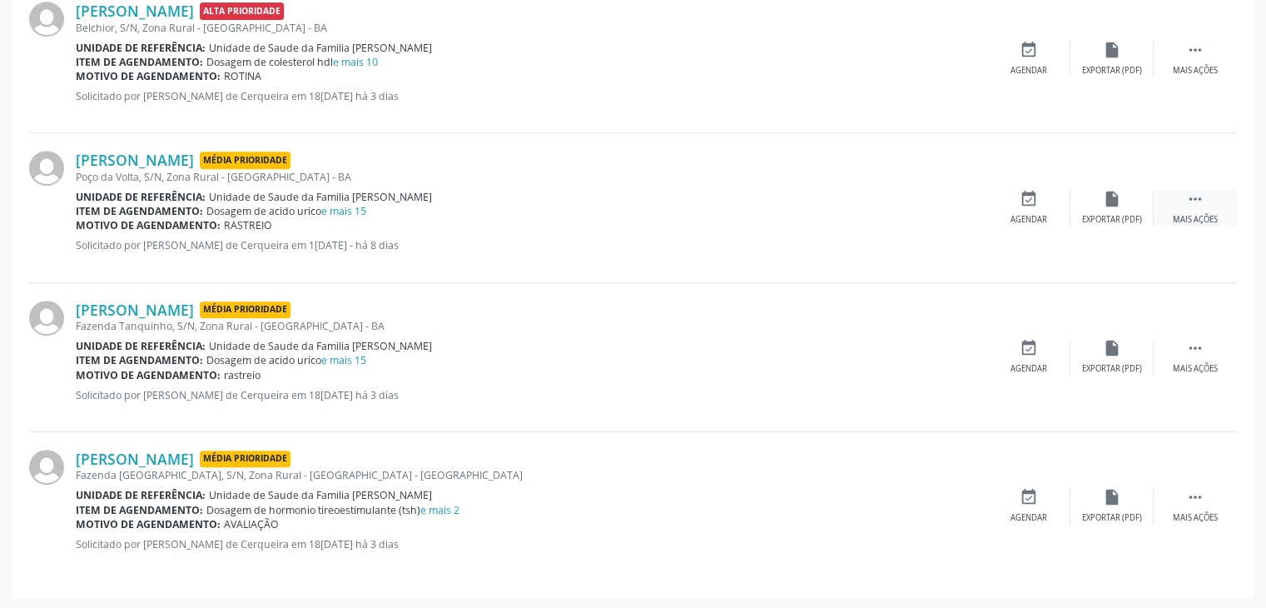
click at [1186, 199] on icon "" at bounding box center [1195, 199] width 18 height 18
click at [1137, 212] on div "edit Editar" at bounding box center [1112, 208] width 83 height 36
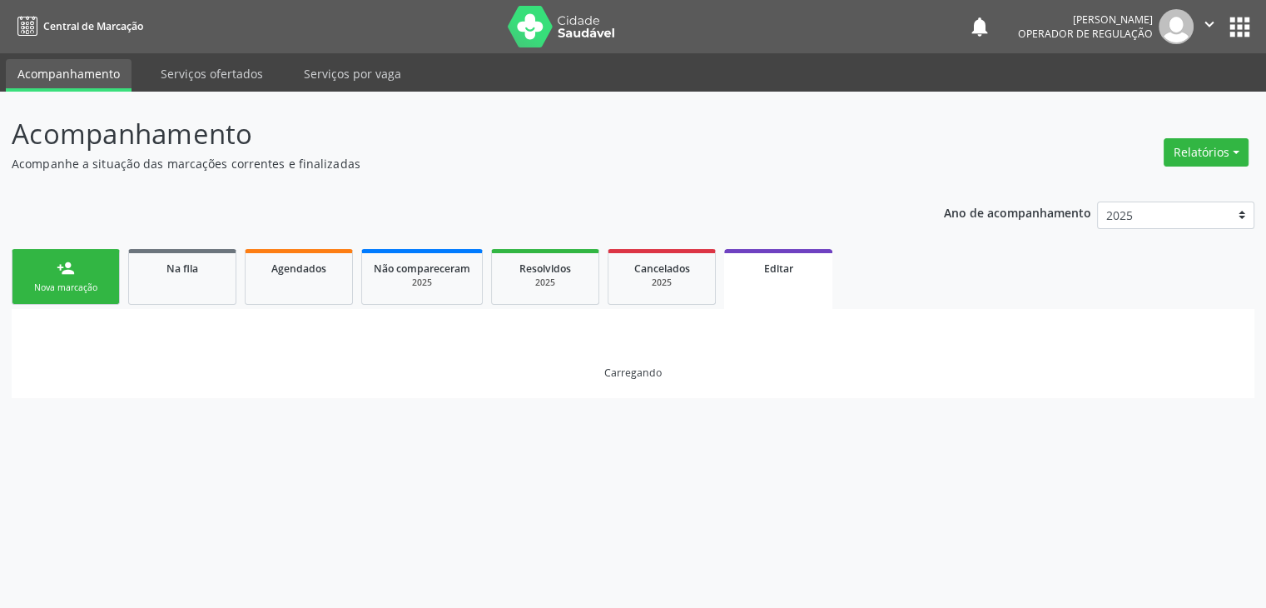
scroll to position [0, 0]
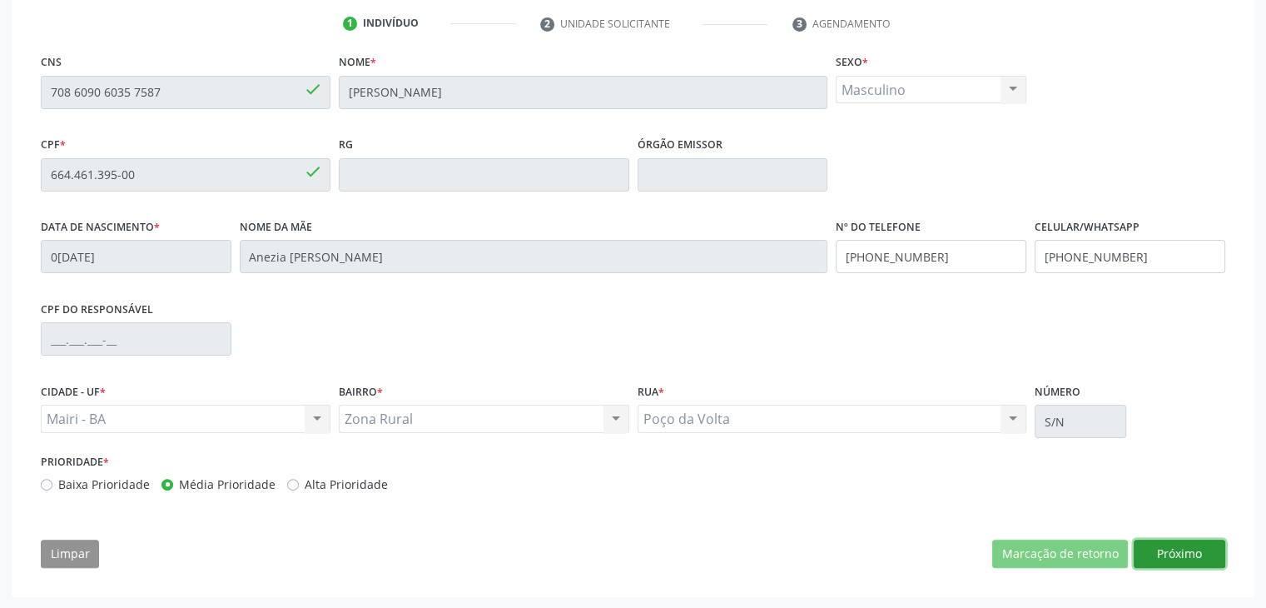
click at [1199, 555] on button "Próximo" at bounding box center [1180, 554] width 92 height 28
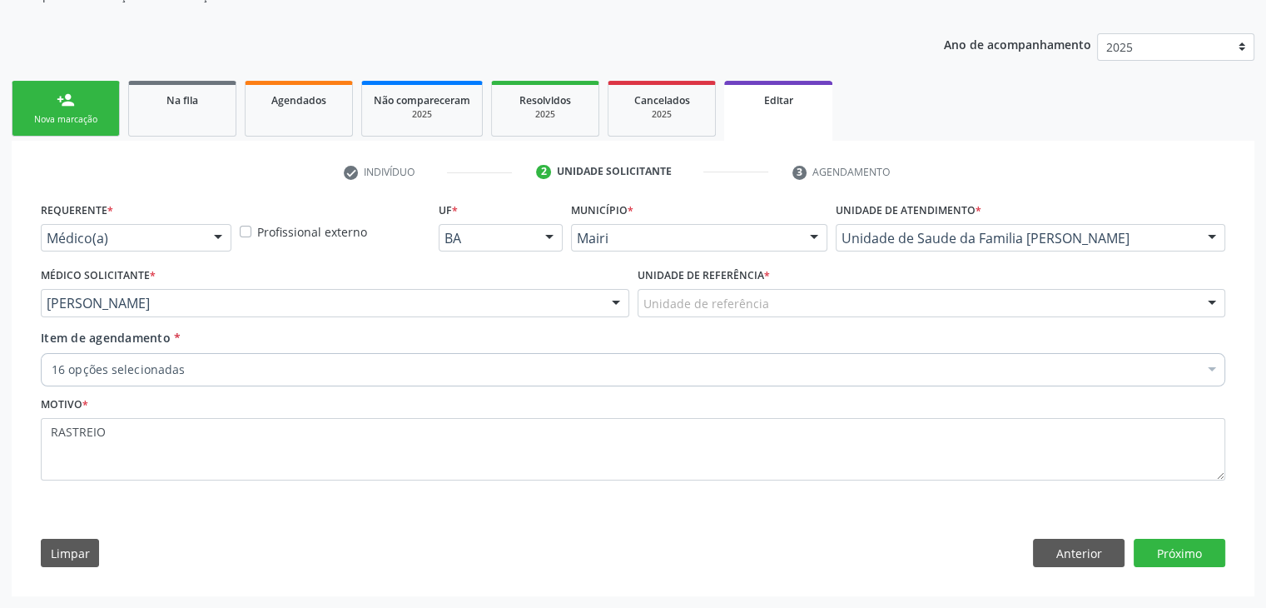
scroll to position [167, 0]
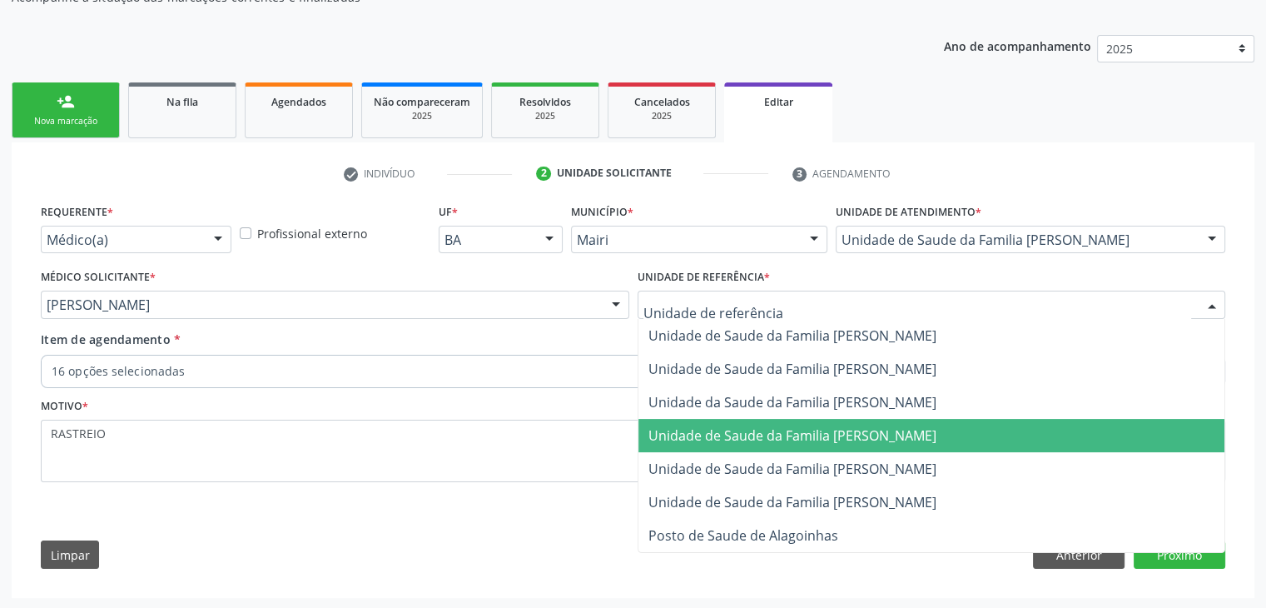
click at [807, 442] on span "Unidade de Saude da Familia [PERSON_NAME]" at bounding box center [932, 435] width 587 height 33
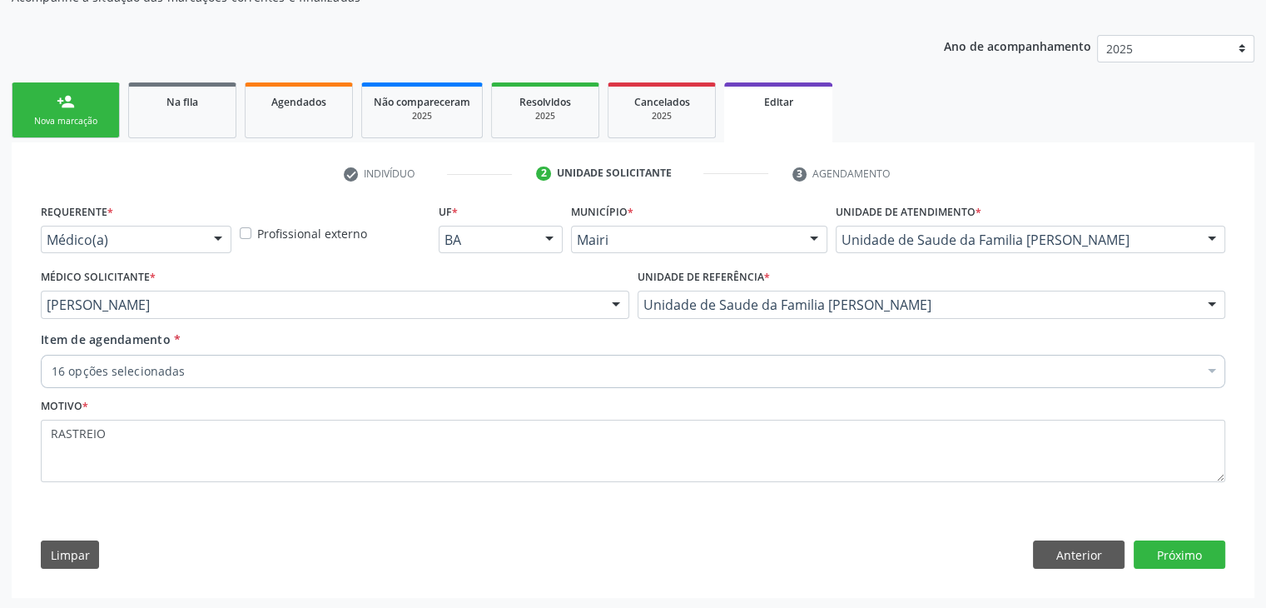
click at [284, 380] on div "16 opções selecionadas" at bounding box center [633, 371] width 1185 height 33
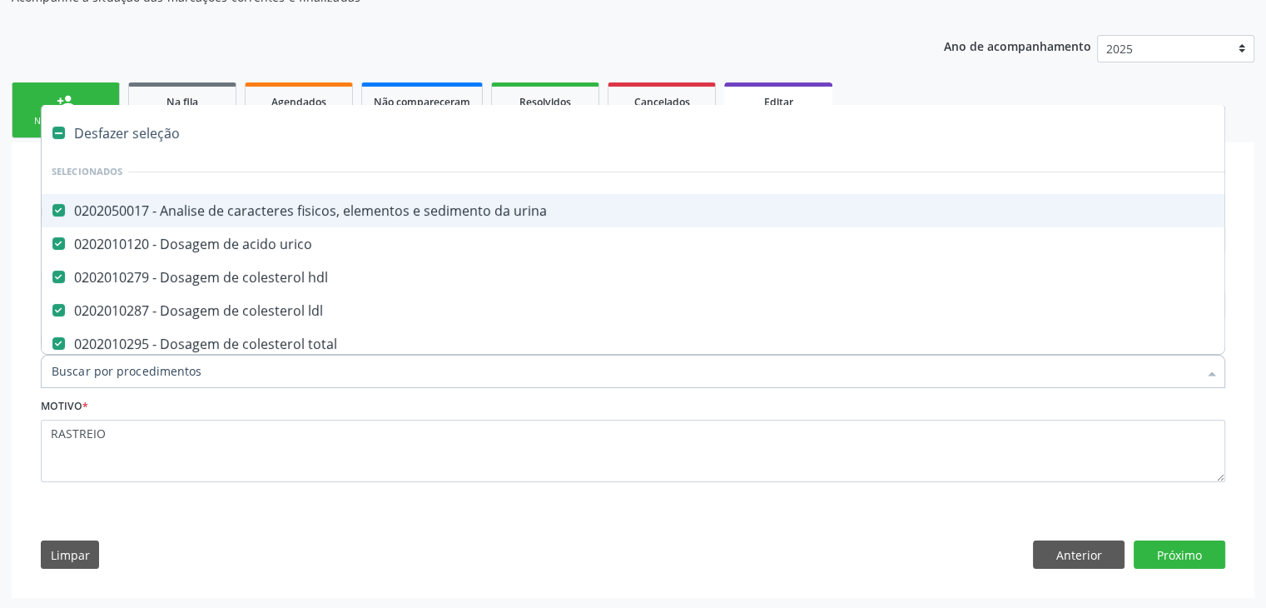
click at [138, 124] on div "Desfazer seleção" at bounding box center [692, 133] width 1301 height 33
checkbox urina "false"
checkbox urico "false"
checkbox hdl "false"
checkbox ldl "false"
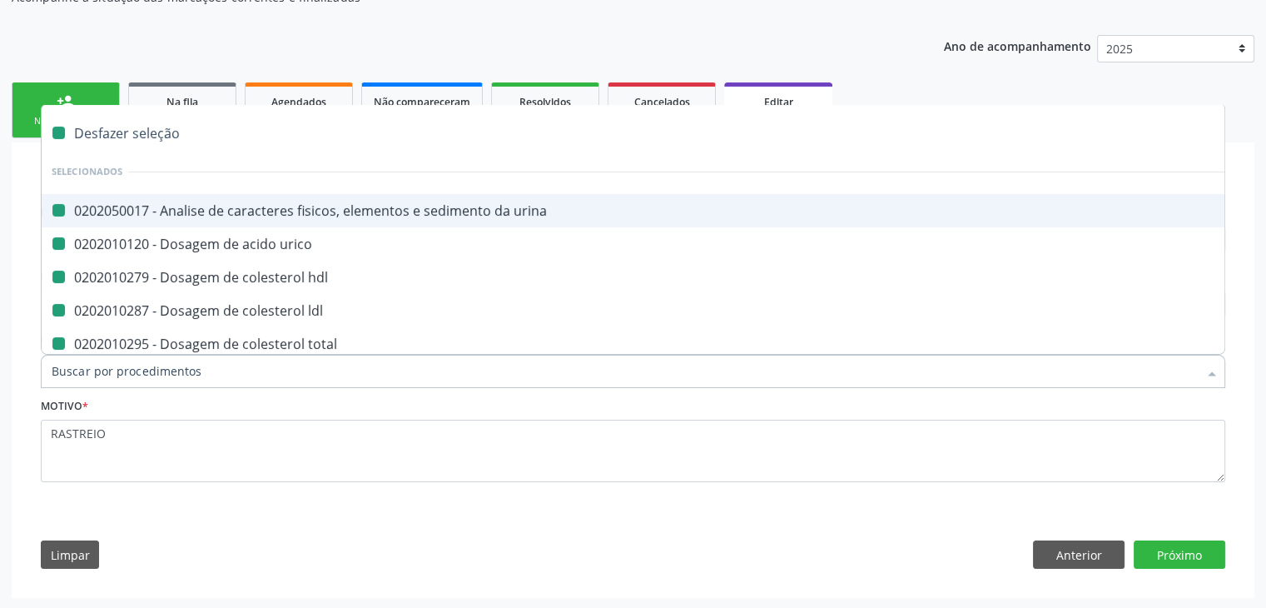
checkbox total "false"
checkbox creatinina "false"
checkbox potassio "false"
checkbox sodio "false"
checkbox \(tgo\) "false"
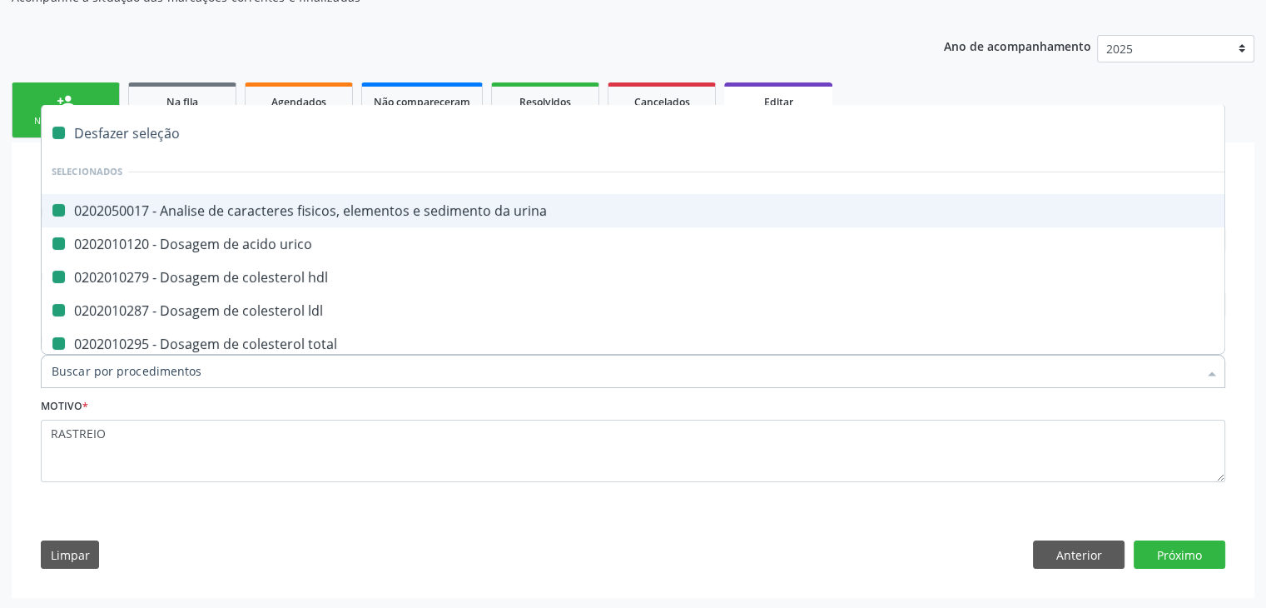
checkbox \(tgp\) "false"
checkbox triglicerideos "false"
checkbox ureia "false"
checkbox Laboratoriais "false"
checkbox capilar "false"
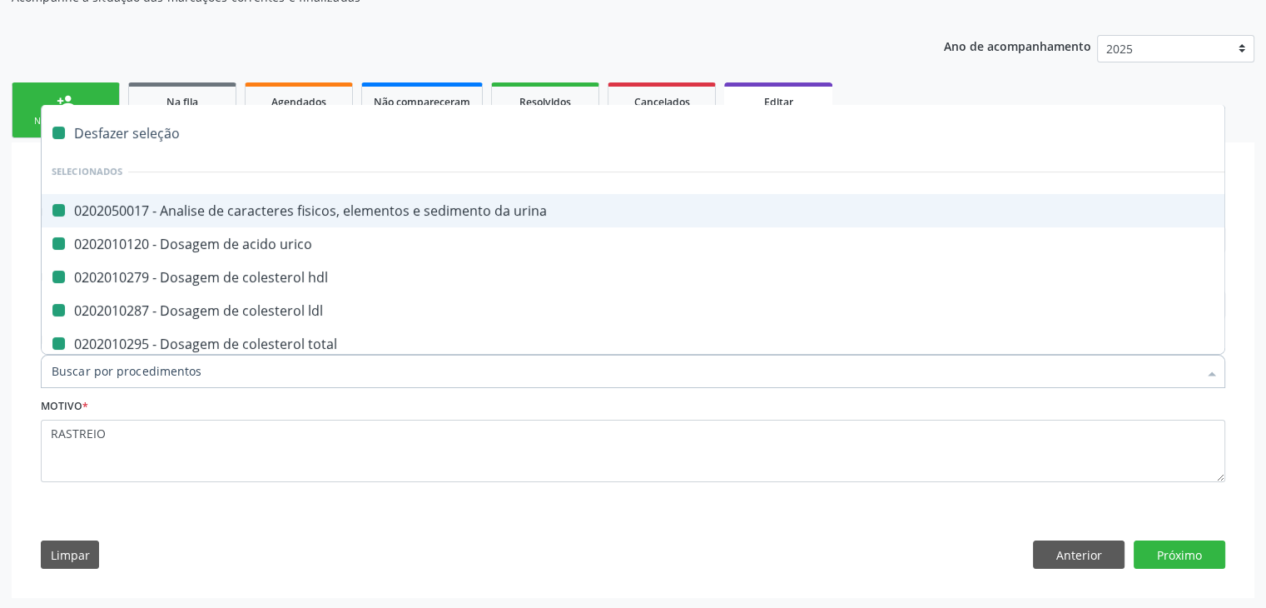
checkbox completo "false"
checkbox fezes "false"
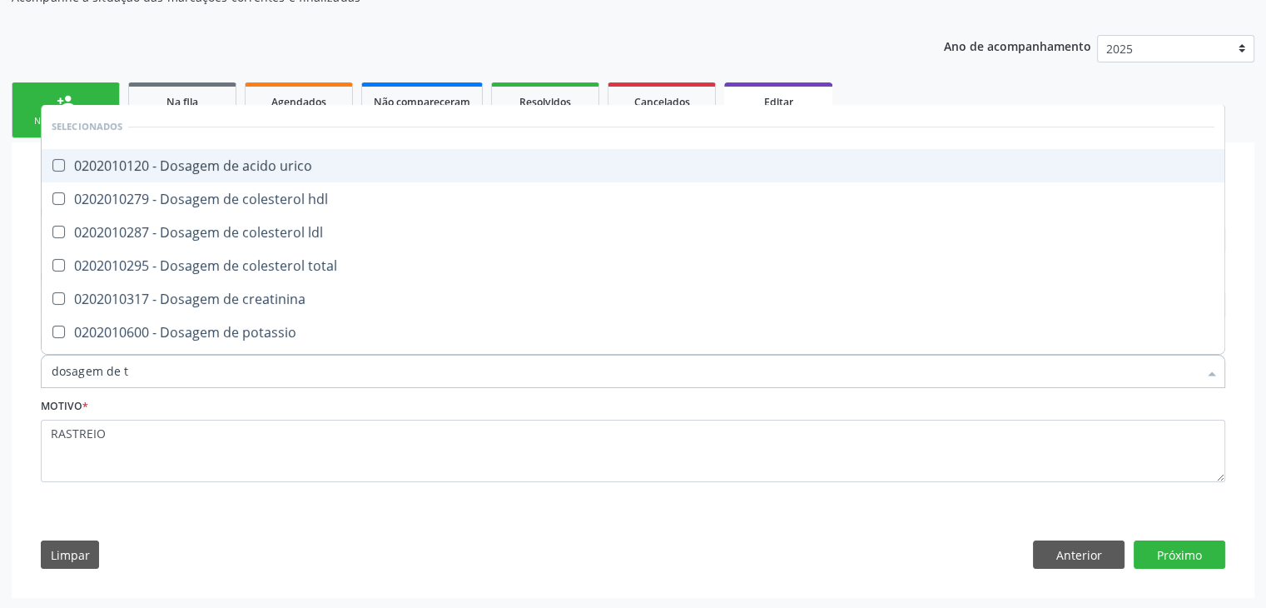
type input "dosagem de ts"
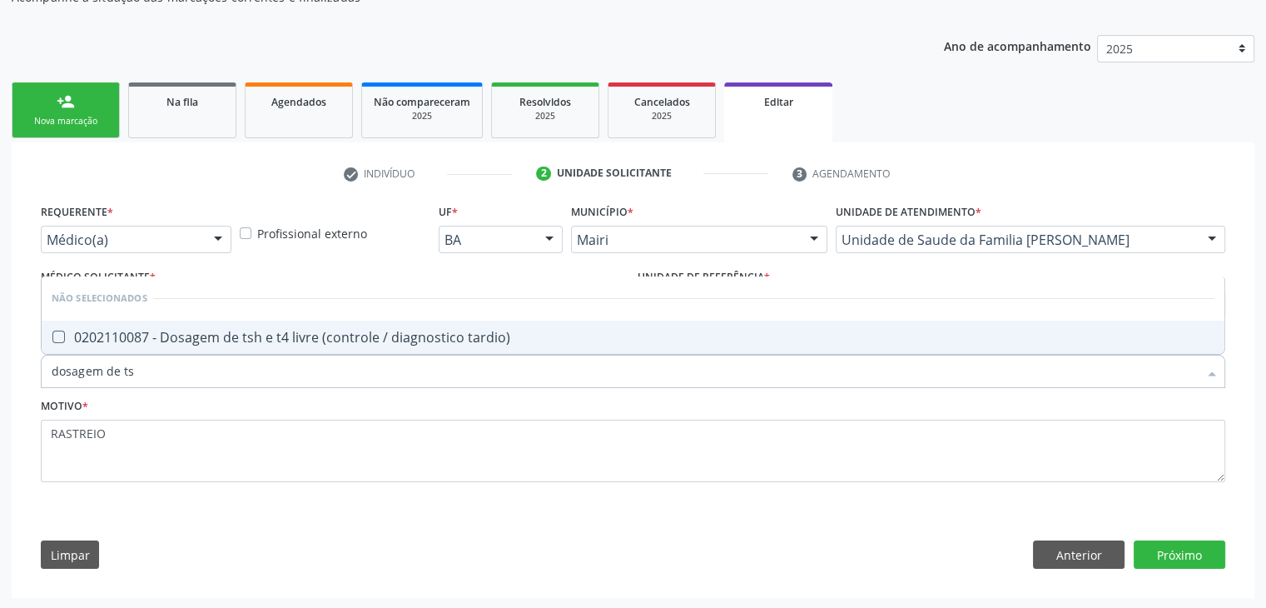
click at [275, 342] on div "0202110087 - Dosagem de tsh e t4 livre (controle / diagnostico tardio)" at bounding box center [633, 337] width 1163 height 13
checkbox tardio\) "true"
click at [1194, 557] on button "Próximo" at bounding box center [1180, 554] width 92 height 28
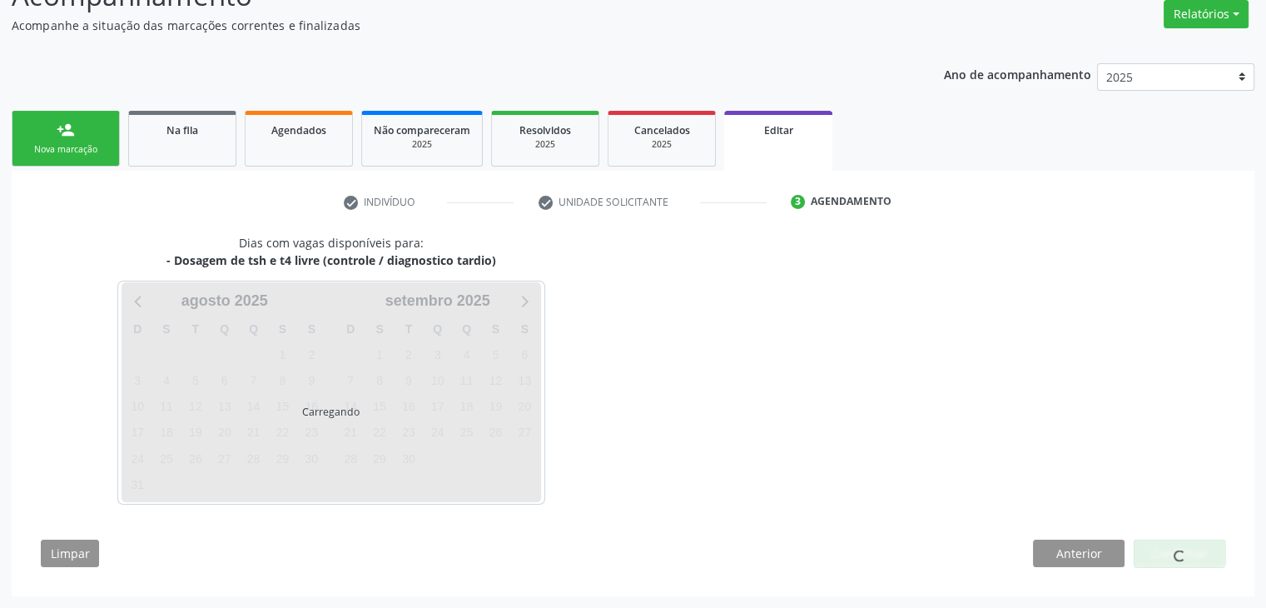
scroll to position [137, 0]
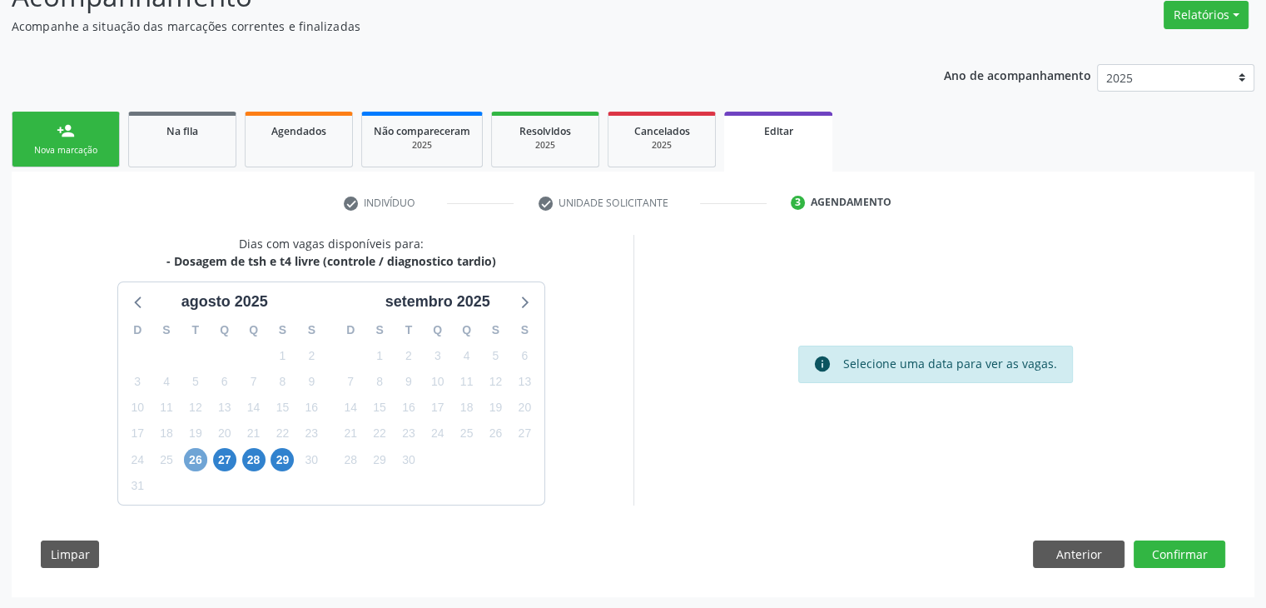
click at [194, 464] on span "26" at bounding box center [195, 459] width 23 height 23
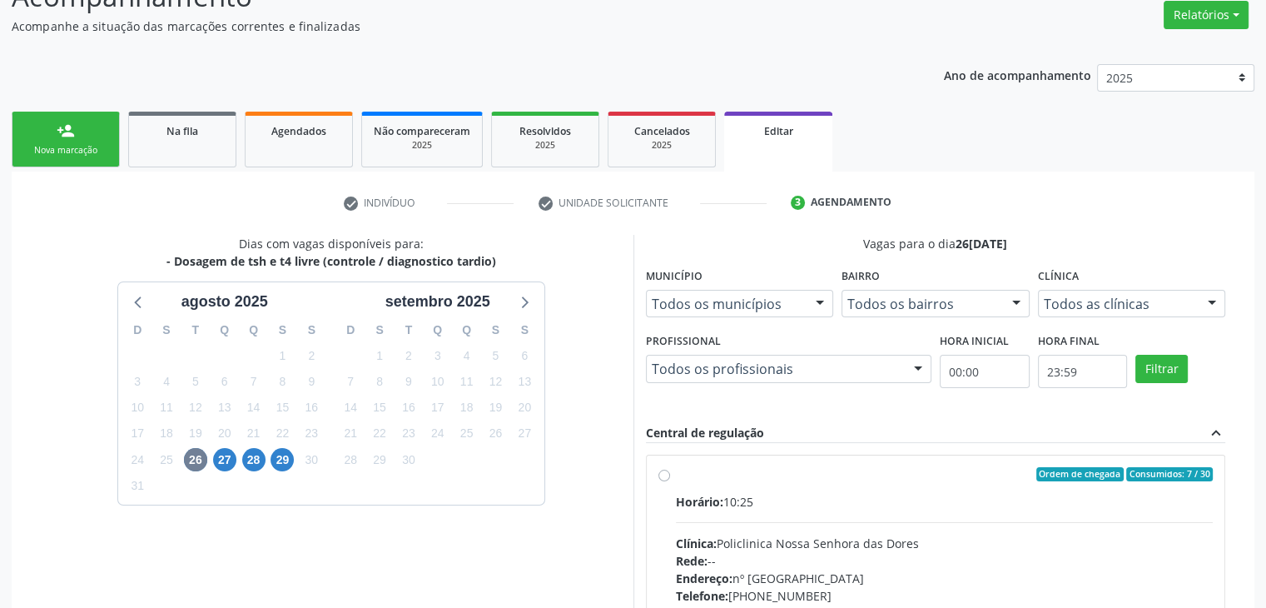
click at [715, 510] on div "Horário: 10:25 Clínica: Policlinica Nossa Senhora das Dores Rede: -- Endereço: …" at bounding box center [945, 607] width 538 height 229
click at [670, 482] on input "Ordem de chegada Consumidos: 7 / 30 Horário: 10:25 Clínica: Policlinica Nossa S…" at bounding box center [665, 474] width 12 height 15
radio input "true"
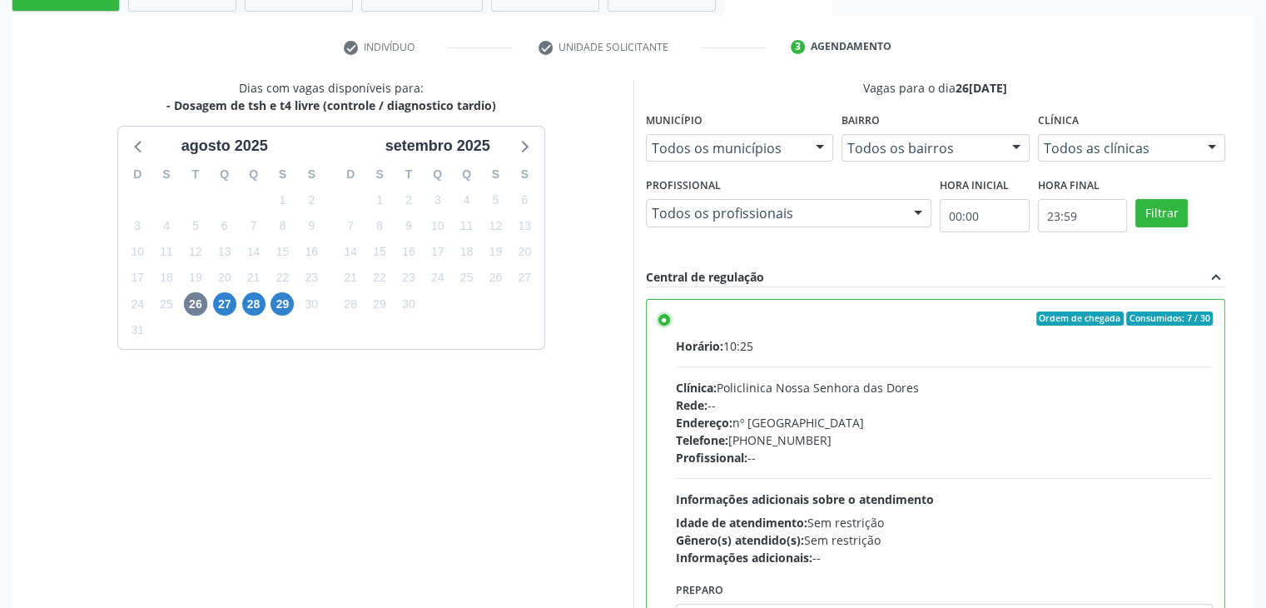
scroll to position [408, 0]
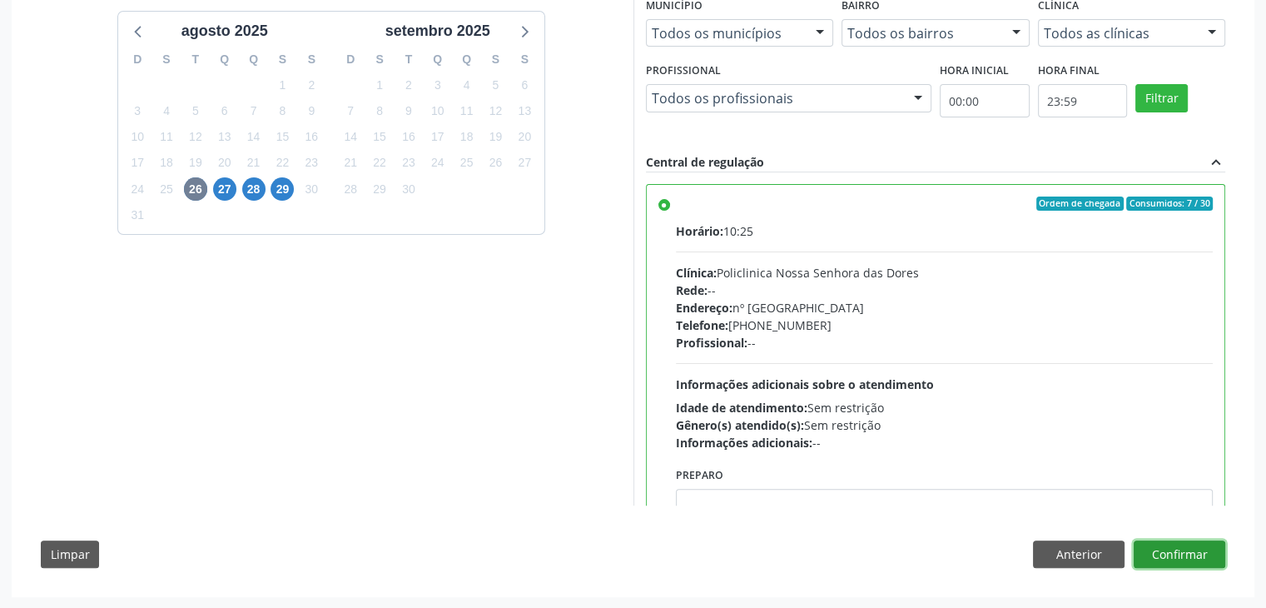
click at [1185, 544] on button "Confirmar" at bounding box center [1180, 554] width 92 height 28
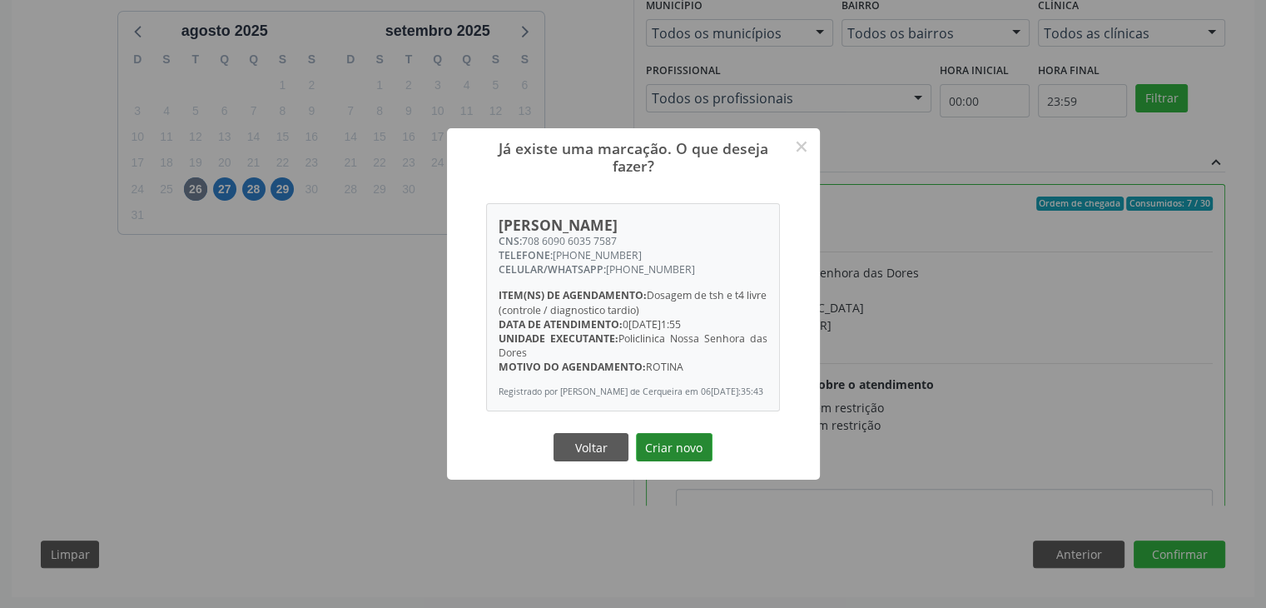
click at [676, 450] on button "Criar novo" at bounding box center [674, 447] width 77 height 28
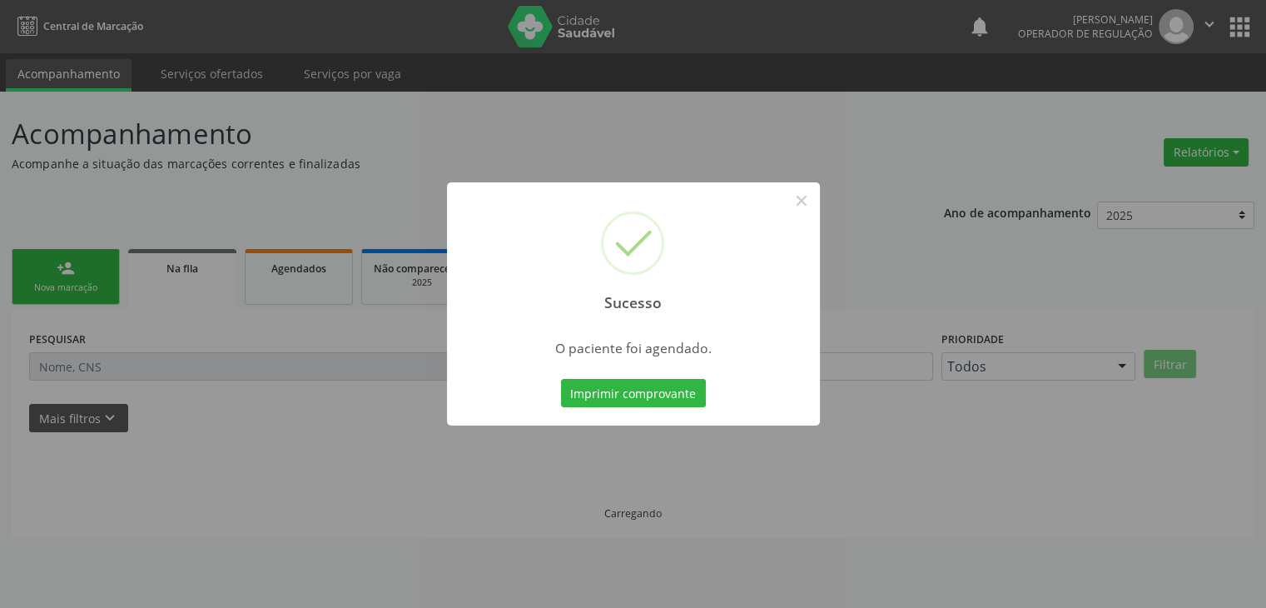
scroll to position [0, 0]
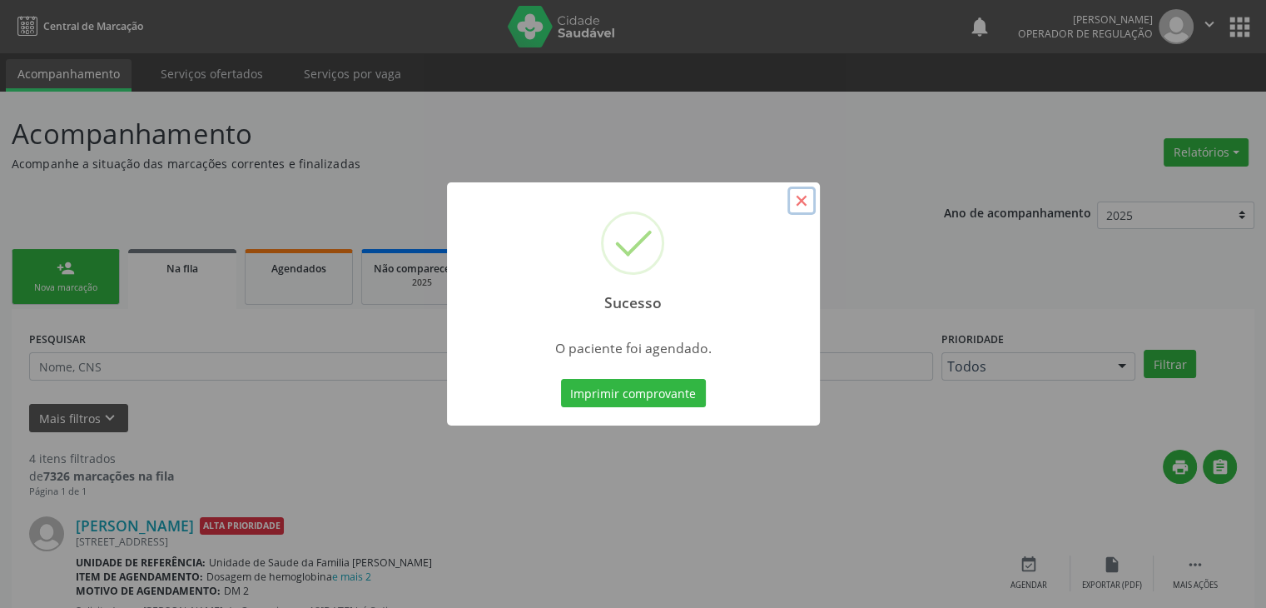
click at [813, 188] on button "×" at bounding box center [802, 201] width 28 height 28
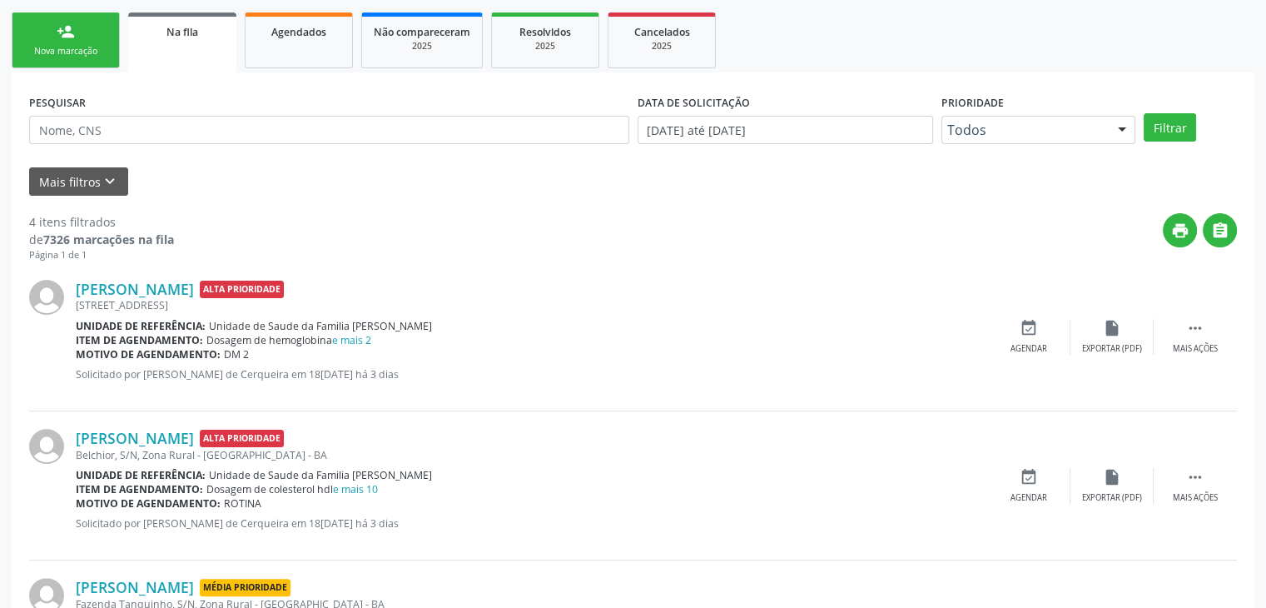
scroll to position [348, 0]
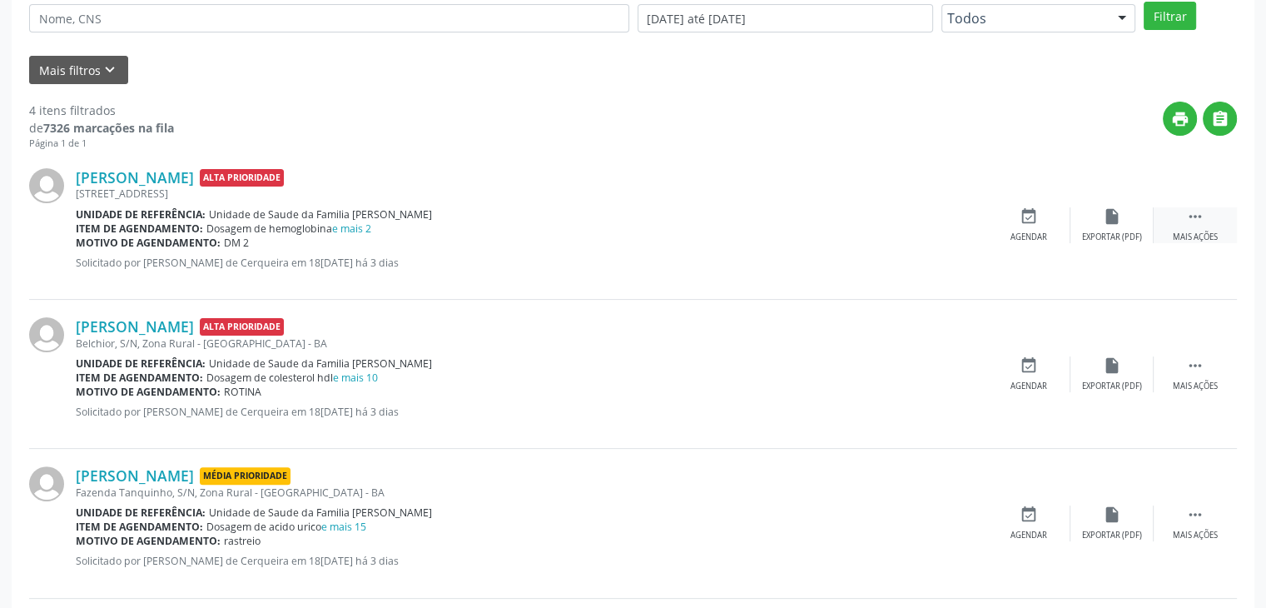
click at [1158, 225] on div " Mais ações" at bounding box center [1195, 225] width 83 height 36
click at [1138, 225] on div "edit Editar" at bounding box center [1112, 225] width 83 height 36
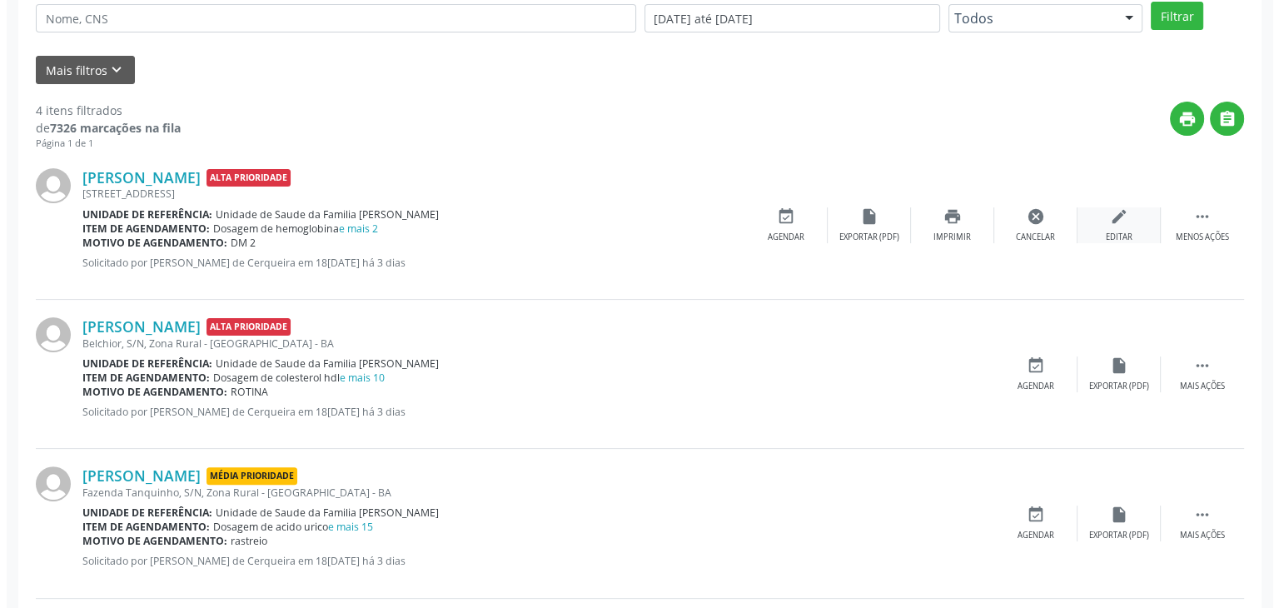
scroll to position [0, 0]
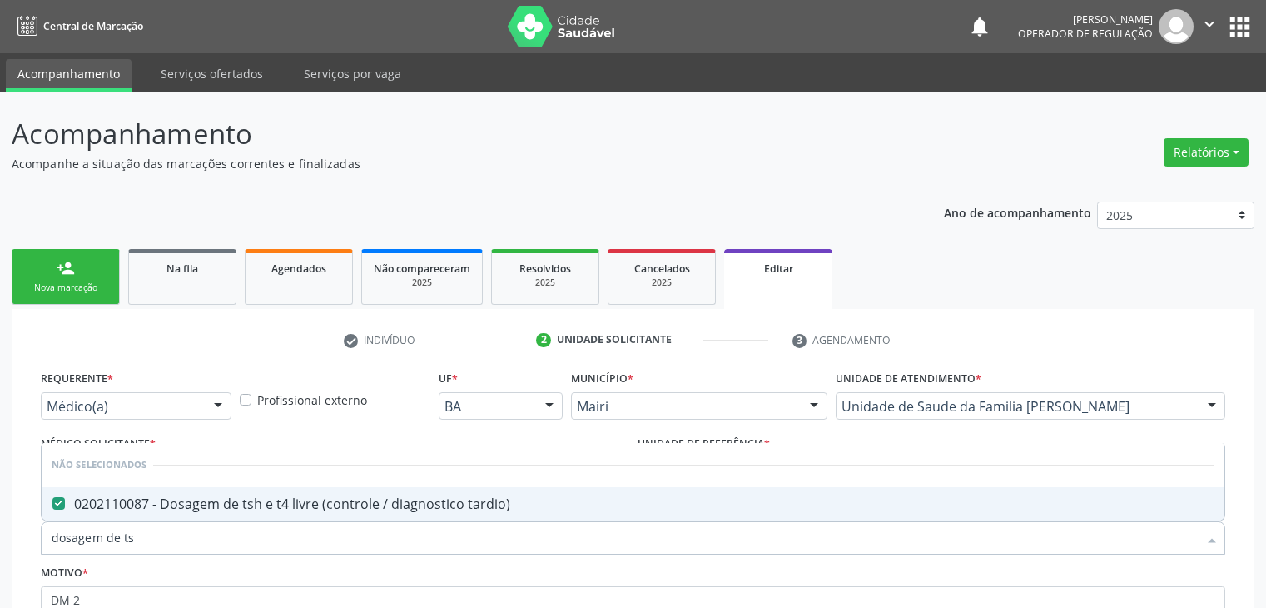
scroll to position [167, 0]
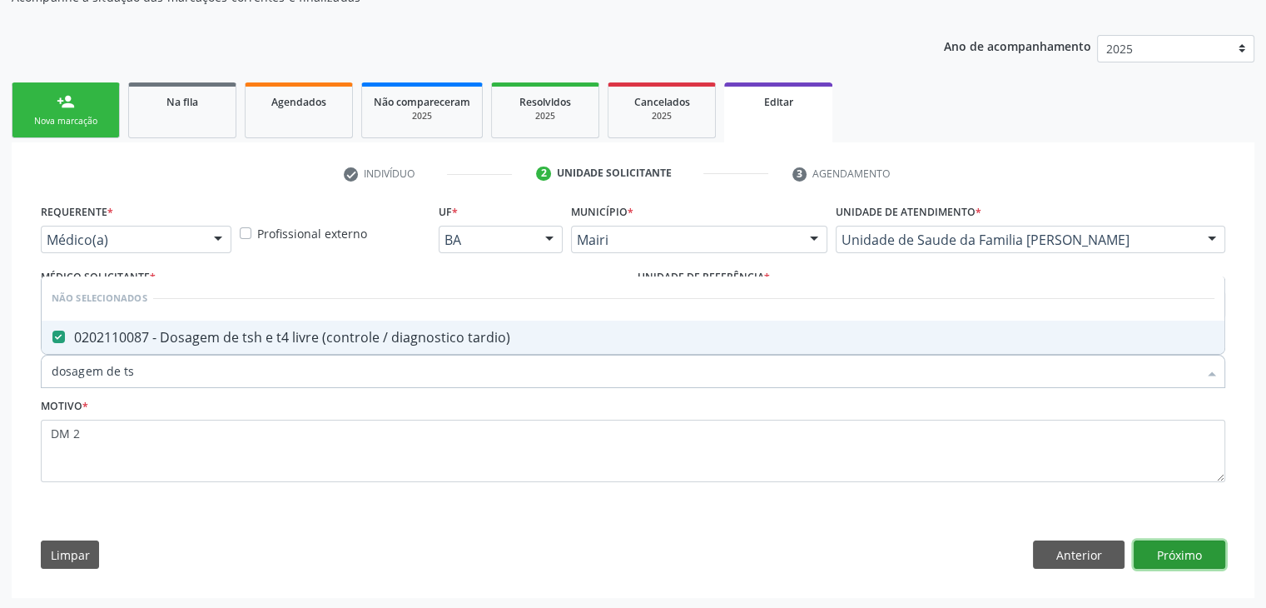
click at [1159, 540] on button "Próximo" at bounding box center [1180, 554] width 92 height 28
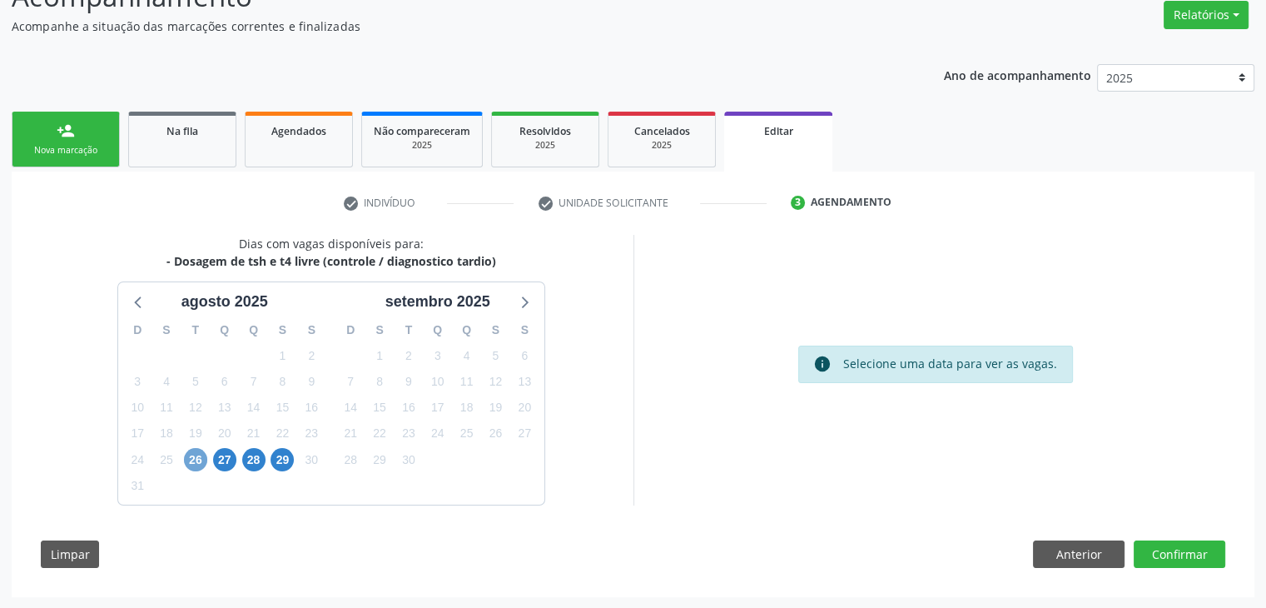
click at [194, 465] on span "26" at bounding box center [195, 459] width 23 height 23
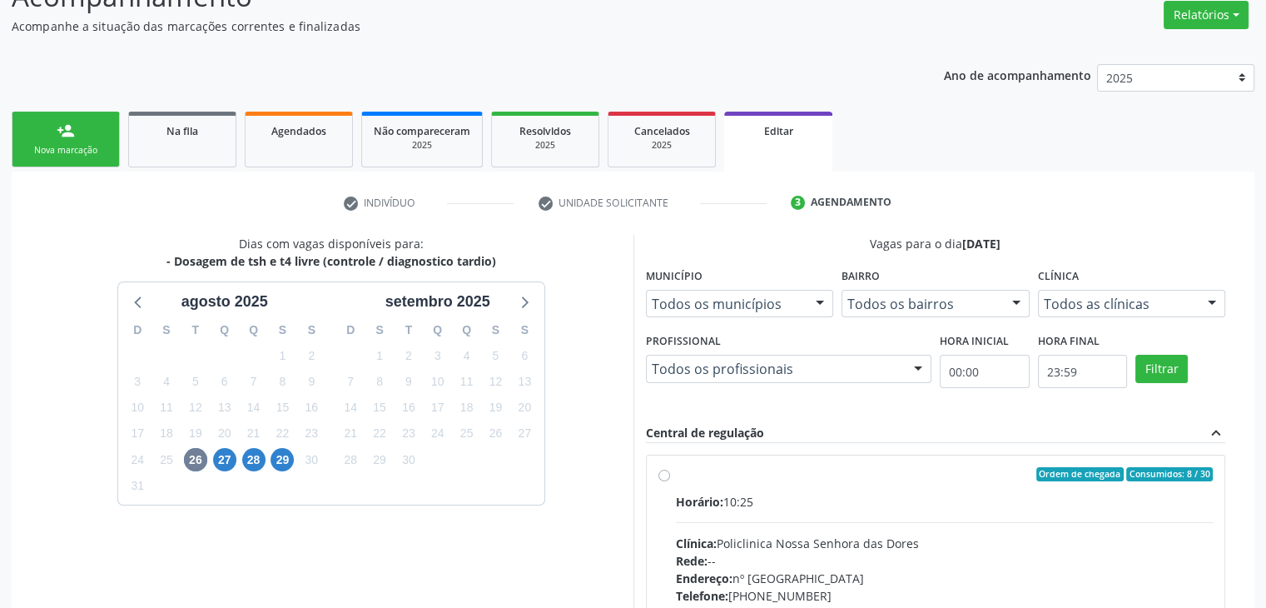
click at [719, 474] on div "Ordem de chegada Consumidos: 8 / 30" at bounding box center [945, 474] width 538 height 15
click at [670, 474] on input "Ordem de chegada Consumidos: 8 / 30 Horário: 10:25 Clínica: Policlinica Nossa S…" at bounding box center [665, 474] width 12 height 15
radio input "true"
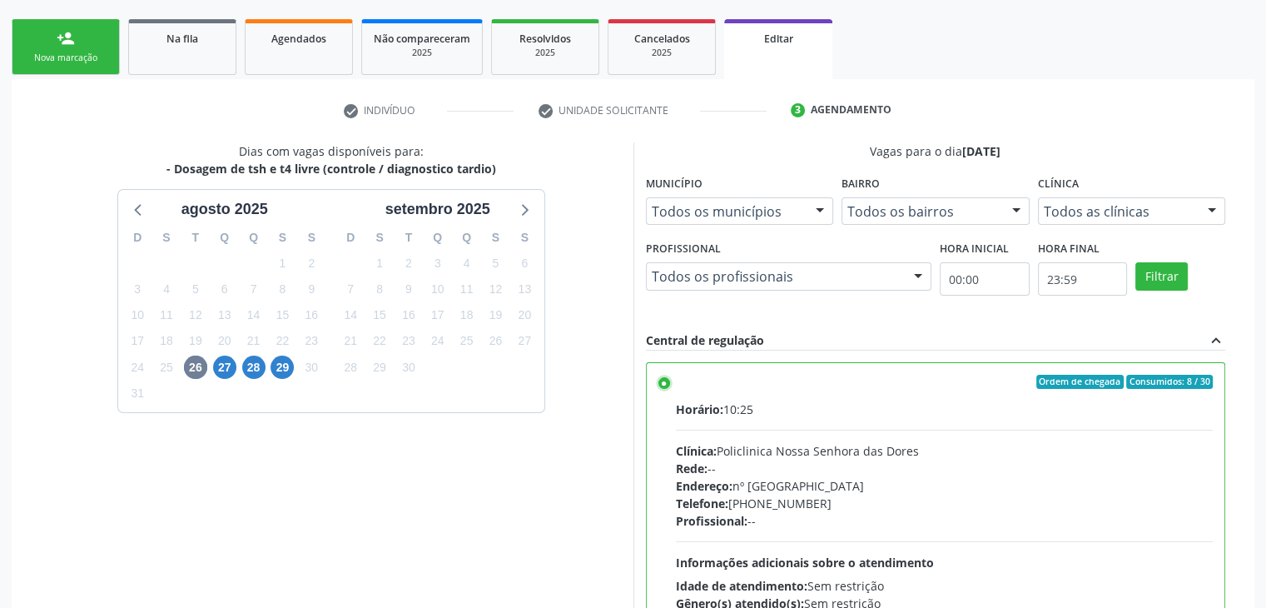
scroll to position [387, 0]
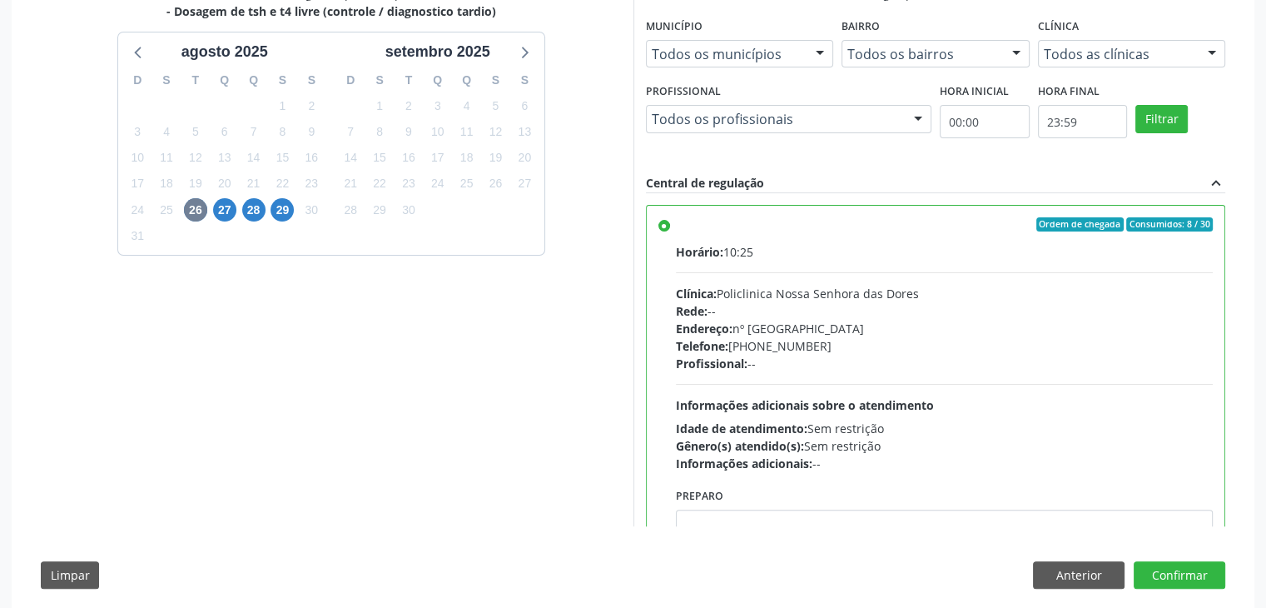
click at [1187, 551] on div "Dias com vagas disponíveis para: - Dosagem de tsh e t4 livre (controle / diagno…" at bounding box center [633, 292] width 1208 height 615
click at [1182, 580] on button "Confirmar" at bounding box center [1180, 575] width 92 height 28
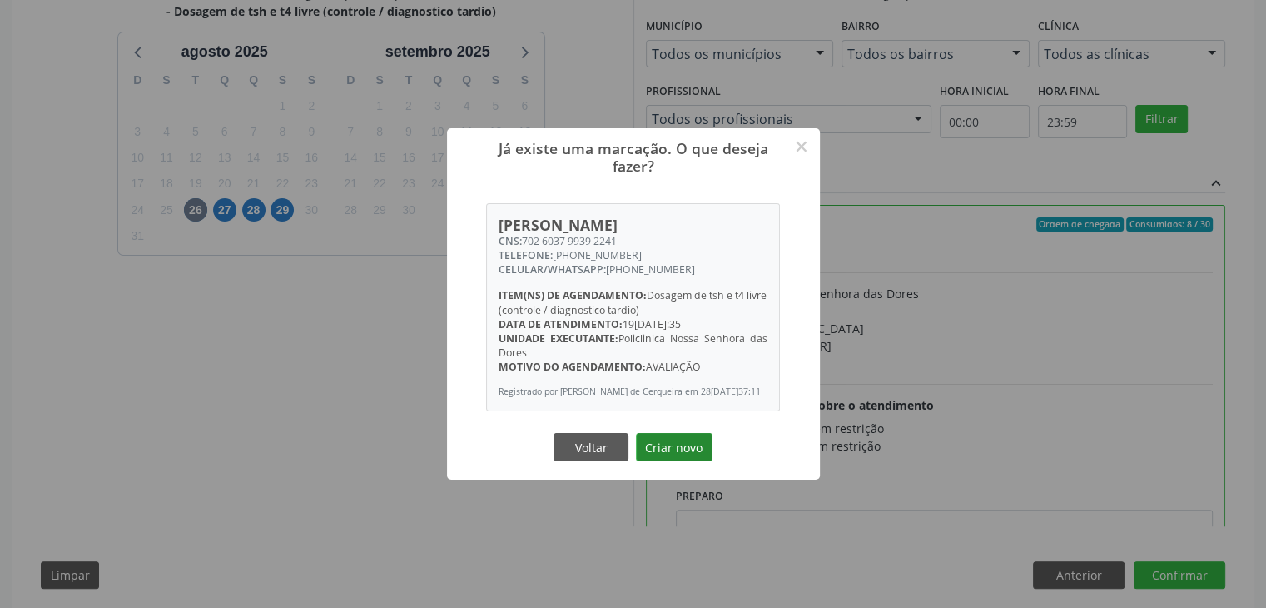
click at [693, 461] on button "Criar novo" at bounding box center [674, 447] width 77 height 28
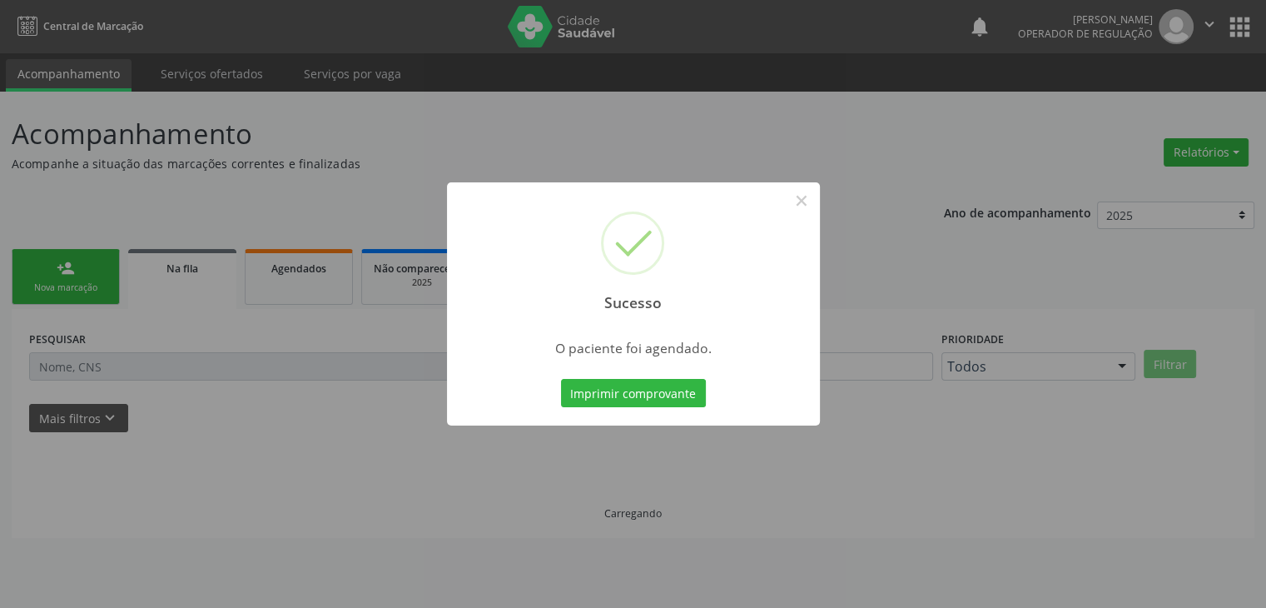
scroll to position [0, 0]
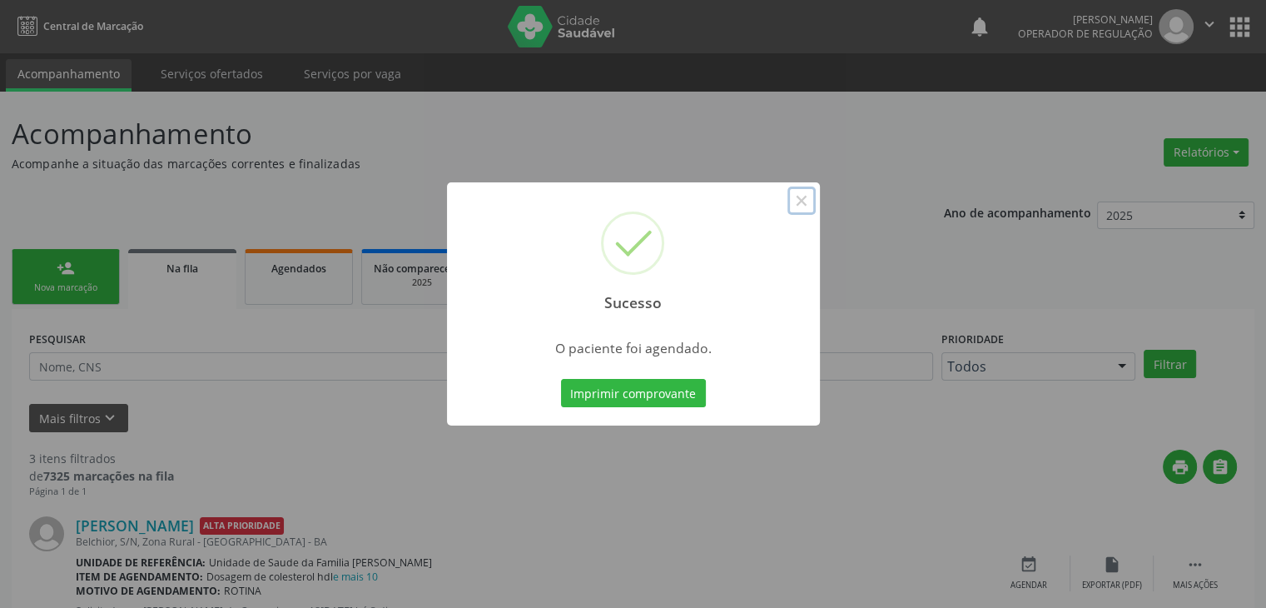
click at [809, 214] on button "×" at bounding box center [802, 201] width 28 height 28
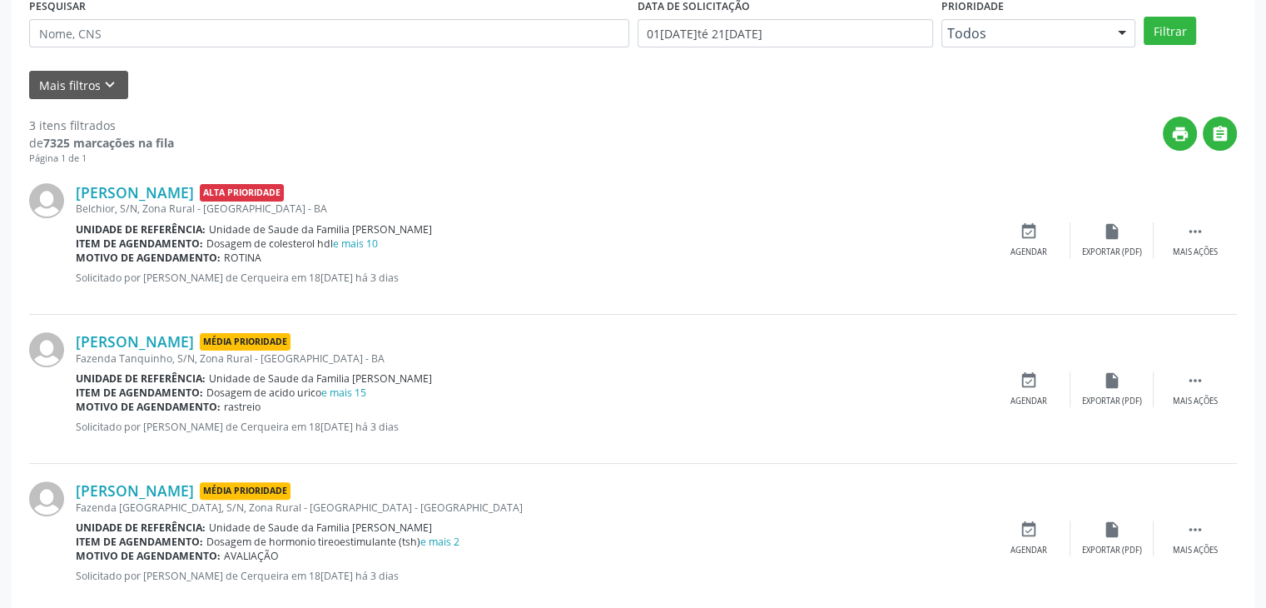
scroll to position [366, 0]
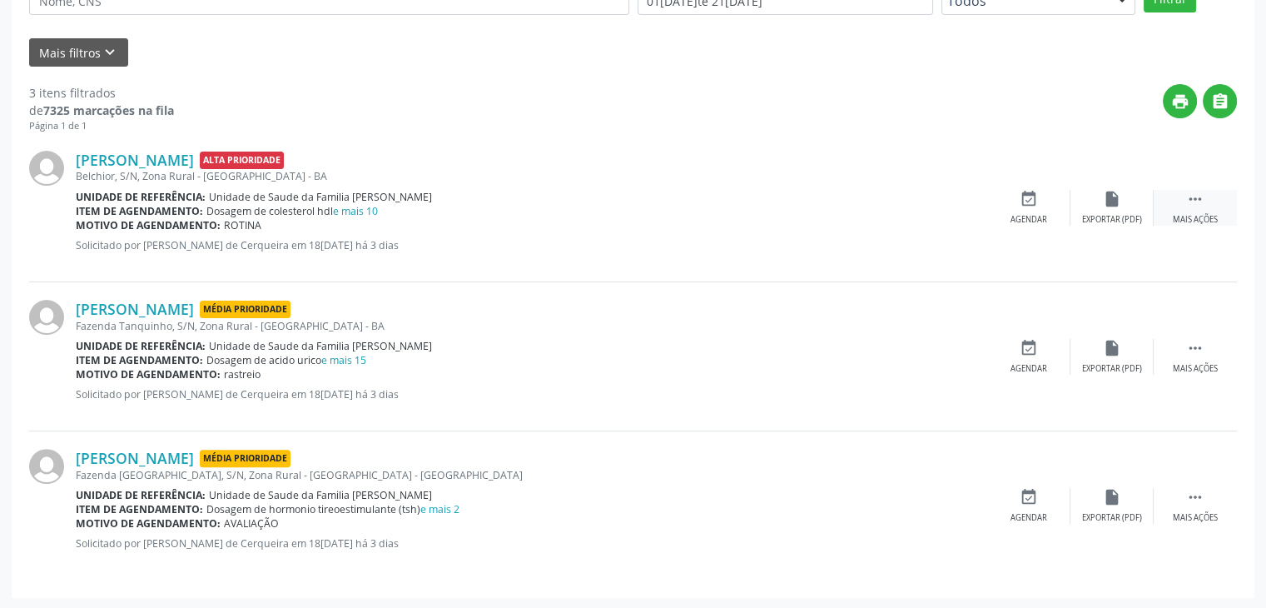
click at [1197, 222] on div "Mais ações" at bounding box center [1195, 220] width 45 height 12
click at [1133, 212] on div "edit Editar" at bounding box center [1112, 208] width 83 height 36
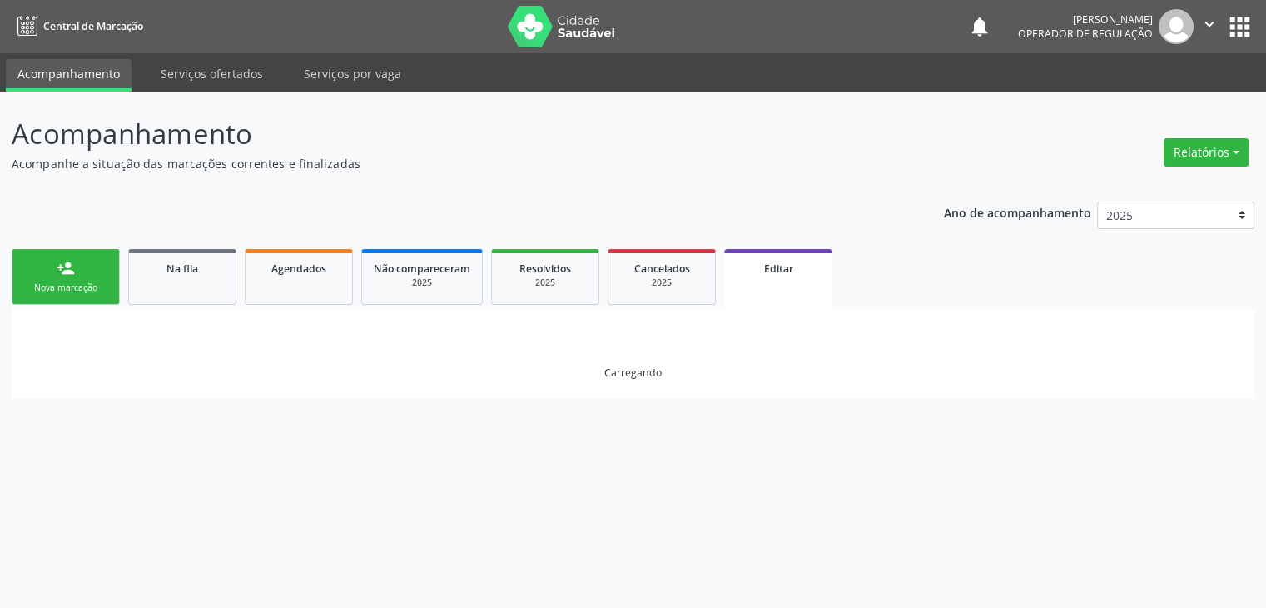
scroll to position [0, 0]
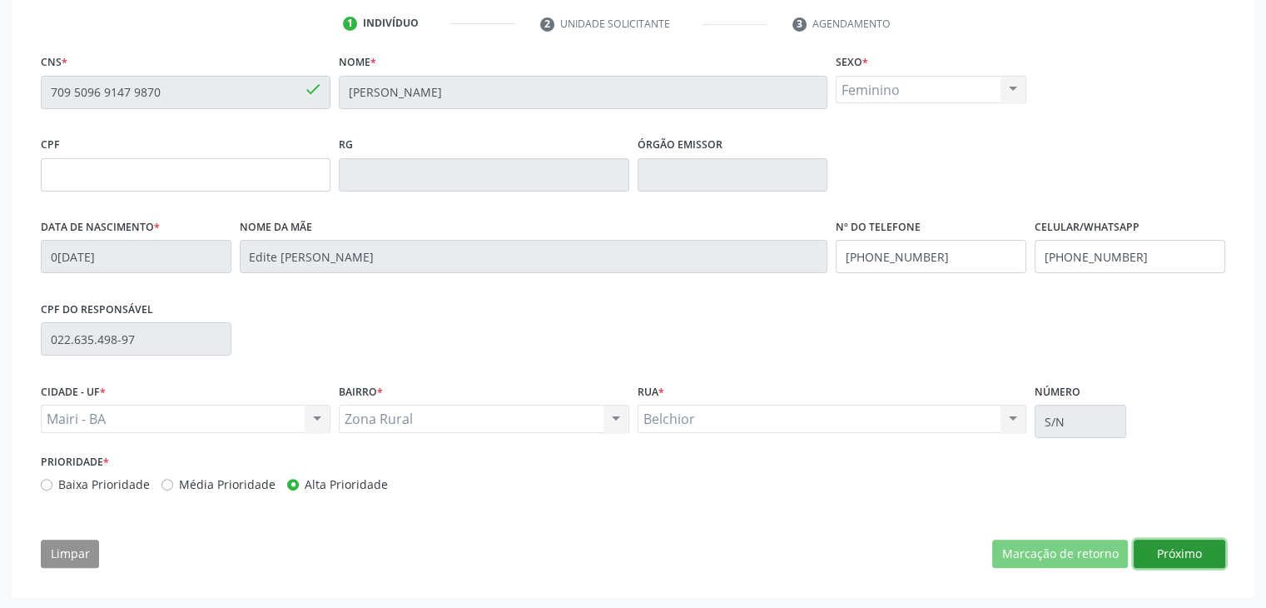
click at [1156, 552] on button "Próximo" at bounding box center [1180, 554] width 92 height 28
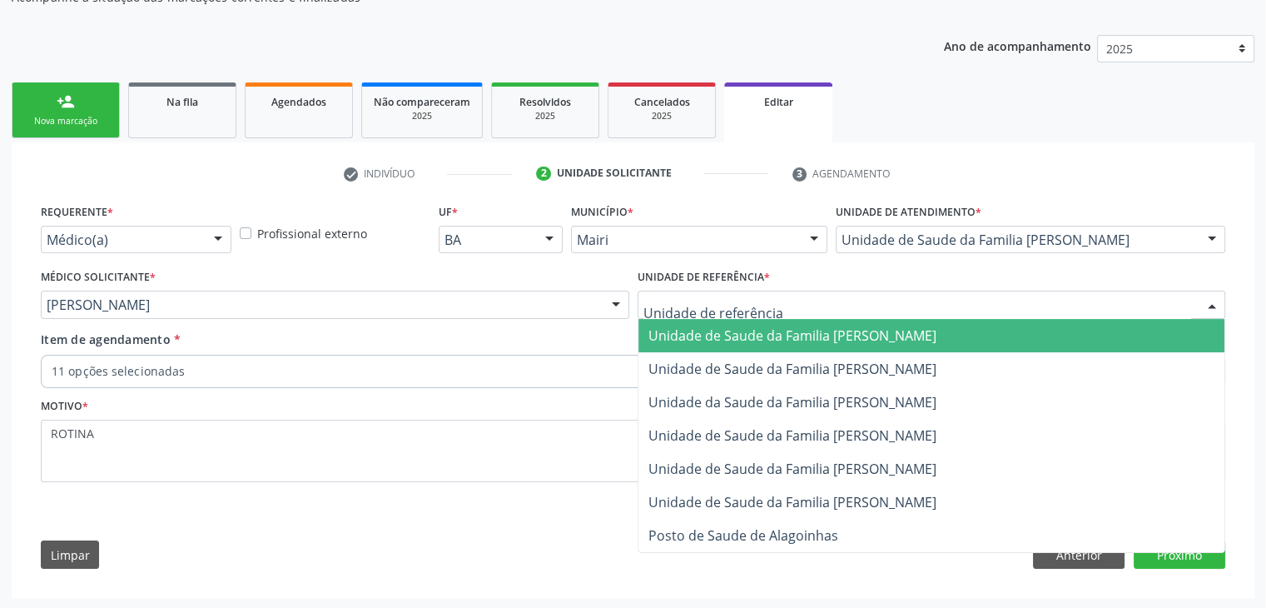
click at [729, 313] on div at bounding box center [932, 305] width 589 height 28
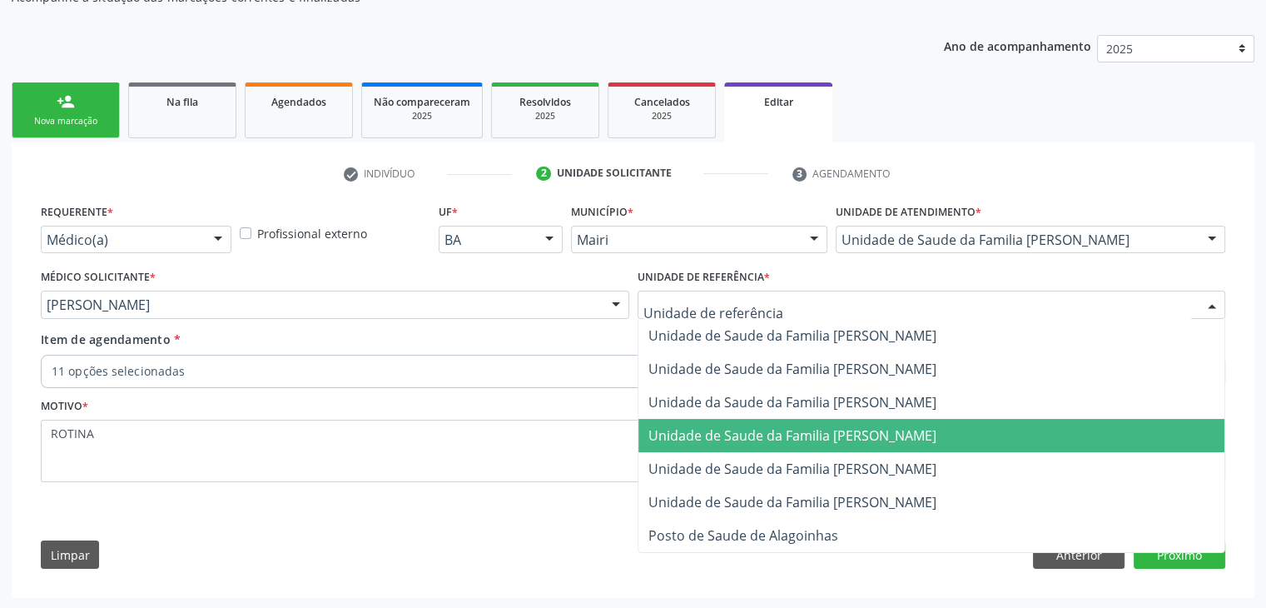
click at [809, 444] on span "Unidade de Saude da Familia [PERSON_NAME]" at bounding box center [932, 435] width 587 height 33
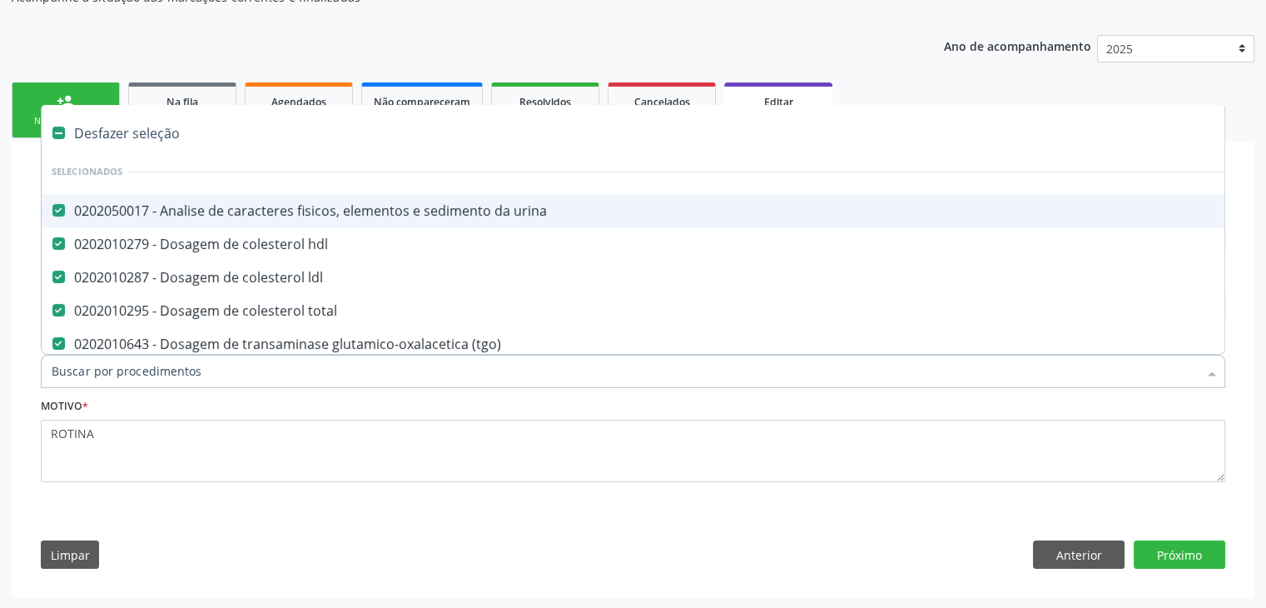
click at [137, 139] on div "Desfazer seleção" at bounding box center [692, 133] width 1301 height 33
checkbox urina "false"
checkbox hdl "false"
checkbox ldl "false"
checkbox total "false"
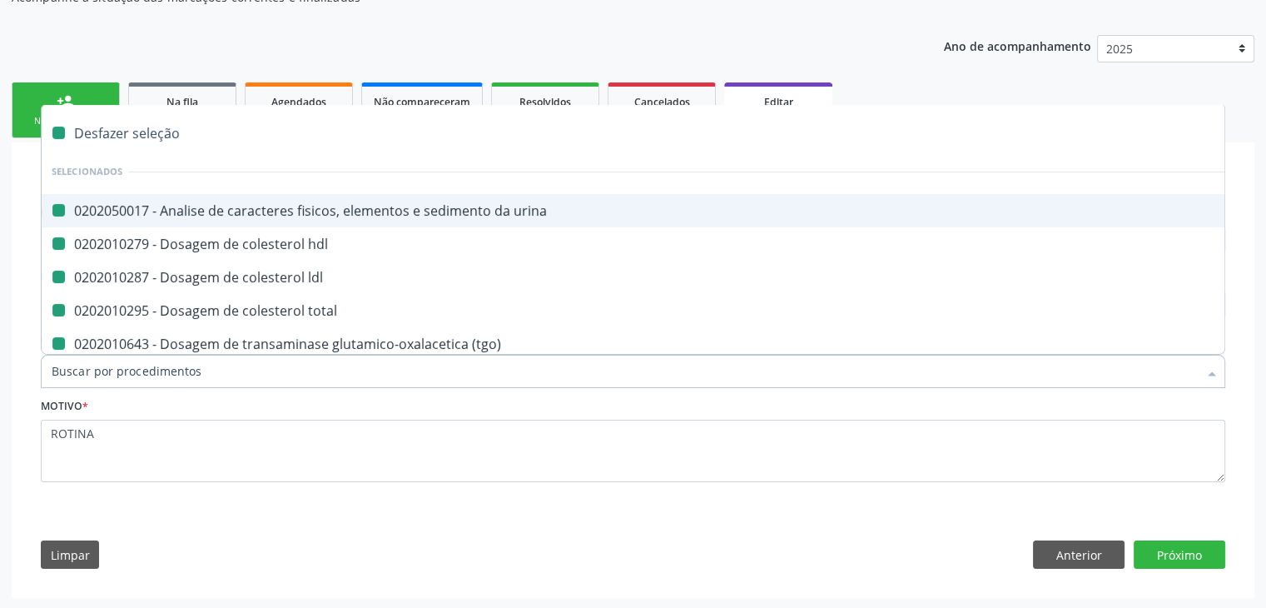
checkbox \(tgo\) "false"
checkbox \(tgp\) "false"
checkbox triglicerideos "false"
checkbox Laboratoriais "false"
checkbox capilar "false"
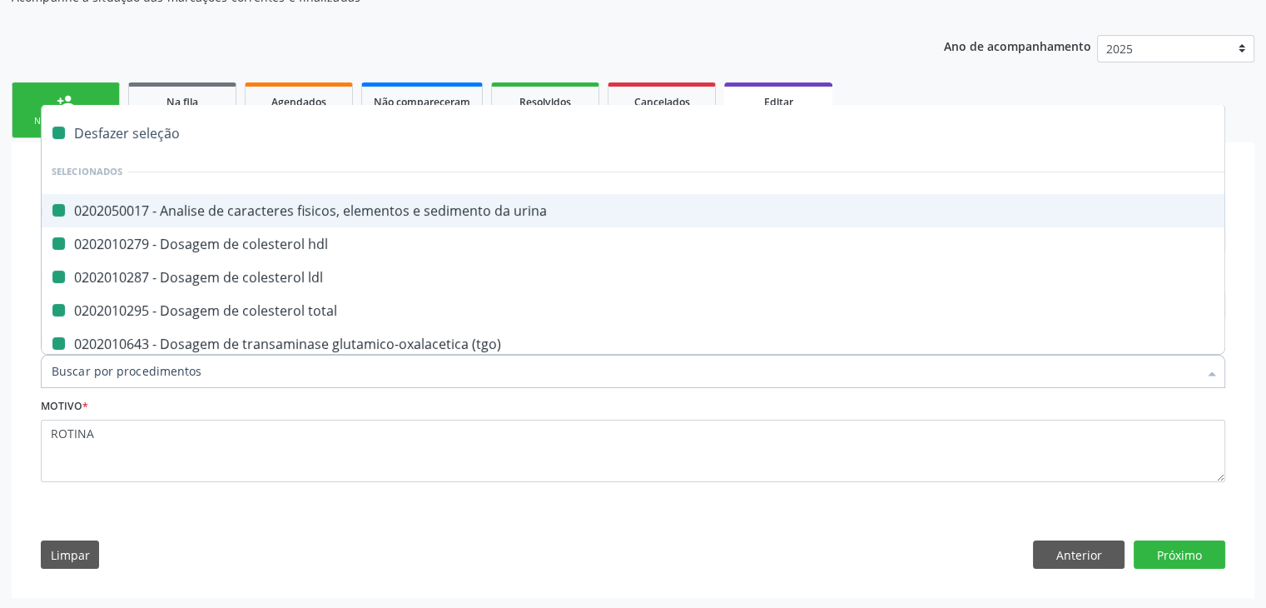
checkbox completo "false"
checkbox fezes "false"
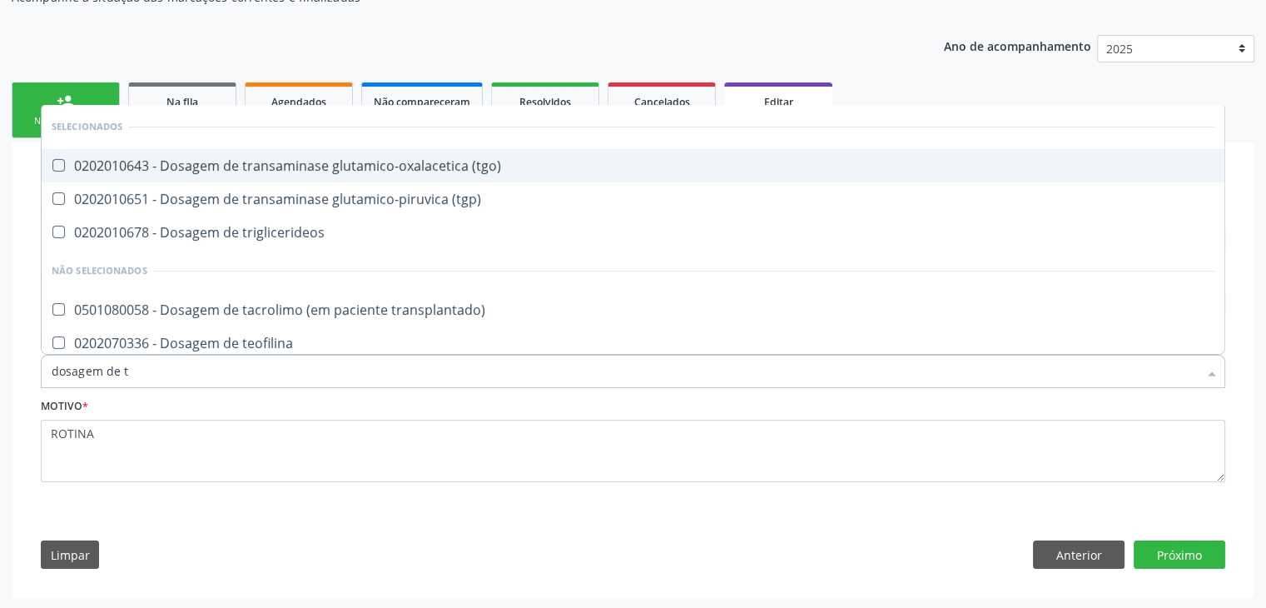
type input "dosagem de ts"
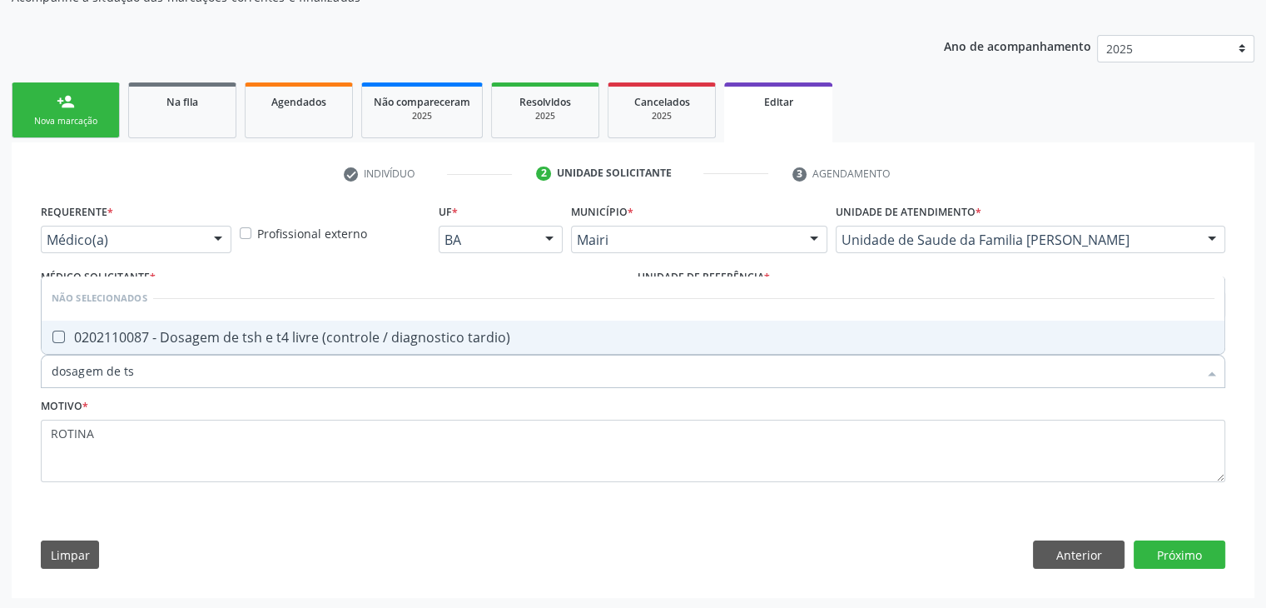
click at [231, 324] on span "0202110087 - Dosagem de tsh e t4 livre (controle / diagnostico tardio)" at bounding box center [633, 337] width 1183 height 33
checkbox tardio\) "true"
click at [1190, 543] on button "Próximo" at bounding box center [1180, 554] width 92 height 28
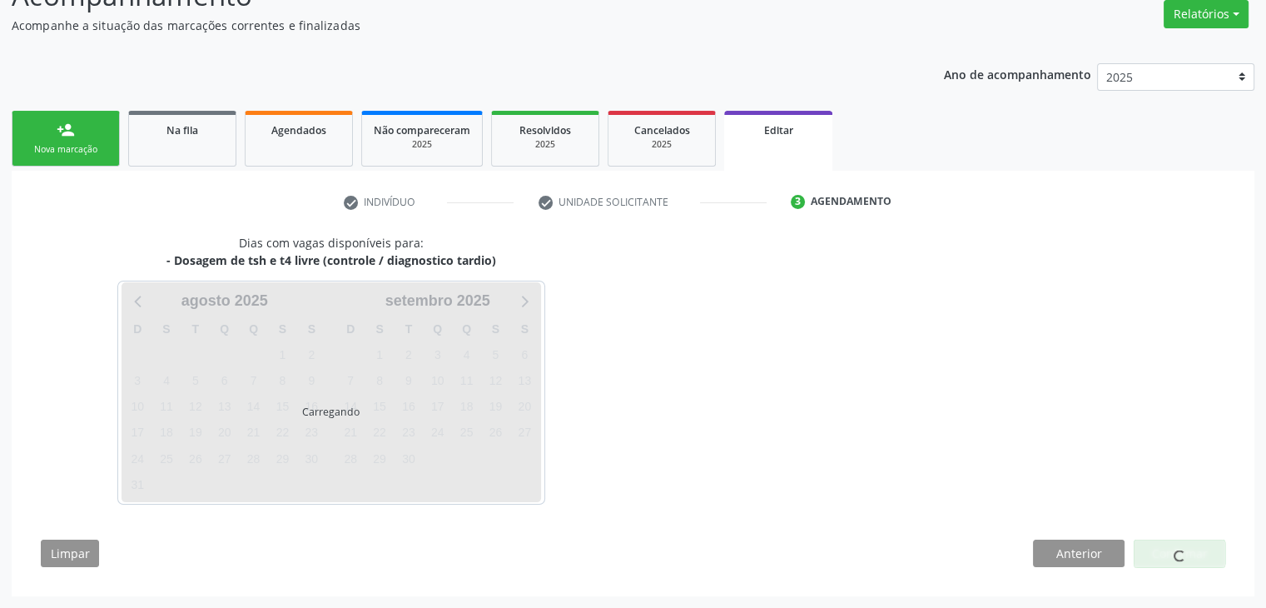
scroll to position [137, 0]
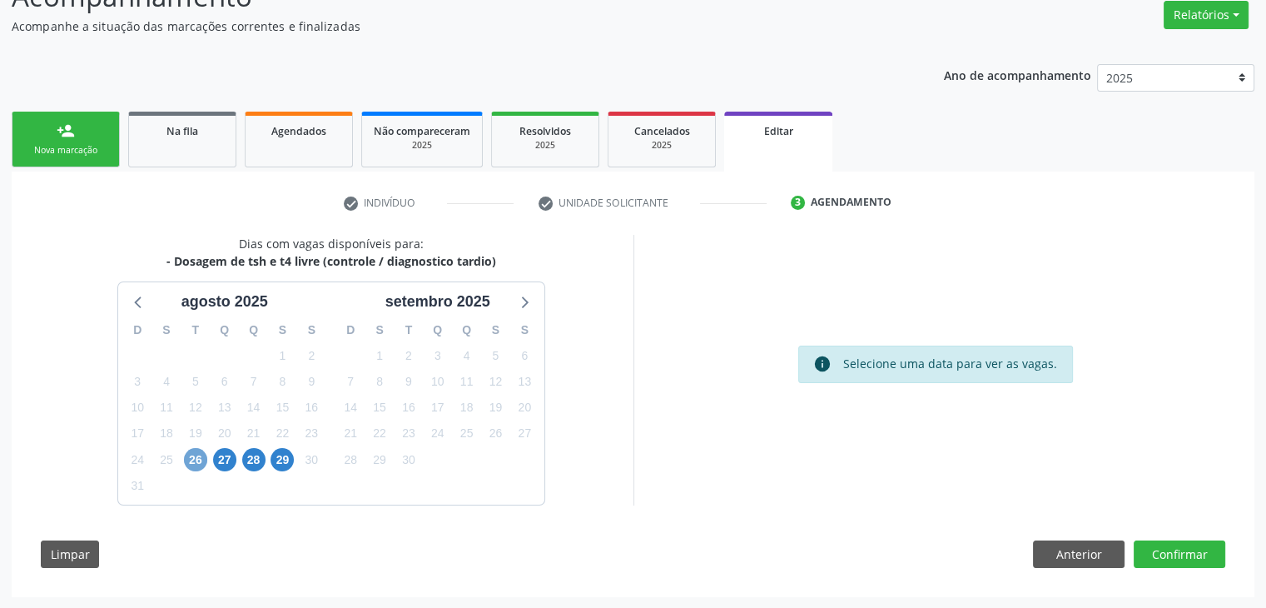
click at [192, 457] on span "26" at bounding box center [195, 459] width 23 height 23
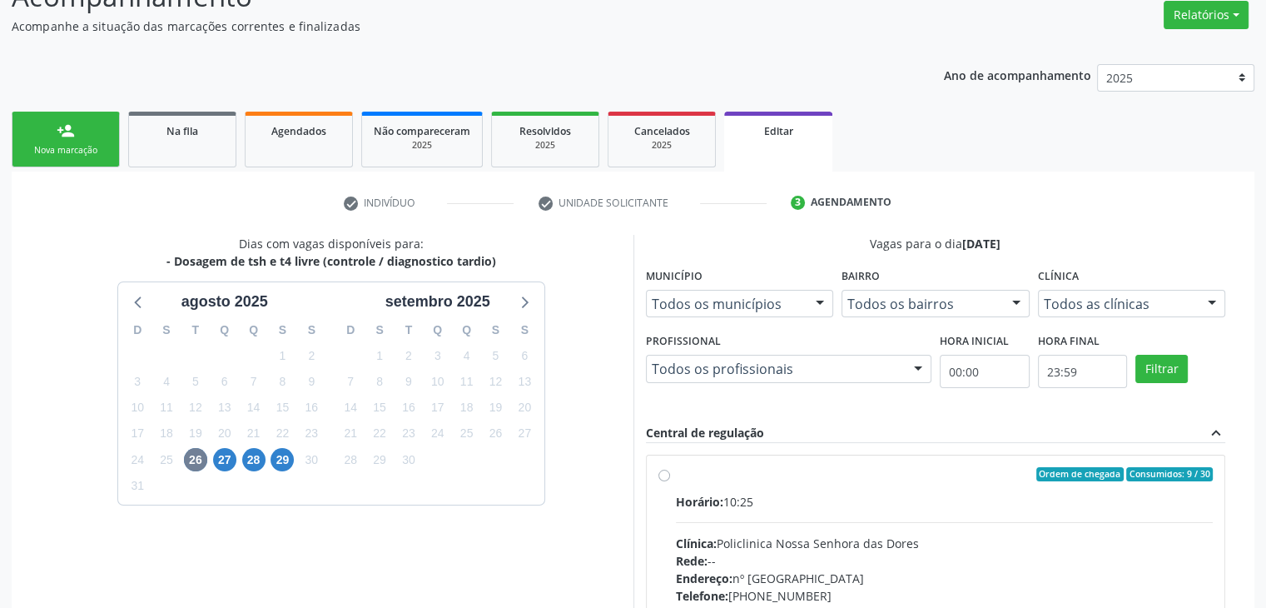
click at [762, 520] on div "Horário: 10:25 Clínica: Policlinica Nossa Senhora das Dores Rede: -- Endereço: …" at bounding box center [945, 607] width 538 height 229
click at [670, 482] on input "Ordem de chegada Consumidos: 9 / 30 Horário: 10:25 Clínica: Policlinica Nossa S…" at bounding box center [665, 474] width 12 height 15
radio input "true"
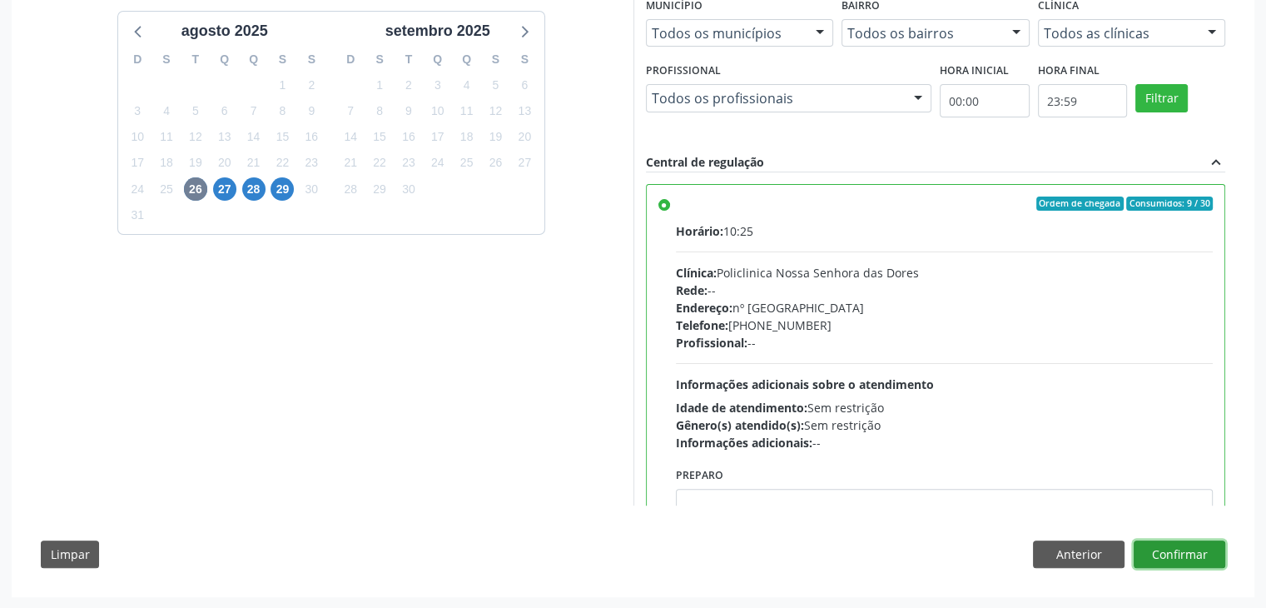
click at [1196, 557] on button "Confirmar" at bounding box center [1180, 554] width 92 height 28
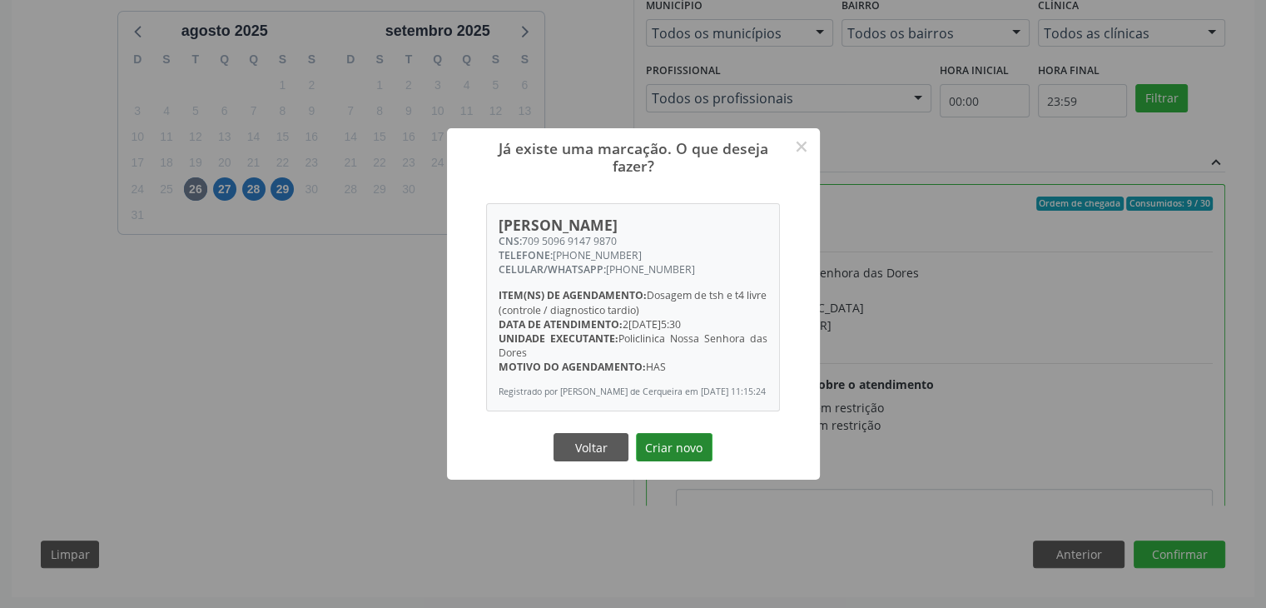
click at [666, 455] on button "Criar novo" at bounding box center [674, 447] width 77 height 28
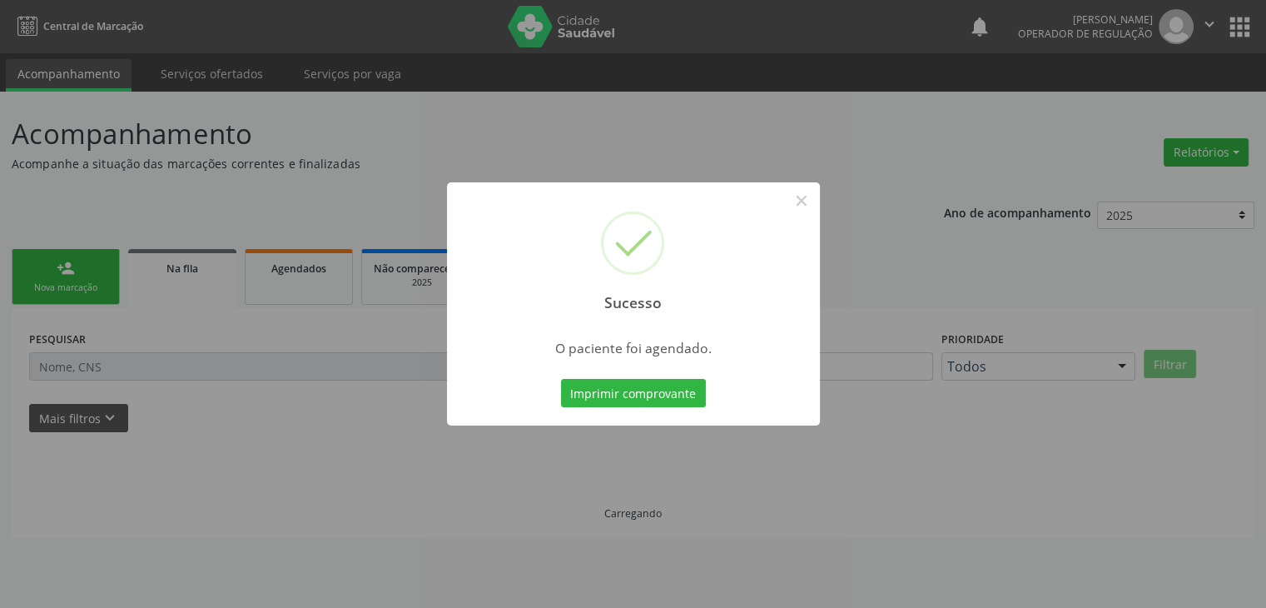
scroll to position [0, 0]
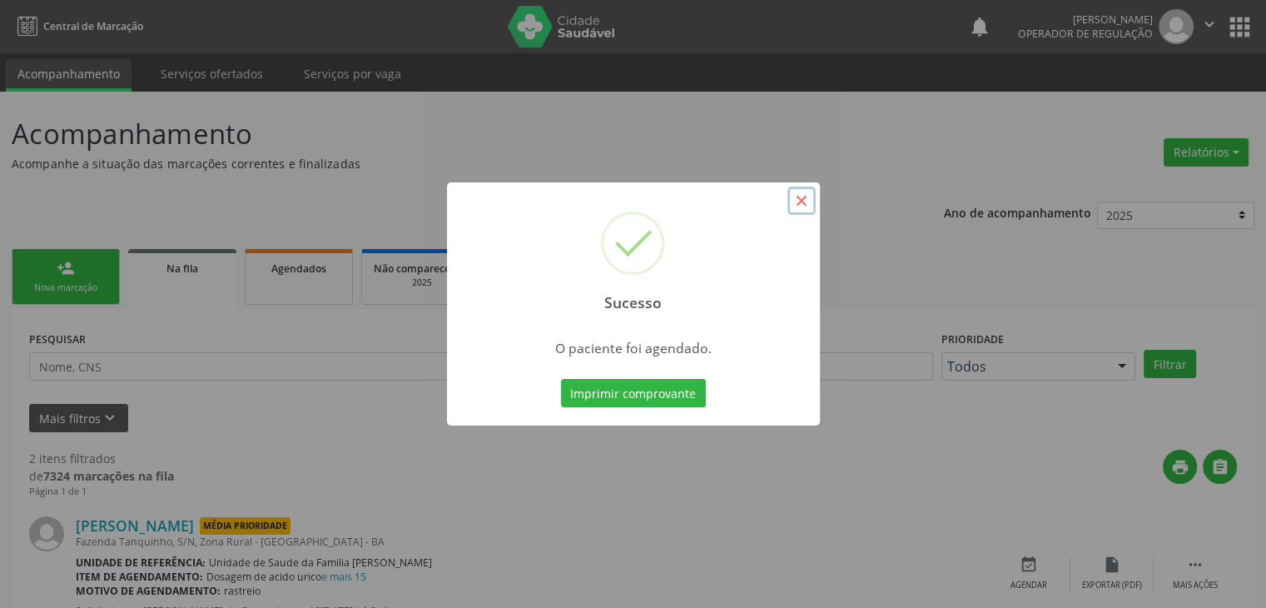
click at [812, 199] on button "×" at bounding box center [802, 201] width 28 height 28
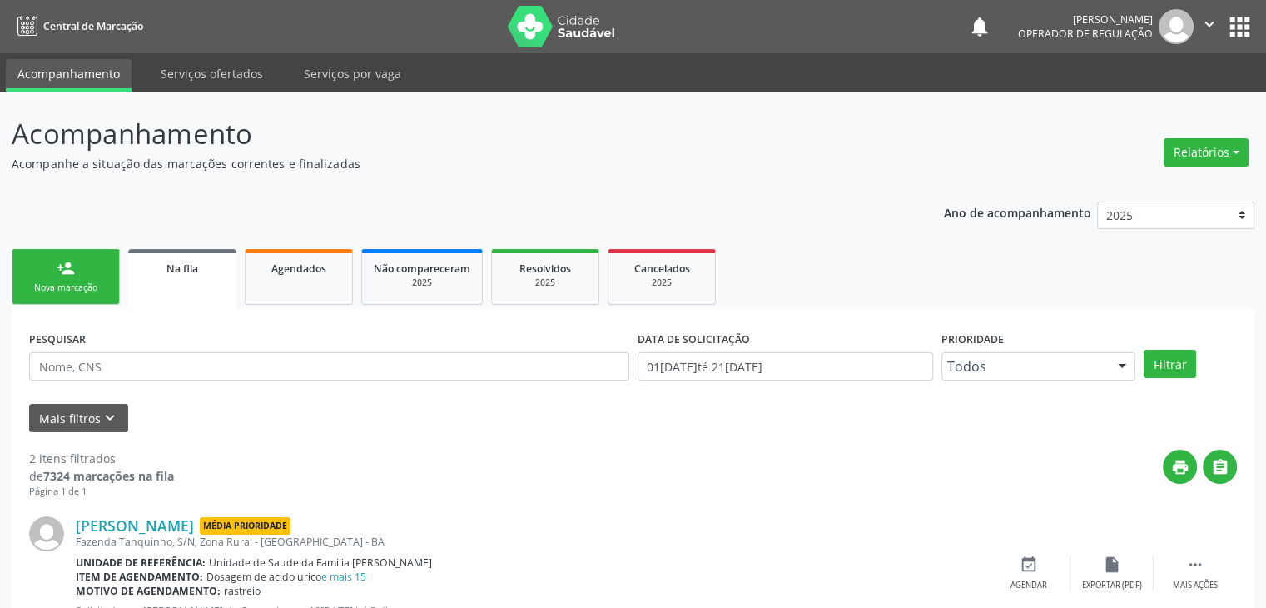
scroll to position [216, 0]
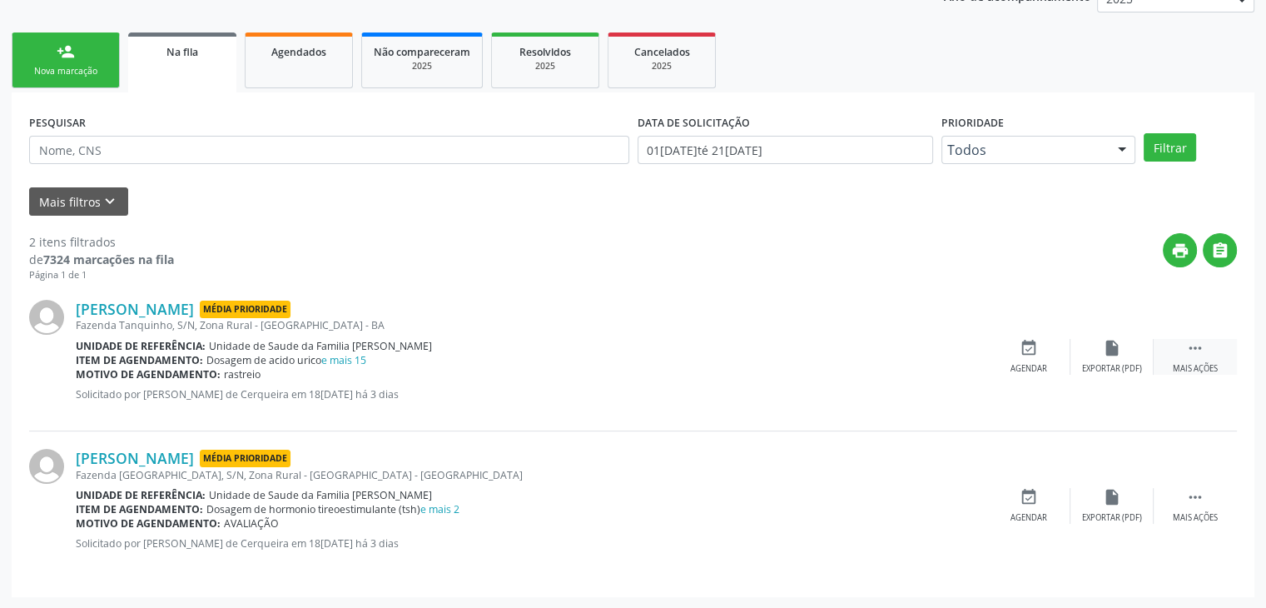
click at [1191, 351] on icon "" at bounding box center [1195, 348] width 18 height 18
click at [1136, 344] on div "edit Editar" at bounding box center [1112, 357] width 83 height 36
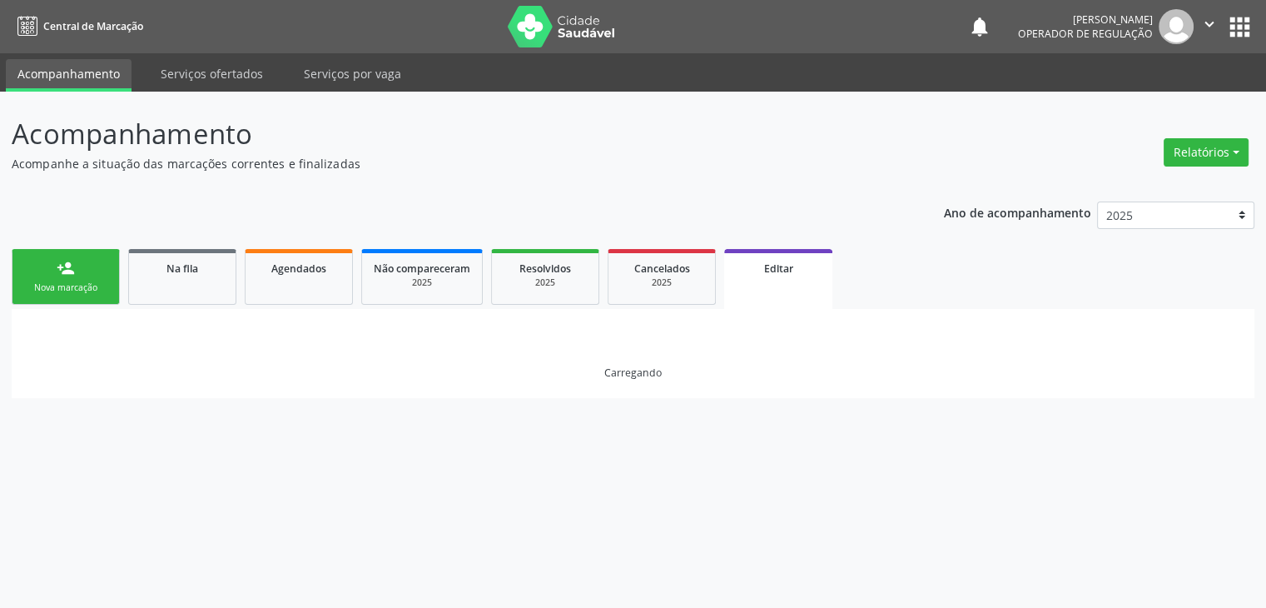
scroll to position [0, 0]
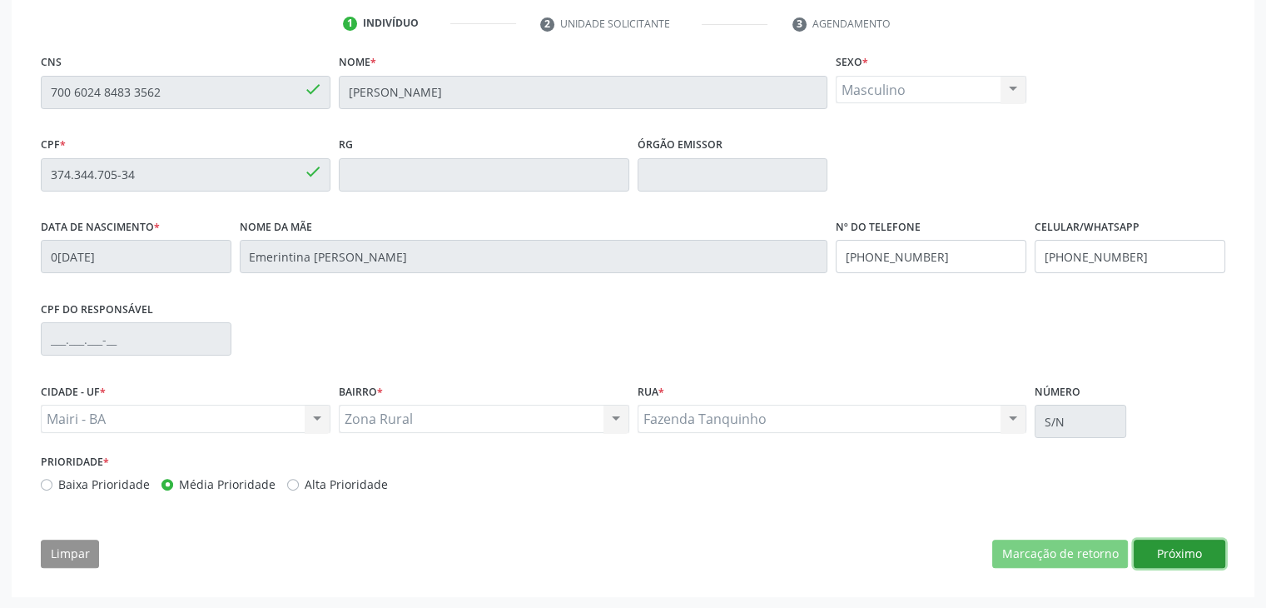
click at [1162, 544] on button "Próximo" at bounding box center [1180, 554] width 92 height 28
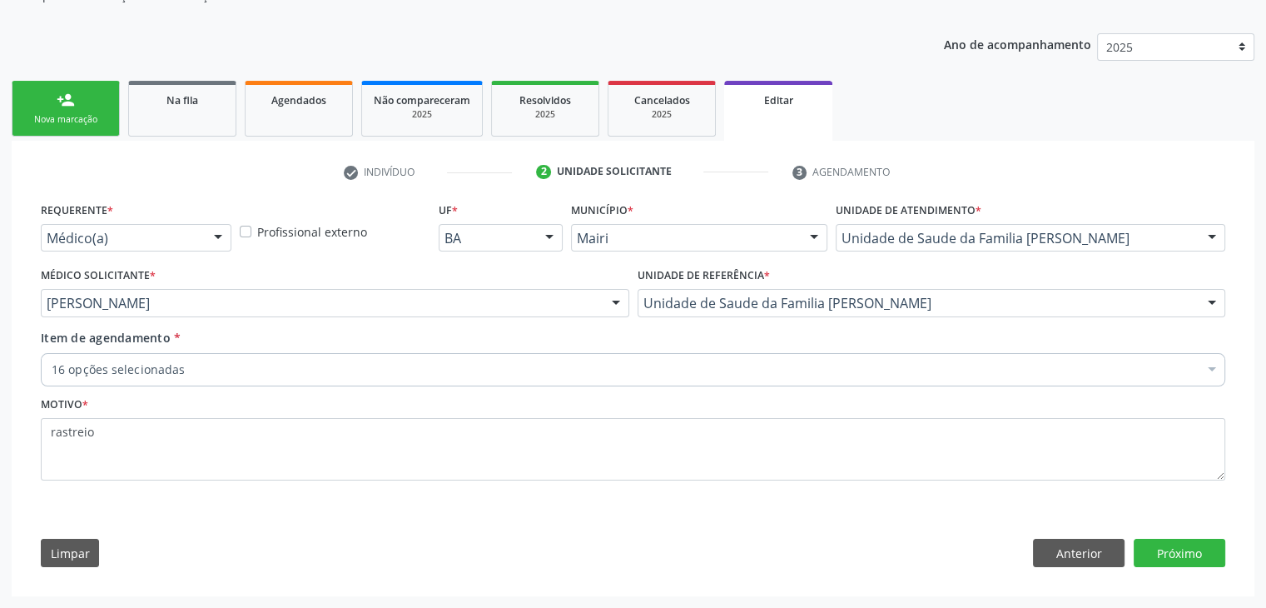
scroll to position [167, 0]
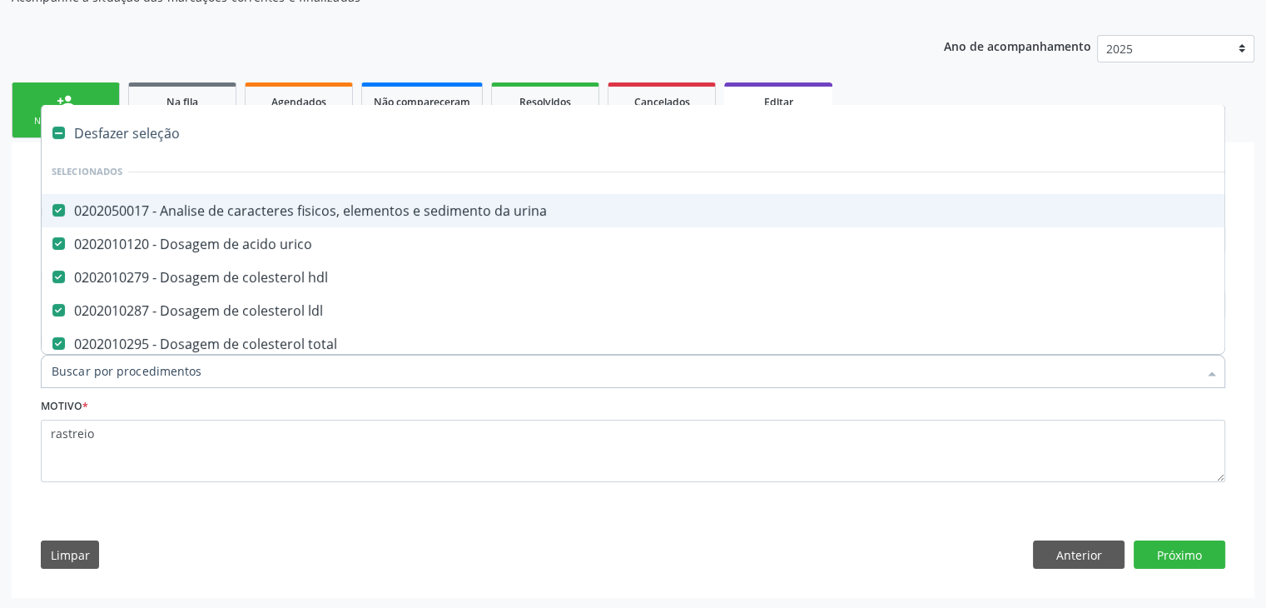
click at [112, 117] on div "Desfazer seleção" at bounding box center [692, 133] width 1301 height 33
checkbox urina "false"
checkbox urico "false"
checkbox hdl "false"
checkbox ldl "false"
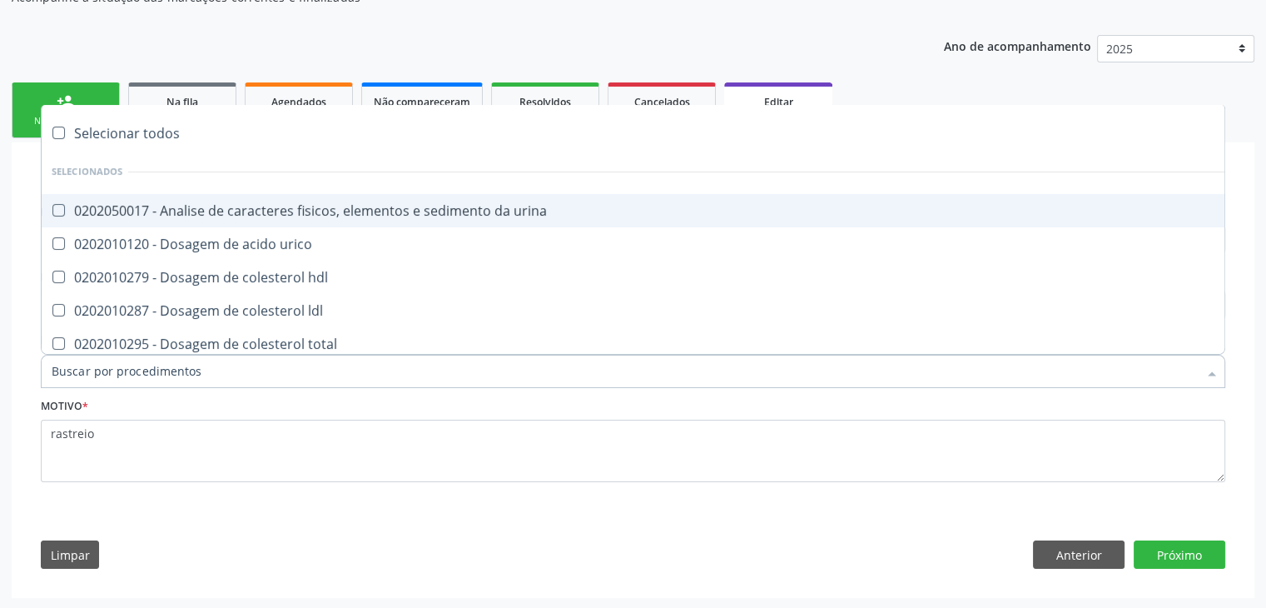
checkbox total "false"
checkbox creatinina "false"
checkbox potassio "false"
checkbox sodio "false"
checkbox \(tgo\) "false"
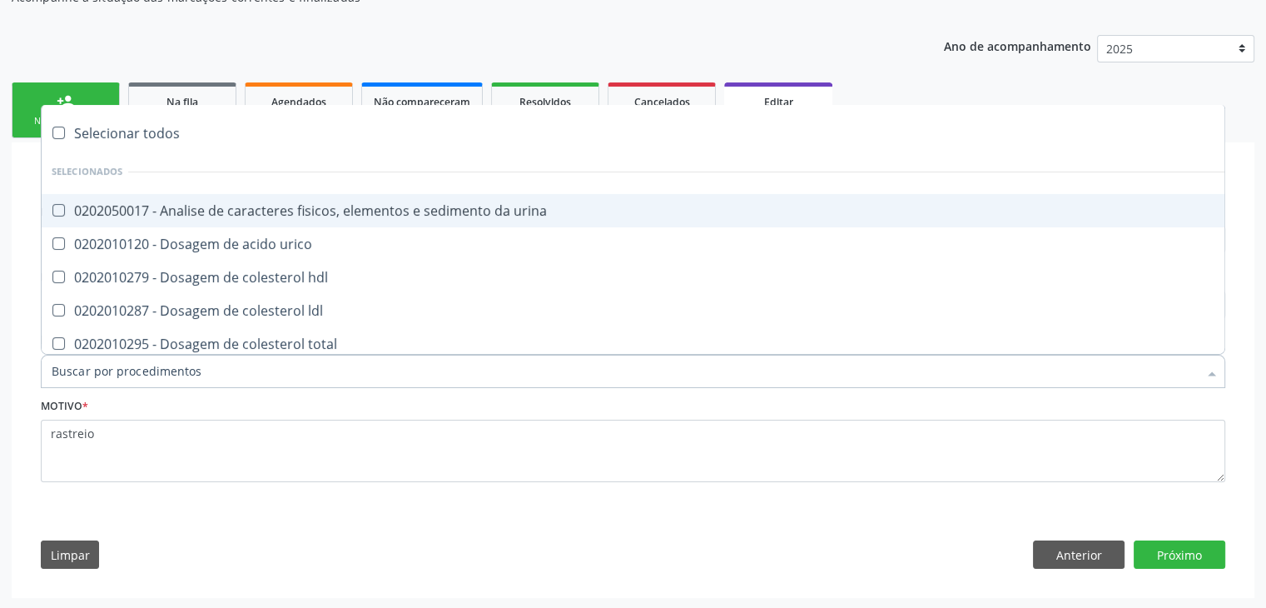
checkbox \(tgp\) "false"
checkbox triglicerideos "false"
checkbox ureia "false"
checkbox Laboratoriais "false"
checkbox capilar "false"
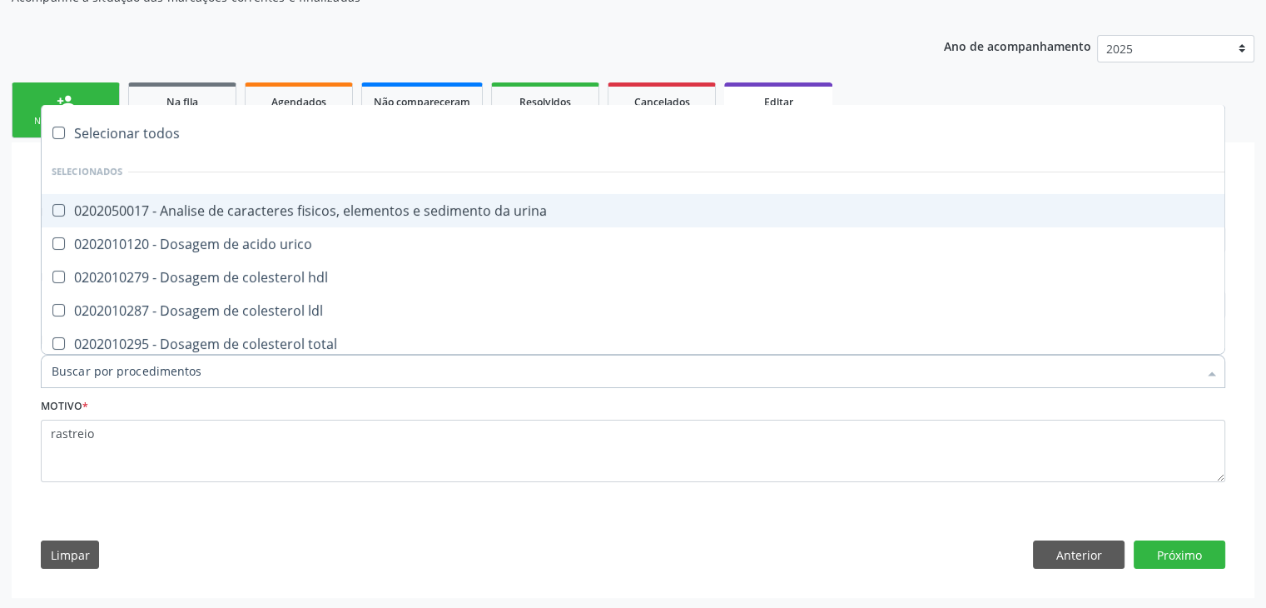
checkbox completo "false"
checkbox fezes "false"
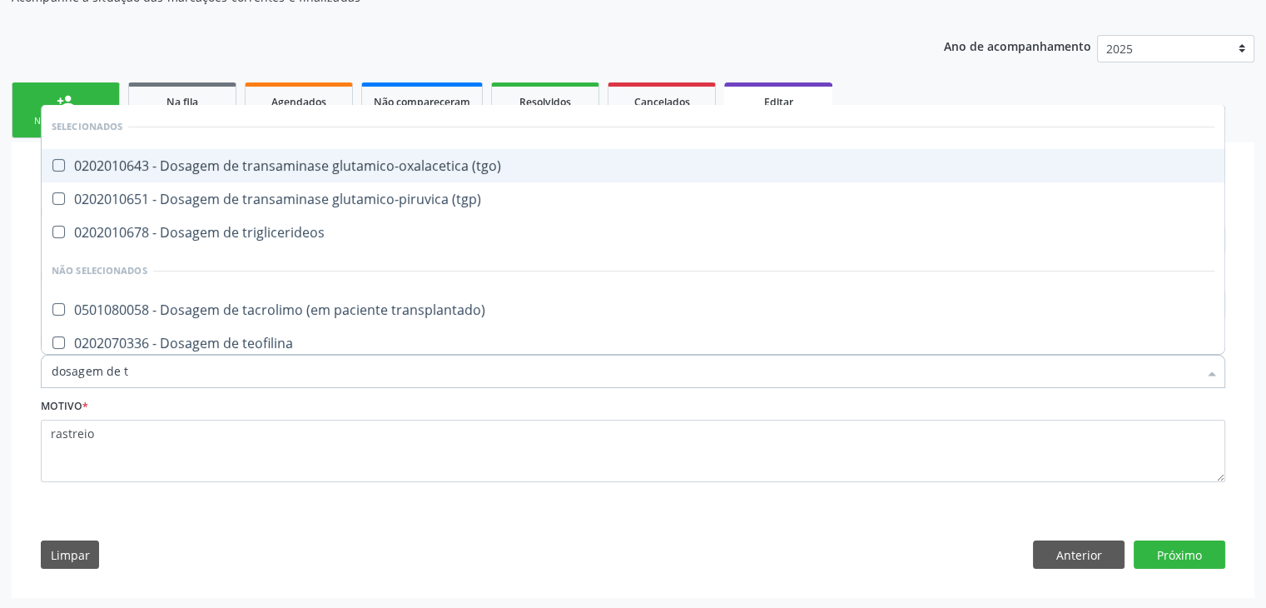
type input "dosagem de ts"
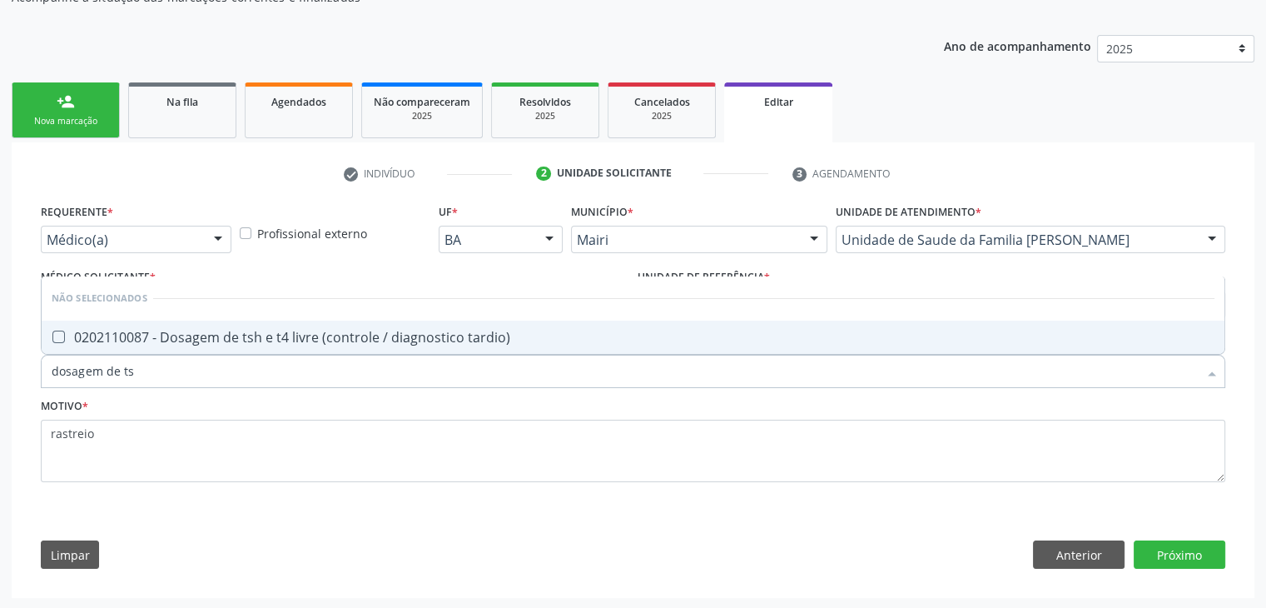
click at [177, 331] on div "0202110087 - Dosagem de tsh e t4 livre (controle / diagnostico tardio)" at bounding box center [633, 337] width 1163 height 13
checkbox tardio\) "true"
click at [1186, 556] on button "Próximo" at bounding box center [1180, 554] width 92 height 28
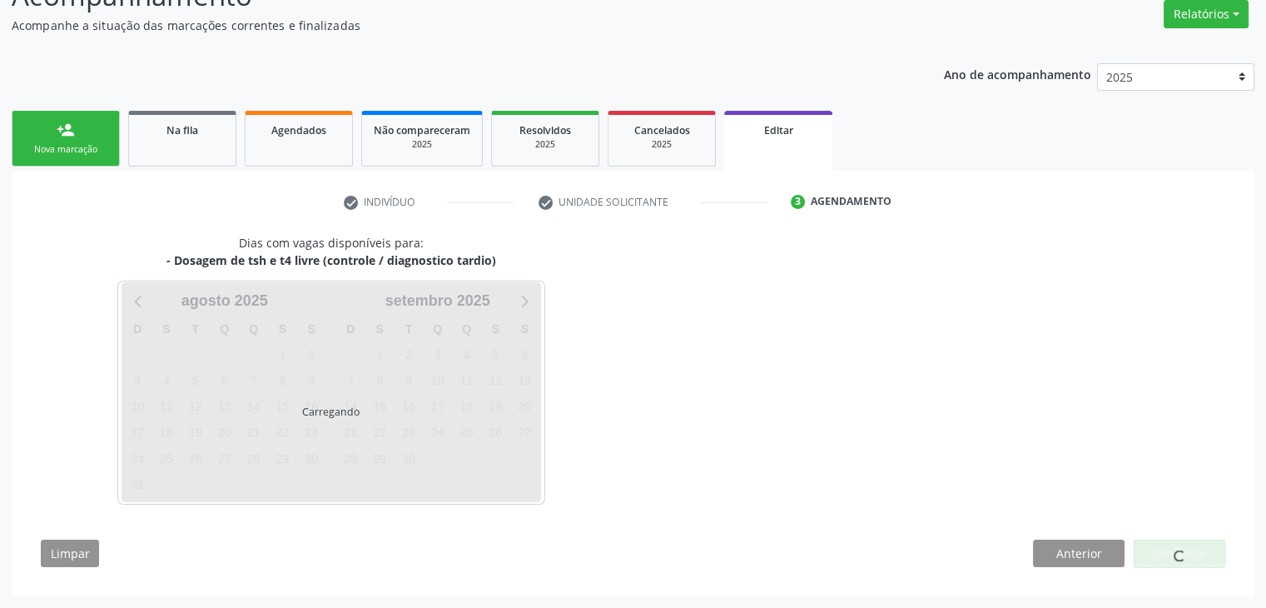
scroll to position [137, 0]
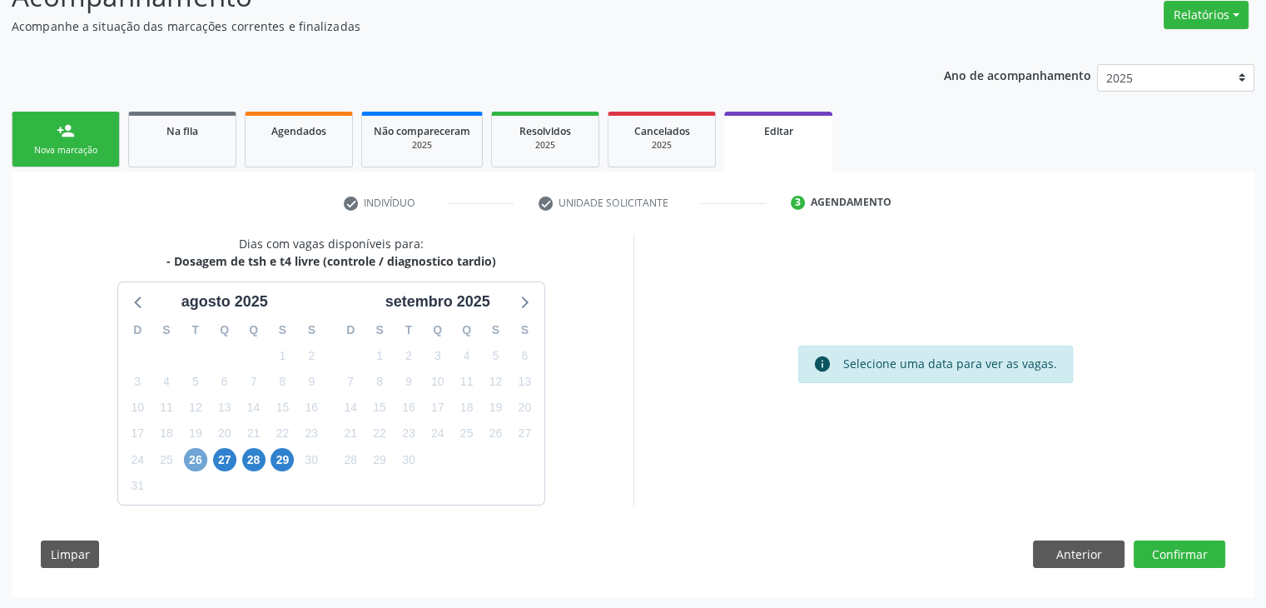
click at [203, 451] on span "26" at bounding box center [195, 459] width 23 height 23
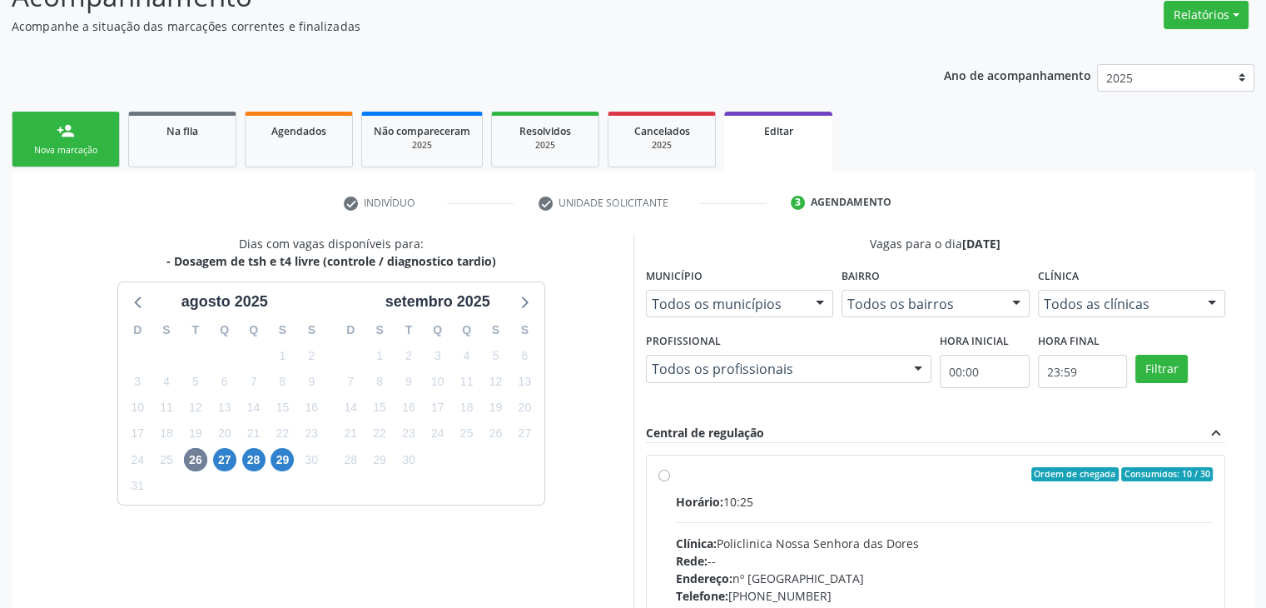
click at [829, 513] on div "Horário: 10:25 Clínica: Policlinica Nossa Senhora das Dores Rede: -- Endereço: …" at bounding box center [945, 607] width 538 height 229
click at [670, 482] on input "Ordem de chegada Consumidos: 10 / 30 Horário: 10:25 Clínica: Policlinica Nossa …" at bounding box center [665, 474] width 12 height 15
radio input "true"
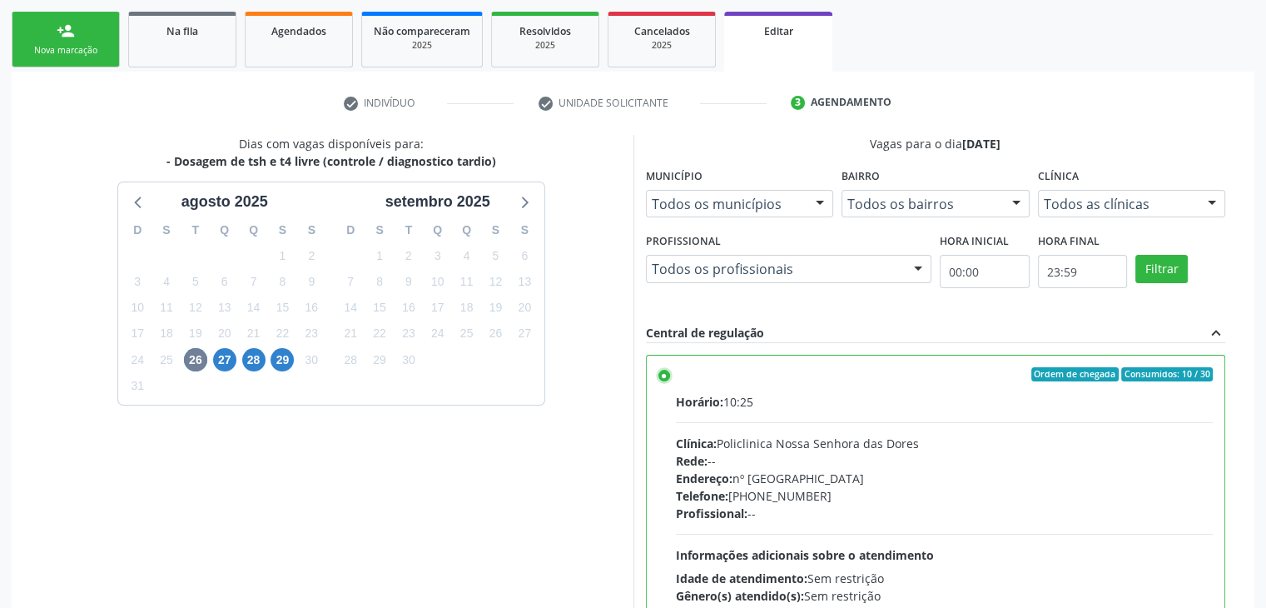
scroll to position [408, 0]
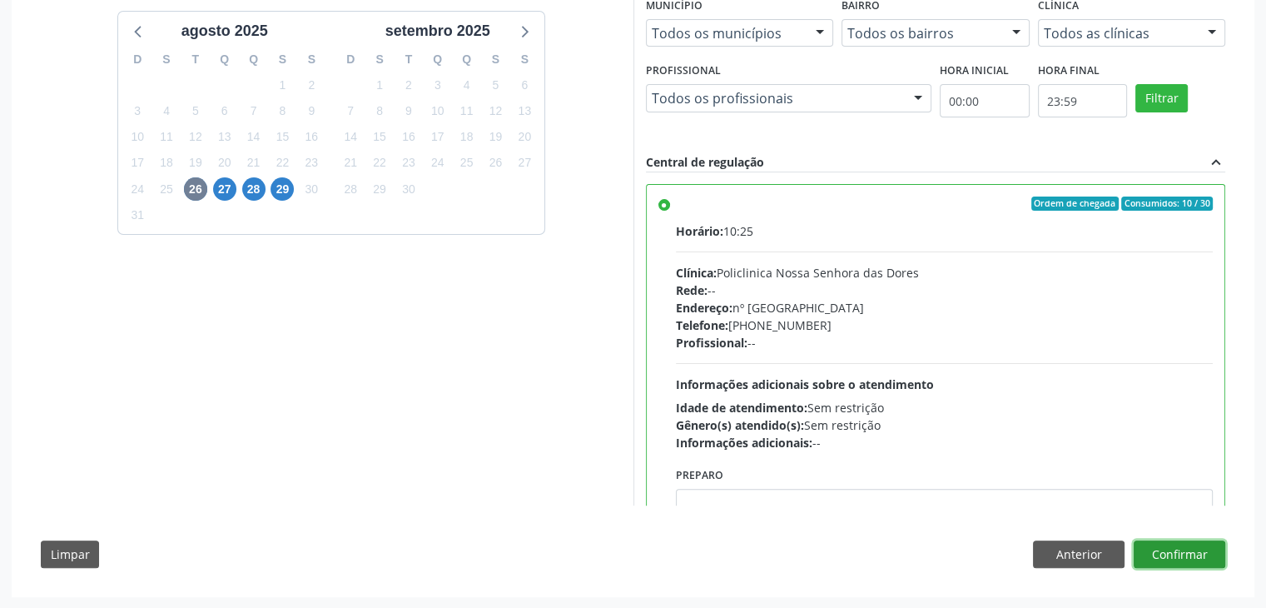
click at [1200, 565] on button "Confirmar" at bounding box center [1180, 554] width 92 height 28
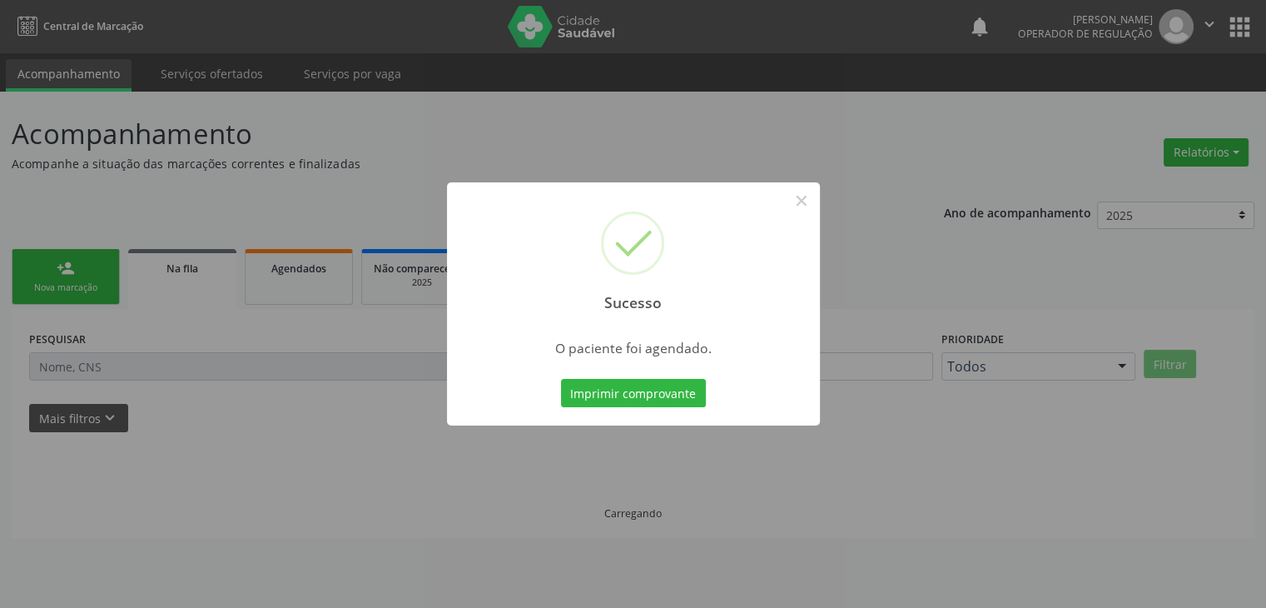
scroll to position [0, 0]
click at [804, 196] on button "×" at bounding box center [802, 201] width 28 height 28
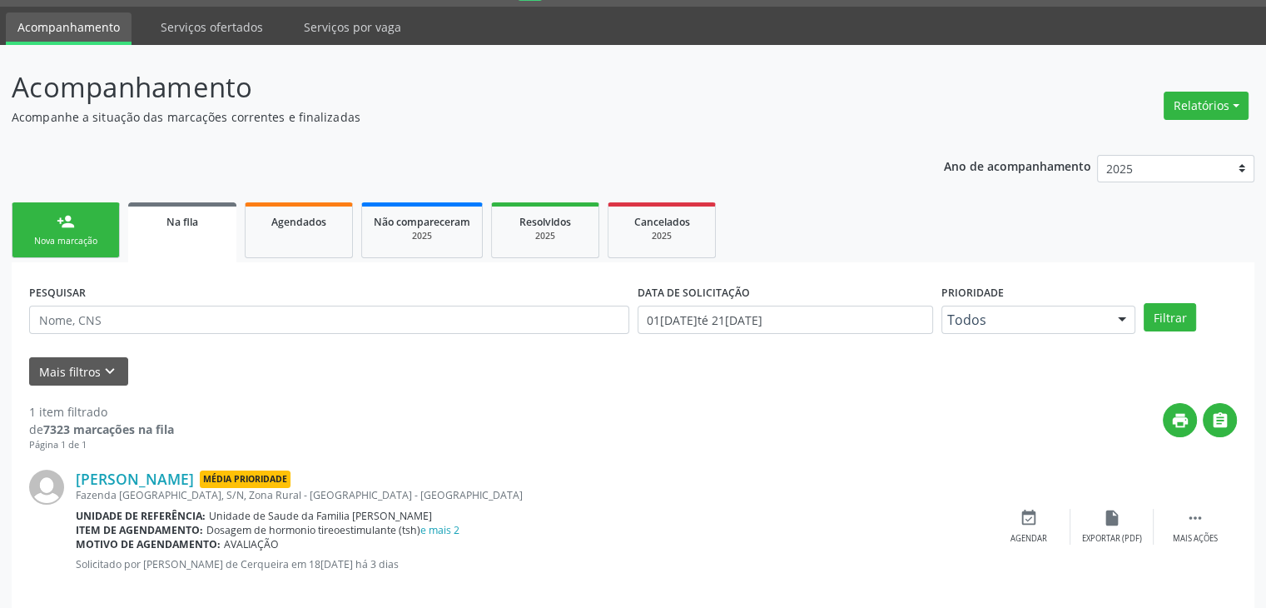
scroll to position [67, 0]
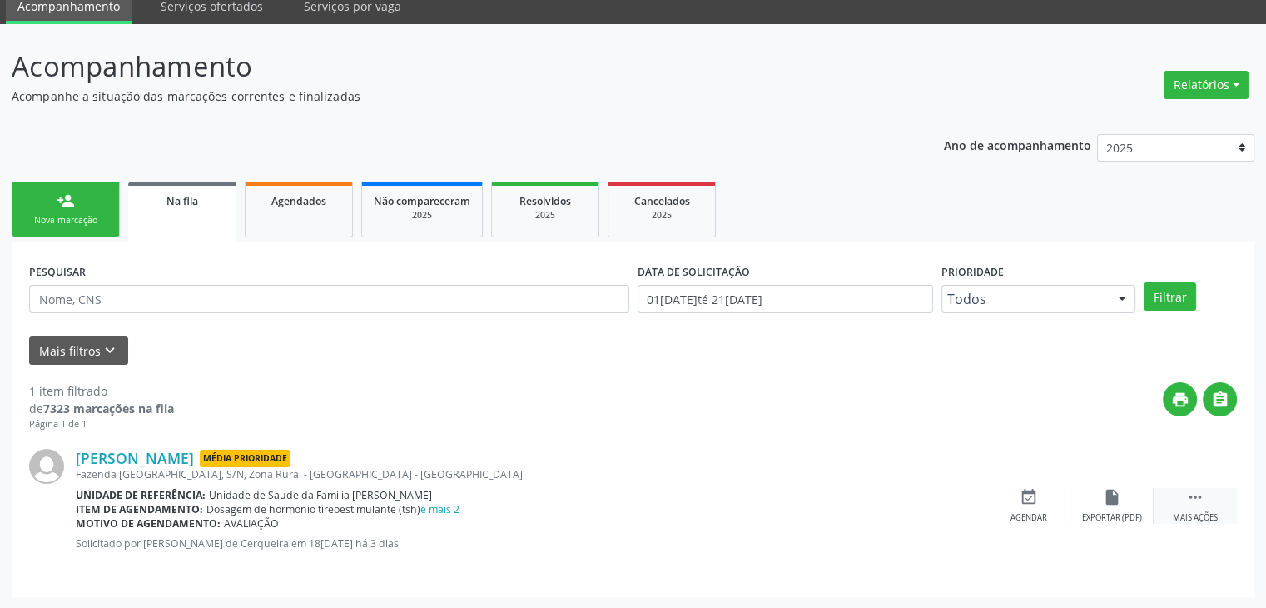
click at [1204, 507] on div " Mais ações" at bounding box center [1195, 506] width 83 height 36
click at [1083, 493] on div "edit Editar" at bounding box center [1112, 506] width 83 height 36
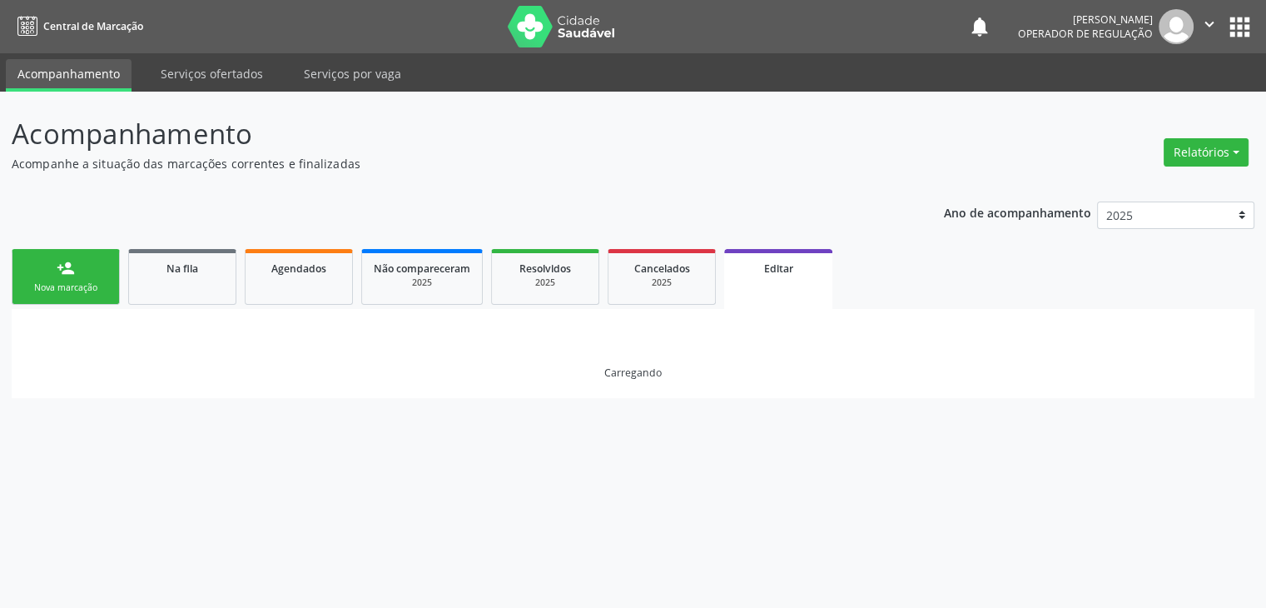
scroll to position [0, 0]
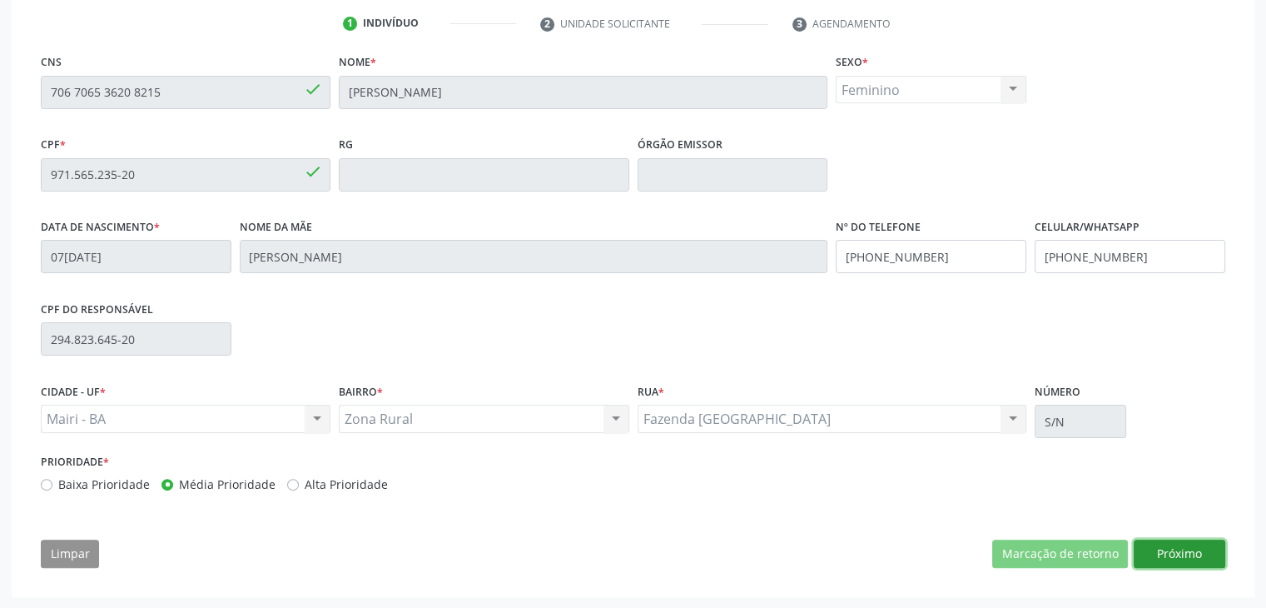
click at [1148, 554] on button "Próximo" at bounding box center [1180, 554] width 92 height 28
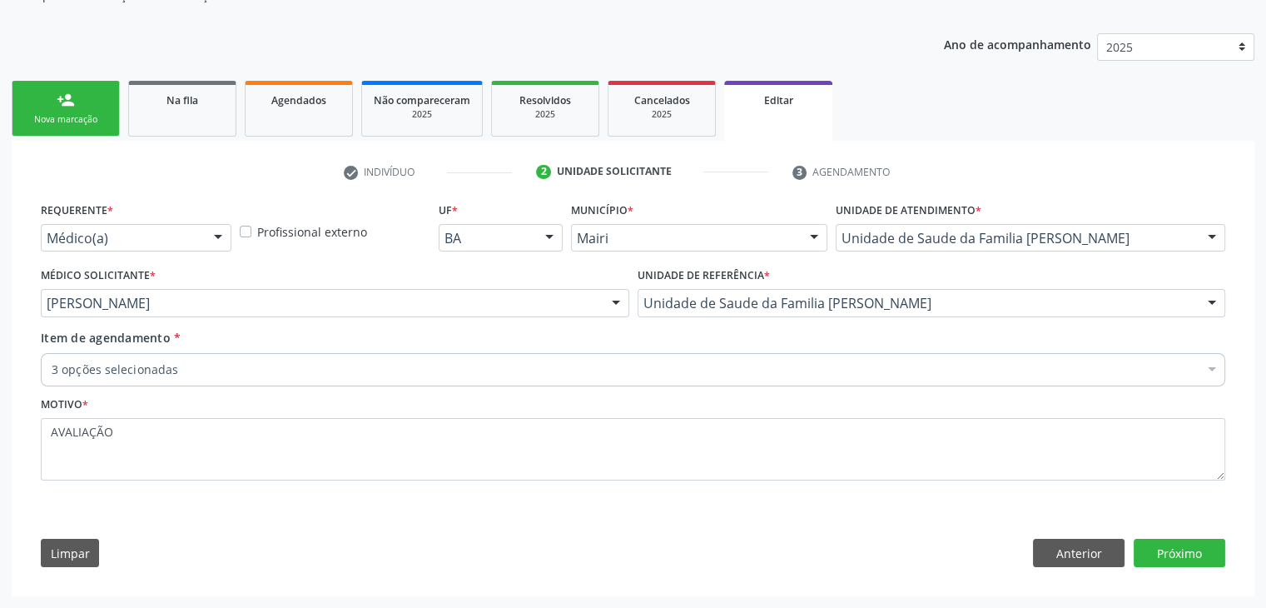
scroll to position [167, 0]
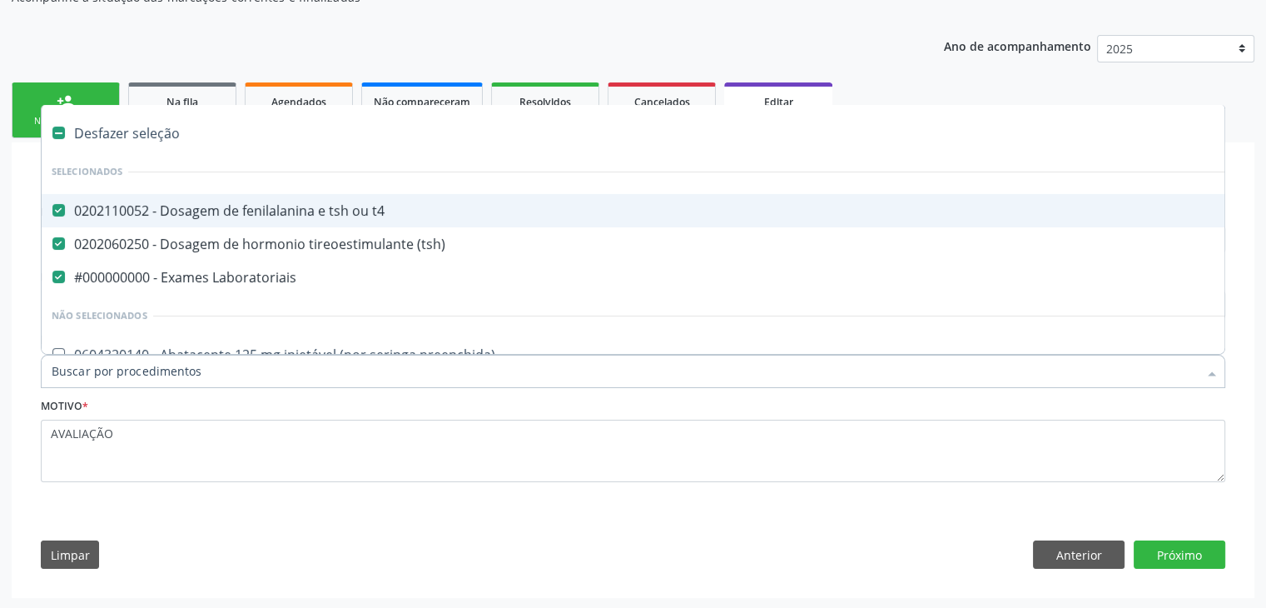
click at [114, 127] on div "Desfazer seleção" at bounding box center [692, 133] width 1301 height 33
checkbox t4 "false"
checkbox \(tsh\) "false"
checkbox Laboratoriais "false"
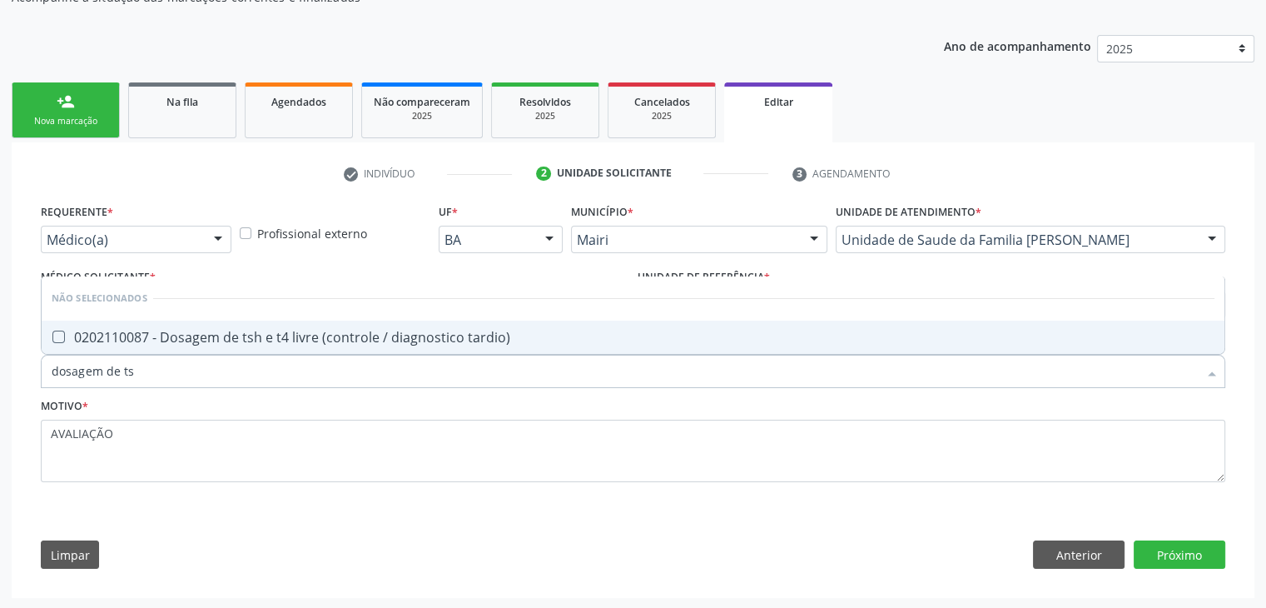
type input "dosagem de tsh"
click at [297, 321] on span "0202110087 - Dosagem de tsh e t4 livre (controle / diagnostico tardio)" at bounding box center [633, 337] width 1183 height 33
checkbox tardio\) "true"
click at [1172, 550] on button "Próximo" at bounding box center [1180, 554] width 92 height 28
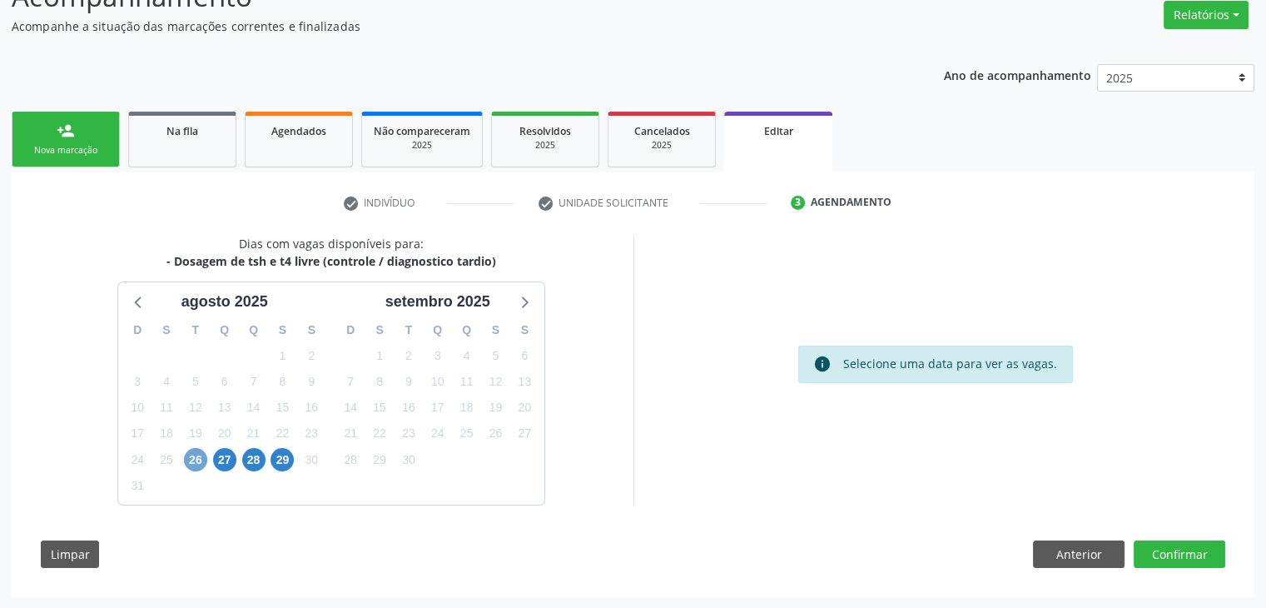
click at [196, 468] on span "26" at bounding box center [195, 459] width 23 height 23
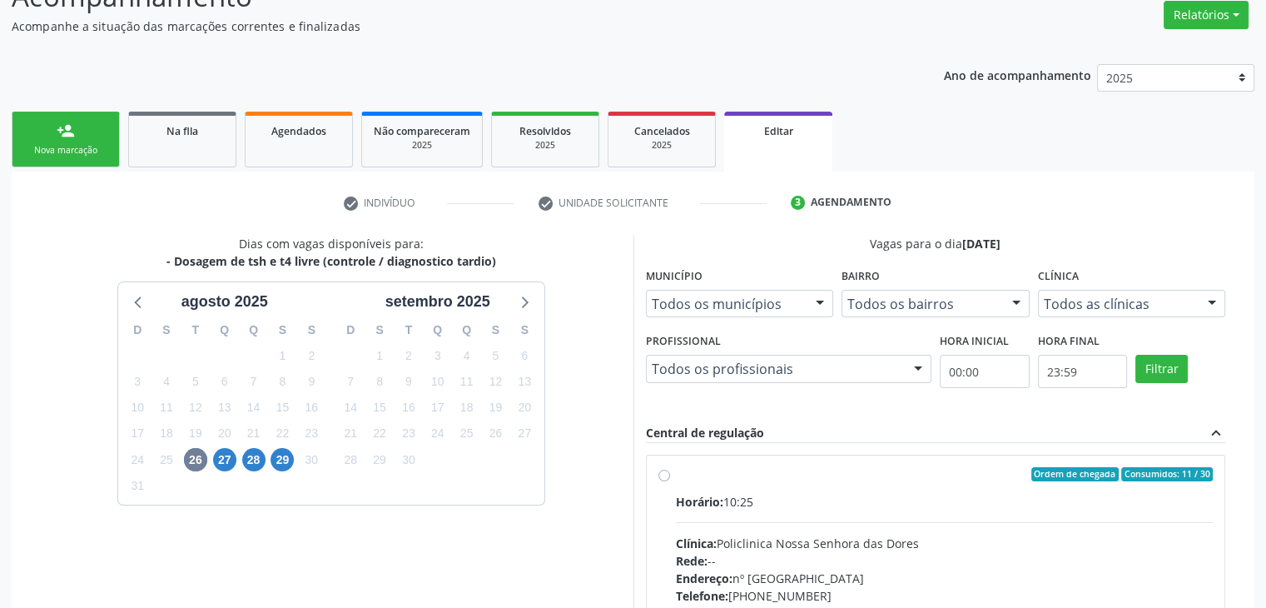
click at [685, 501] on span "Horário:" at bounding box center [699, 502] width 47 height 16
click at [670, 482] on input "Ordem de chegada Consumidos: 11 / 30 Horário: 10:25 Clínica: Policlinica Nossa …" at bounding box center [665, 474] width 12 height 15
radio input "true"
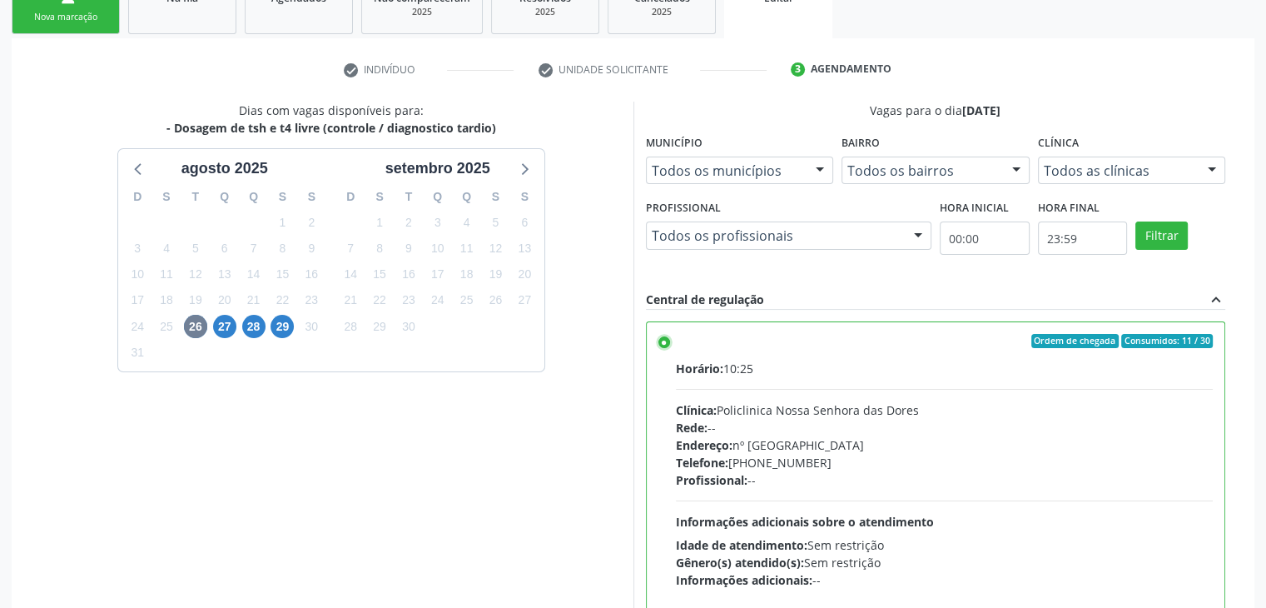
scroll to position [408, 0]
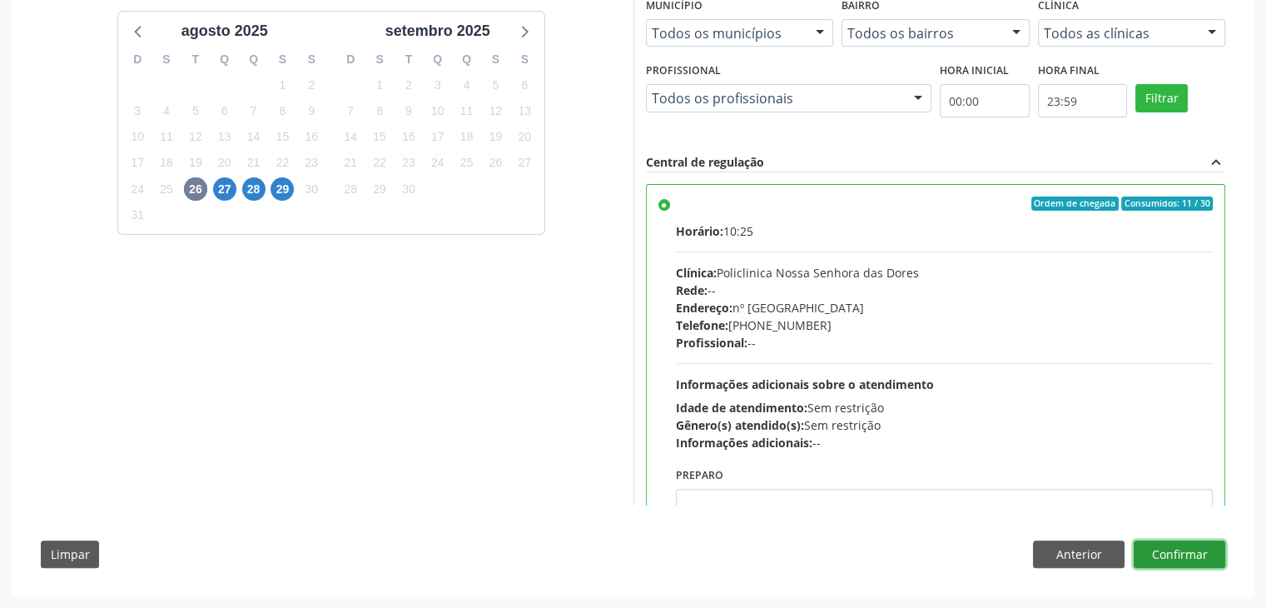
click at [1185, 557] on button "Confirmar" at bounding box center [1180, 554] width 92 height 28
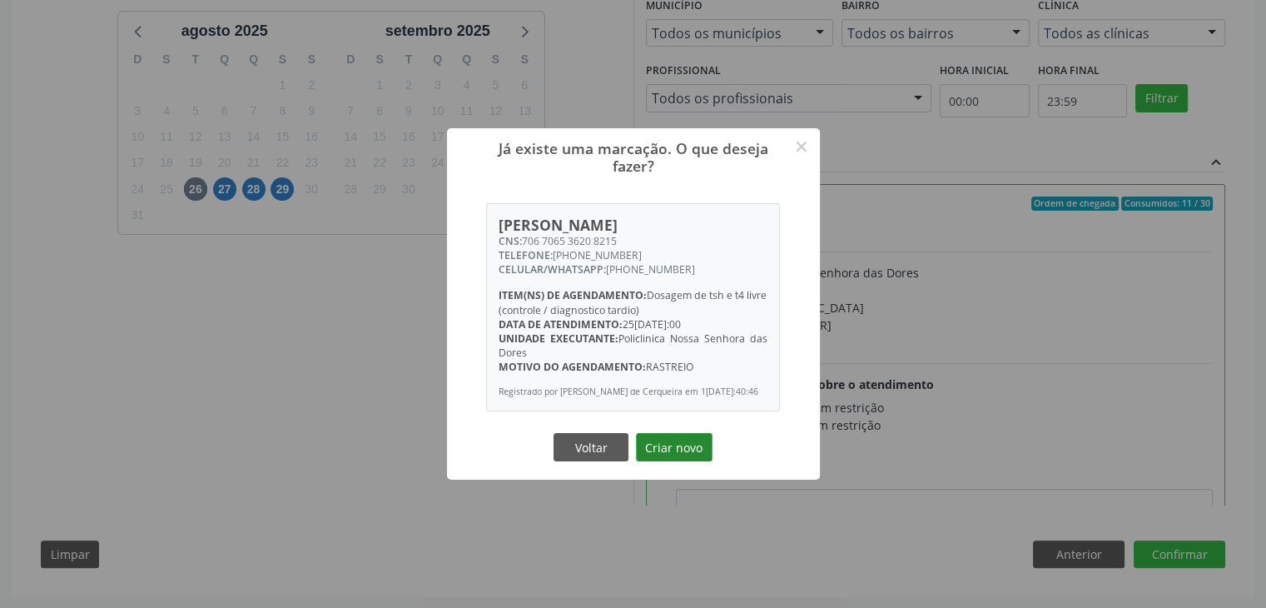
click at [703, 440] on button "Criar novo" at bounding box center [674, 447] width 77 height 28
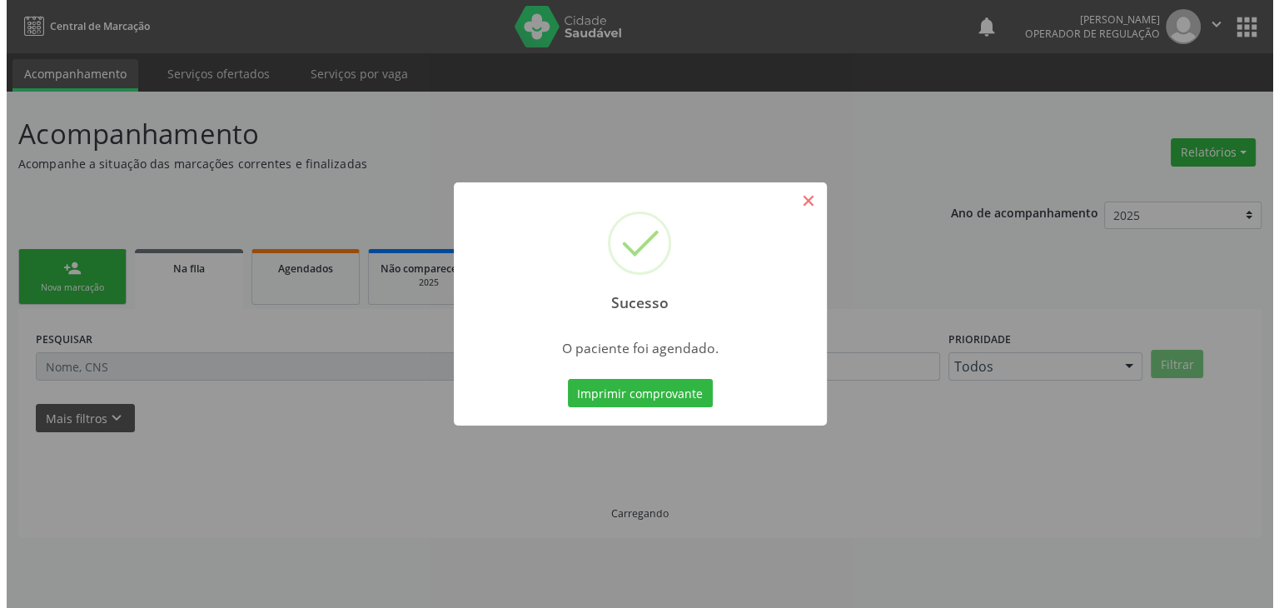
scroll to position [0, 0]
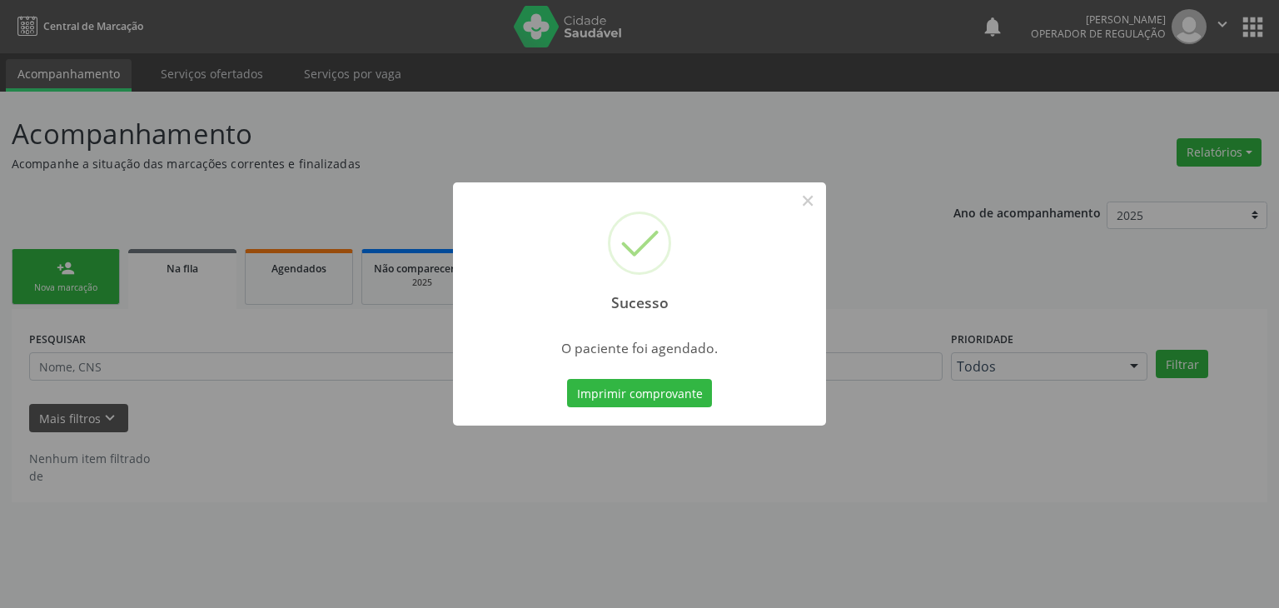
click at [808, 185] on div "Sucesso ×" at bounding box center [639, 253] width 373 height 143
click at [809, 208] on button "×" at bounding box center [807, 201] width 28 height 28
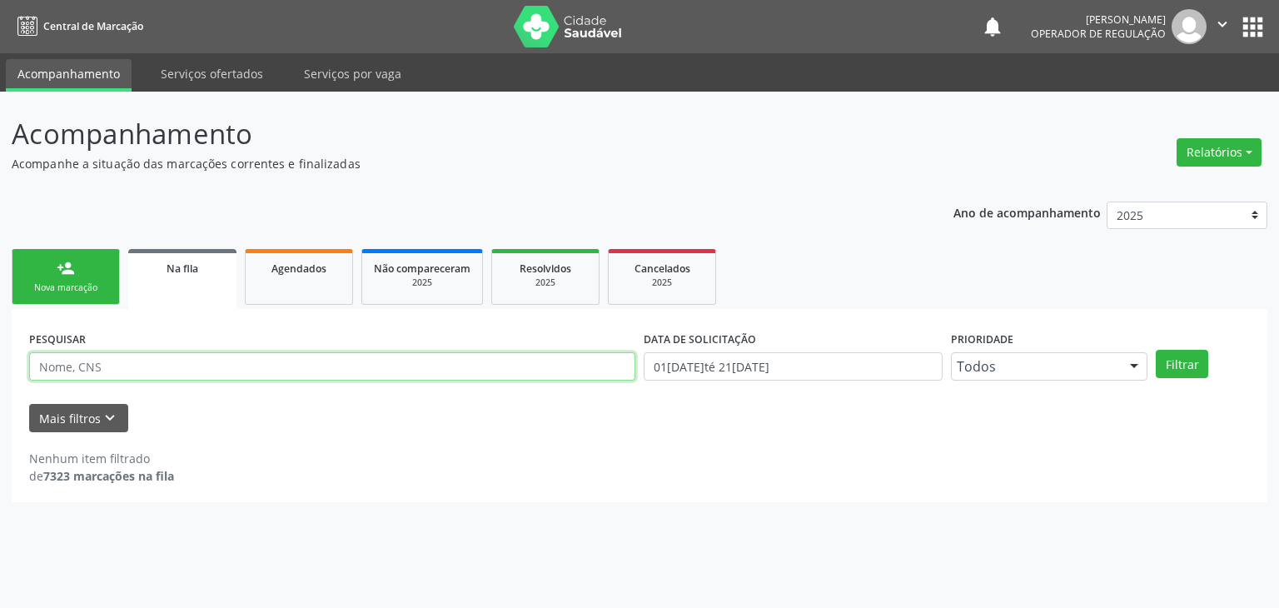
click at [226, 368] on input "text" at bounding box center [332, 366] width 606 height 28
type input "jose oliveira rios"
click at [1156, 350] on button "Filtrar" at bounding box center [1182, 364] width 52 height 28
click at [1257, 14] on button "apps" at bounding box center [1252, 26] width 29 height 29
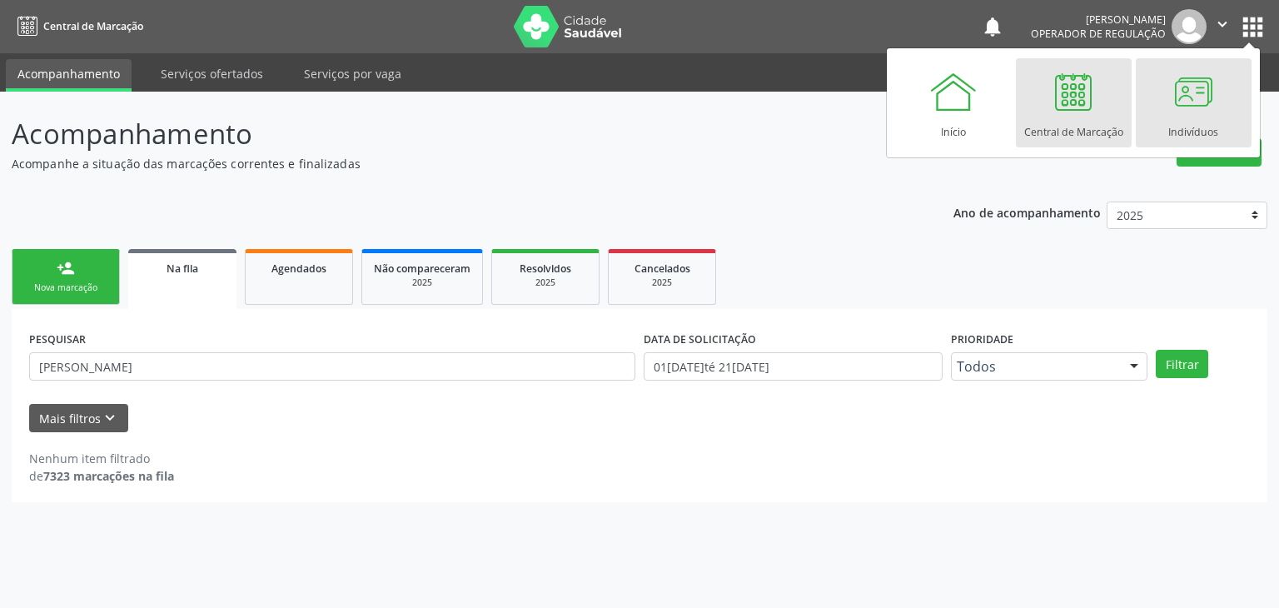
click at [1179, 96] on div at bounding box center [1193, 92] width 50 height 50
